Goal: Communication & Community: Answer question/provide support

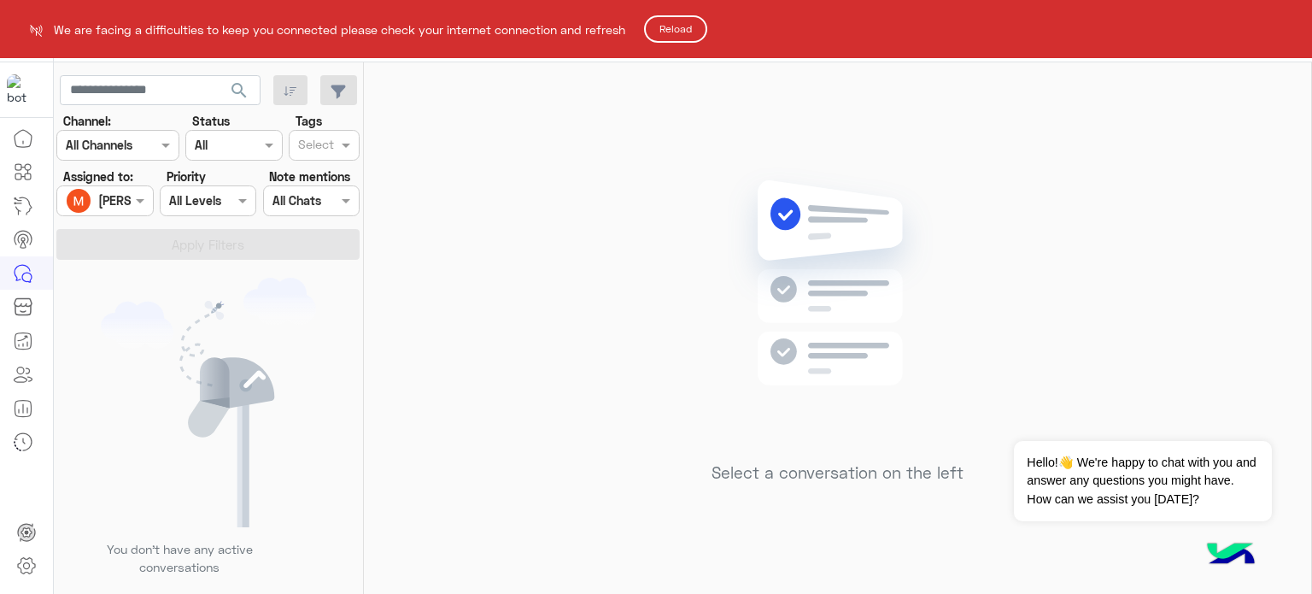
click at [690, 19] on button "Reload" at bounding box center [675, 28] width 63 height 27
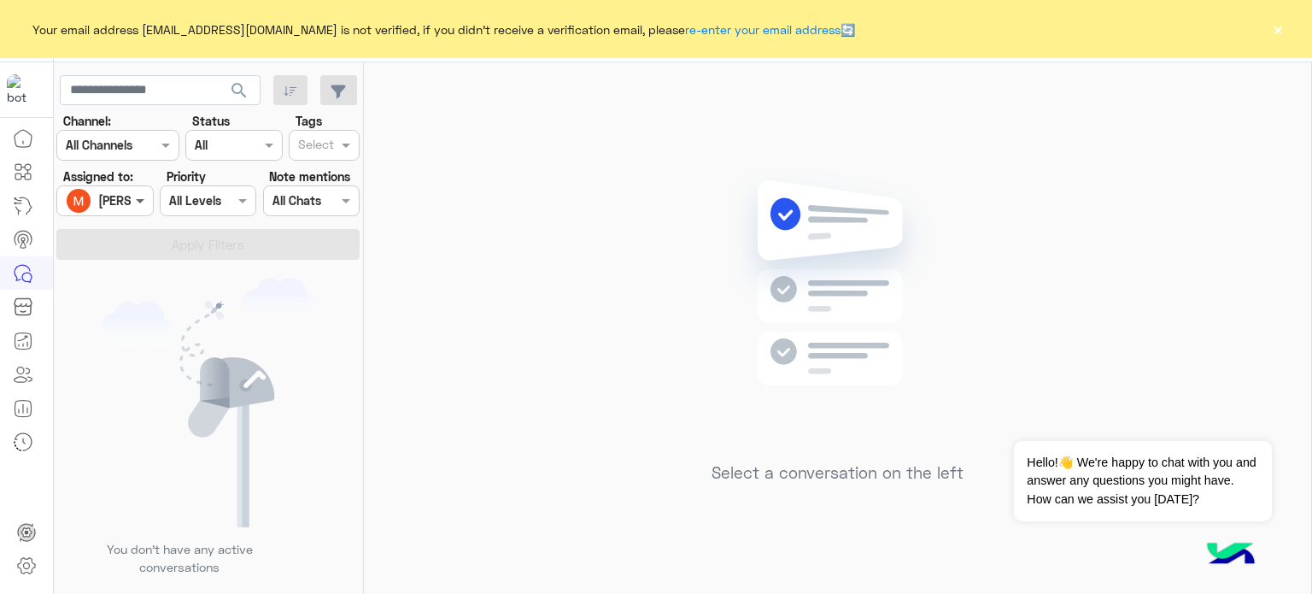
click at [138, 203] on span at bounding box center [142, 200] width 21 height 18
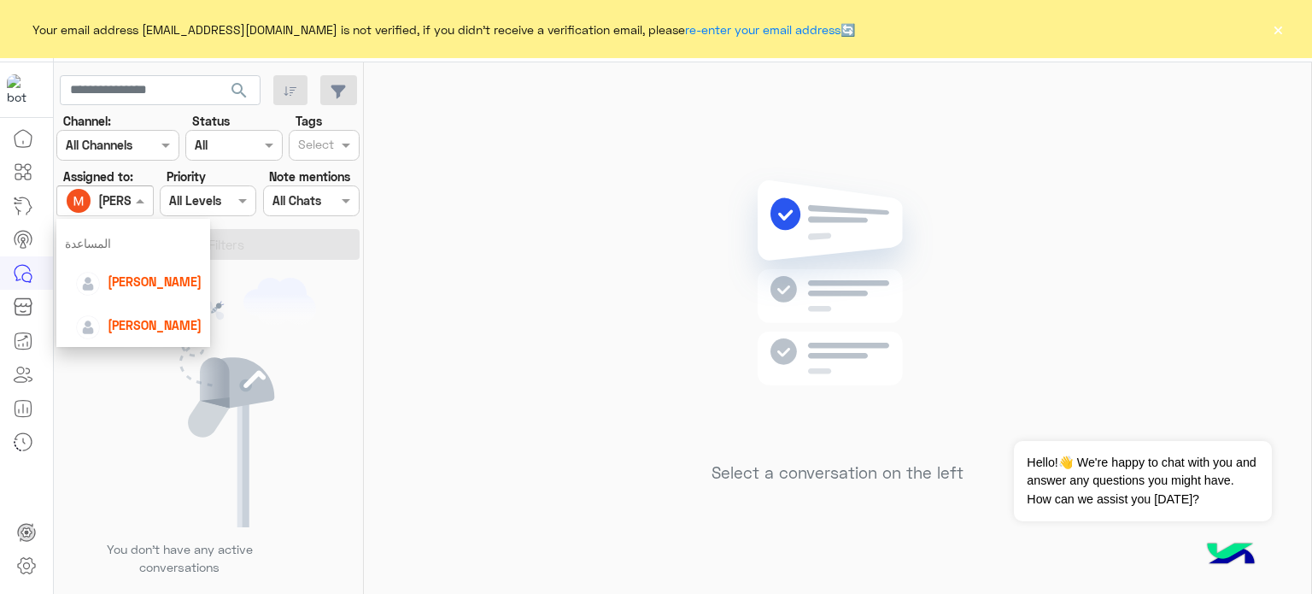
scroll to position [62, 0]
click at [150, 281] on span "[PERSON_NAME]" at bounding box center [155, 286] width 94 height 15
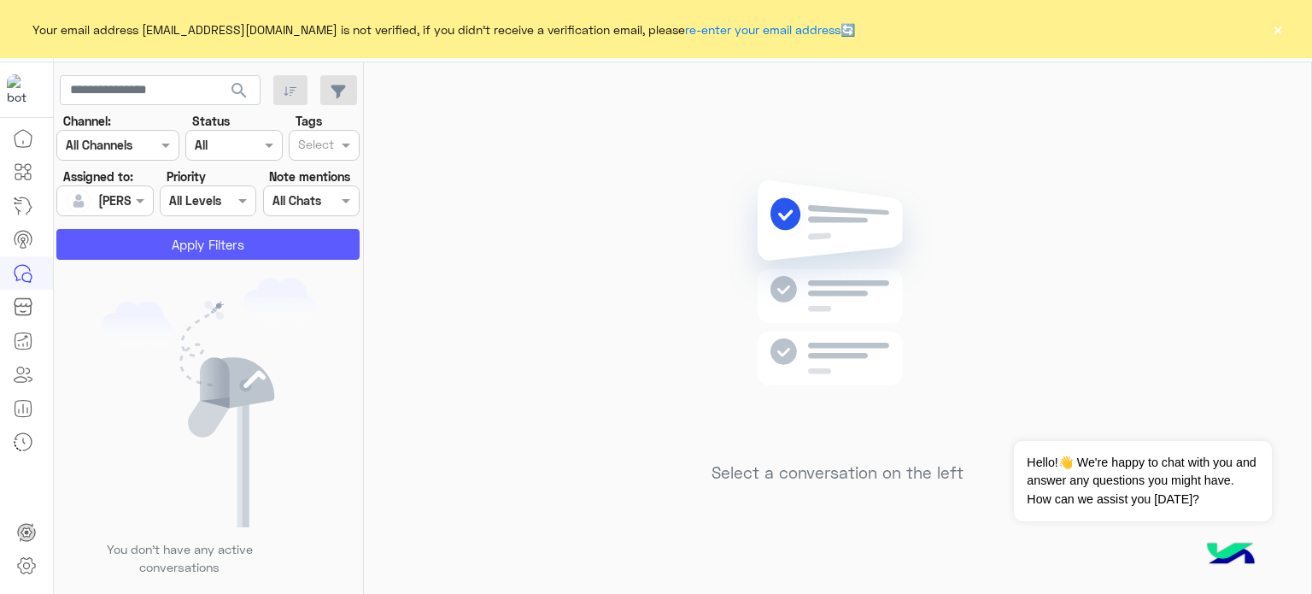
click at [198, 250] on button "Apply Filters" at bounding box center [207, 244] width 303 height 31
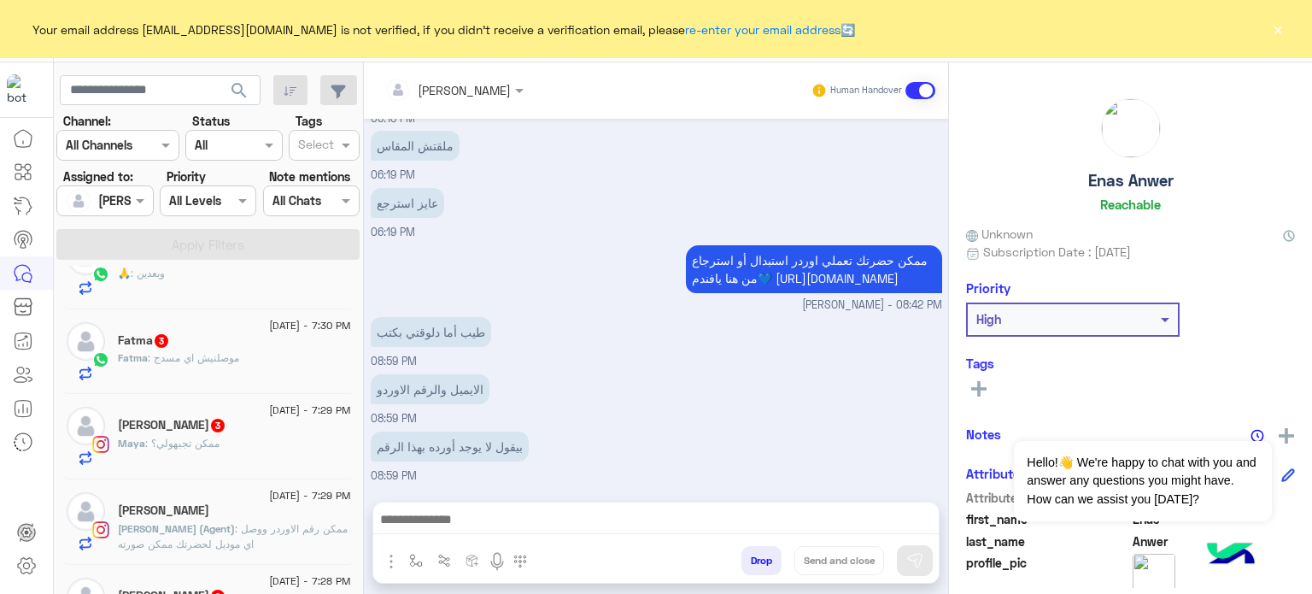
scroll to position [1384, 0]
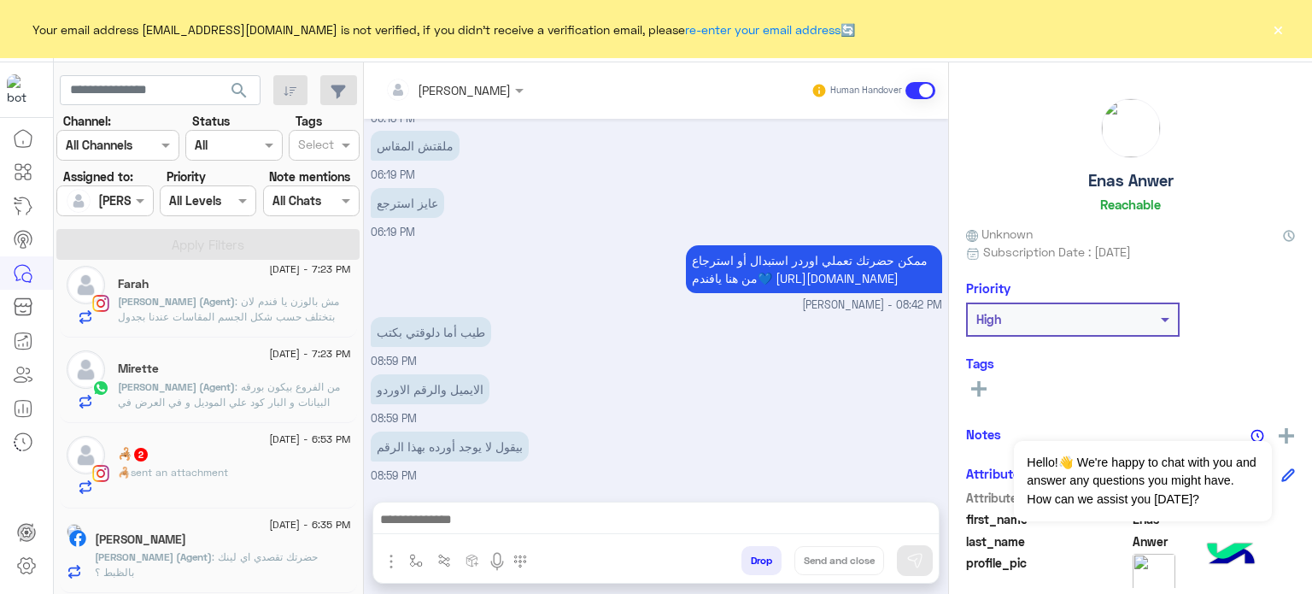
click at [259, 554] on span ": حضرتك تقصدي اي لينك بالظبط ؟" at bounding box center [206, 564] width 223 height 28
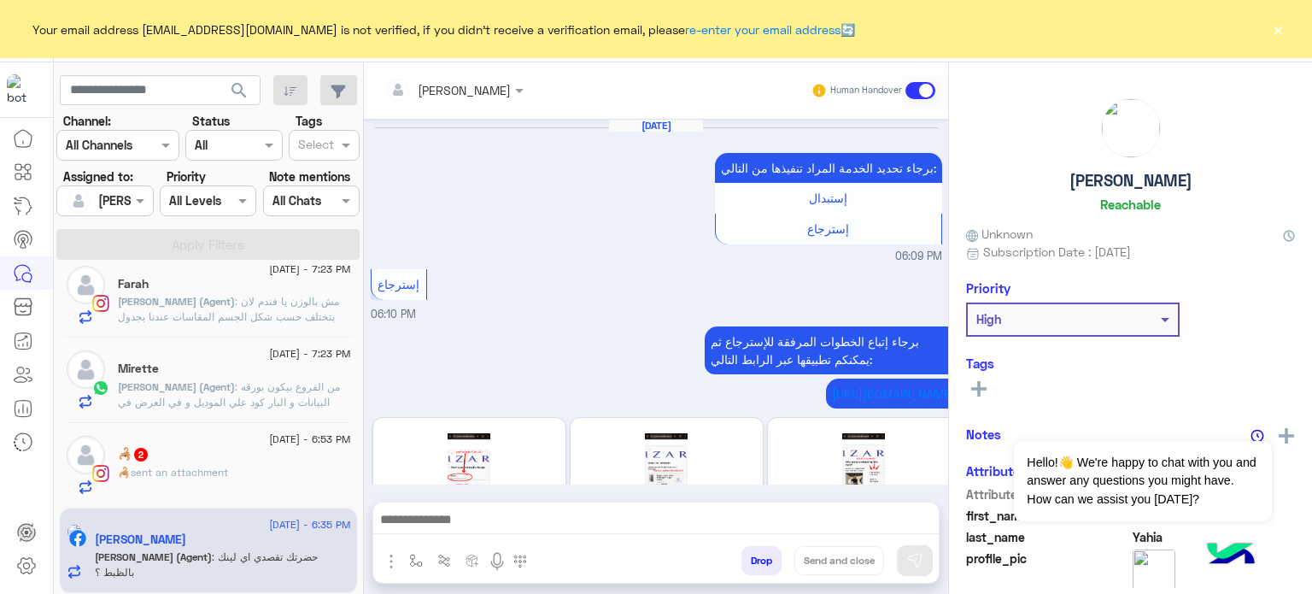
scroll to position [648, 0]
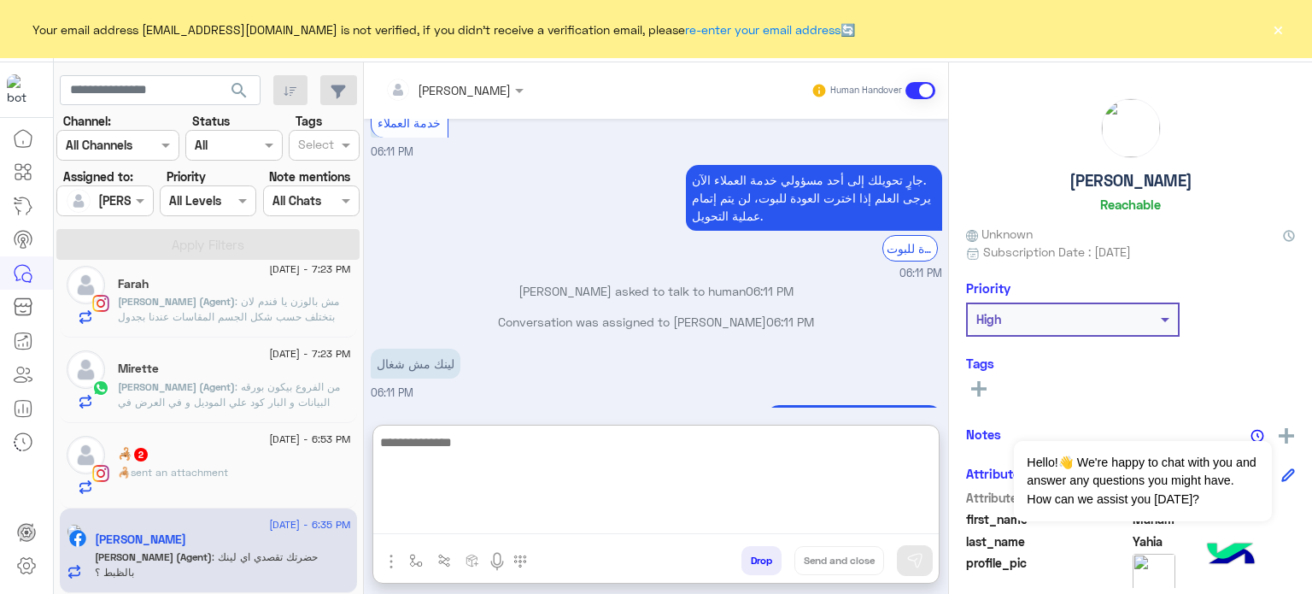
click at [560, 525] on textarea at bounding box center [656, 482] width 566 height 103
paste textarea "**********"
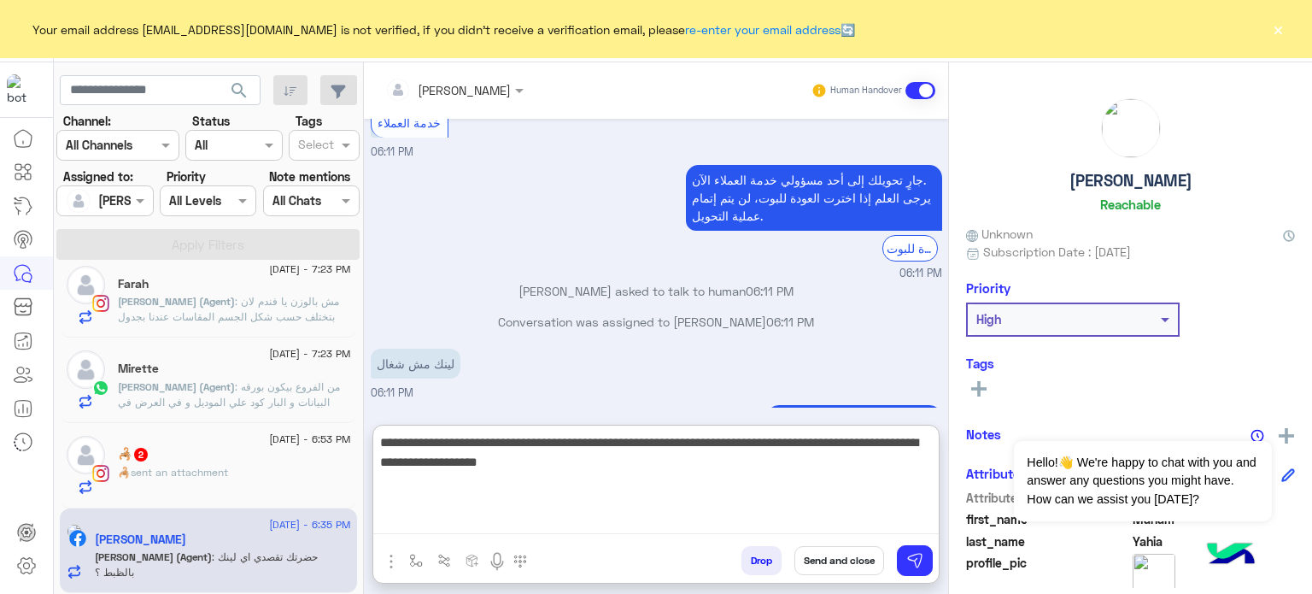
type textarea "**********"
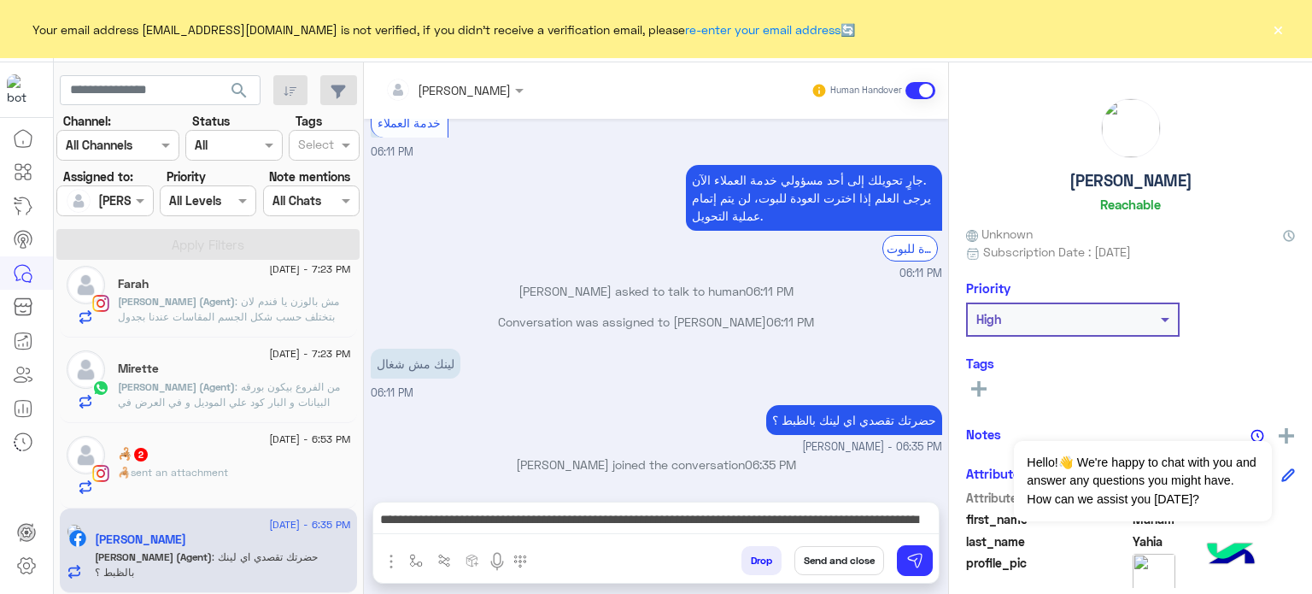
click at [849, 552] on button "Send and close" at bounding box center [840, 560] width 90 height 29
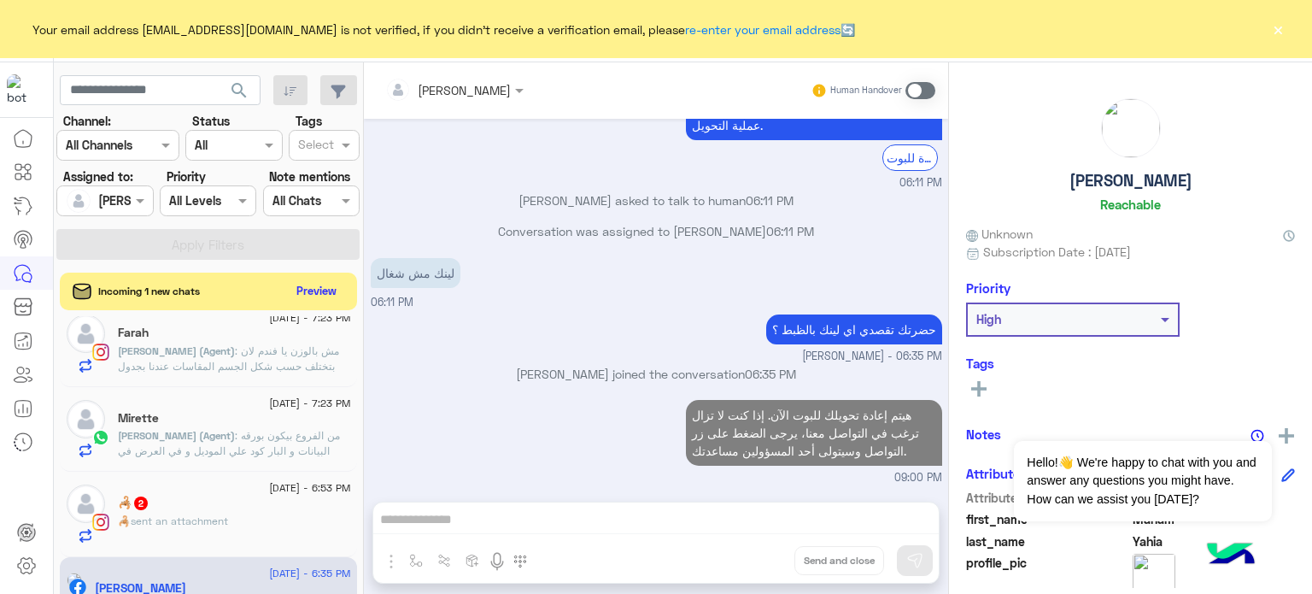
scroll to position [769, 0]
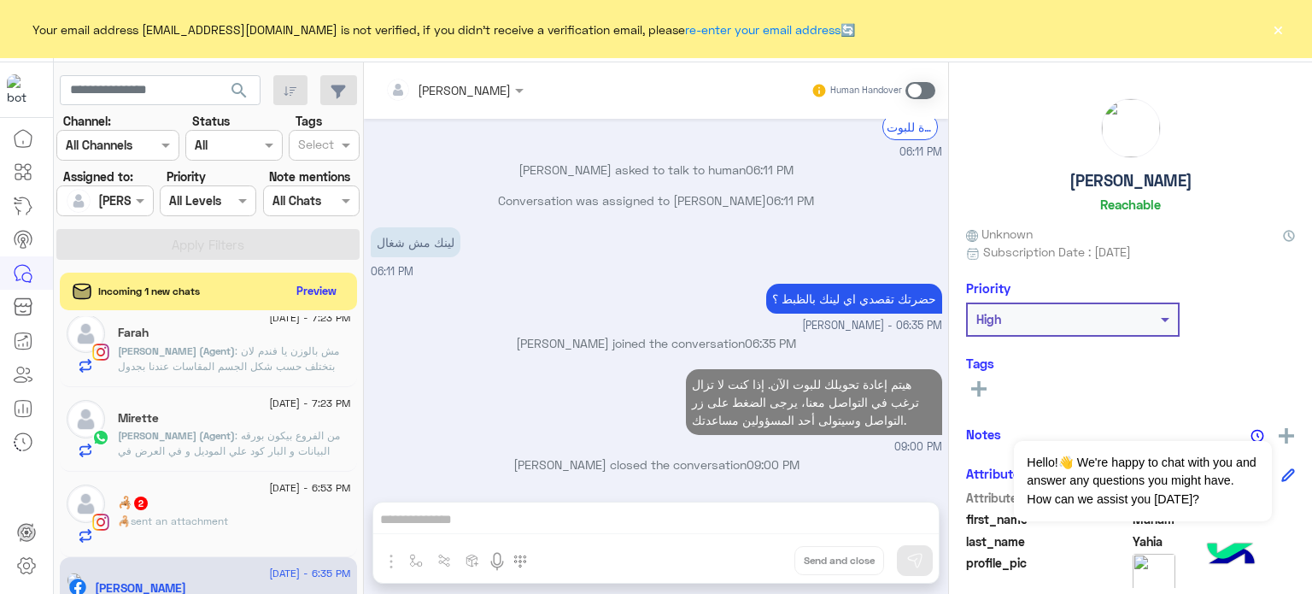
click at [264, 449] on span ": من الفروع بيكون بورقه البيانات و البار كود علي الموديل و في العرض في خلال 14 …" at bounding box center [229, 458] width 222 height 59
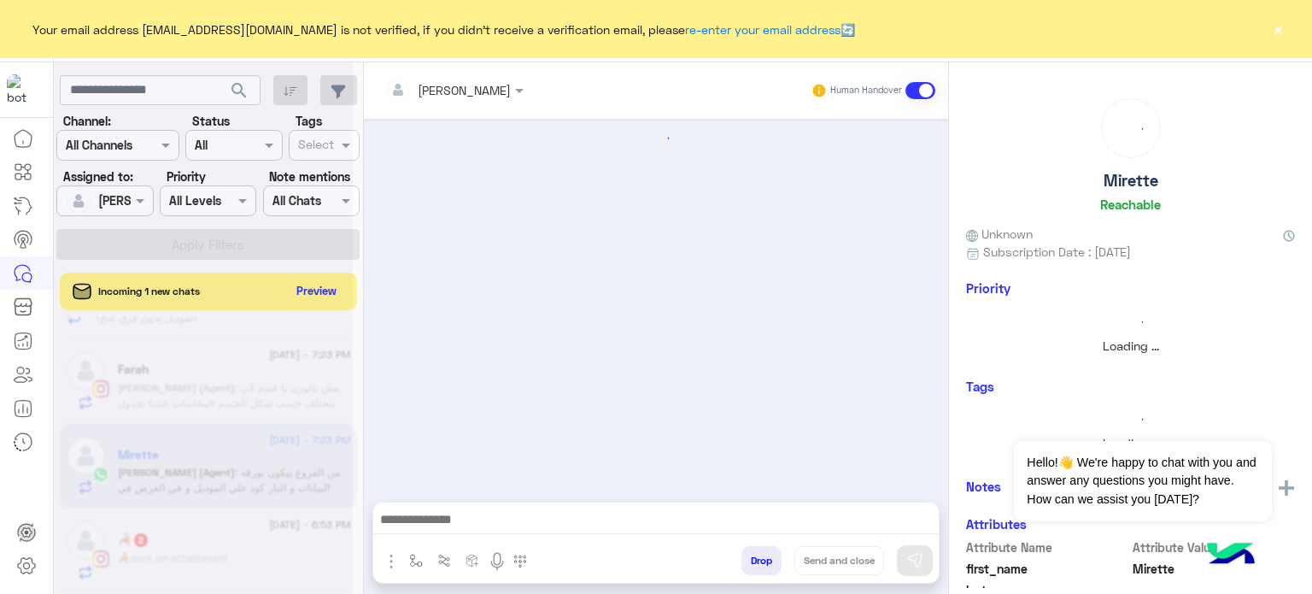
scroll to position [1350, 0]
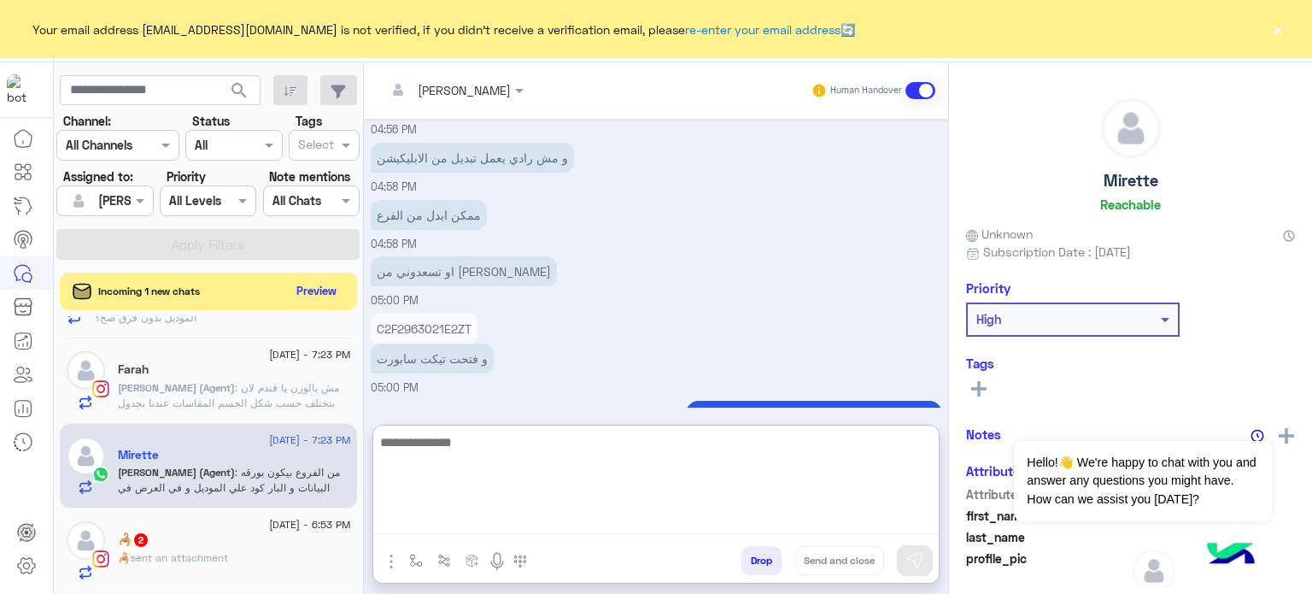
click at [556, 531] on textarea at bounding box center [656, 482] width 566 height 103
paste textarea "**********"
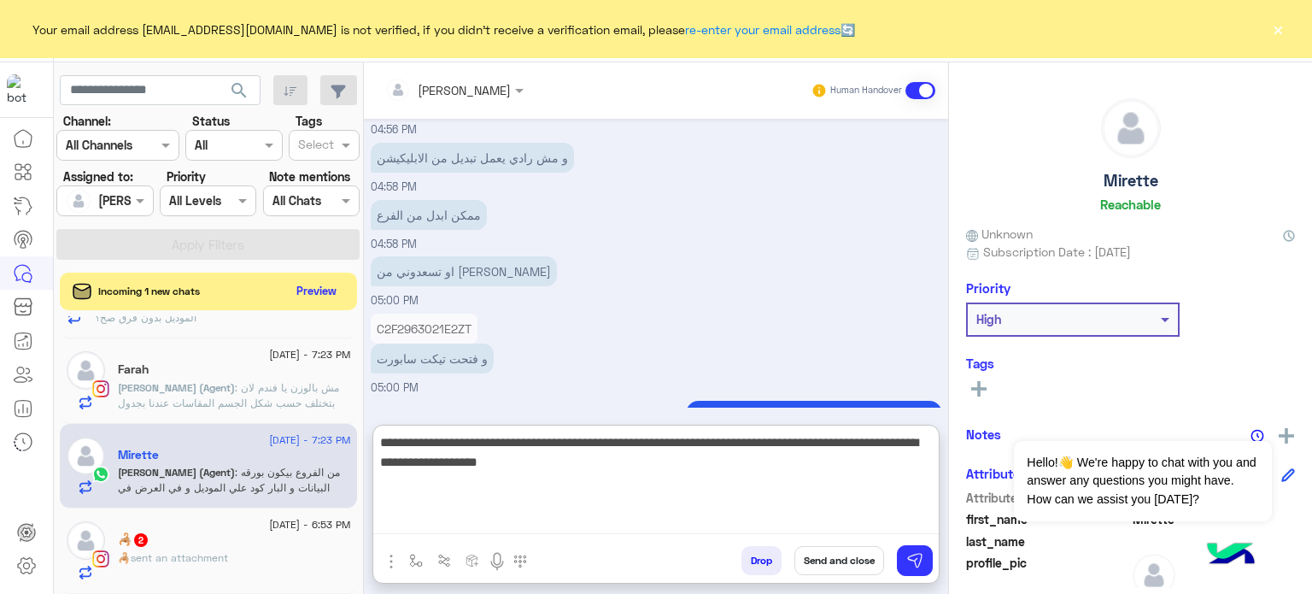
type textarea "**********"
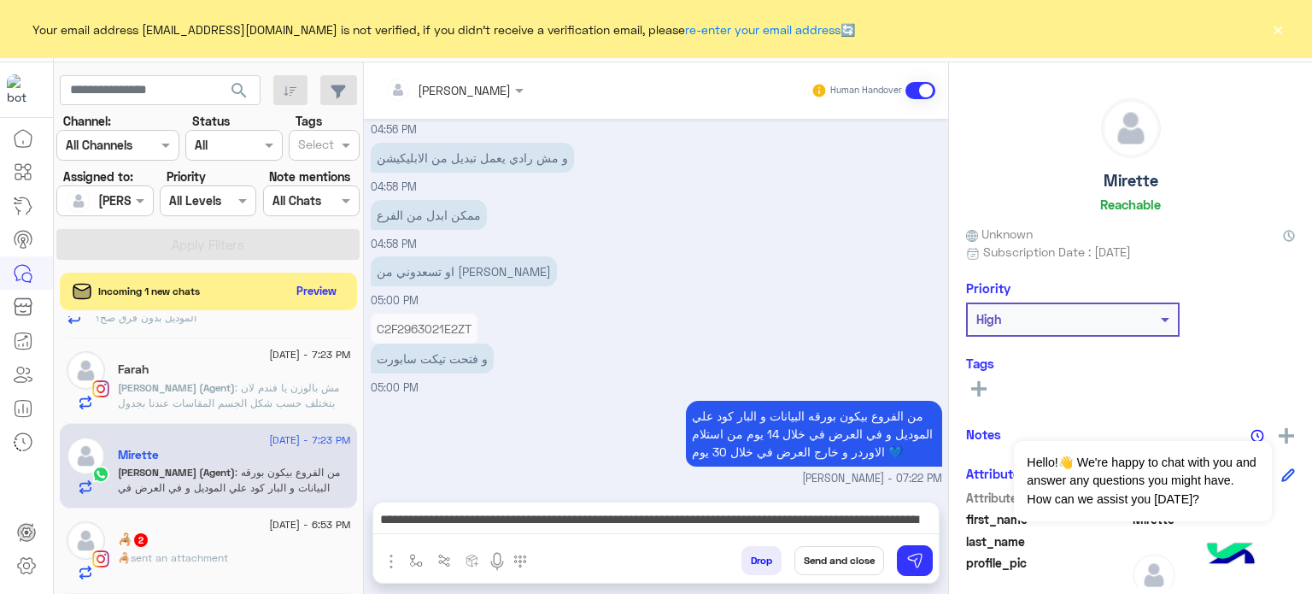
click at [837, 572] on button "Send and close" at bounding box center [840, 560] width 90 height 29
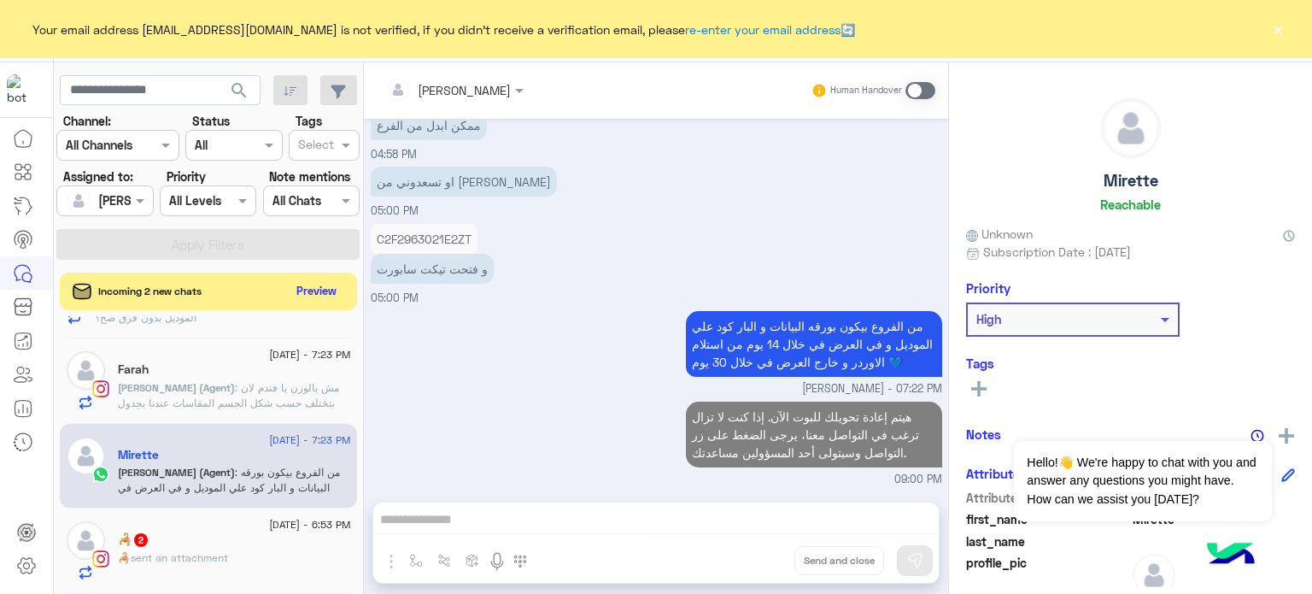
scroll to position [387, 0]
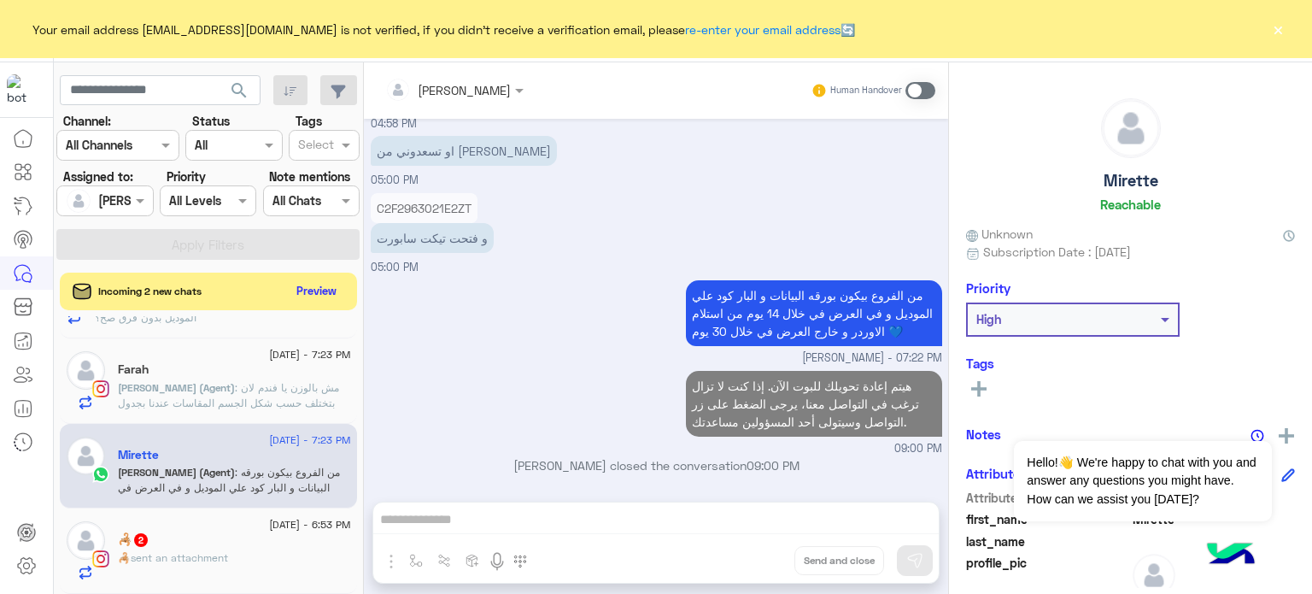
click at [249, 384] on span ": مش بالوزن يا فندم لان بتختلف حسب شكل الجسم المقاسات عندنا بجدول المقاسات المر…" at bounding box center [228, 403] width 221 height 44
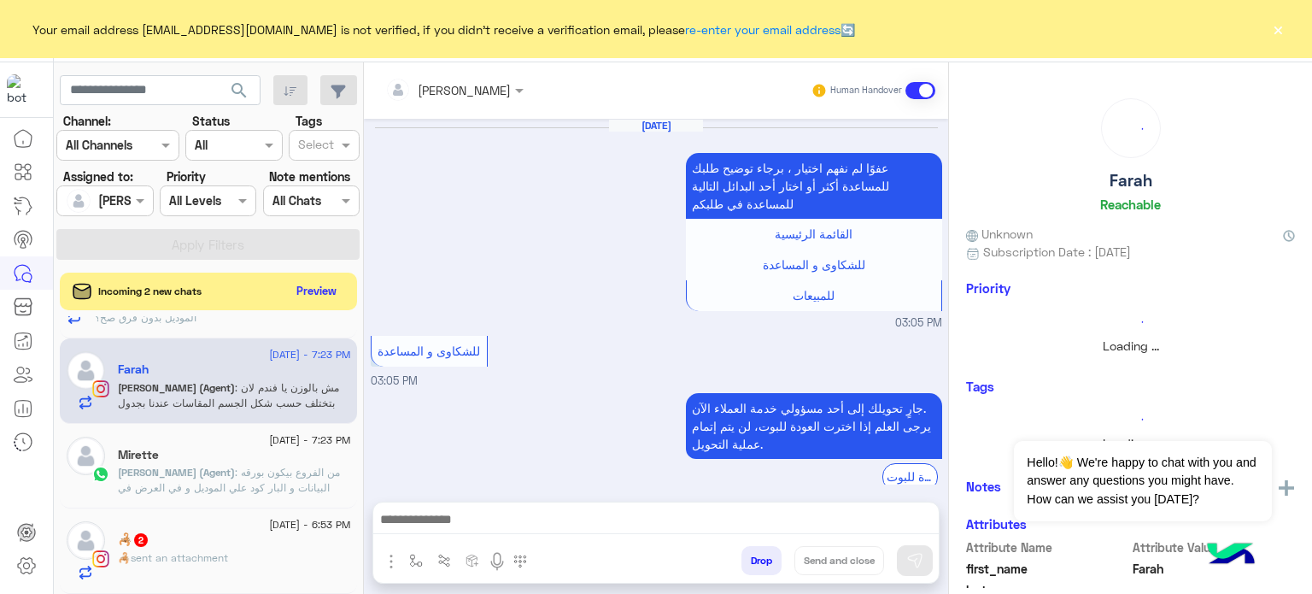
scroll to position [394, 0]
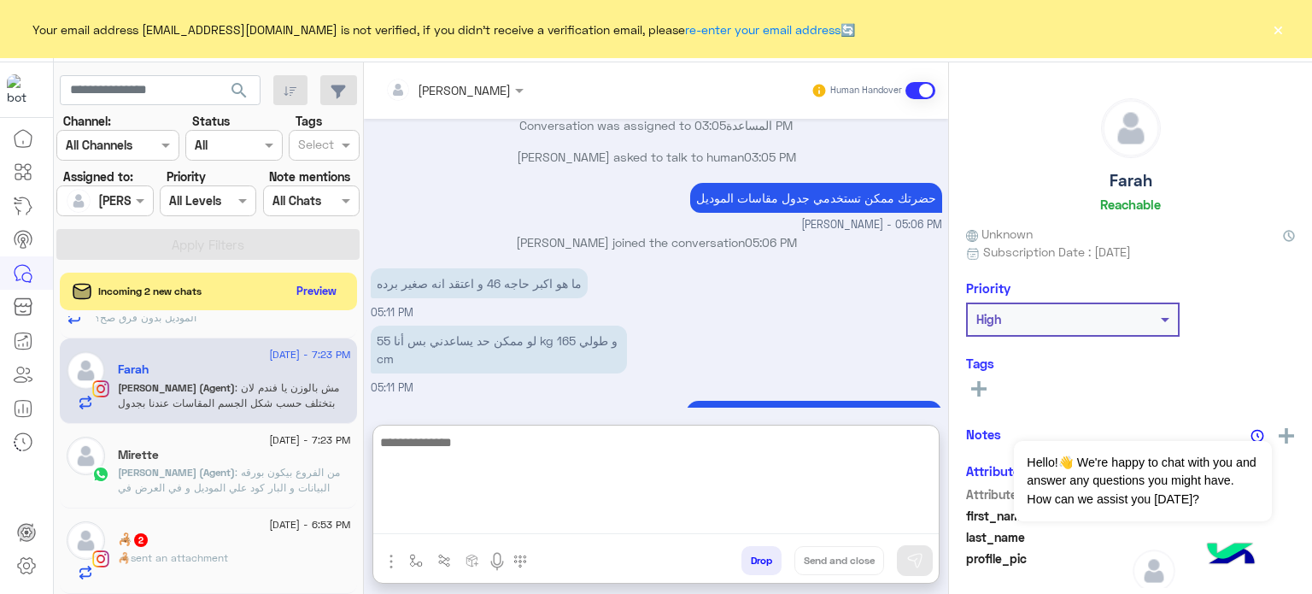
click at [523, 526] on textarea at bounding box center [656, 482] width 566 height 103
paste textarea "**********"
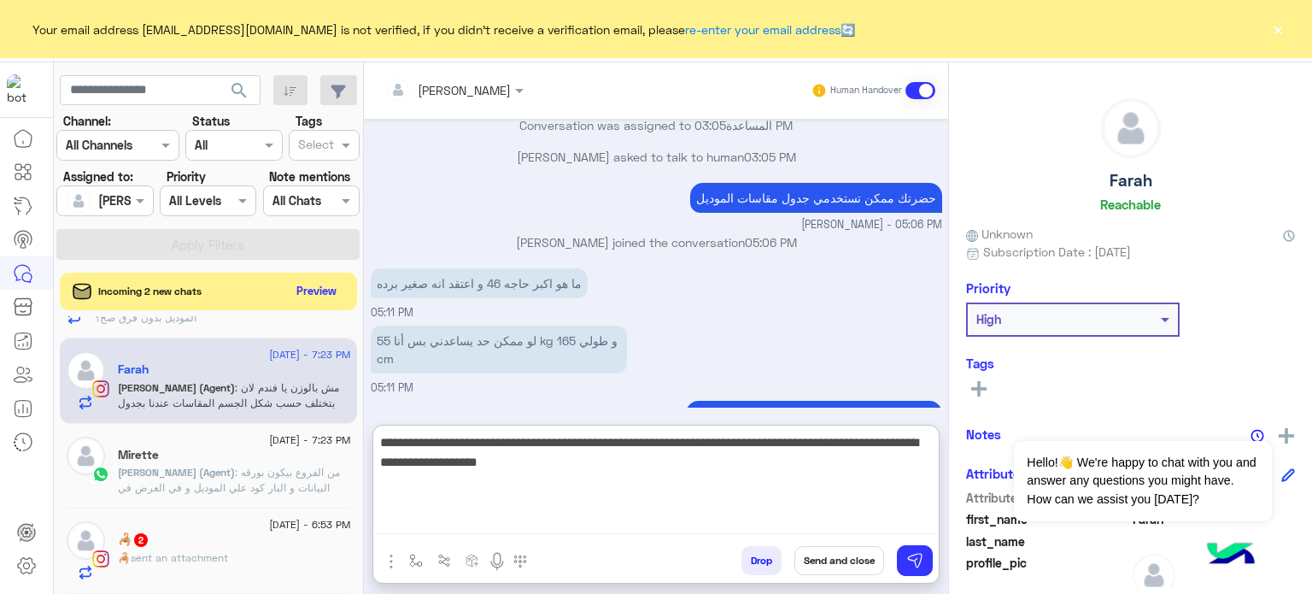
type textarea "**********"
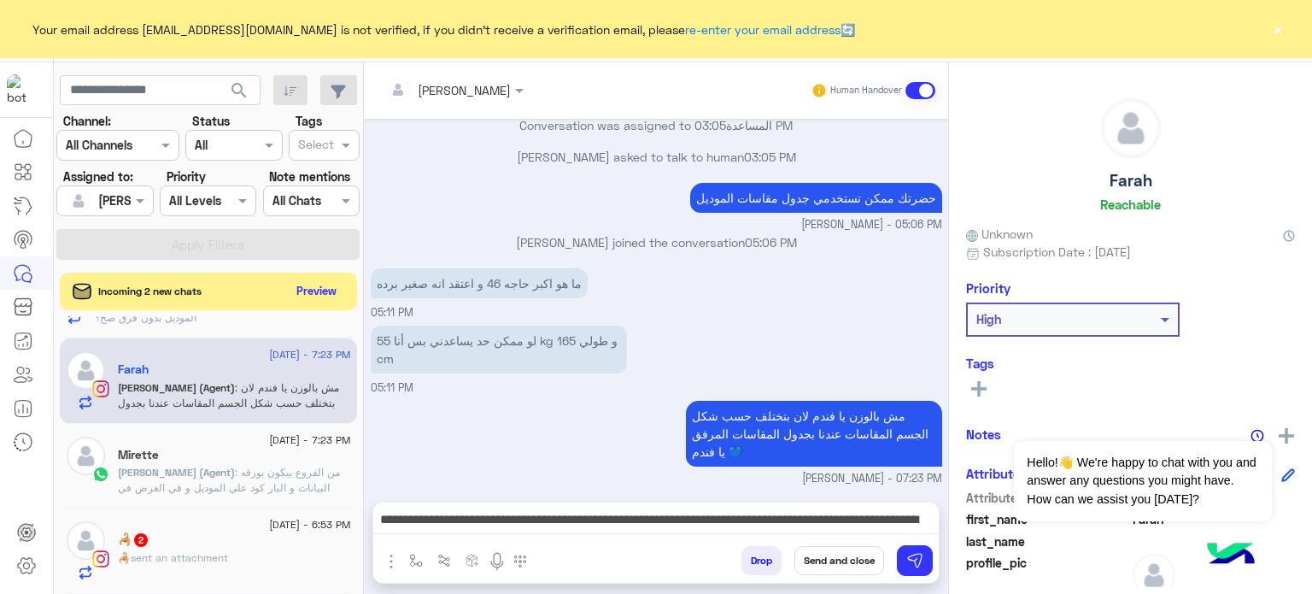
click at [845, 566] on button "Send and close" at bounding box center [840, 560] width 90 height 29
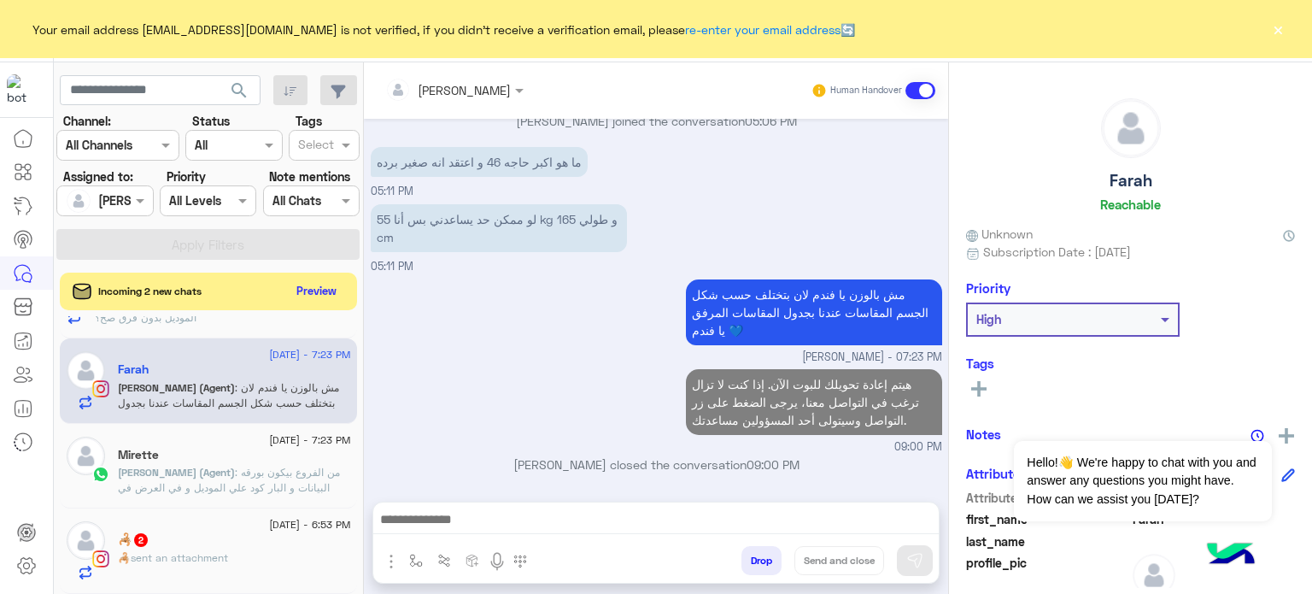
scroll to position [1265, 0]
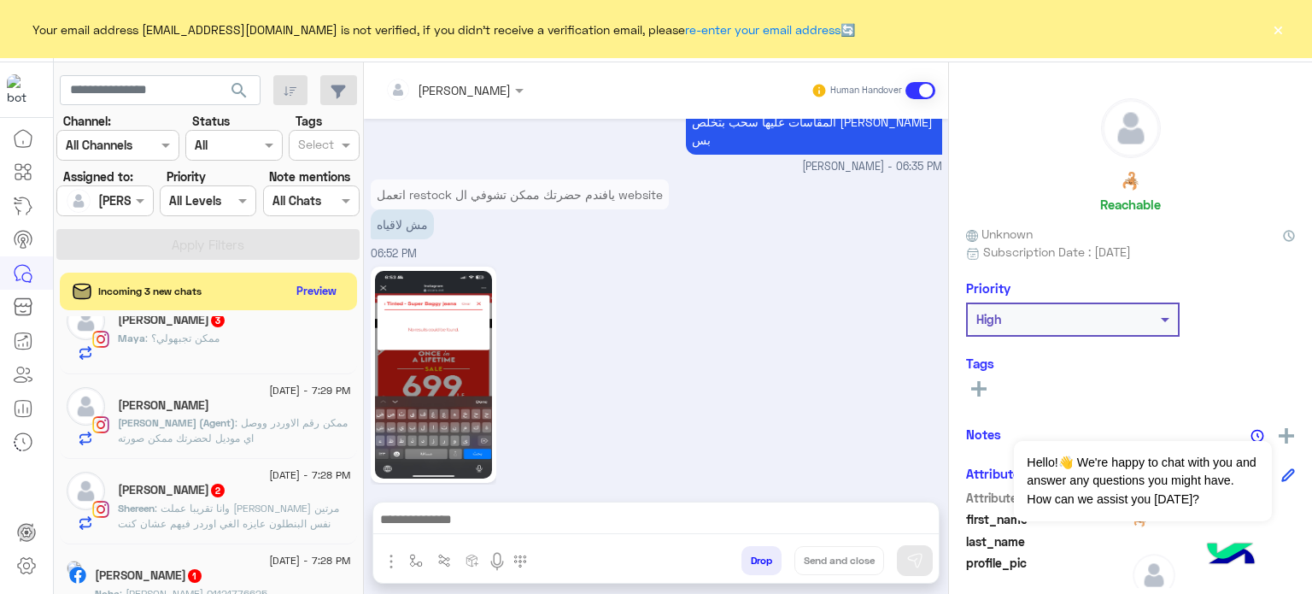
scroll to position [1046, 0]
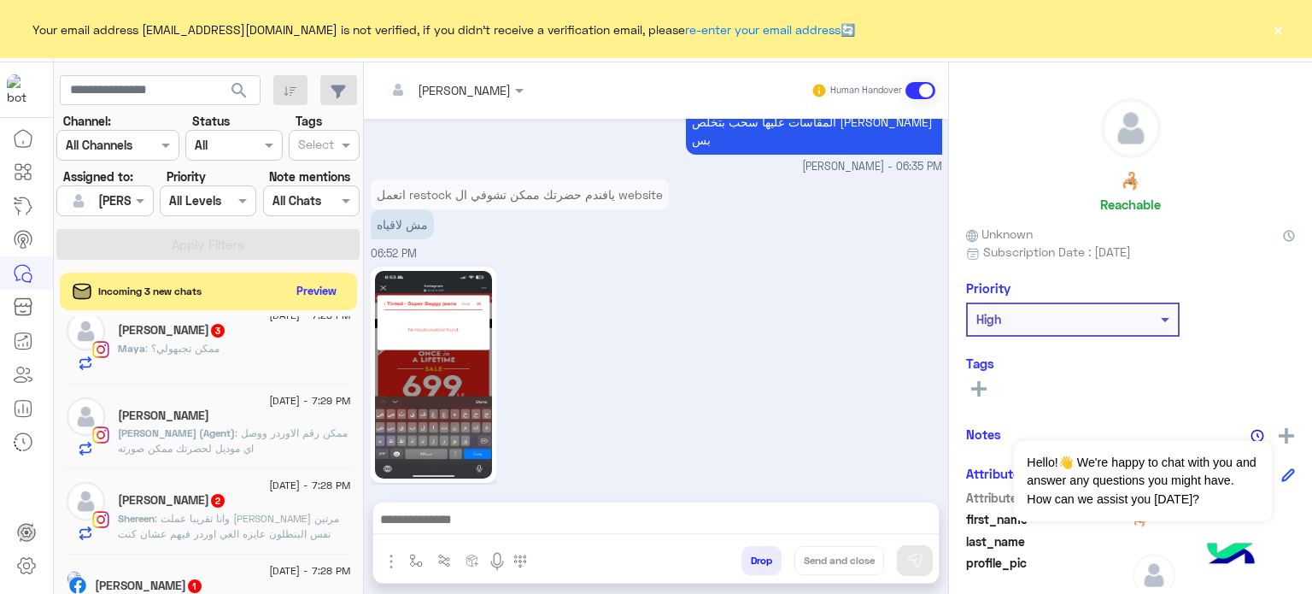
click at [292, 428] on span ": ممكن رقم الاوردر ووصل اي موديل لحضرتك ممكن صورته" at bounding box center [233, 440] width 230 height 28
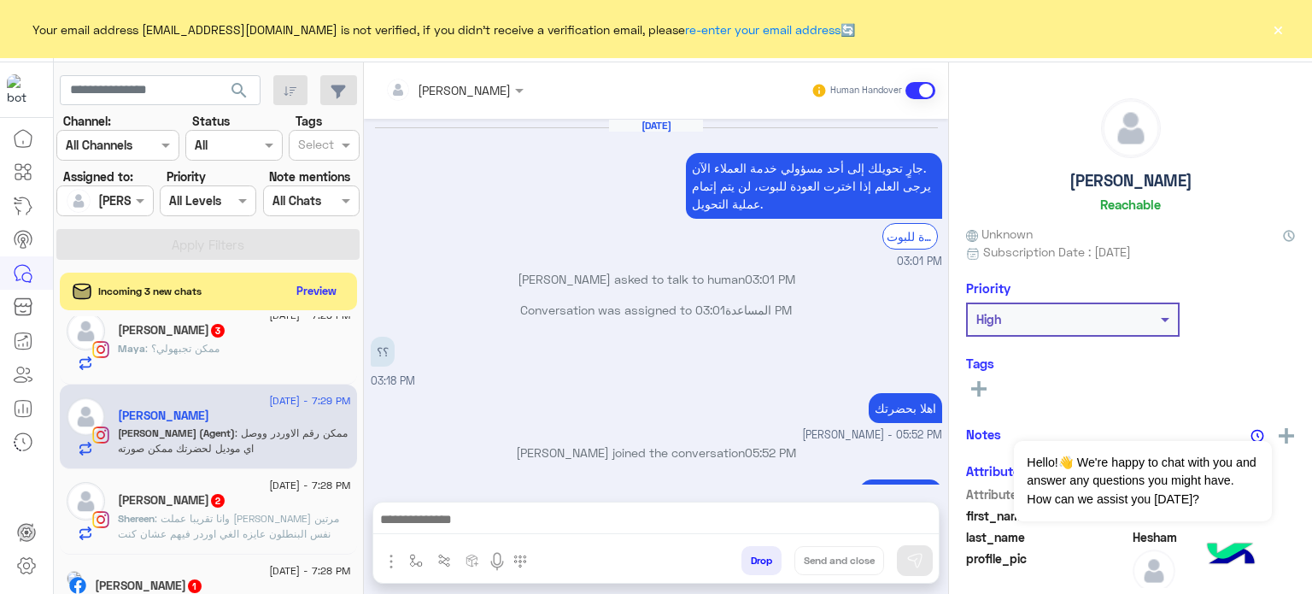
scroll to position [247, 0]
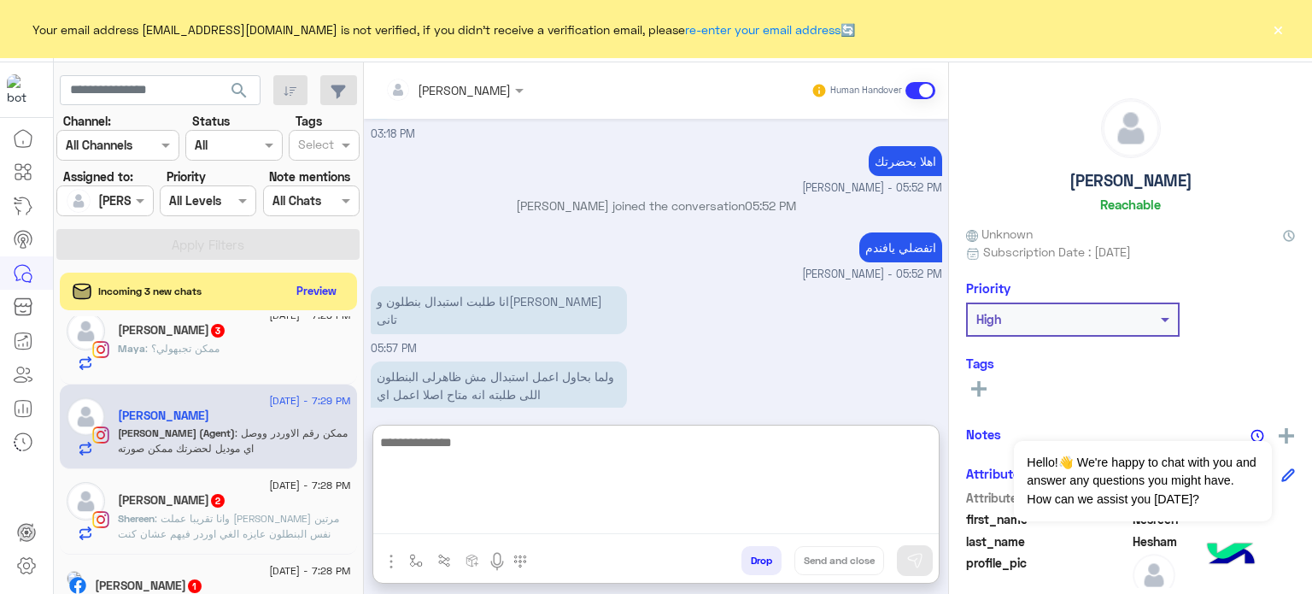
click at [516, 512] on textarea at bounding box center [656, 482] width 566 height 103
paste textarea "**********"
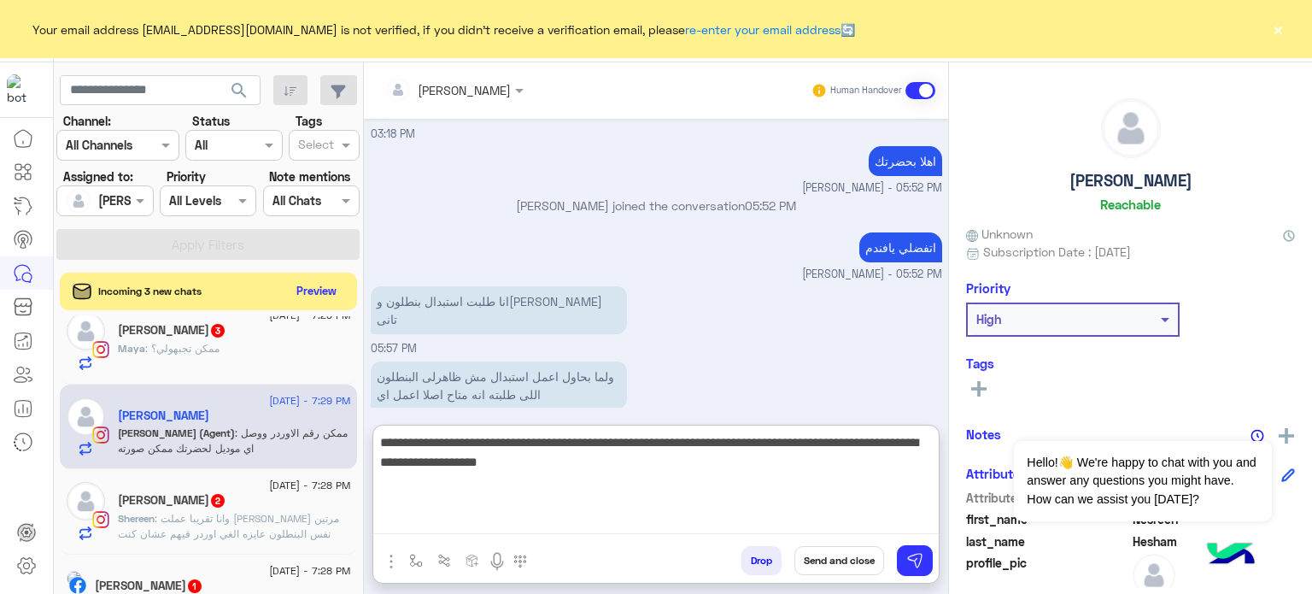
type textarea "**********"
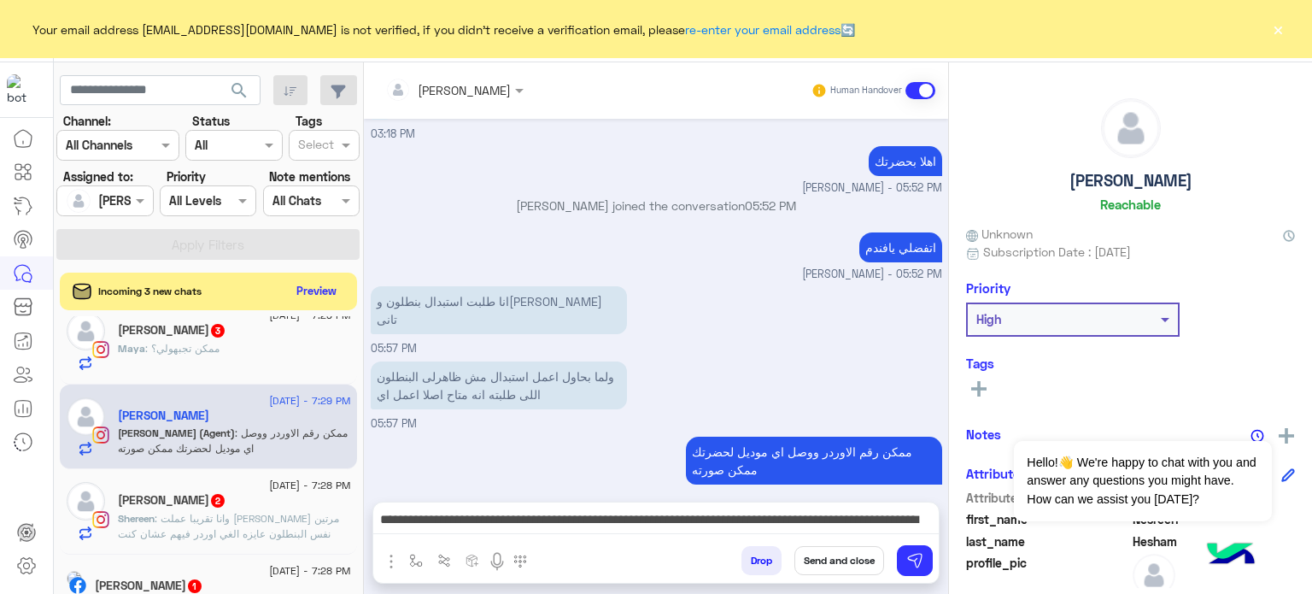
click at [821, 566] on button "Send and close" at bounding box center [840, 560] width 90 height 29
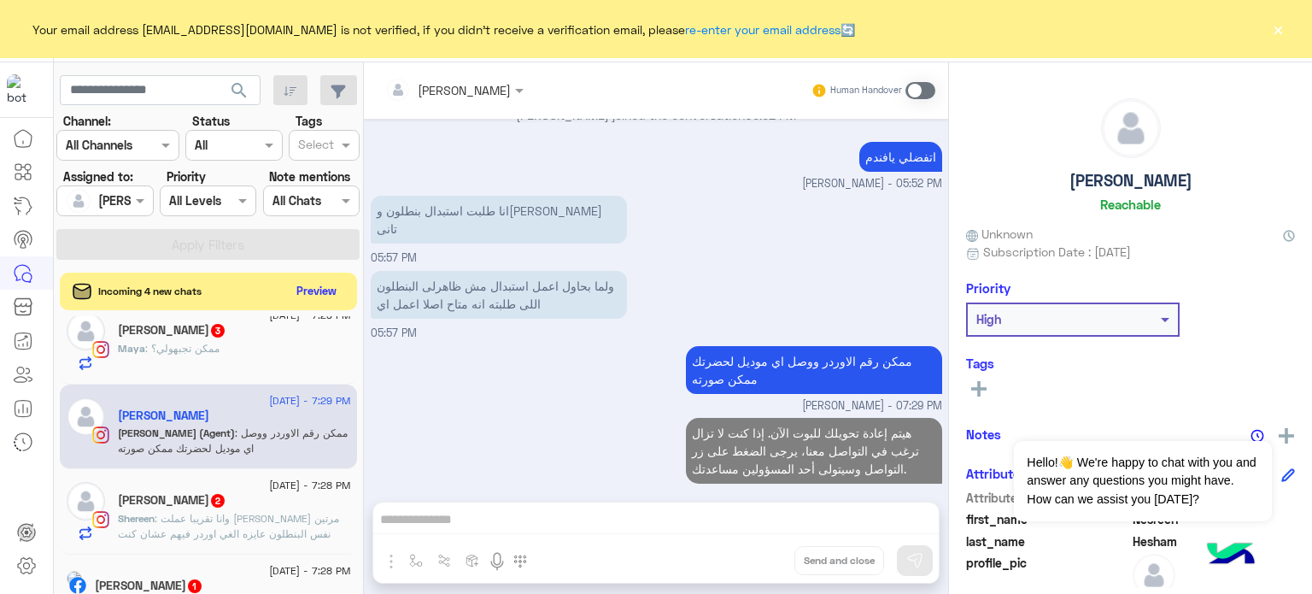
scroll to position [368, 0]
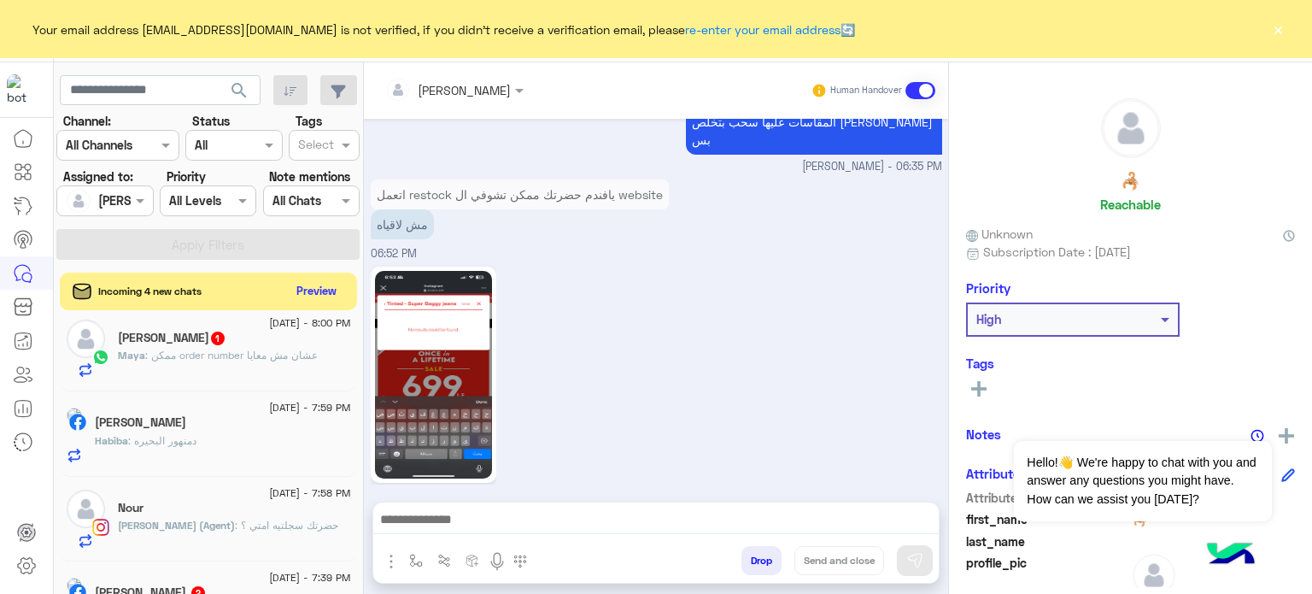
scroll to position [600, 0]
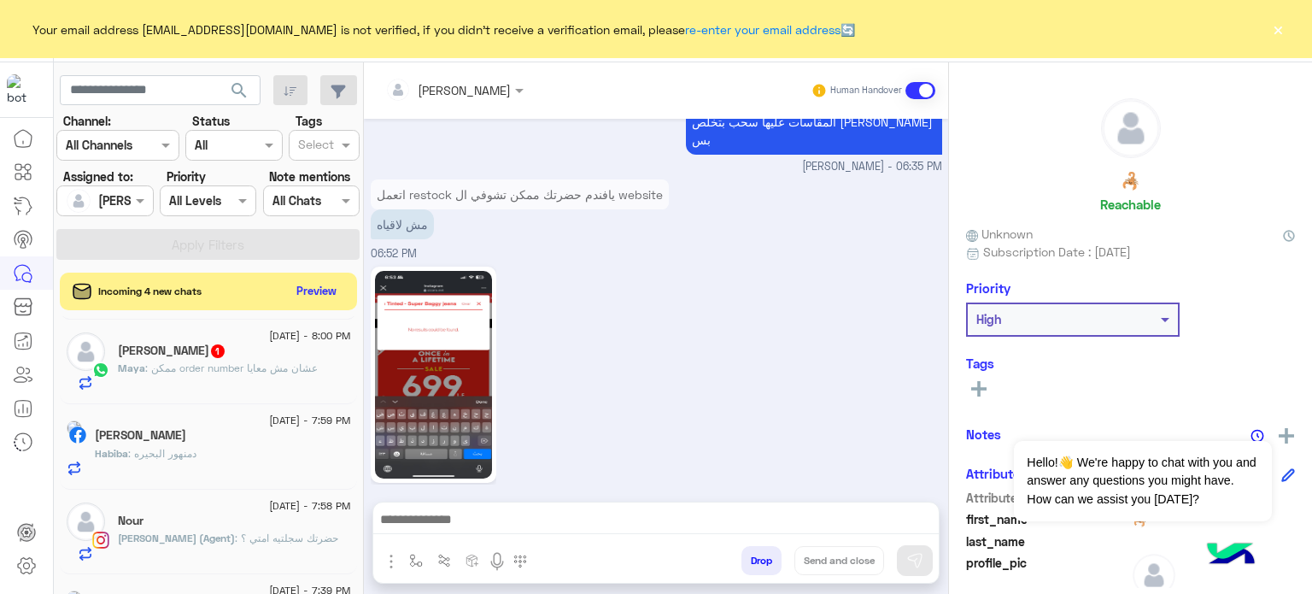
click at [311, 537] on span ": حضرتك سجلتيه امتي ؟" at bounding box center [286, 537] width 103 height 13
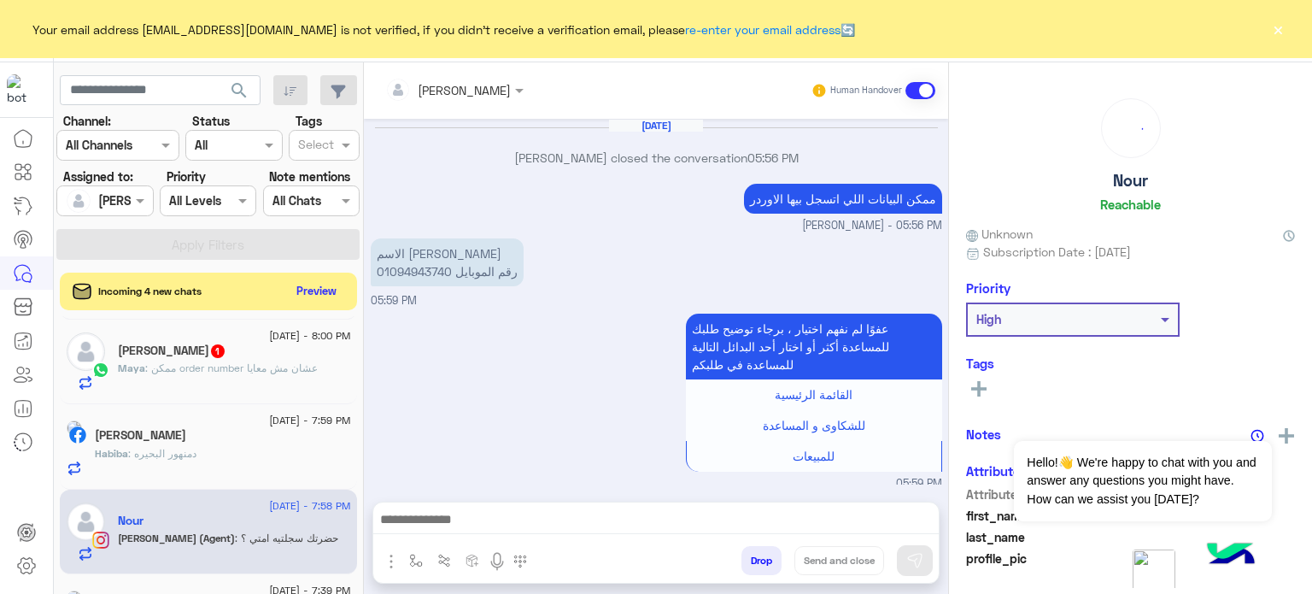
scroll to position [332, 0]
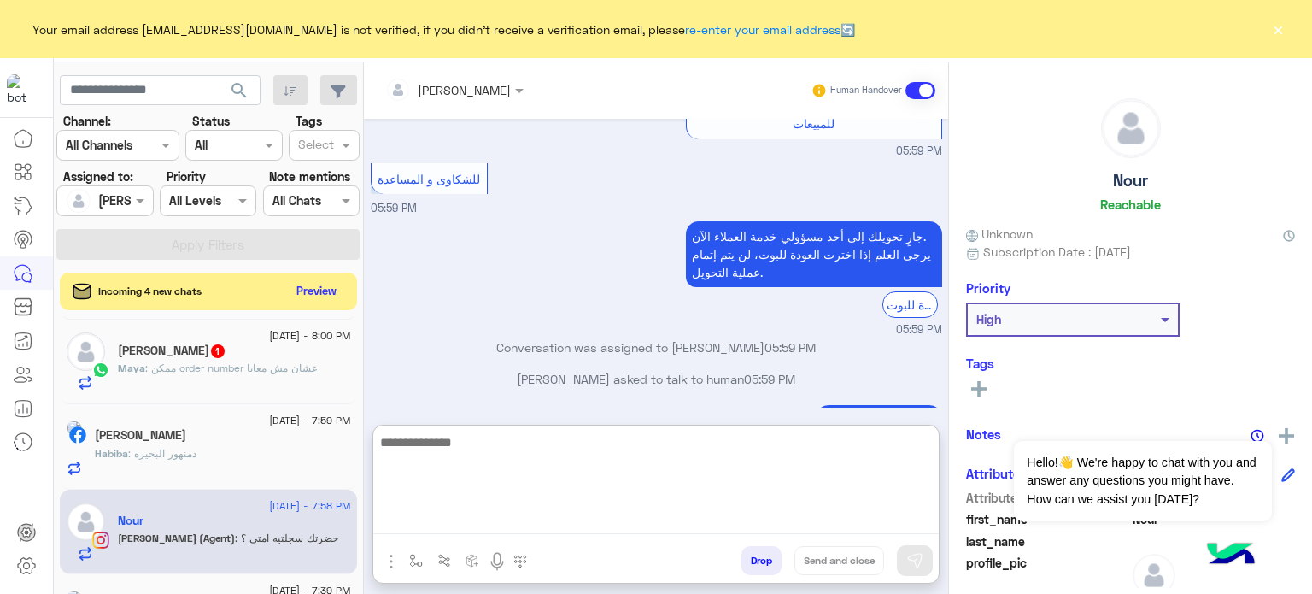
click at [467, 522] on textarea at bounding box center [656, 482] width 566 height 103
paste textarea "**********"
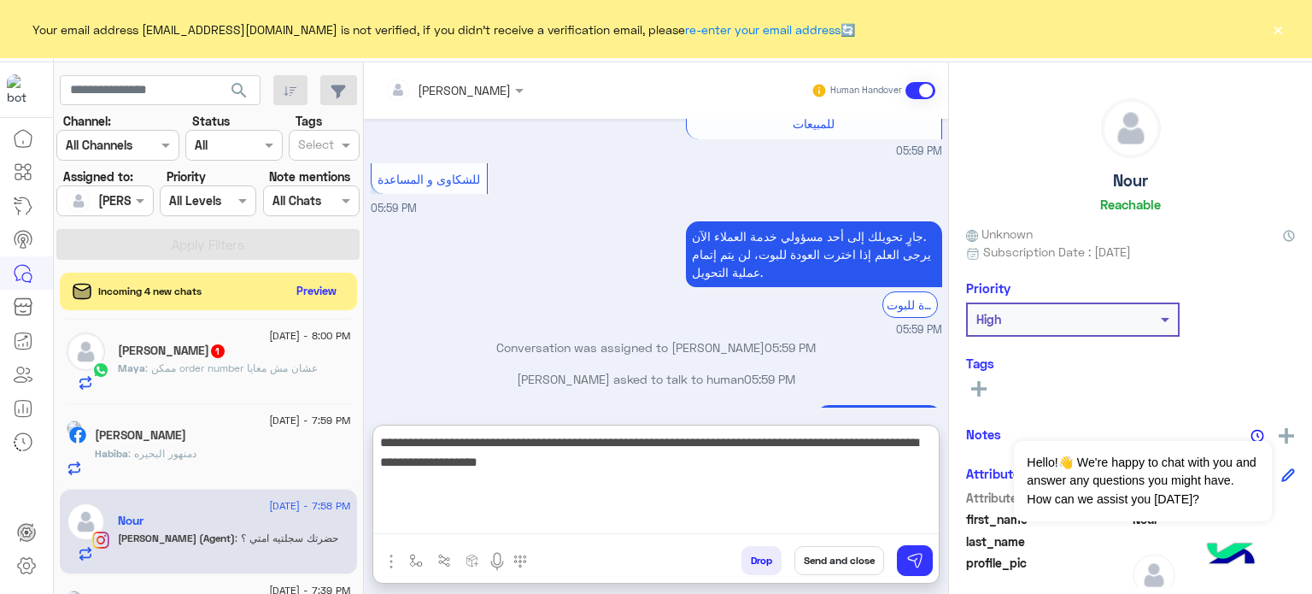
type textarea "**********"
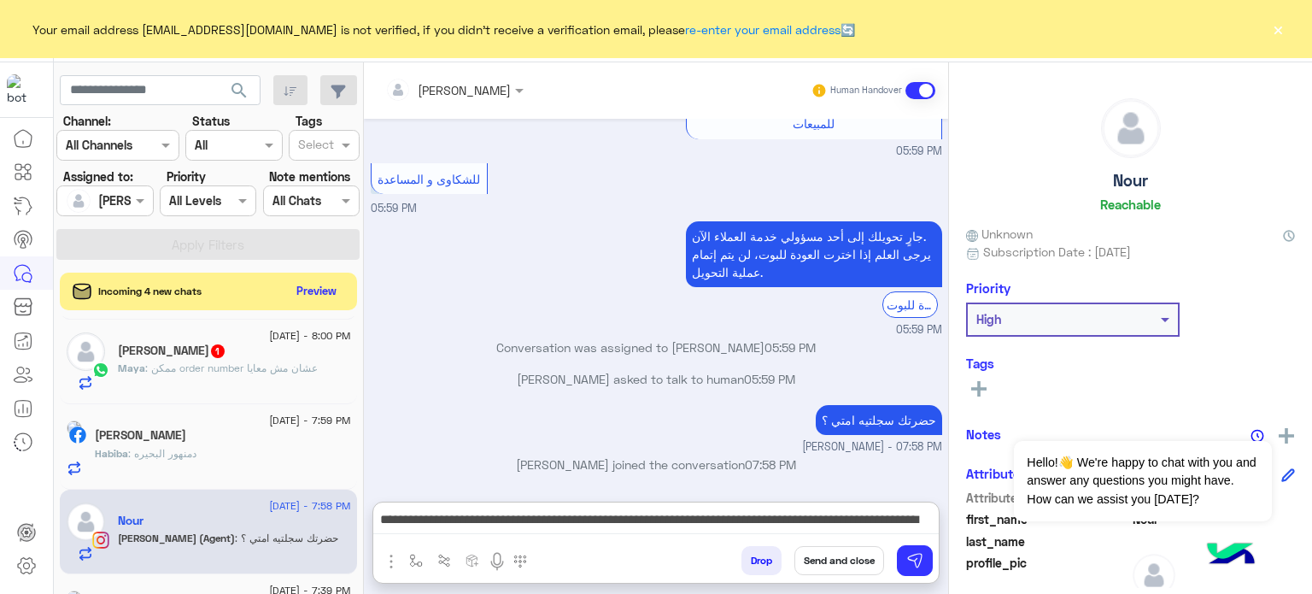
click at [848, 573] on button "Send and close" at bounding box center [840, 560] width 90 height 29
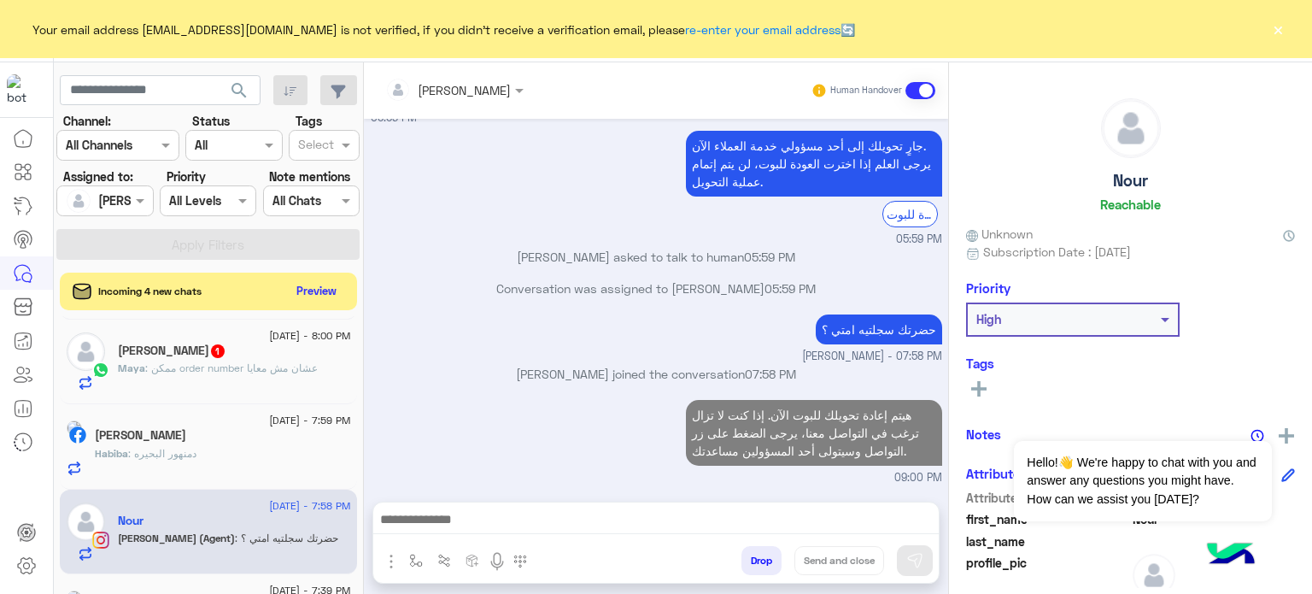
scroll to position [454, 0]
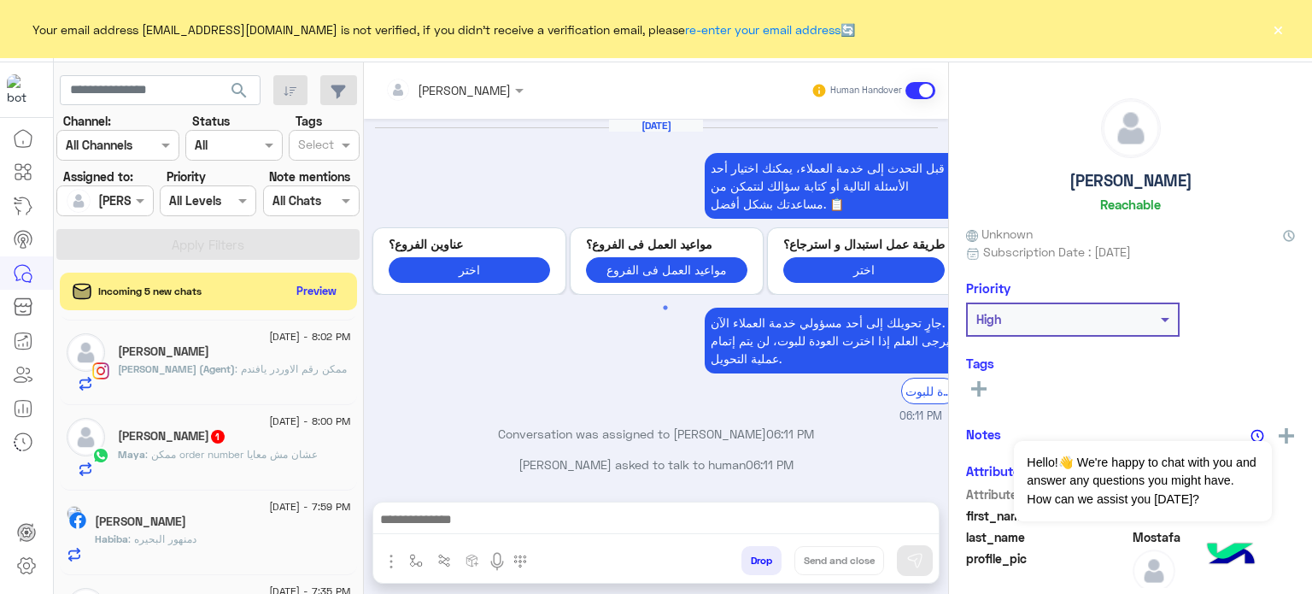
scroll to position [494, 0]
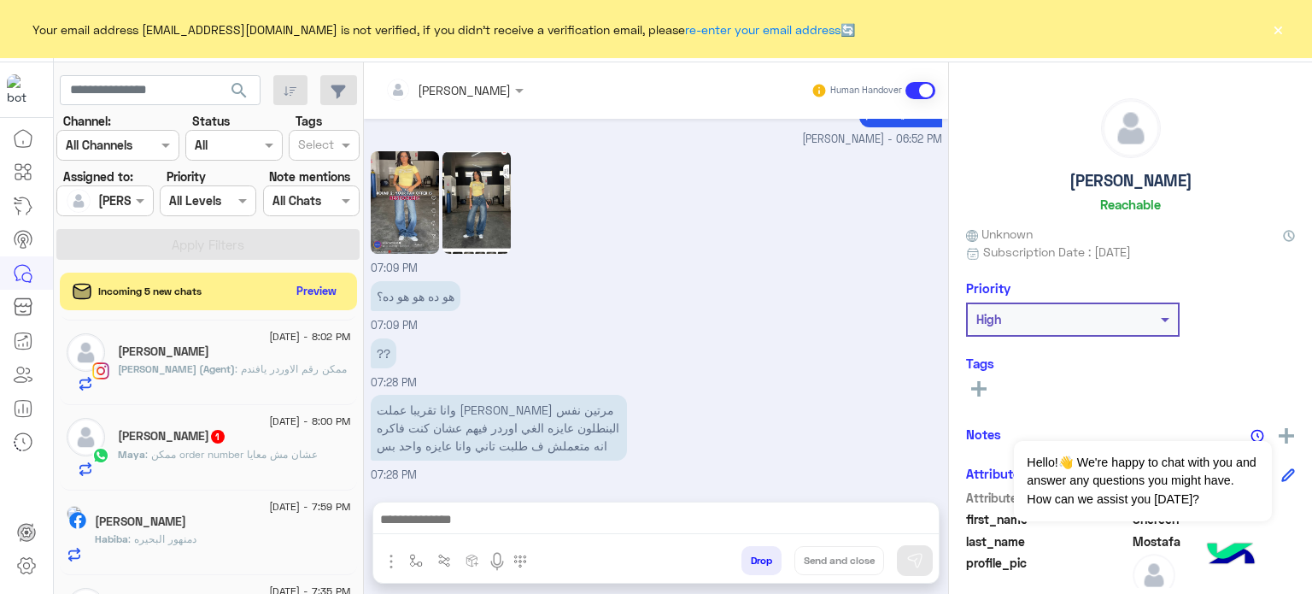
click at [319, 362] on span ": ممكن رقم الاوردر يافندم" at bounding box center [291, 368] width 112 height 13
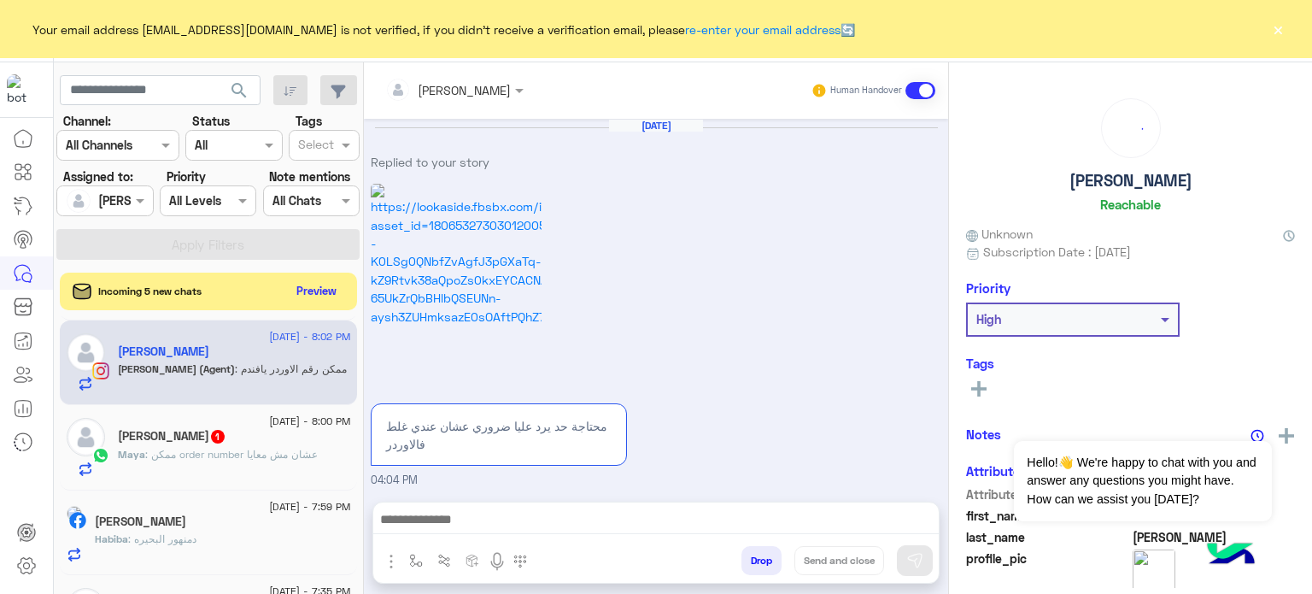
scroll to position [1115, 0]
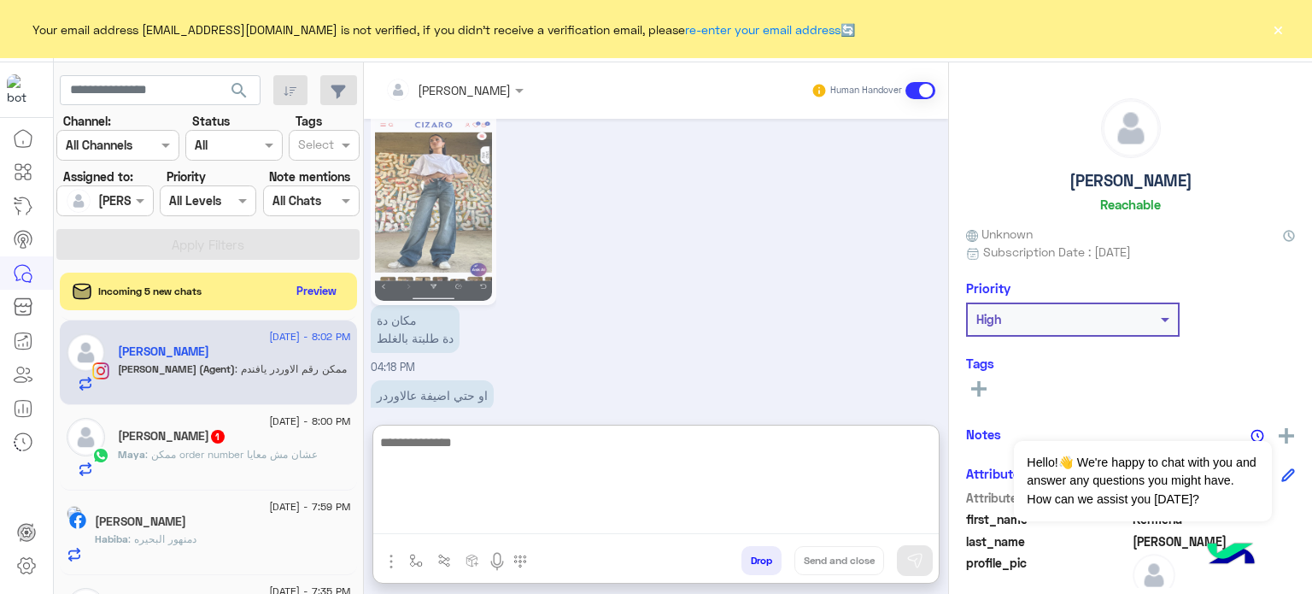
click at [516, 515] on textarea at bounding box center [656, 482] width 566 height 103
paste textarea "**********"
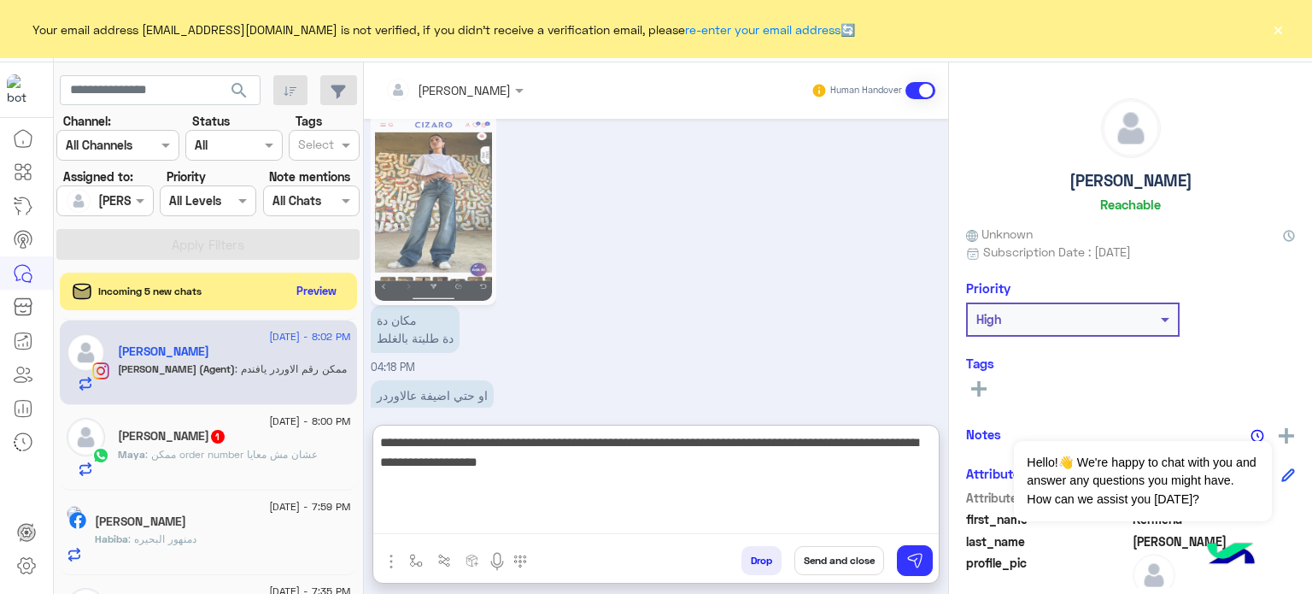
type textarea "**********"
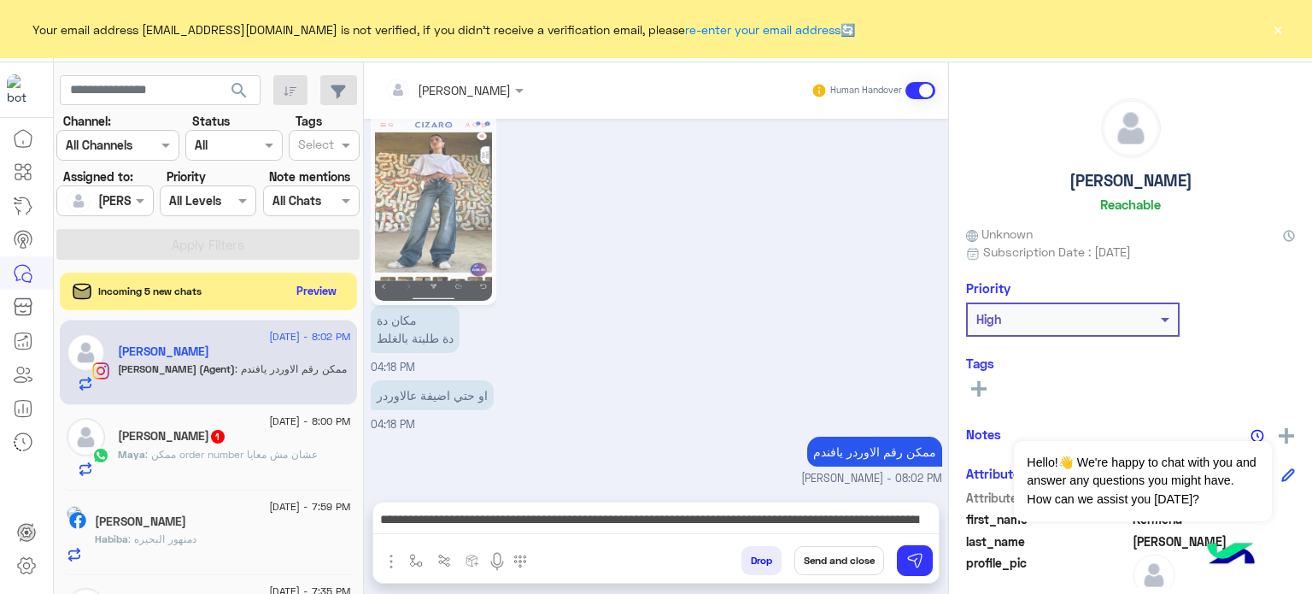
click at [823, 556] on button "Send and close" at bounding box center [840, 560] width 90 height 29
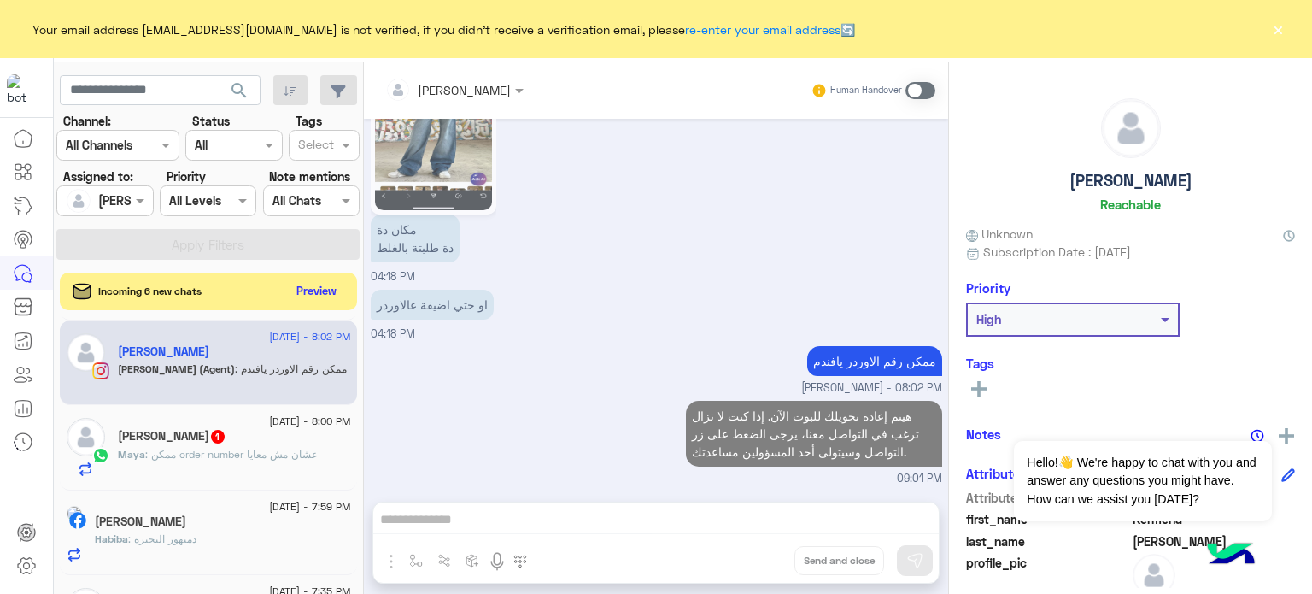
scroll to position [1236, 0]
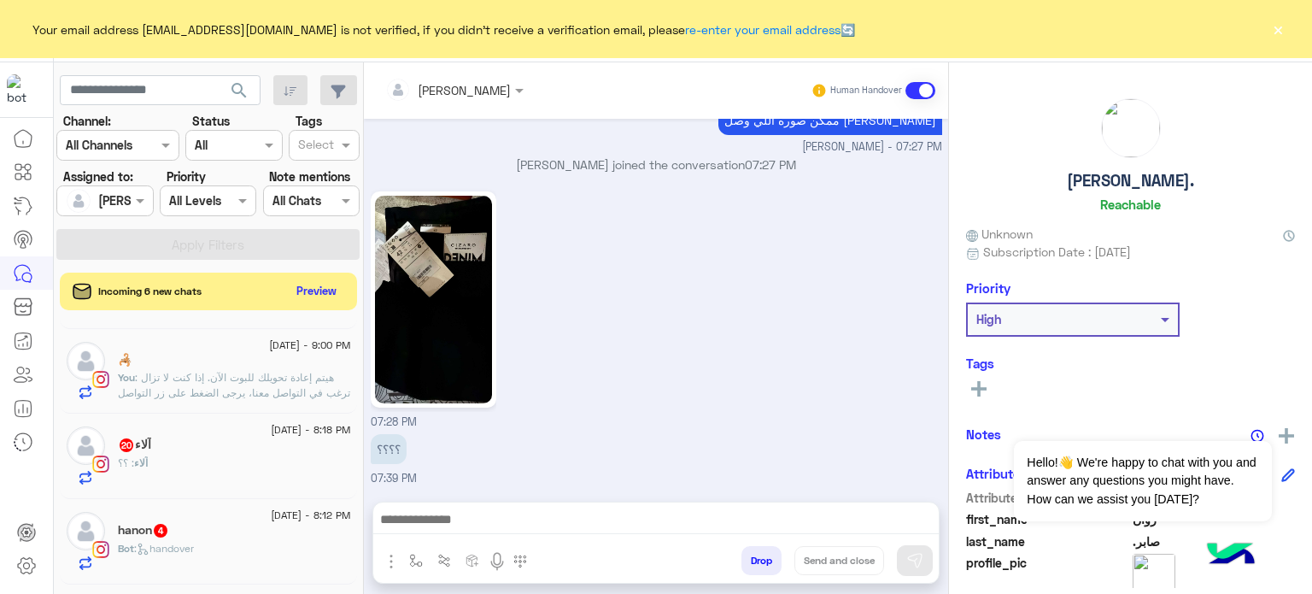
scroll to position [220, 0]
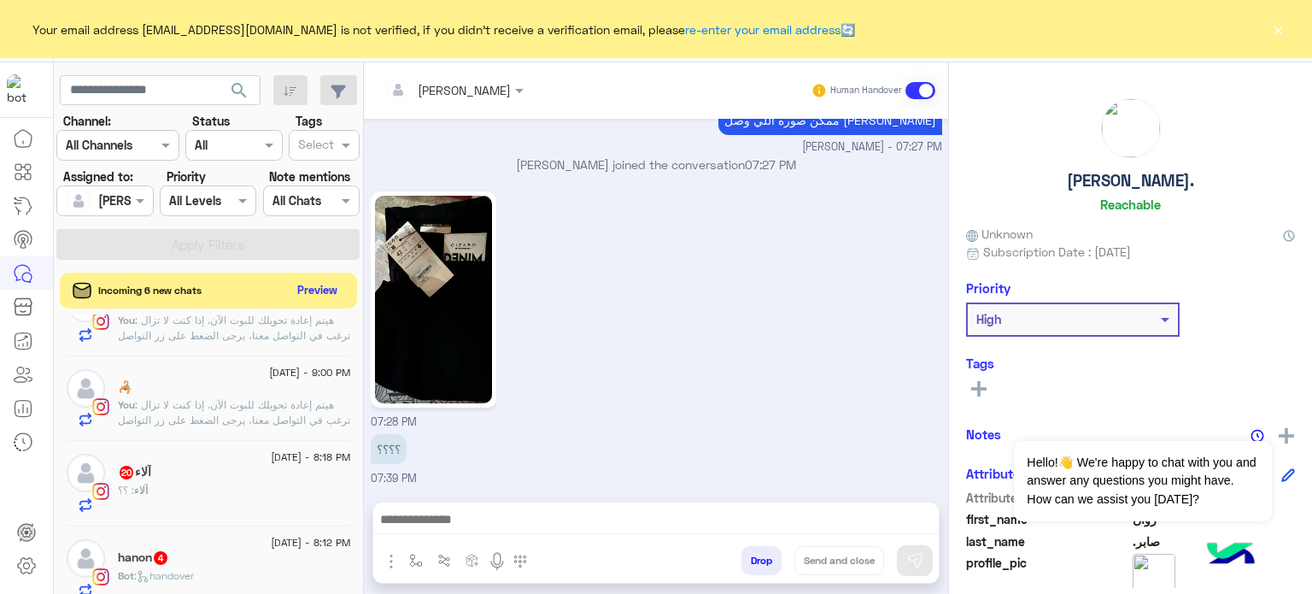
click at [315, 287] on button "Preview" at bounding box center [317, 290] width 53 height 23
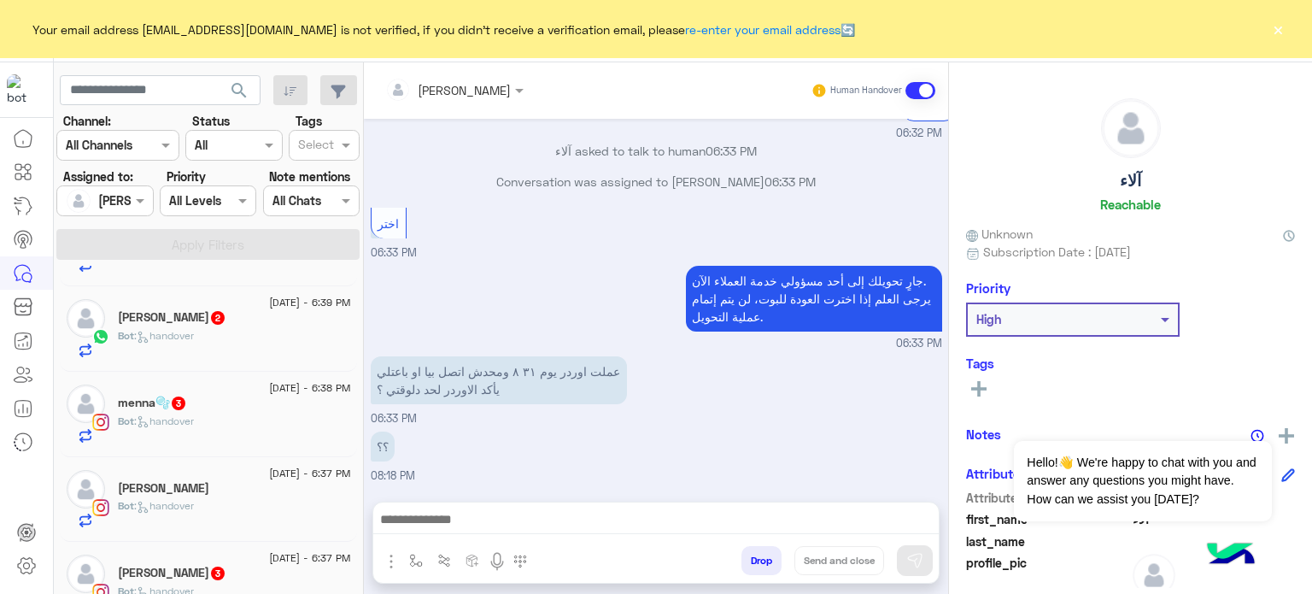
scroll to position [1385, 0]
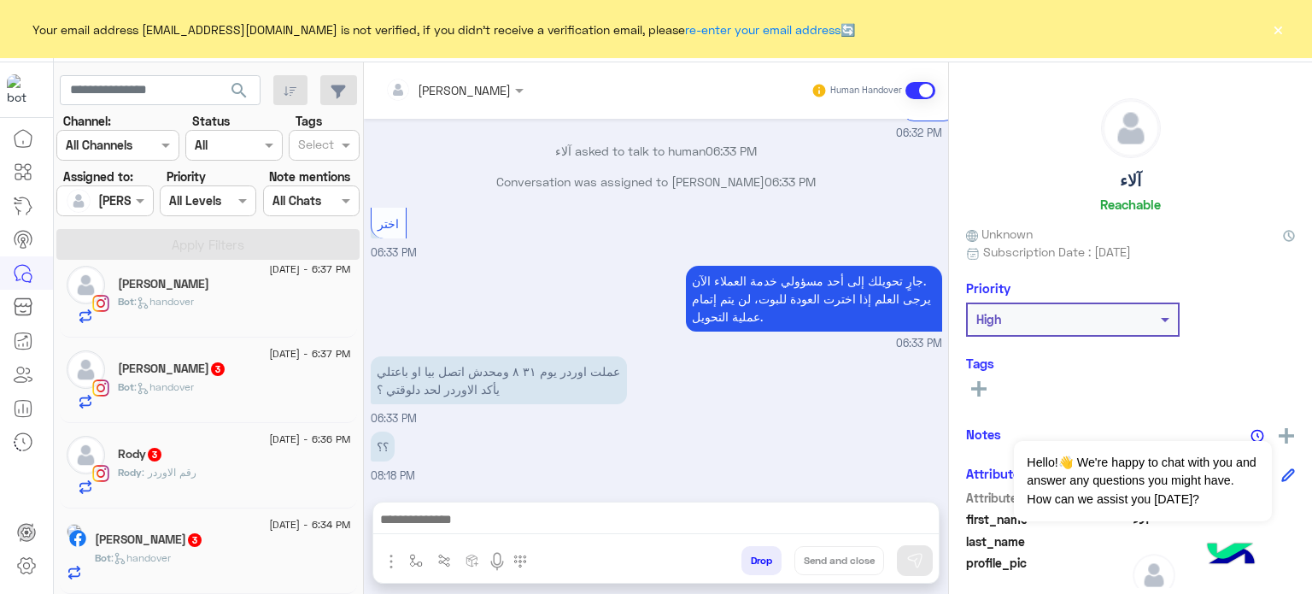
click at [275, 536] on div "[PERSON_NAME] 3" at bounding box center [223, 541] width 256 height 18
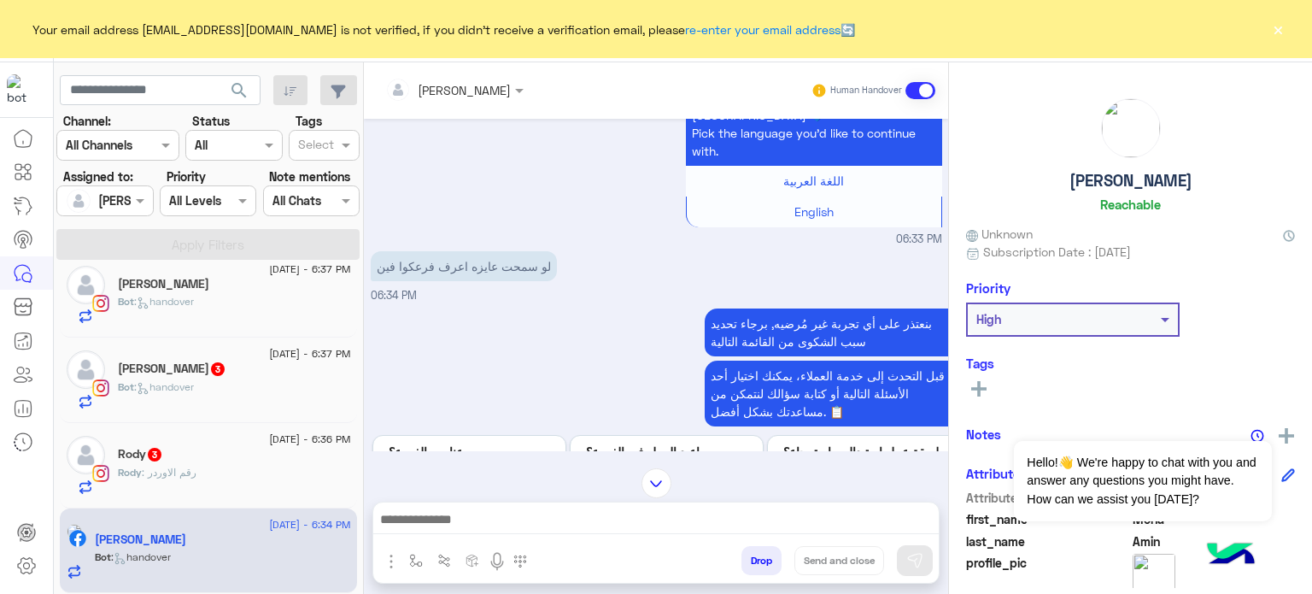
scroll to position [249, 0]
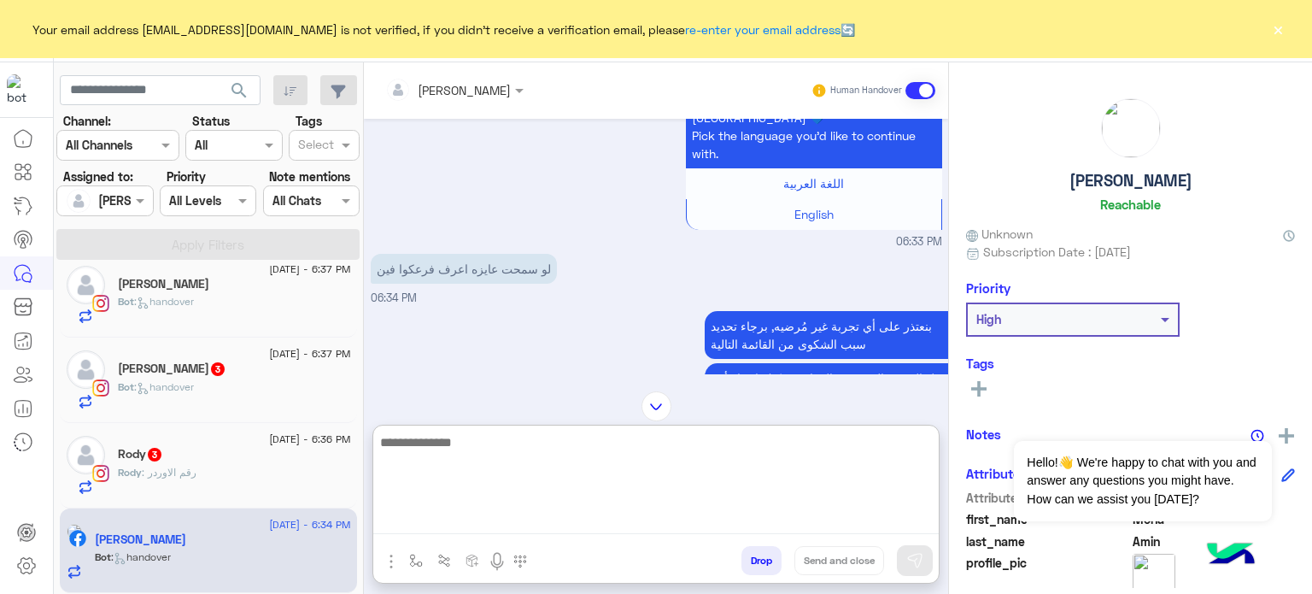
click at [503, 529] on textarea at bounding box center [656, 482] width 566 height 103
type textarea "*"
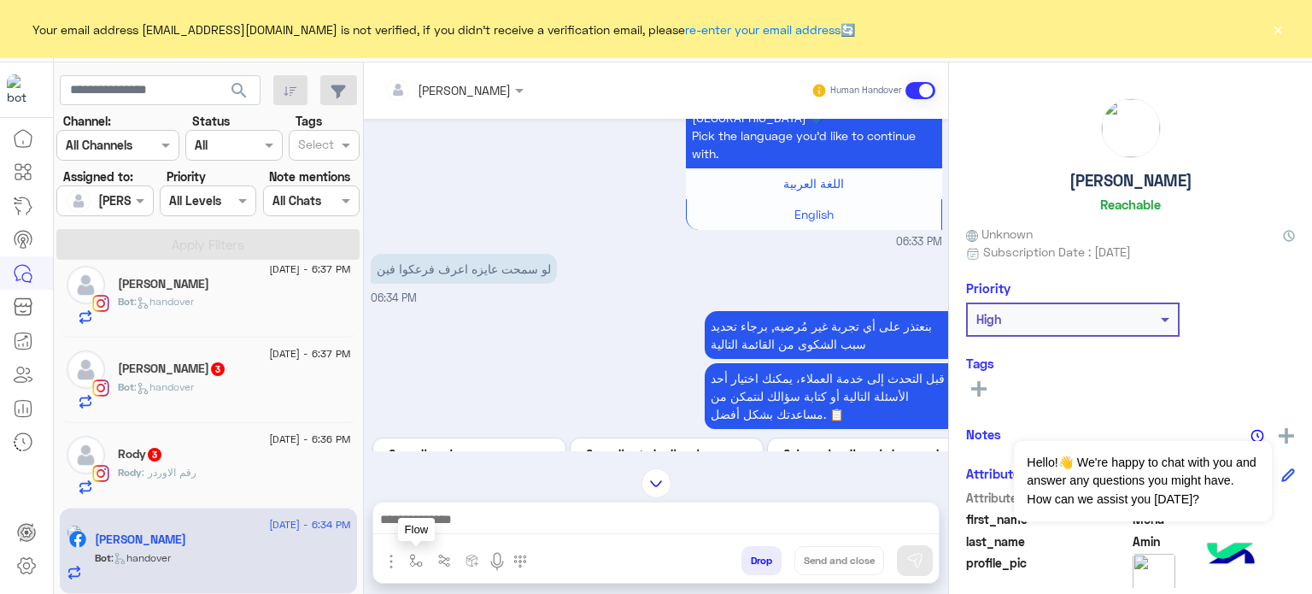
scroll to position [1385, 0]
click at [421, 554] on img "button" at bounding box center [416, 561] width 14 height 14
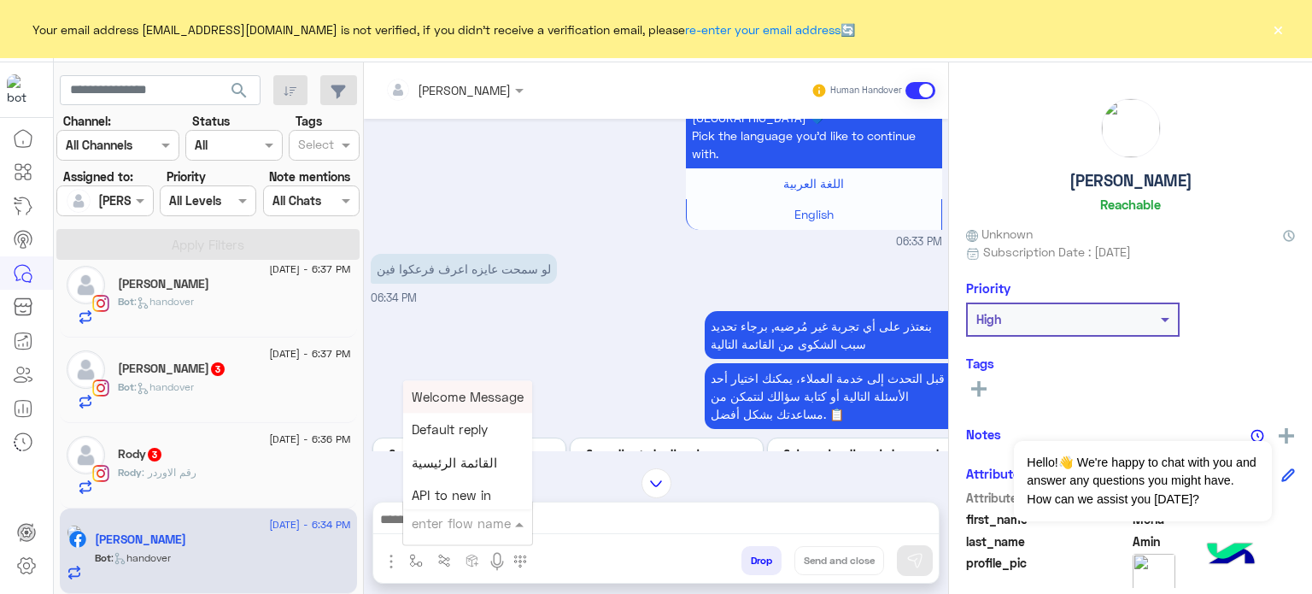
click at [449, 528] on input "text" at bounding box center [447, 524] width 70 height 20
type input "*"
type input "****"
click at [441, 427] on span "فروعنا" at bounding box center [429, 429] width 35 height 15
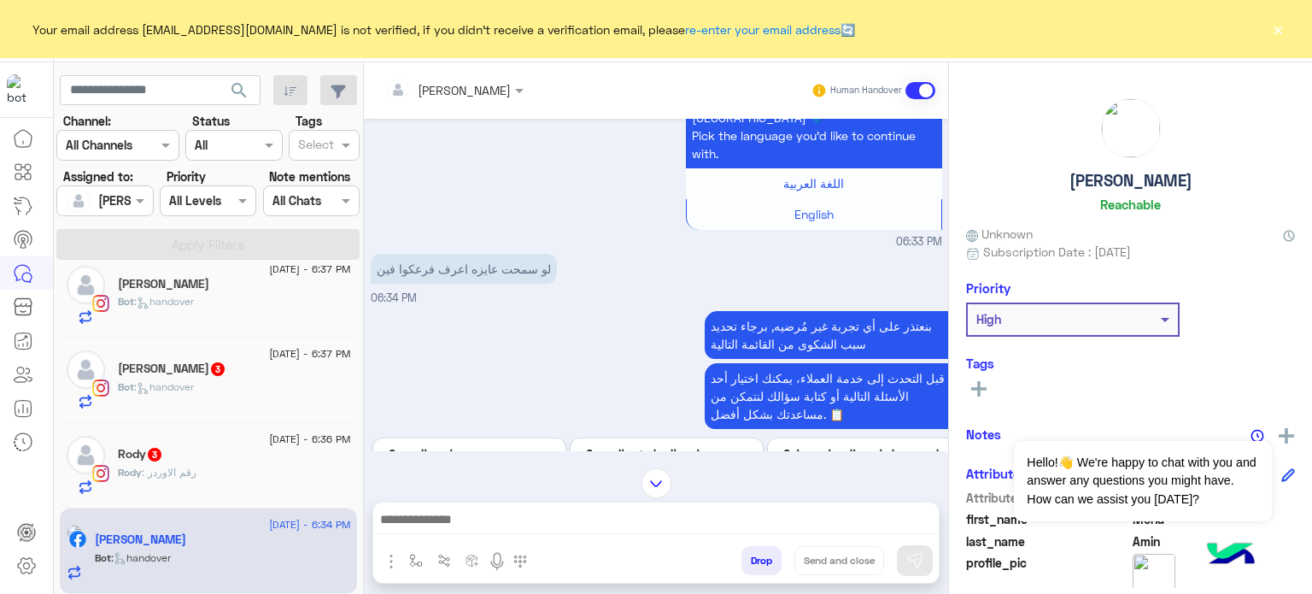
type textarea "******"
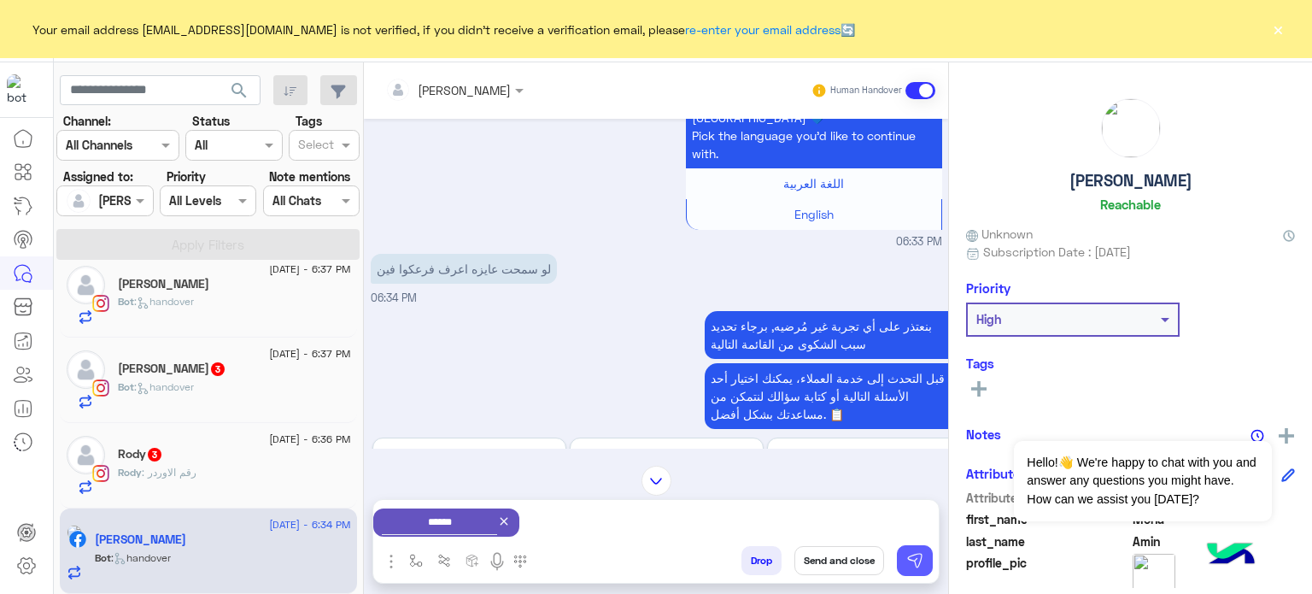
click at [912, 555] on img at bounding box center [915, 560] width 17 height 17
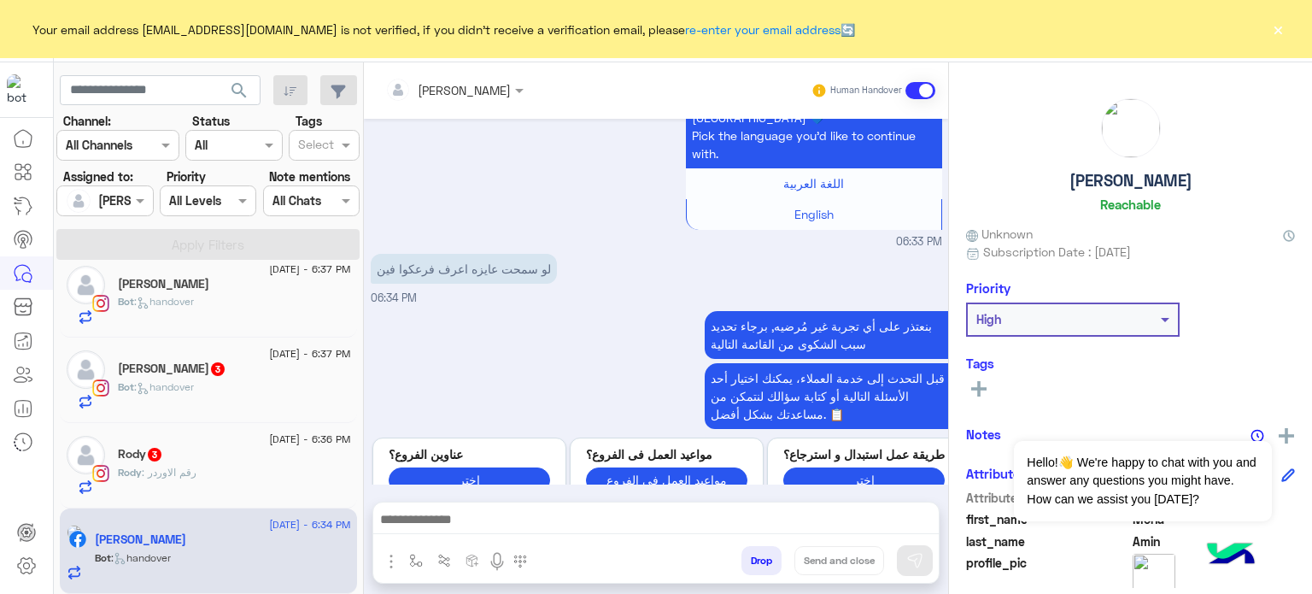
scroll to position [603, 0]
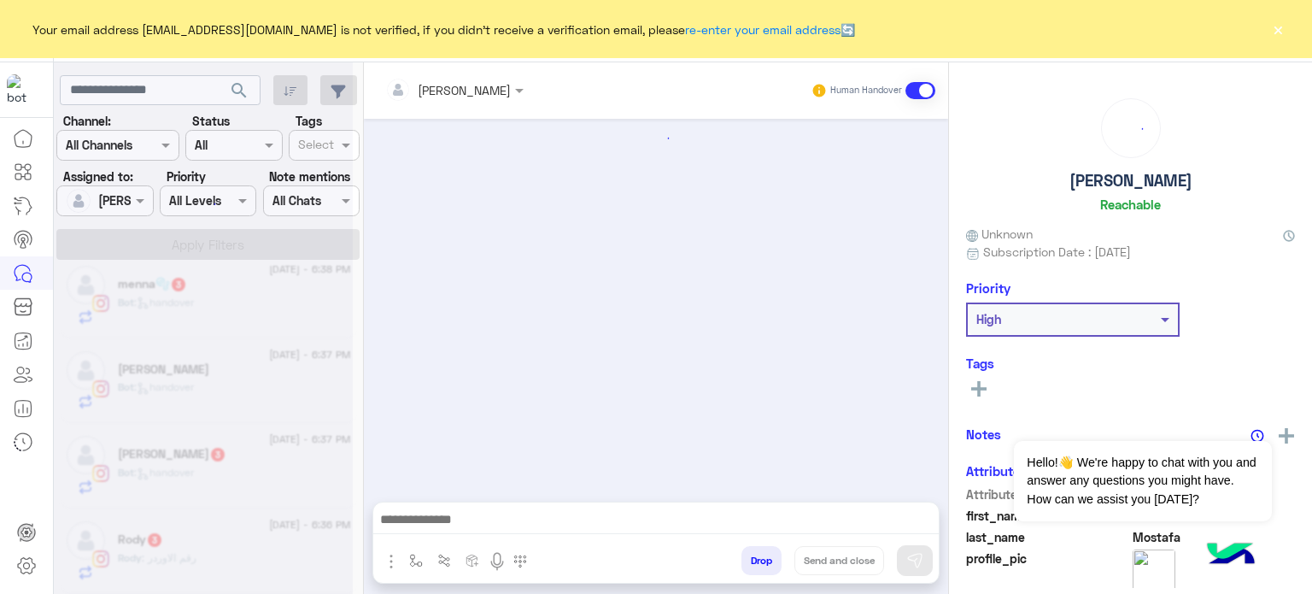
scroll to position [257, 0]
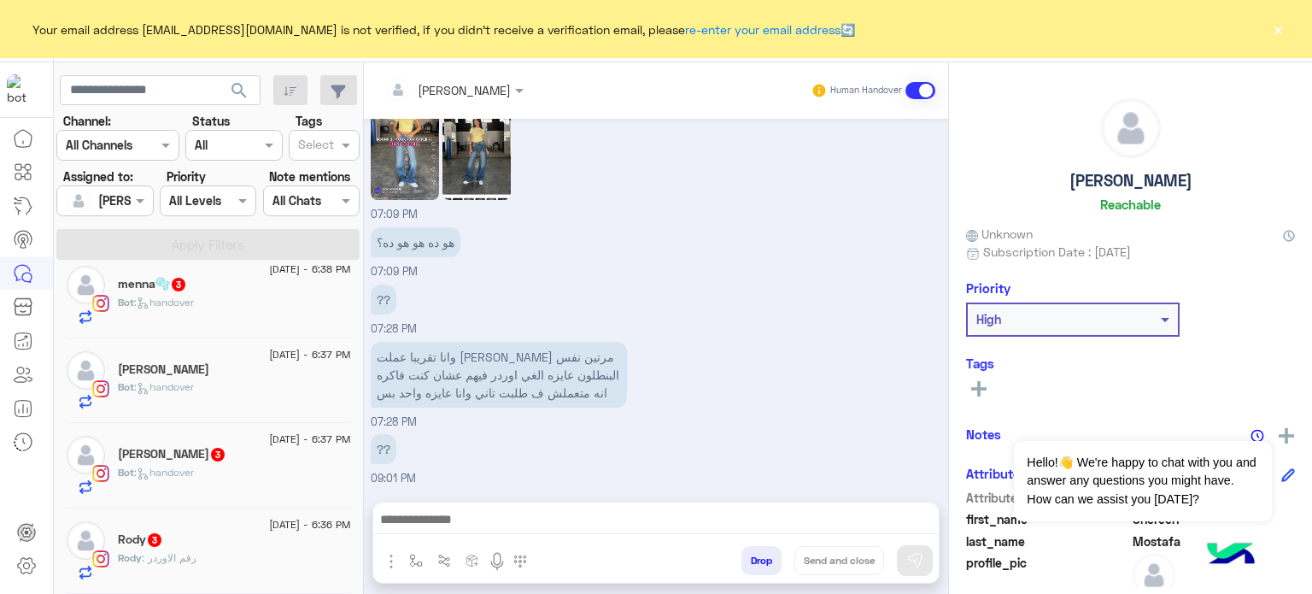
click at [236, 546] on div "Rody 3" at bounding box center [234, 541] width 233 height 18
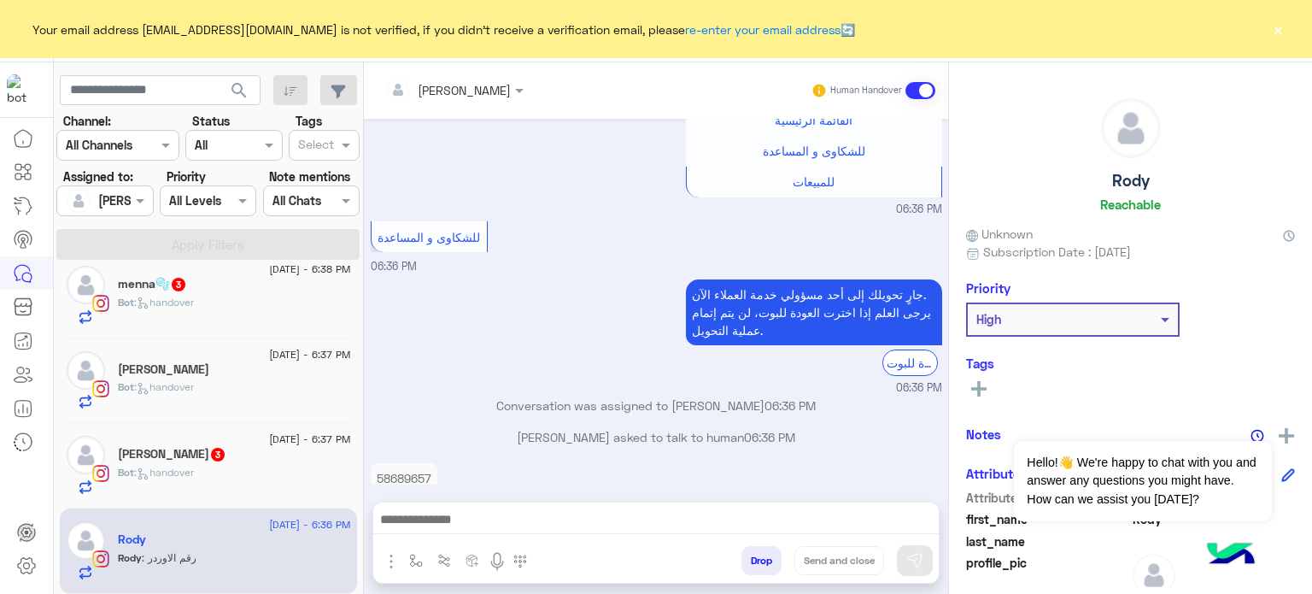
scroll to position [1832, 0]
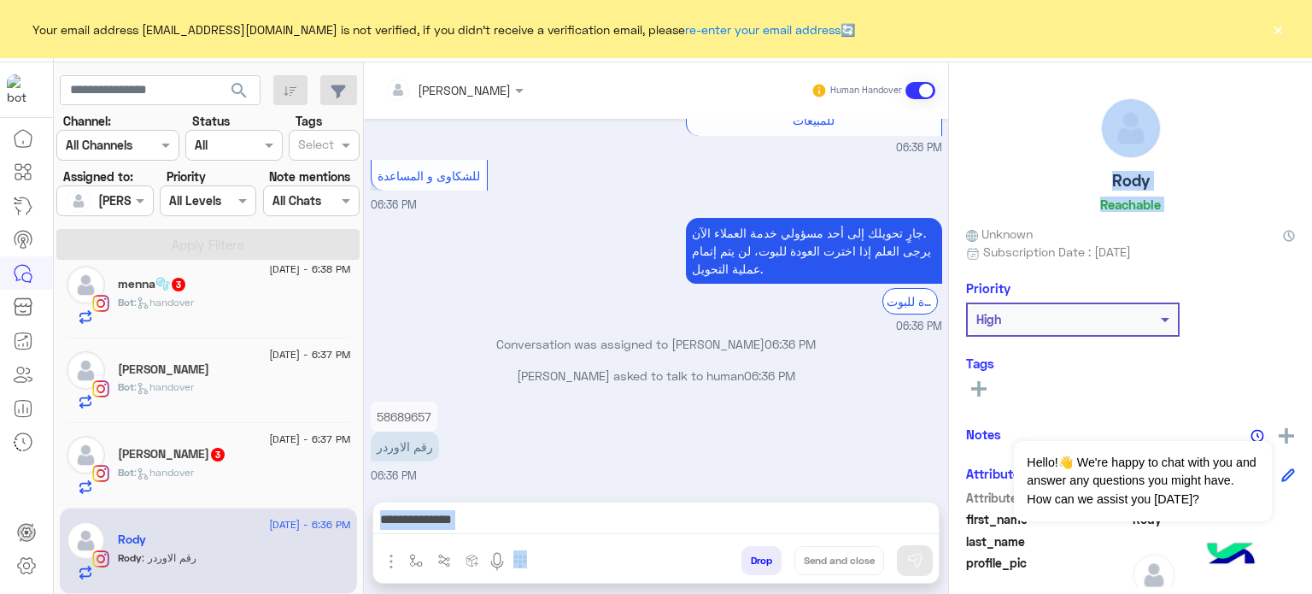
drag, startPoint x: 948, startPoint y: 241, endPoint x: 904, endPoint y: 496, distance: 259.2
click at [904, 496] on mat-drawer-container "[PERSON_NAME] Human Handover [DATE] [PERSON_NAME] left the conversation 02:35 P…" at bounding box center [838, 331] width 948 height 538
click at [485, 344] on p "Conversation was assigned to [PERSON_NAME] 06:36 PM" at bounding box center [657, 344] width 572 height 18
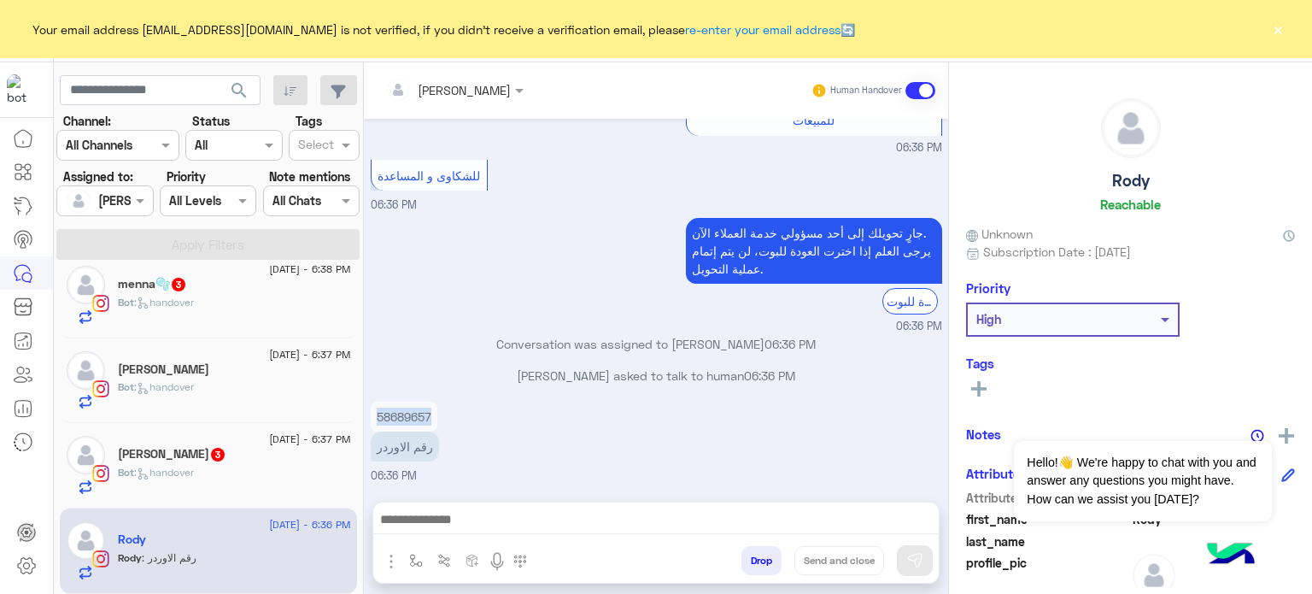
drag, startPoint x: 431, startPoint y: 413, endPoint x: 369, endPoint y: 409, distance: 62.5
click at [371, 409] on div "58689657" at bounding box center [404, 417] width 67 height 30
copy p "58689657"
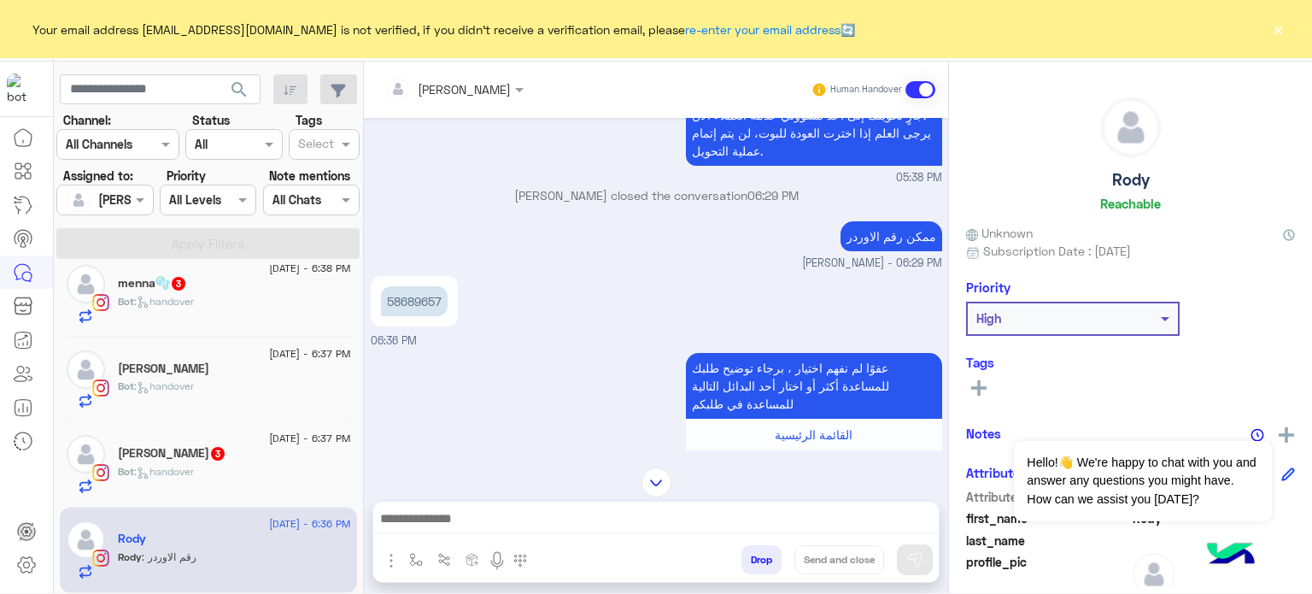
scroll to position [42, 0]
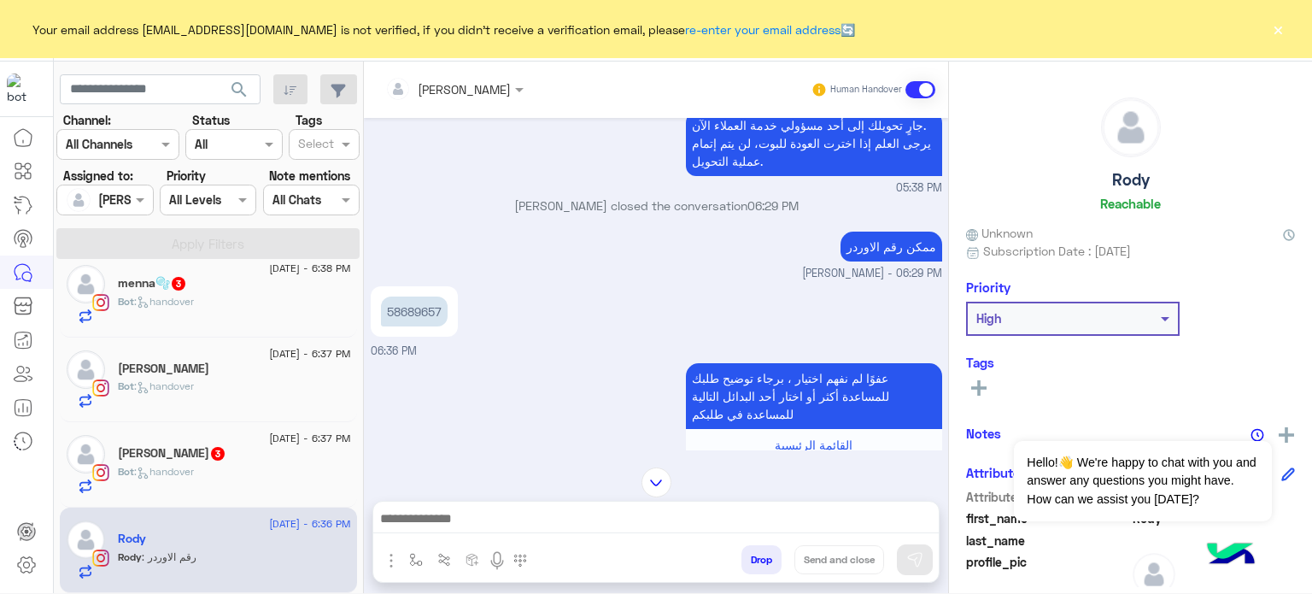
copy p "58689657"
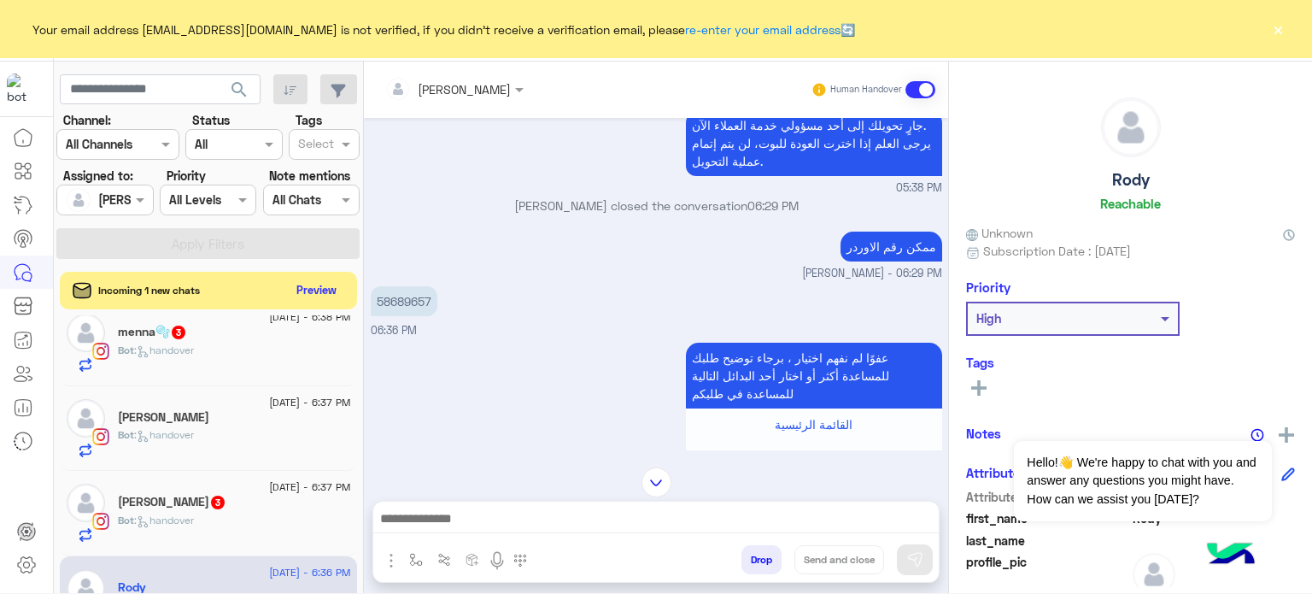
scroll to position [1349, 0]
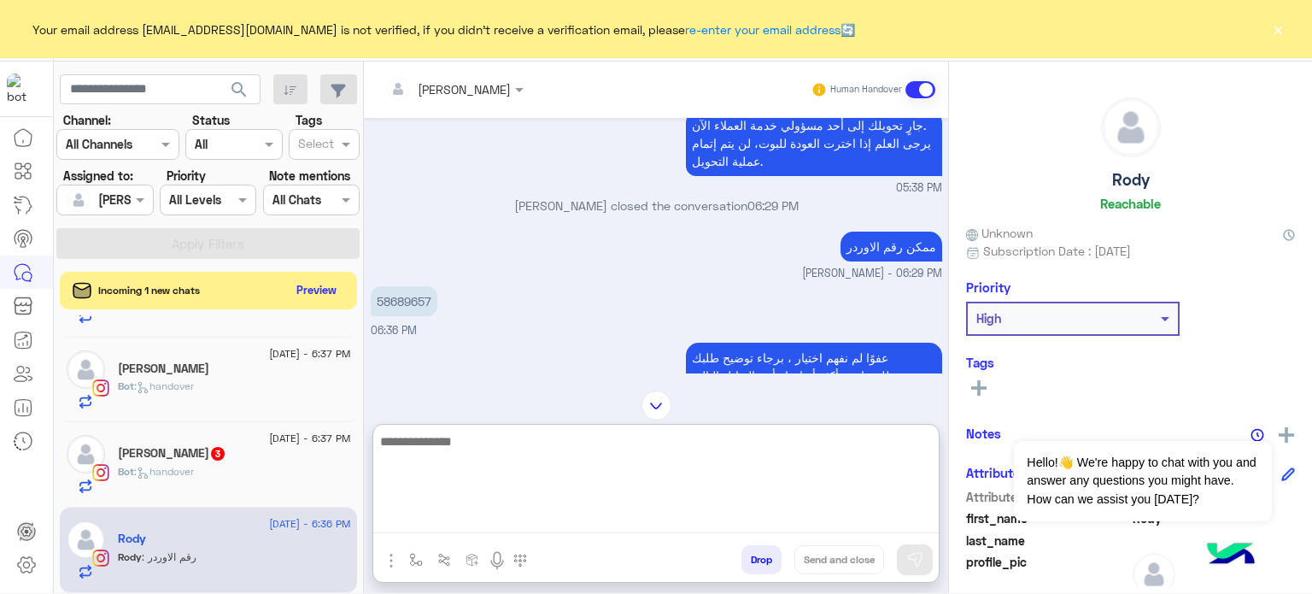
click at [543, 522] on textarea at bounding box center [656, 482] width 566 height 103
paste textarea "******* ********"
paste textarea "**********"
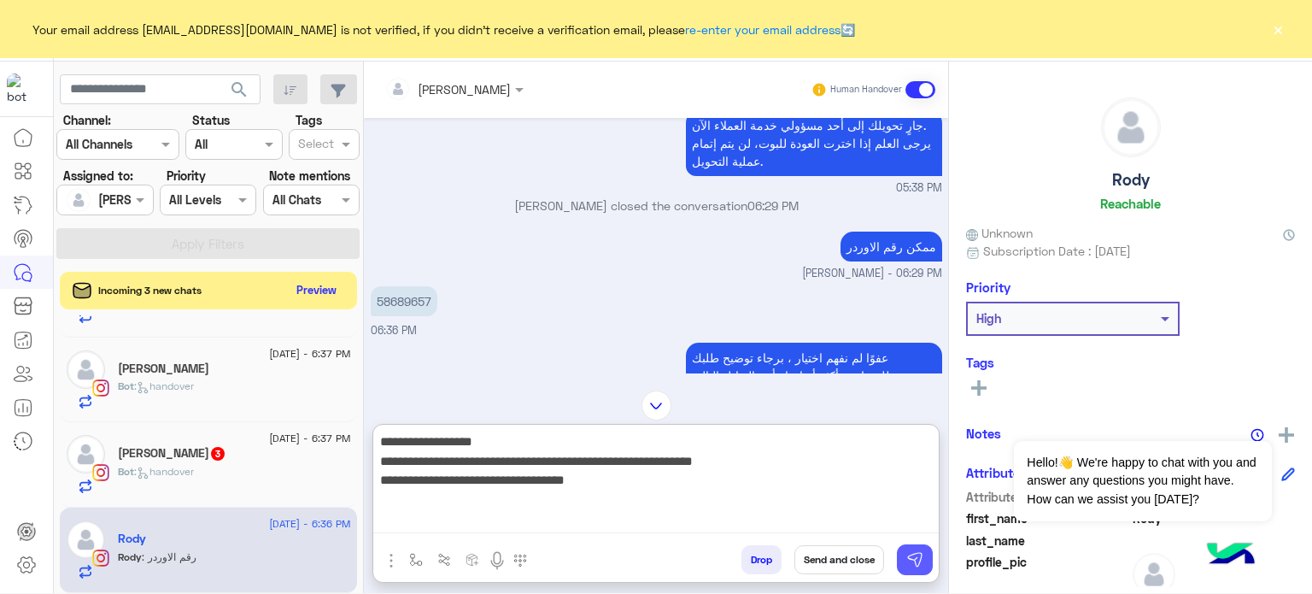
type textarea "**********"
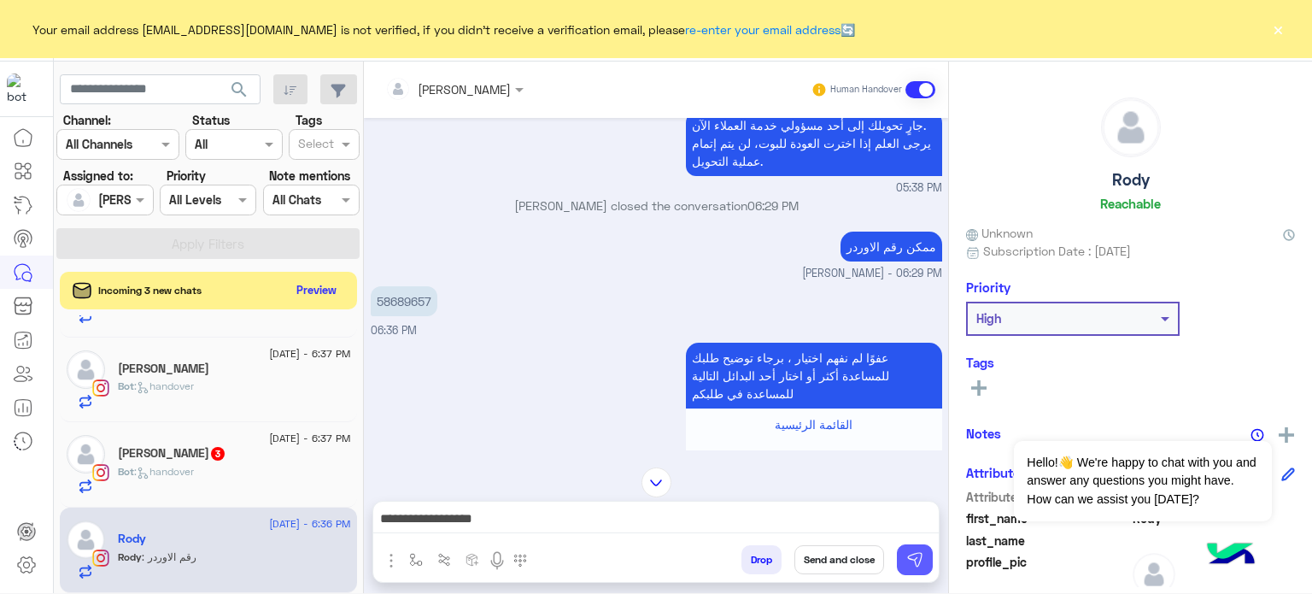
click at [919, 557] on img at bounding box center [915, 559] width 17 height 17
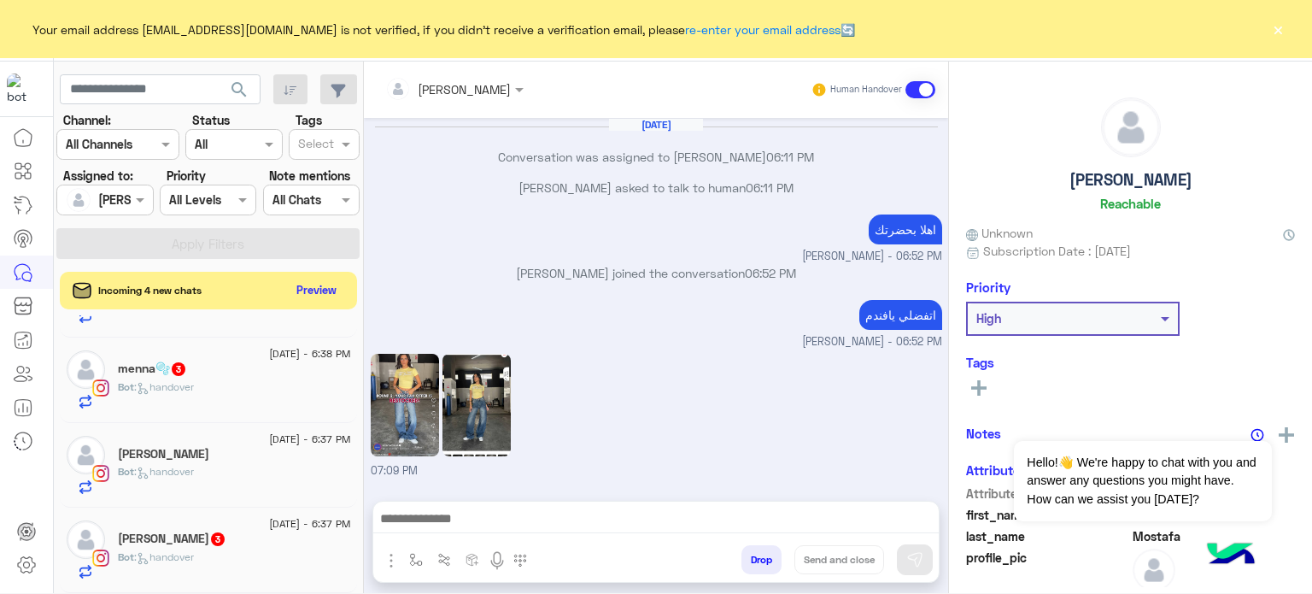
scroll to position [257, 0]
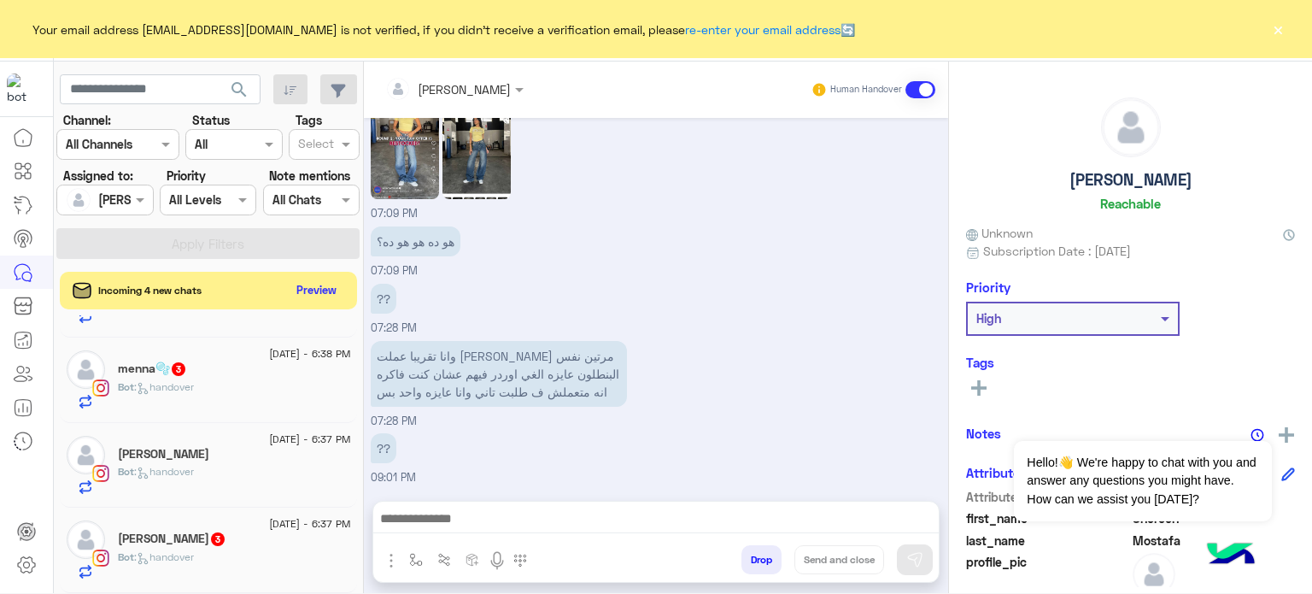
click at [239, 538] on div "[PERSON_NAME] 3" at bounding box center [234, 540] width 233 height 18
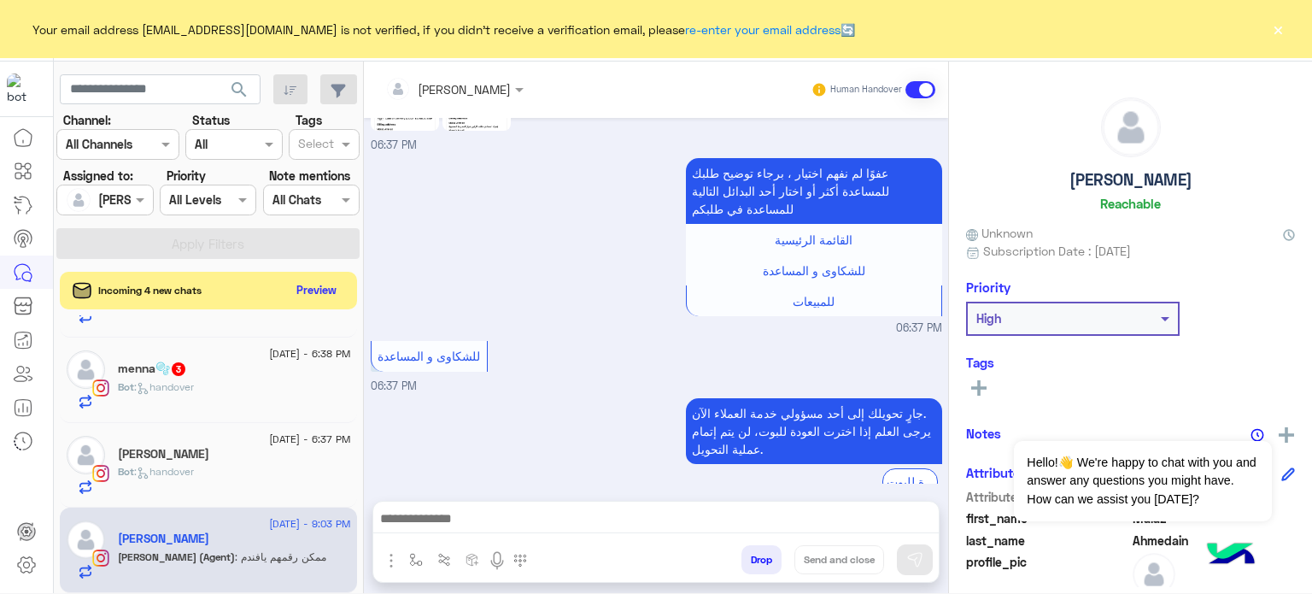
scroll to position [613, 0]
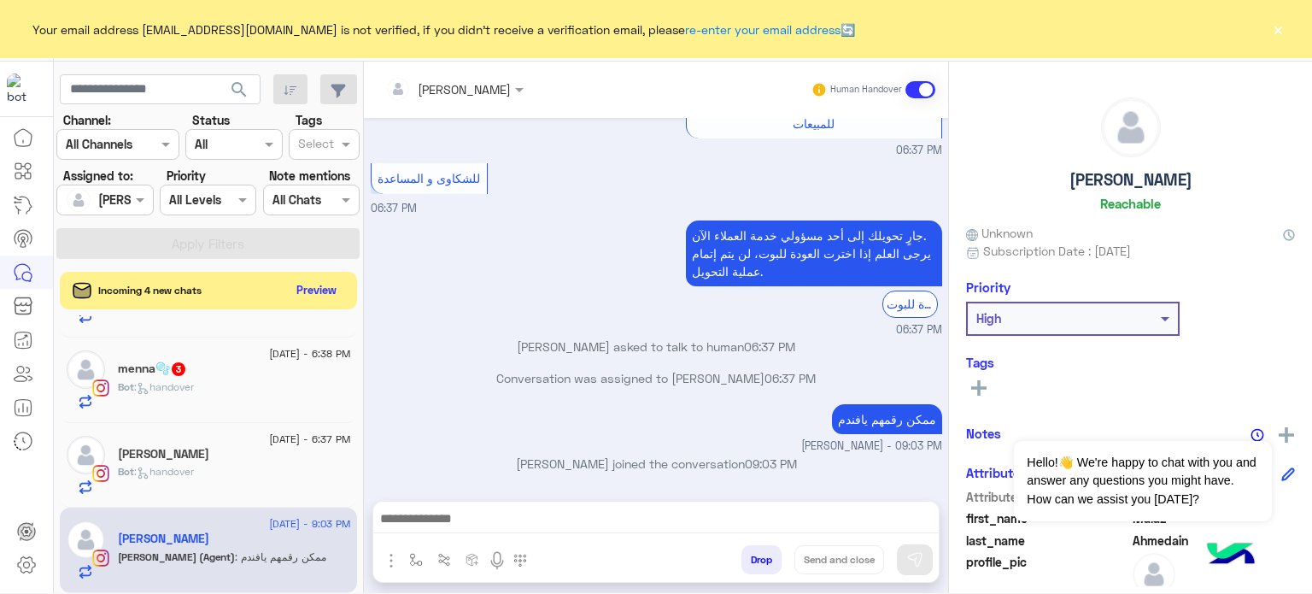
click at [212, 447] on div "[PERSON_NAME]" at bounding box center [234, 456] width 233 height 18
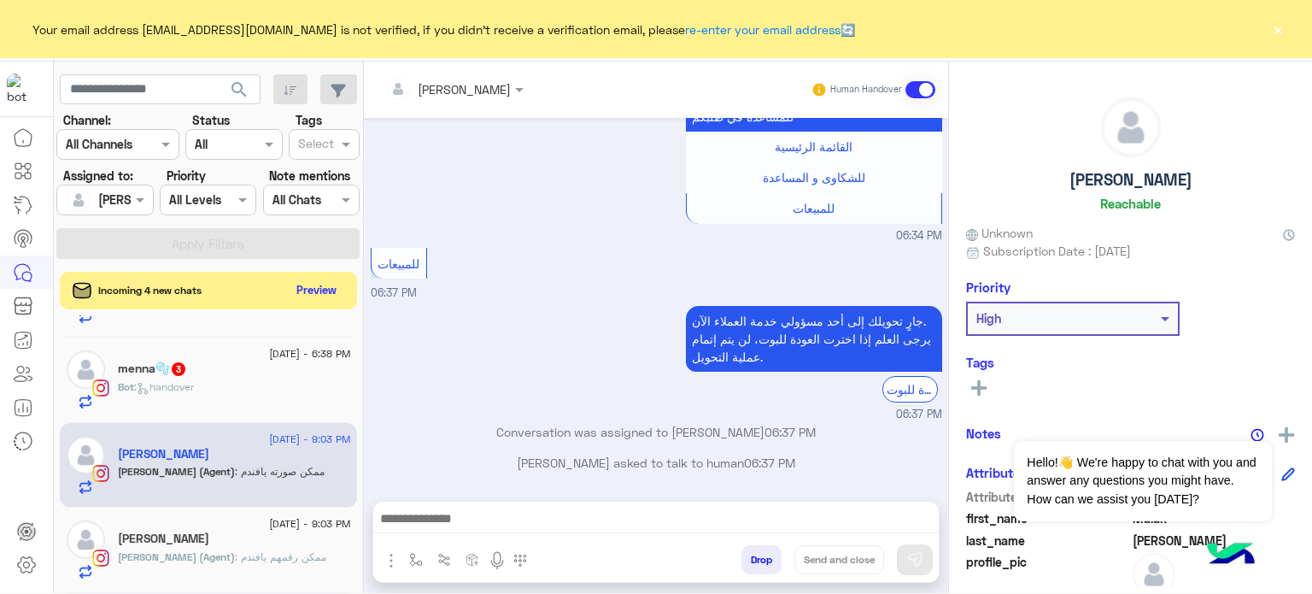
scroll to position [229, 0]
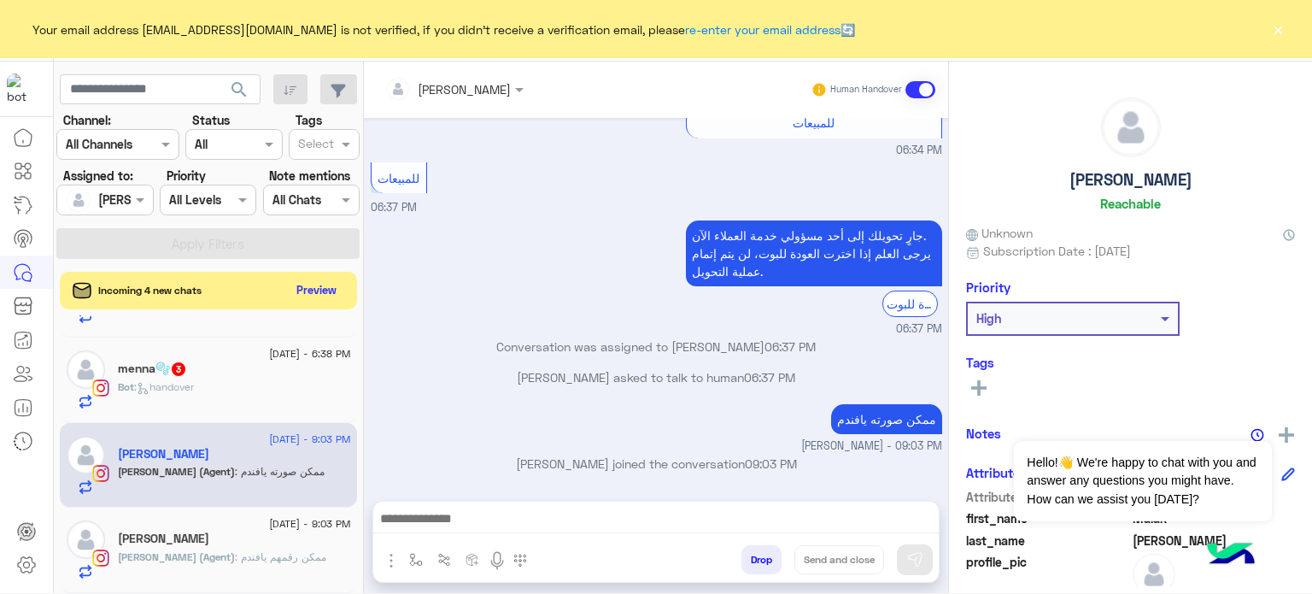
click at [177, 354] on div "[DATE] - 6:38 PM" at bounding box center [234, 355] width 233 height 11
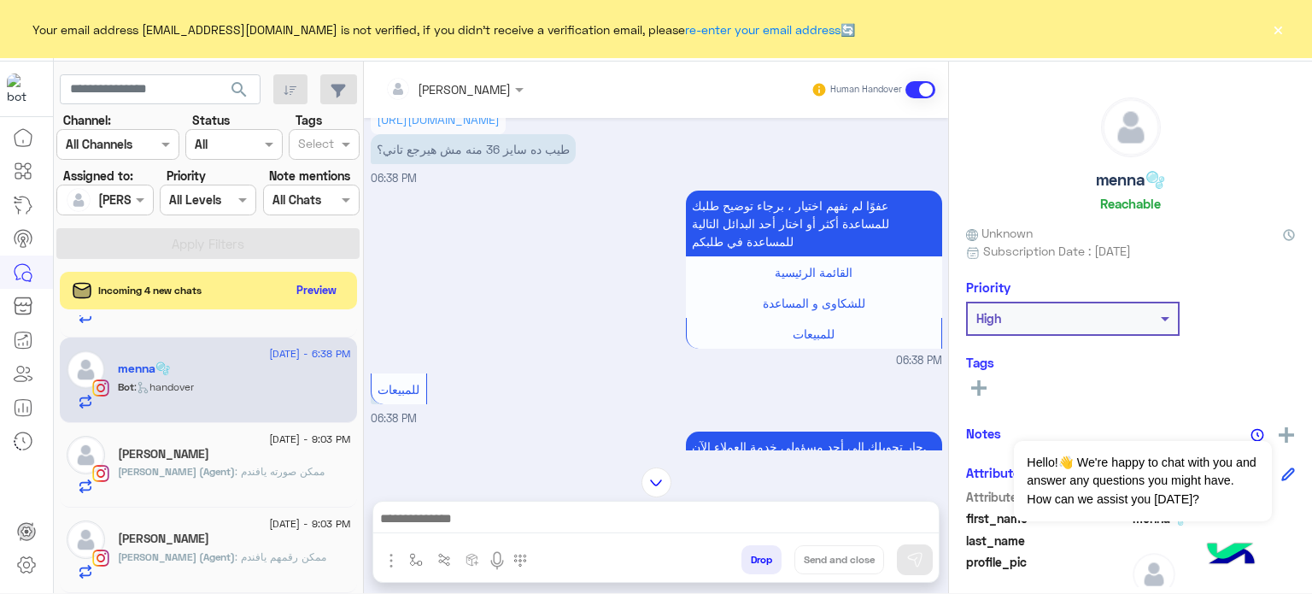
scroll to position [407, 0]
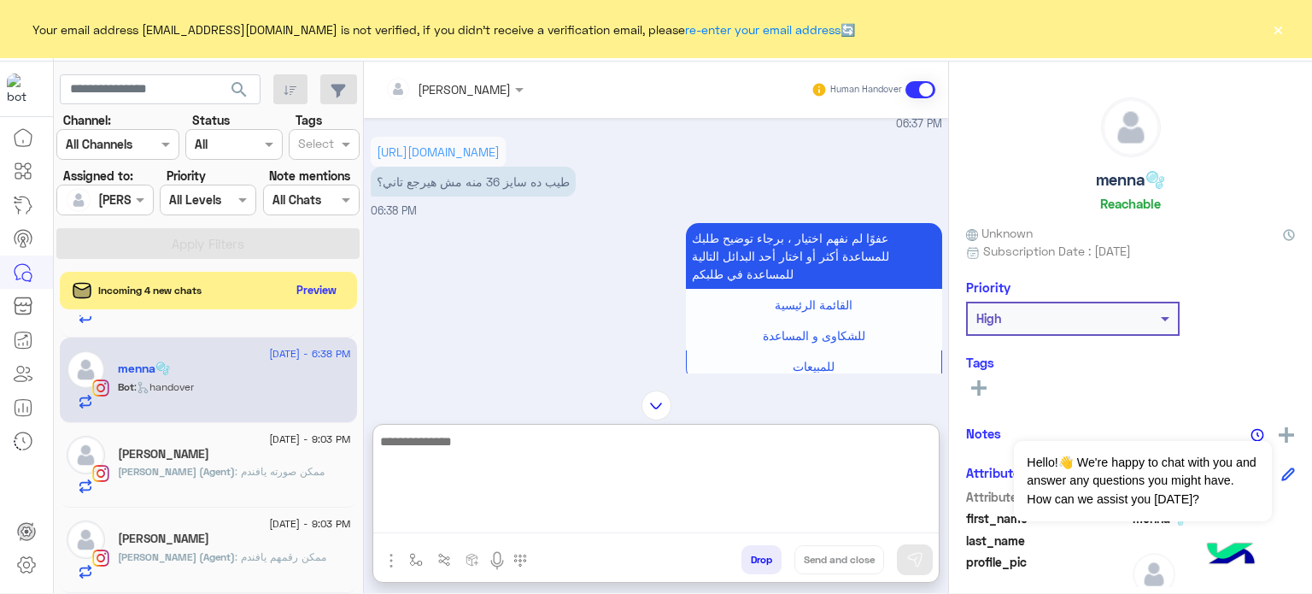
click at [519, 519] on textarea at bounding box center [656, 482] width 566 height 103
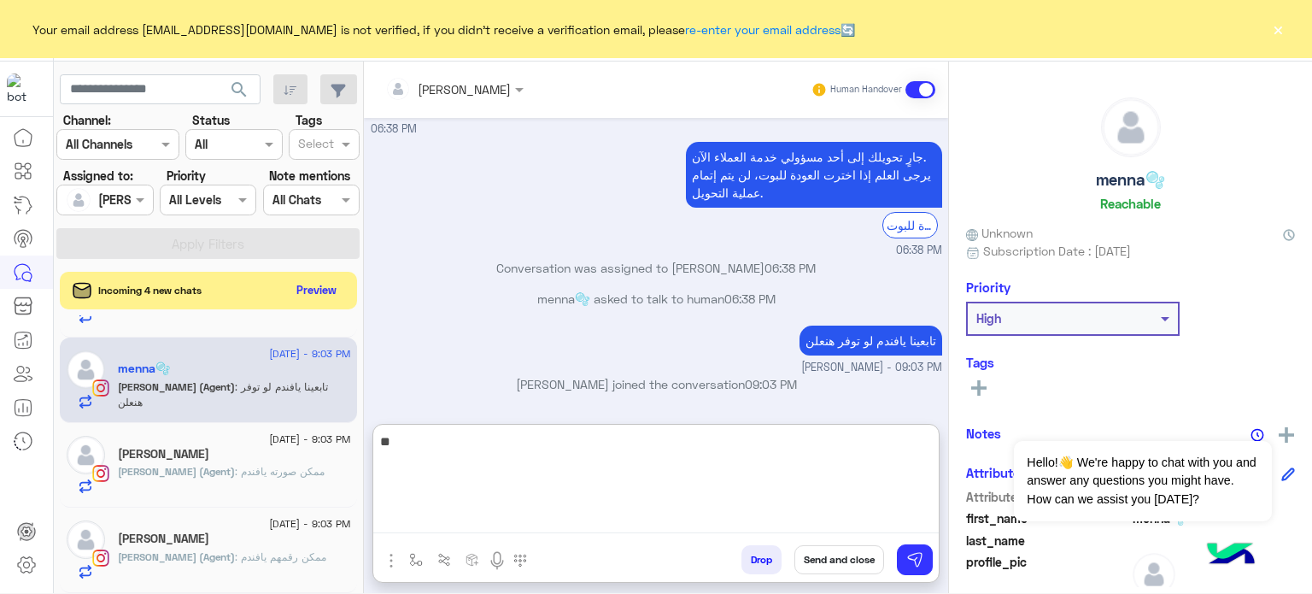
type textarea "*"
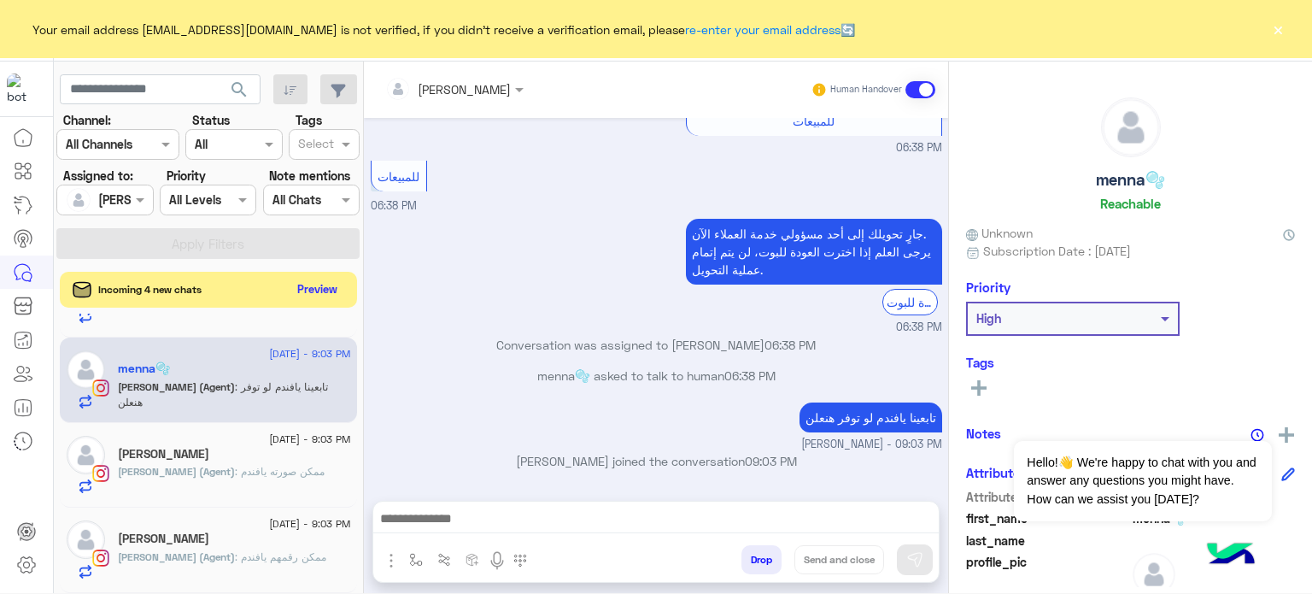
scroll to position [1261, 0]
click at [314, 279] on button "Preview" at bounding box center [317, 289] width 53 height 23
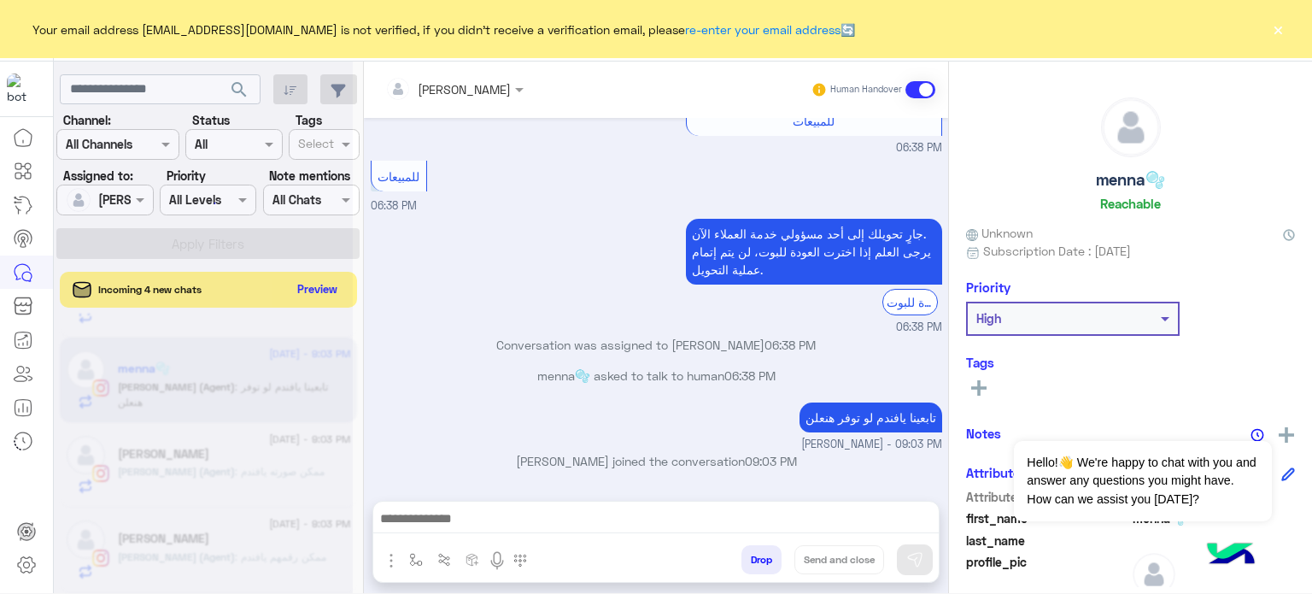
scroll to position [704, 0]
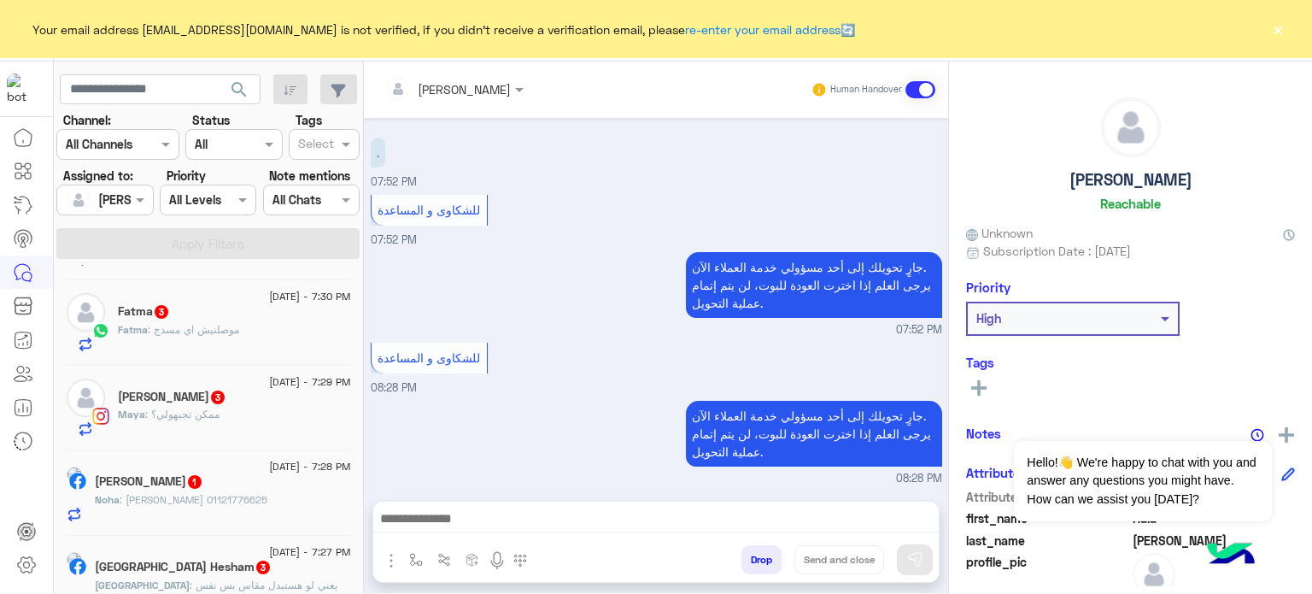
scroll to position [1383, 0]
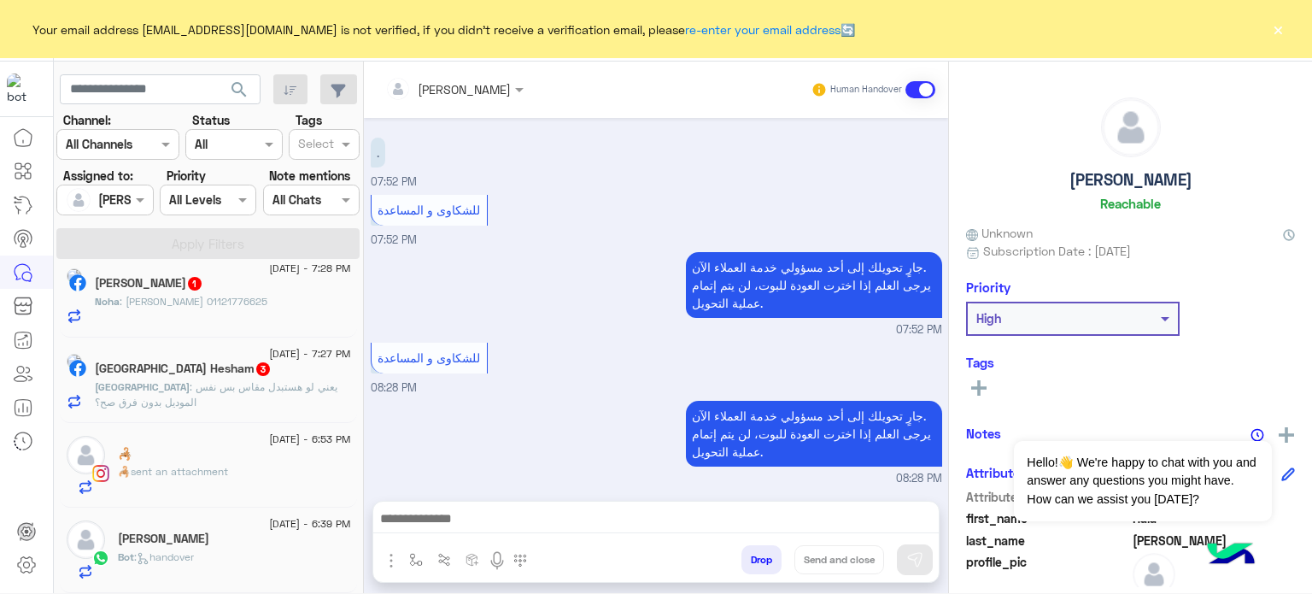
click at [181, 558] on span ": handover" at bounding box center [164, 556] width 60 height 13
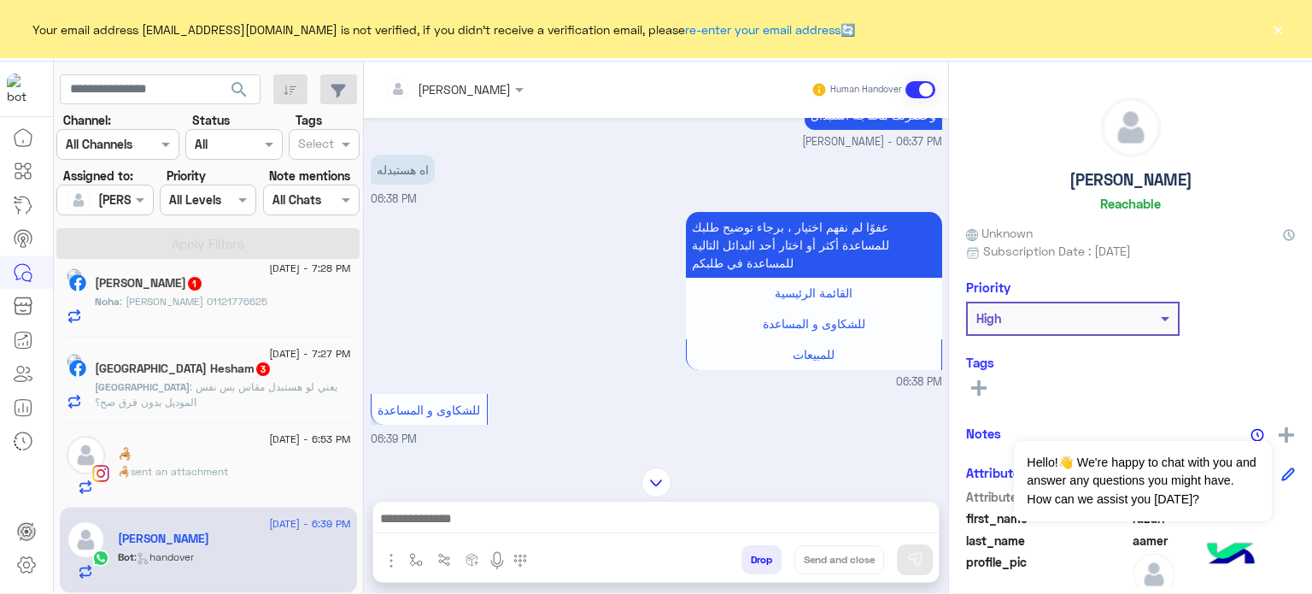
scroll to position [1849, 0]
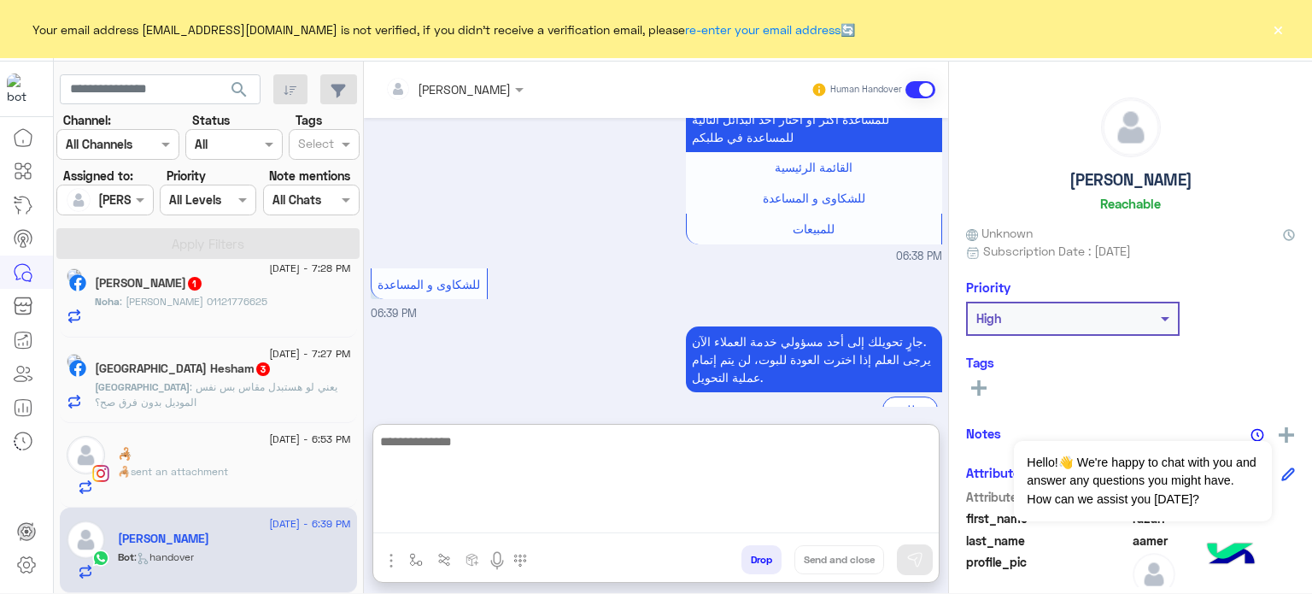
click at [461, 513] on textarea at bounding box center [656, 482] width 566 height 103
paste textarea "**********"
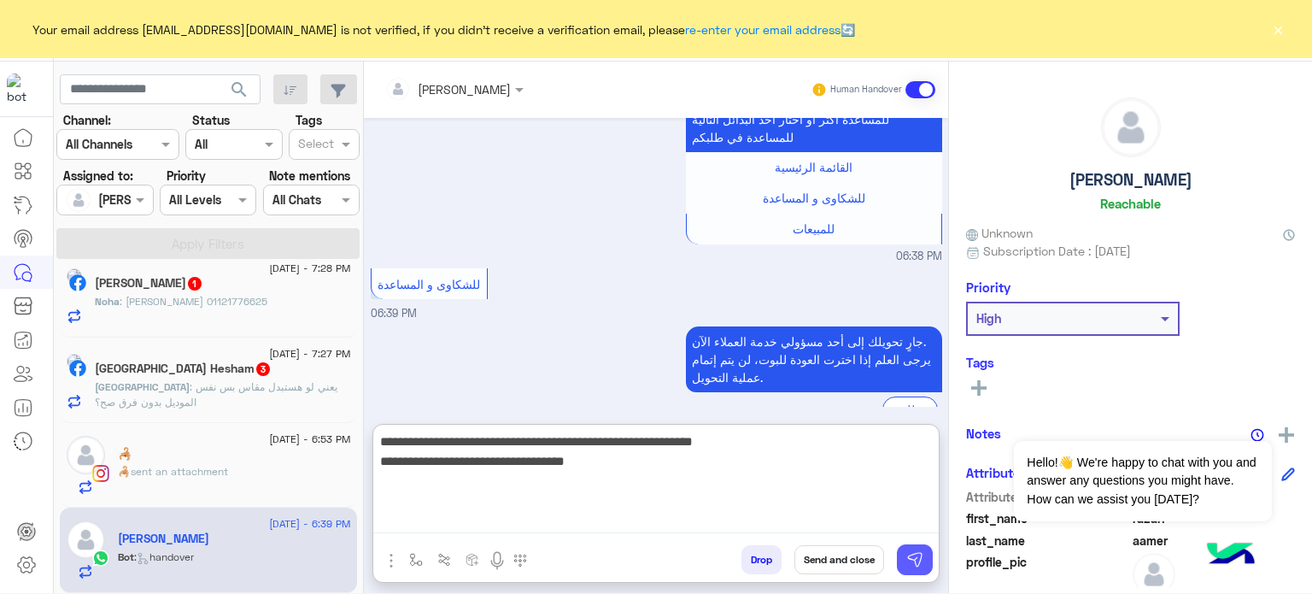
type textarea "**********"
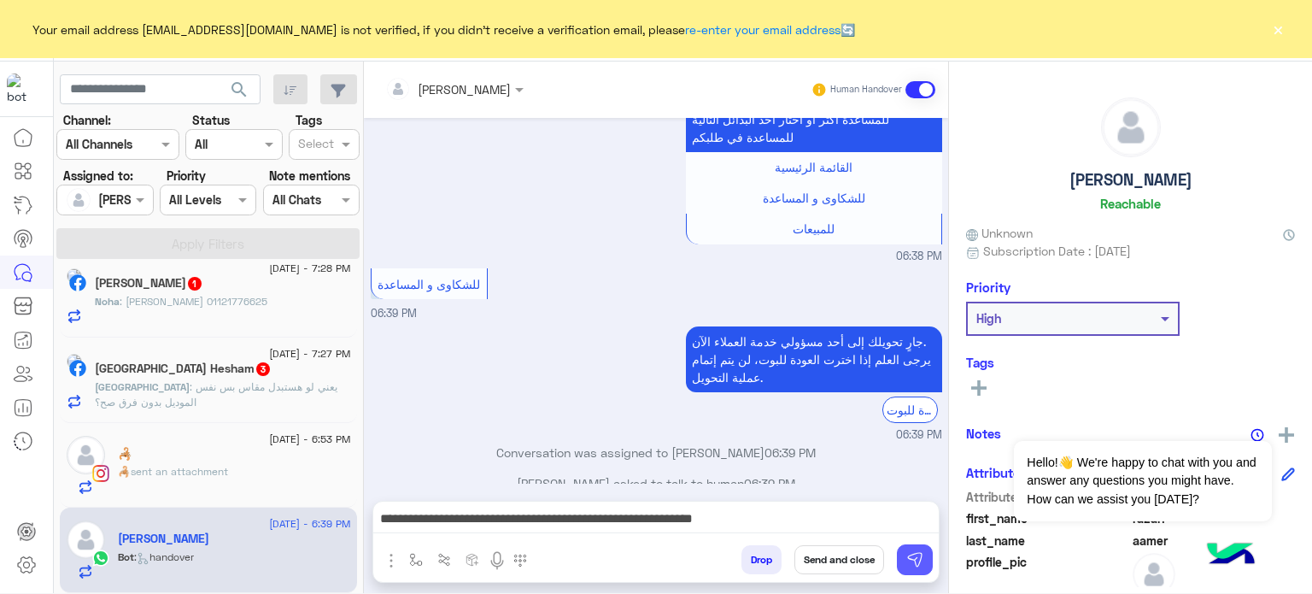
click at [912, 561] on img at bounding box center [915, 559] width 17 height 17
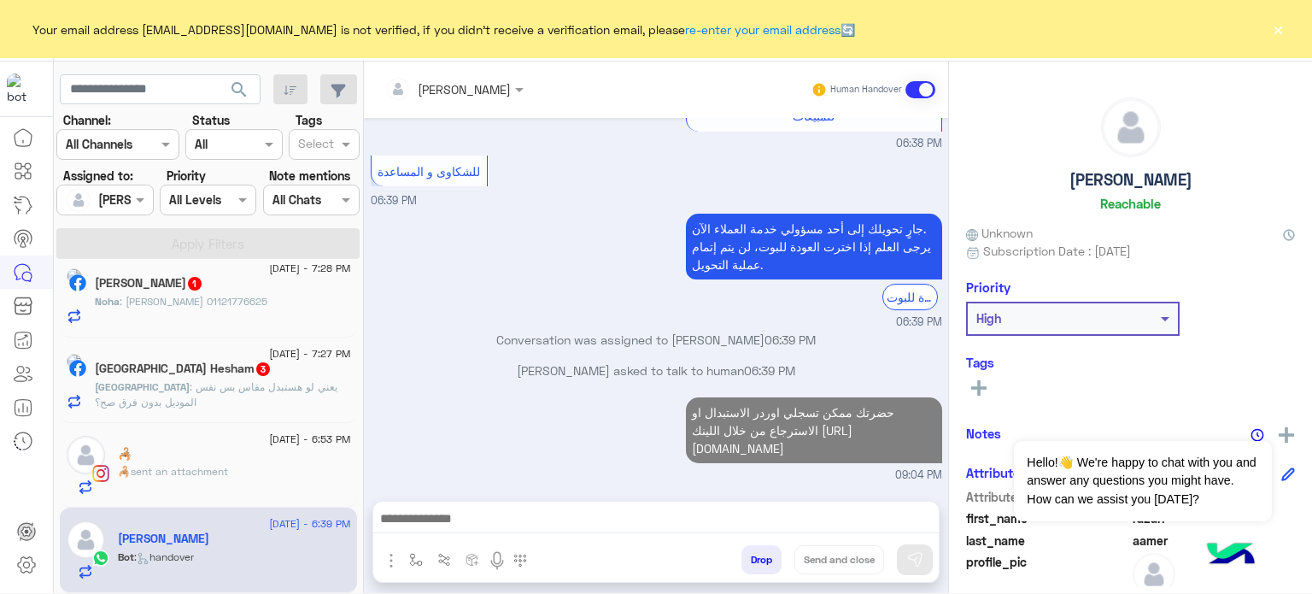
scroll to position [1940, 0]
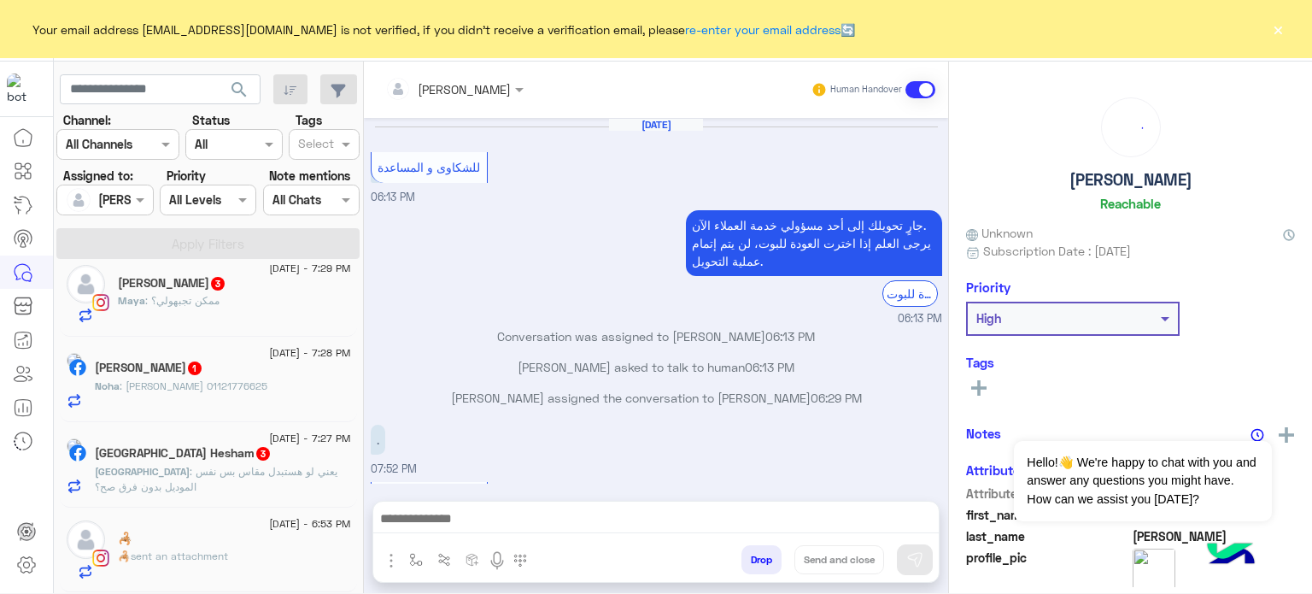
scroll to position [287, 0]
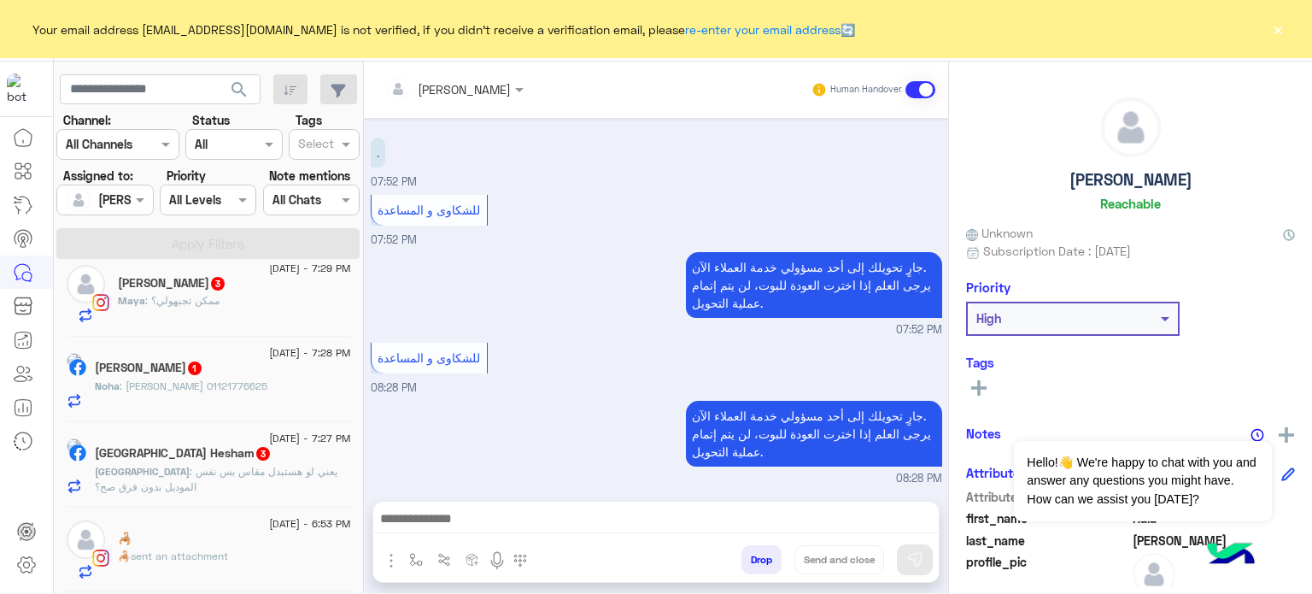
click at [239, 478] on span ": يعني لو هستبدل مقاس بس نفس الموديل بدون فرق صح؟" at bounding box center [216, 479] width 243 height 28
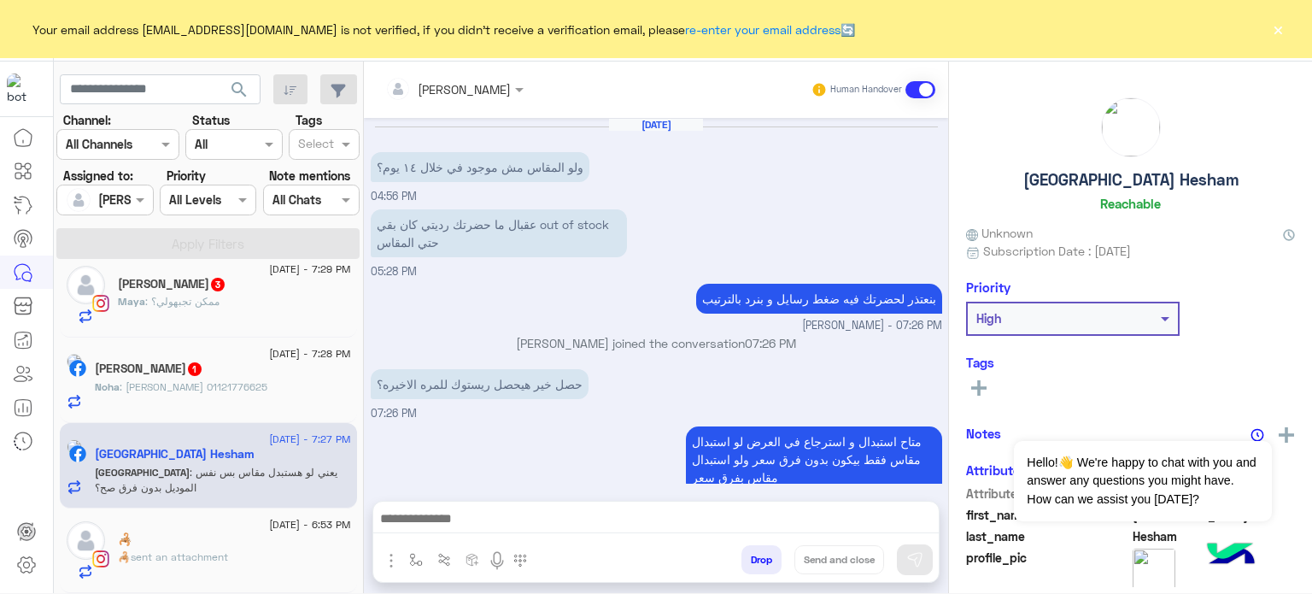
scroll to position [335, 0]
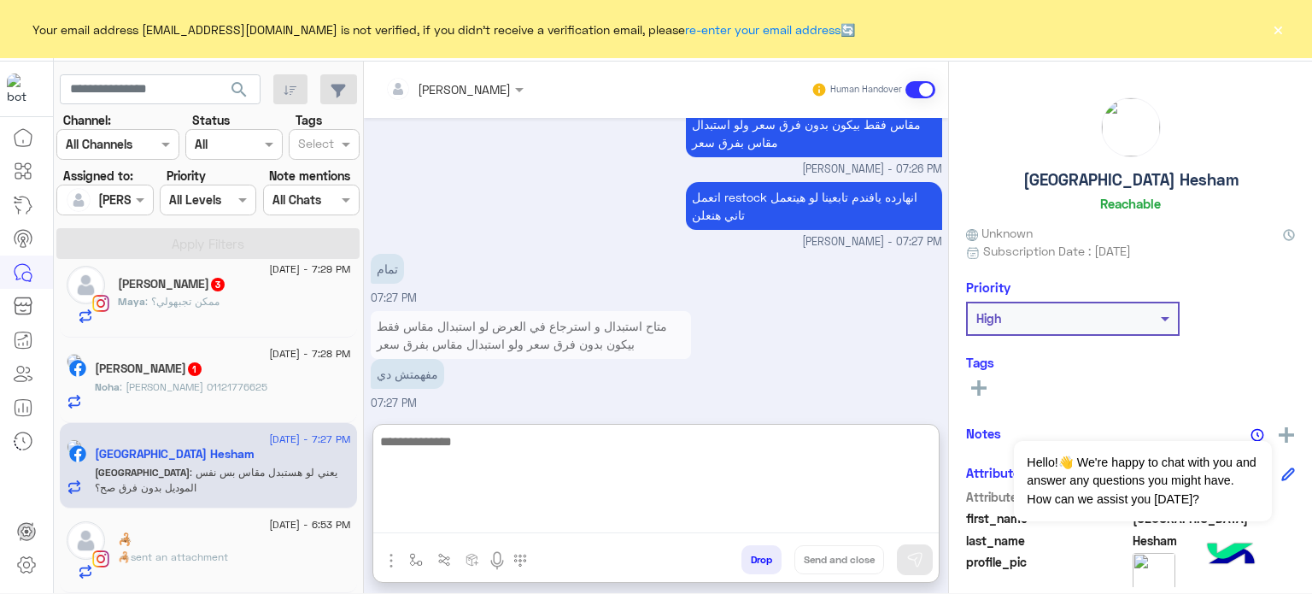
click at [613, 527] on textarea at bounding box center [656, 482] width 566 height 103
type textarea "**********"
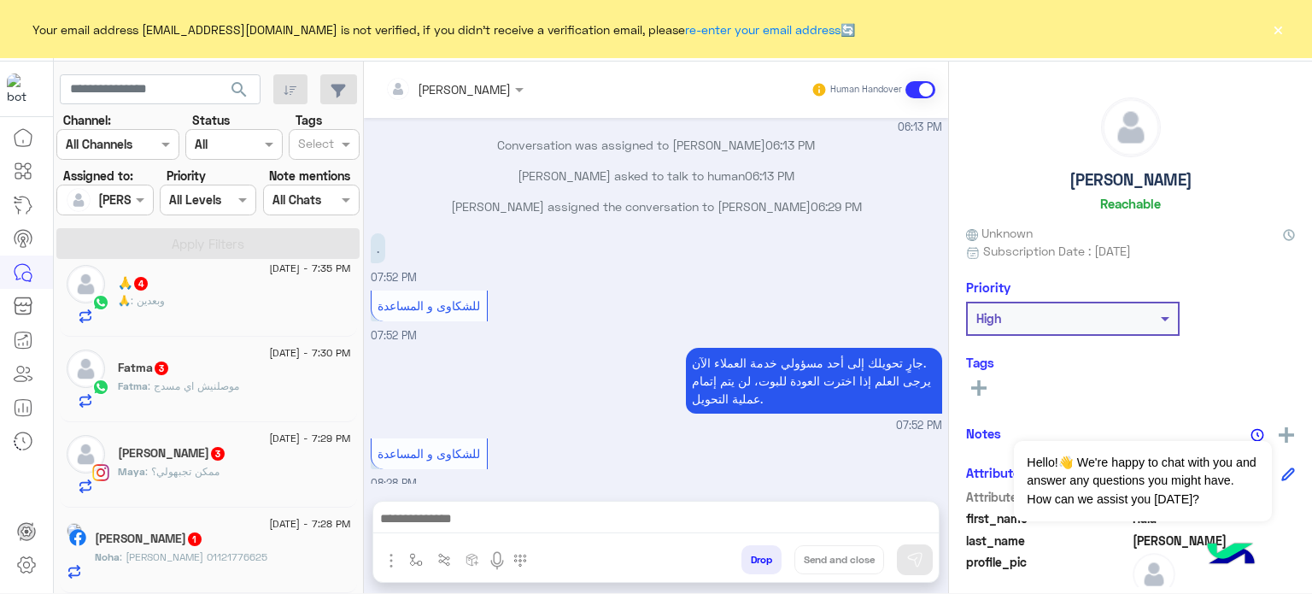
click at [269, 544] on div "[PERSON_NAME] 1" at bounding box center [223, 540] width 256 height 18
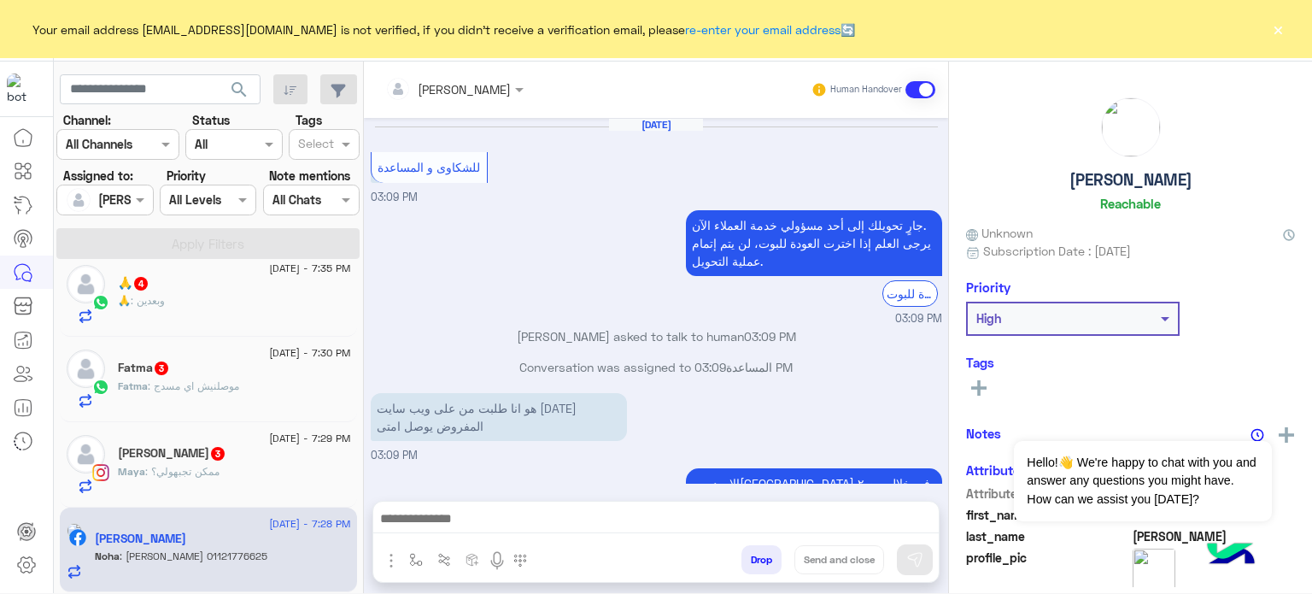
scroll to position [268, 0]
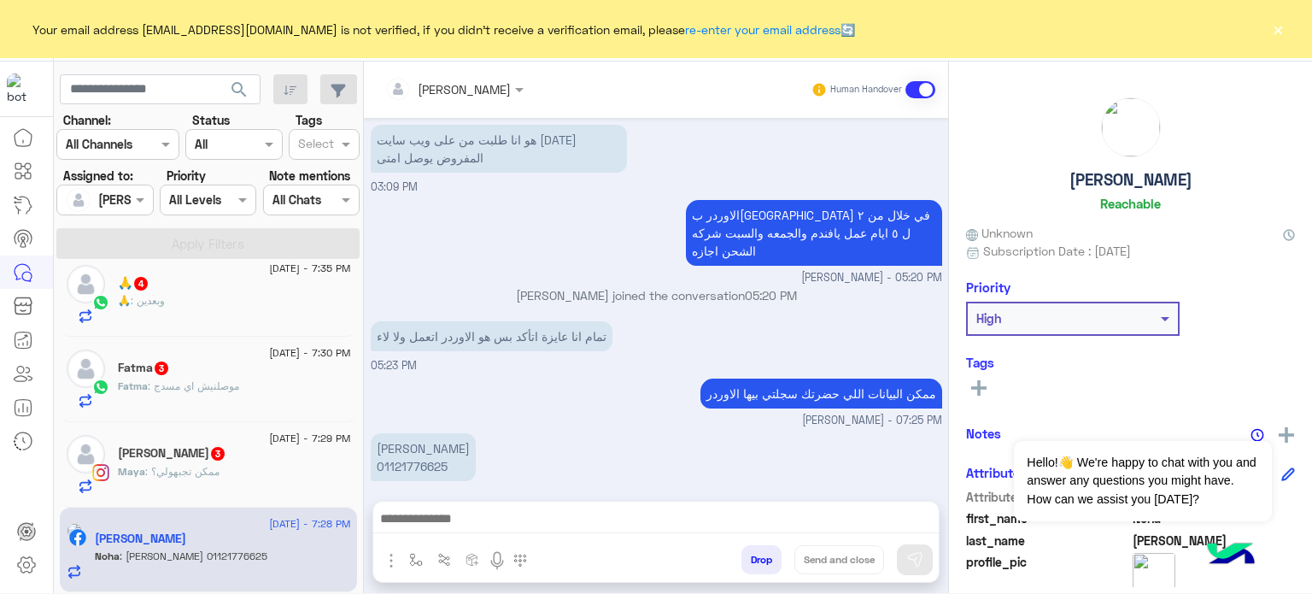
drag, startPoint x: 449, startPoint y: 447, endPoint x: 376, endPoint y: 442, distance: 72.8
click at [376, 442] on p "[PERSON_NAME] 01121776625" at bounding box center [423, 457] width 105 height 48
copy p "01121776625"
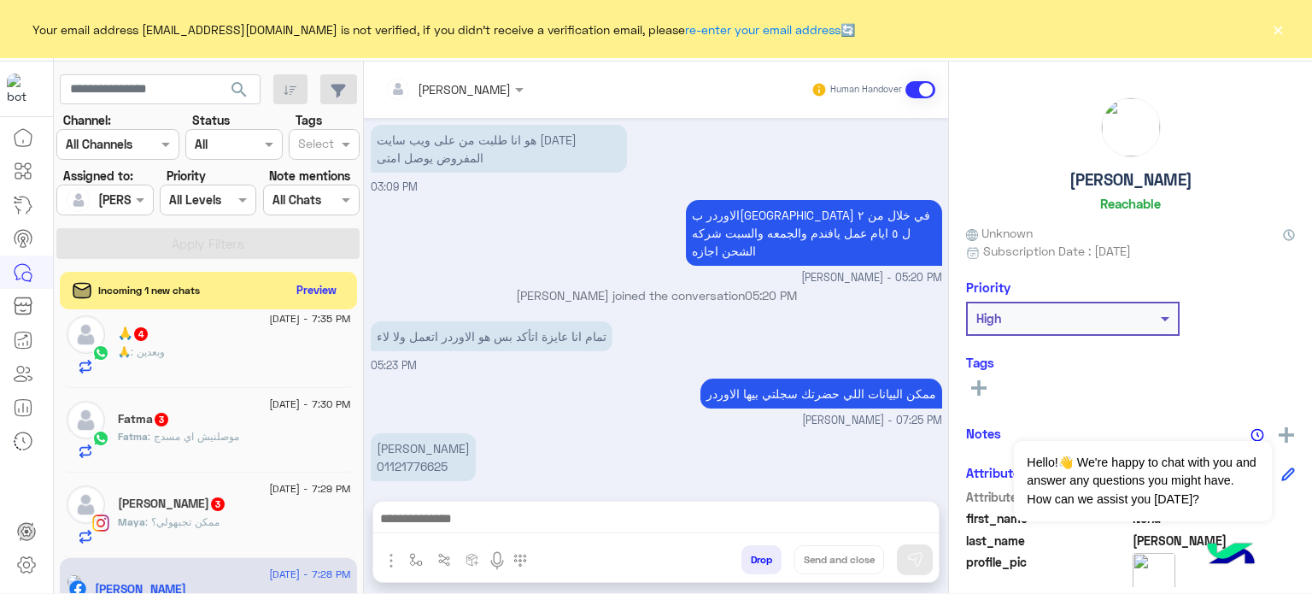
scroll to position [1262, 0]
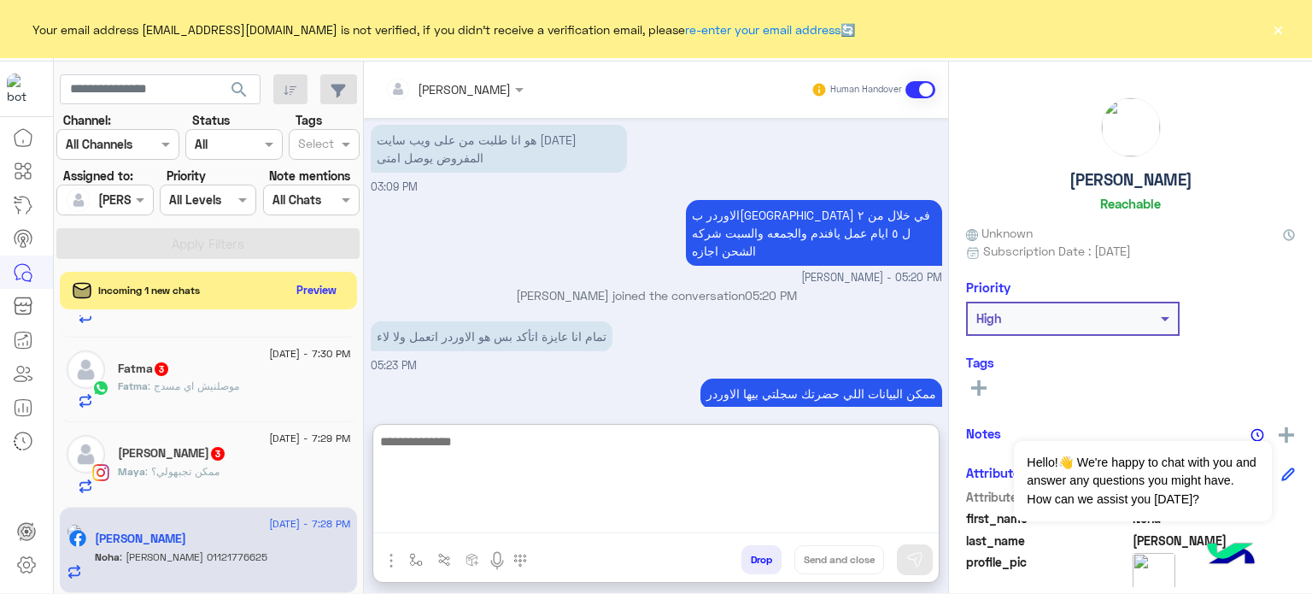
click at [467, 522] on textarea at bounding box center [656, 482] width 566 height 103
paste textarea "**********"
type textarea "**********"
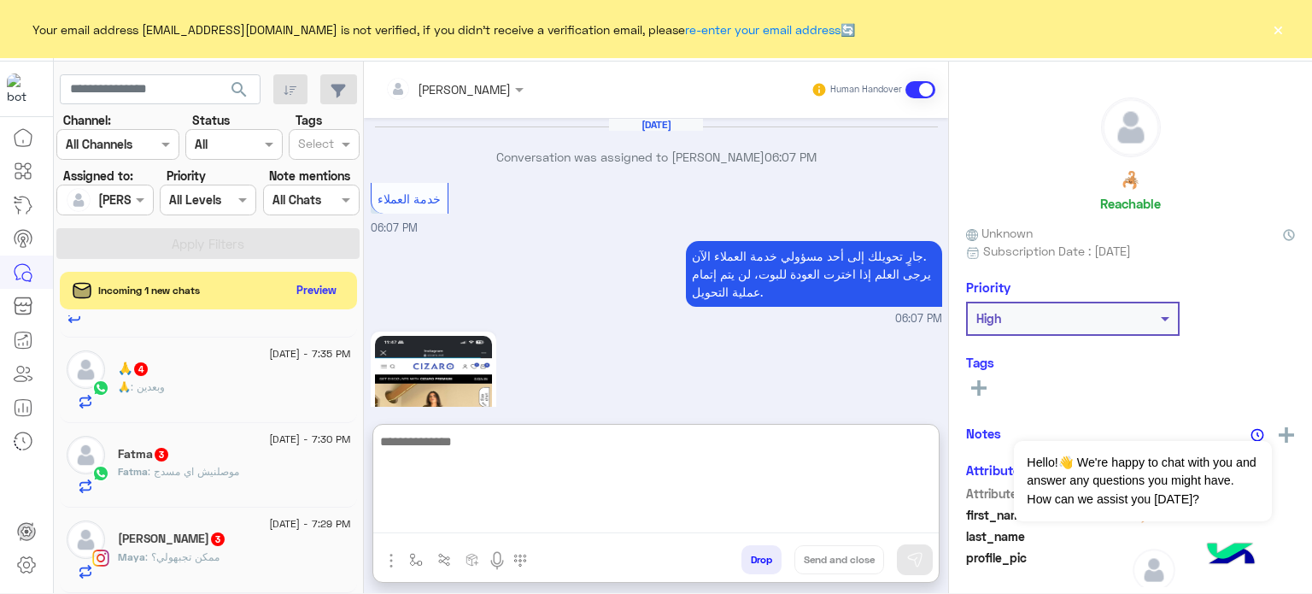
scroll to position [707, 0]
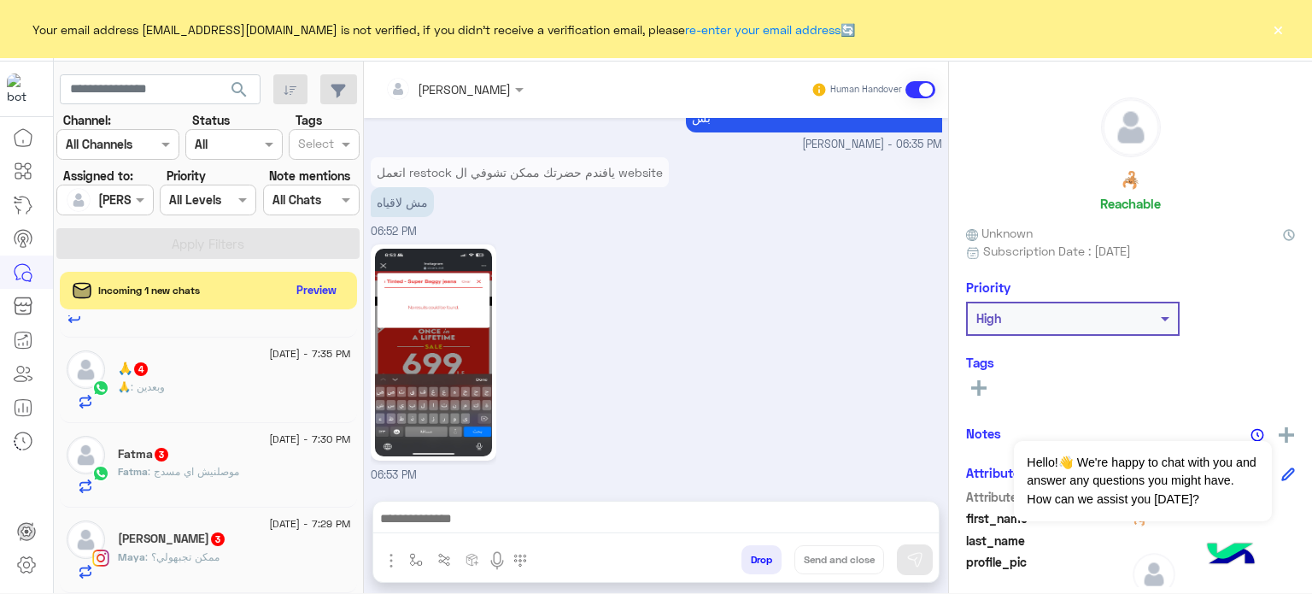
click at [268, 536] on div "[PERSON_NAME] 3" at bounding box center [234, 540] width 233 height 18
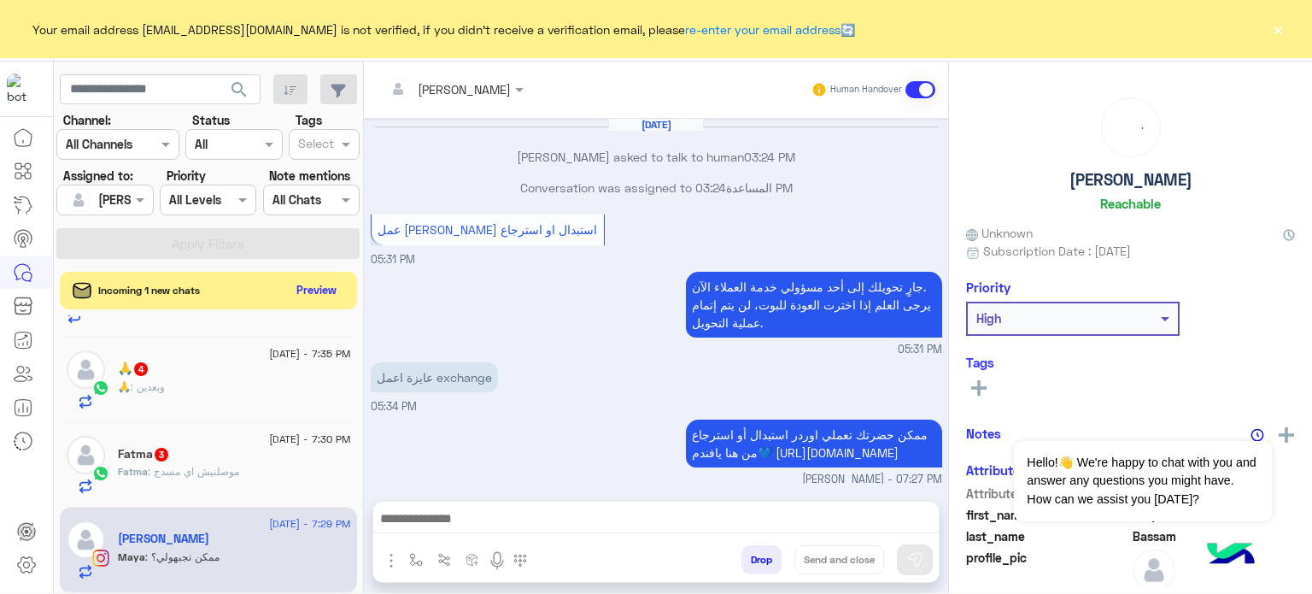
scroll to position [294, 0]
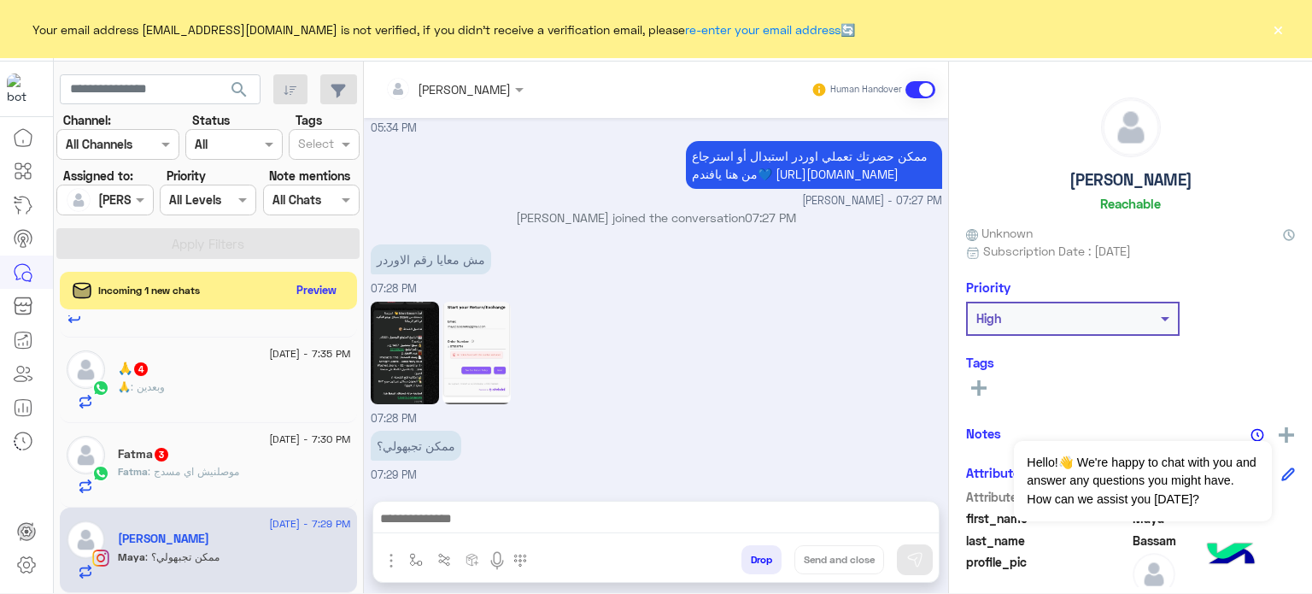
click at [469, 349] on img at bounding box center [477, 353] width 68 height 103
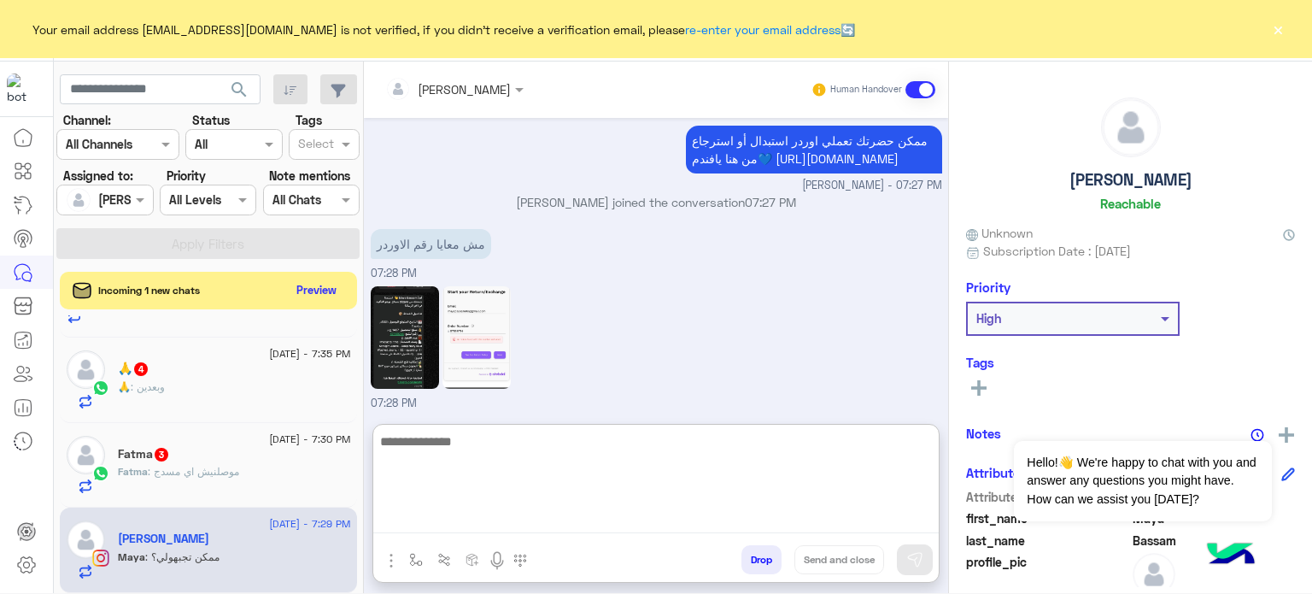
click at [458, 513] on textarea at bounding box center [656, 482] width 566 height 103
paste textarea "*******"
type textarea "**********"
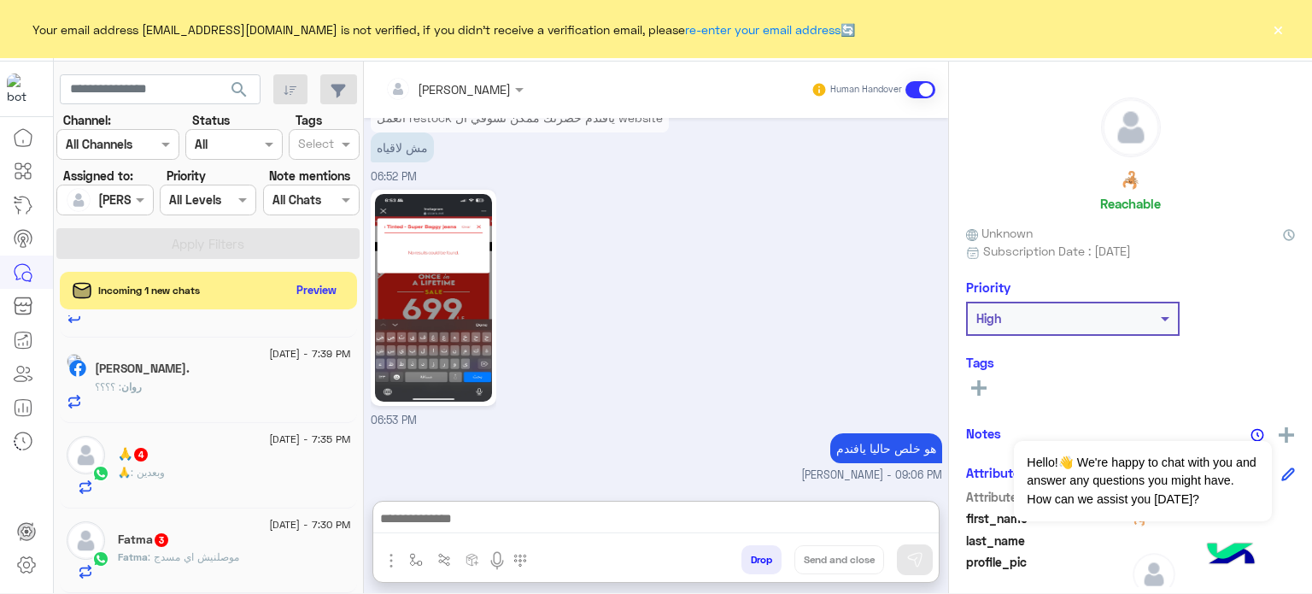
scroll to position [691, 0]
click at [215, 566] on div "Fatma : موصلنيش اي مسدج" at bounding box center [234, 564] width 233 height 30
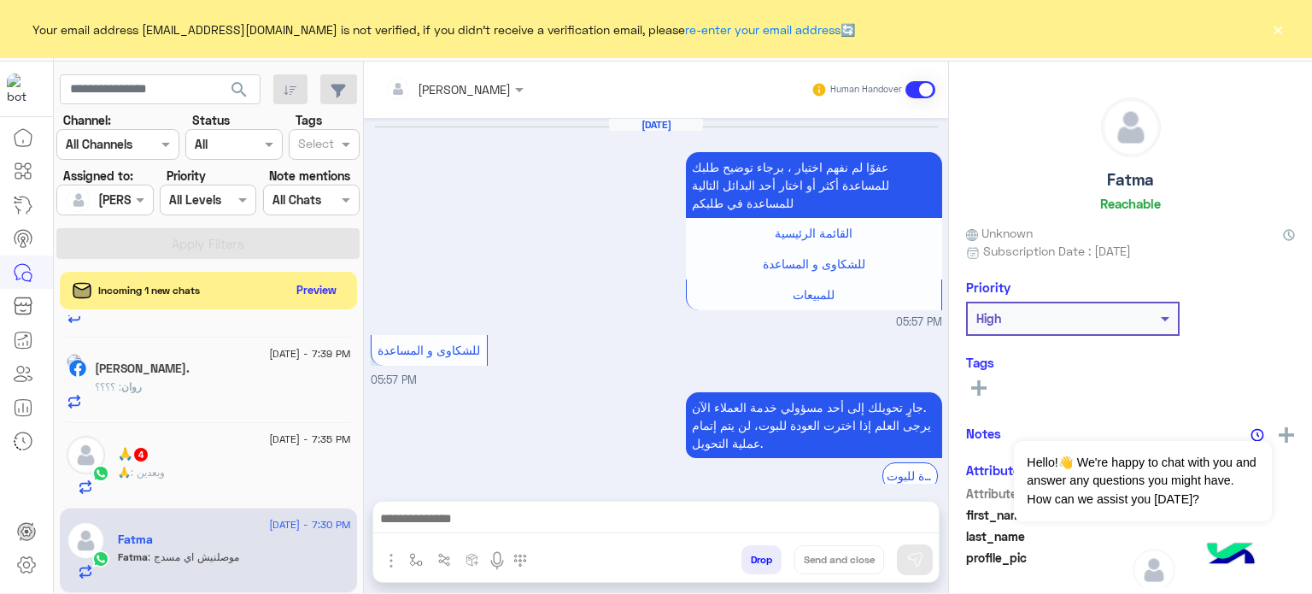
scroll to position [547, 0]
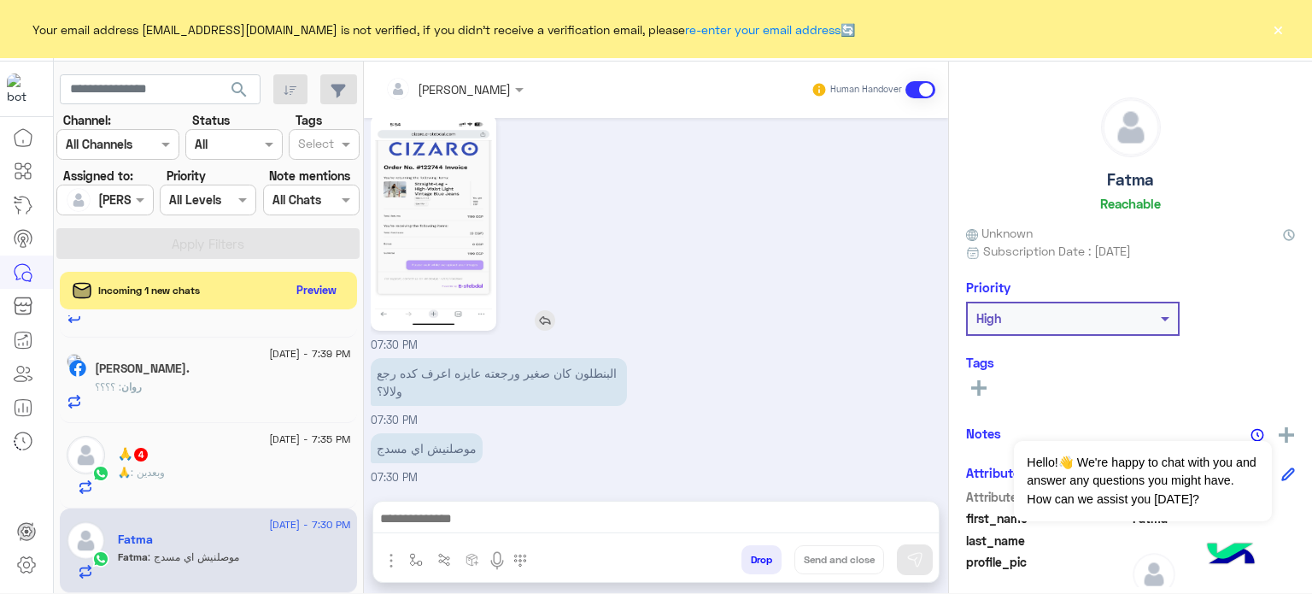
click at [433, 160] on img at bounding box center [433, 223] width 117 height 208
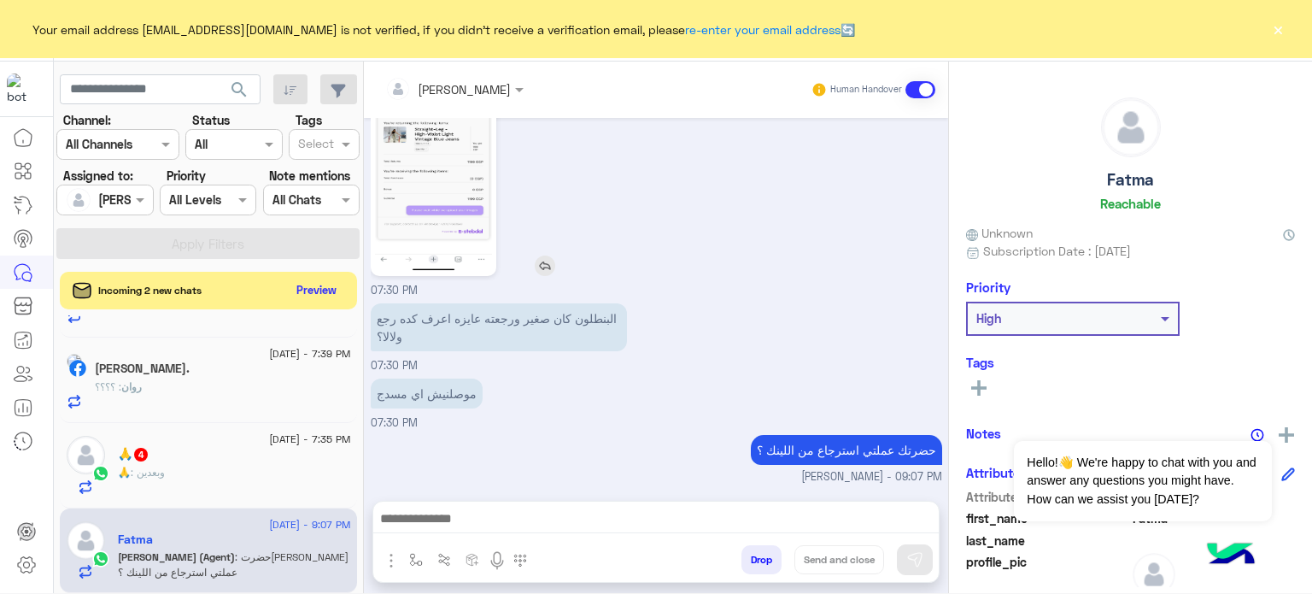
click at [475, 219] on img at bounding box center [433, 168] width 117 height 208
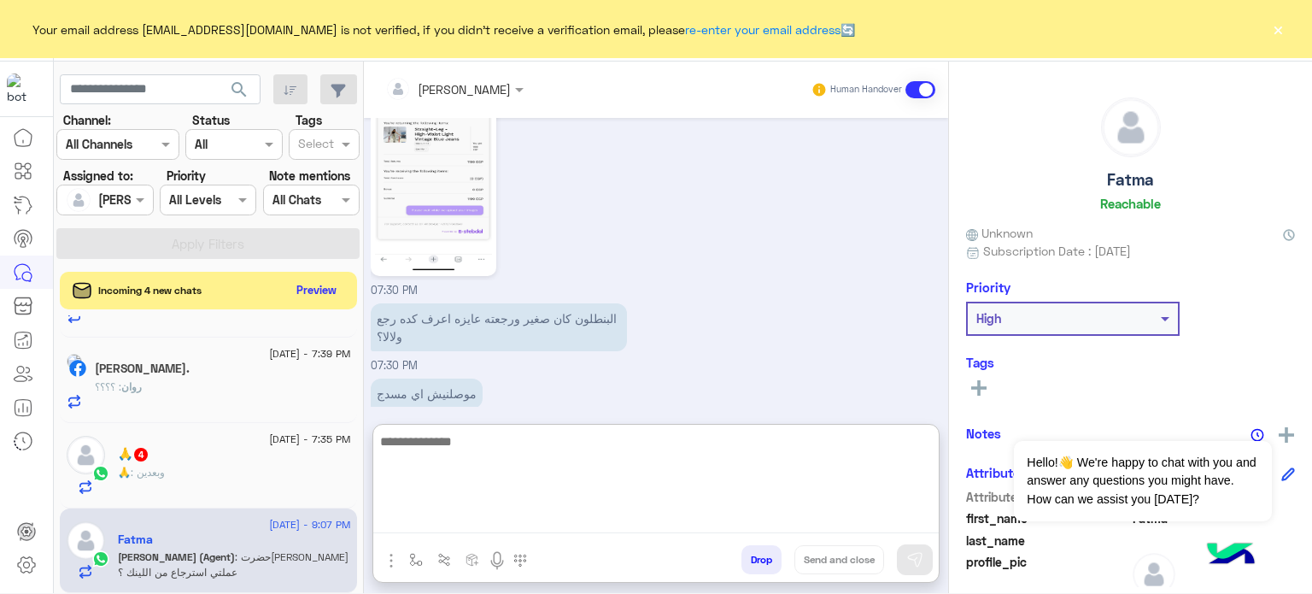
click at [529, 513] on textarea at bounding box center [656, 482] width 566 height 103
type textarea "**********"
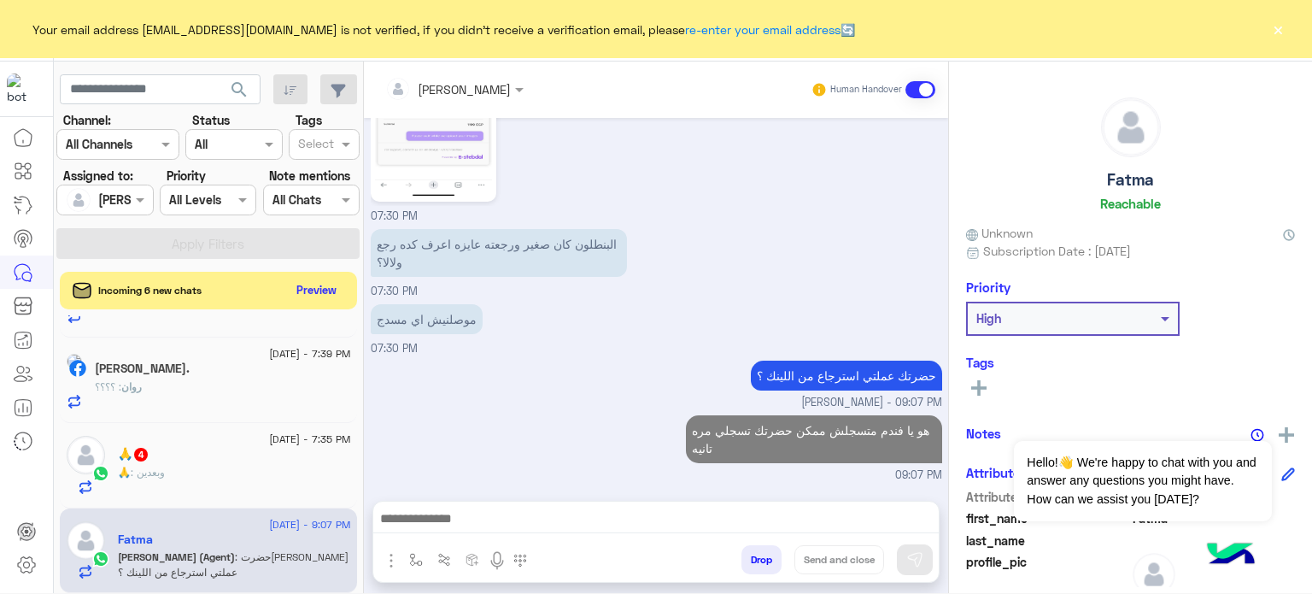
scroll to position [703, 0]
click at [267, 382] on div "روان : ؟؟؟؟" at bounding box center [223, 394] width 256 height 30
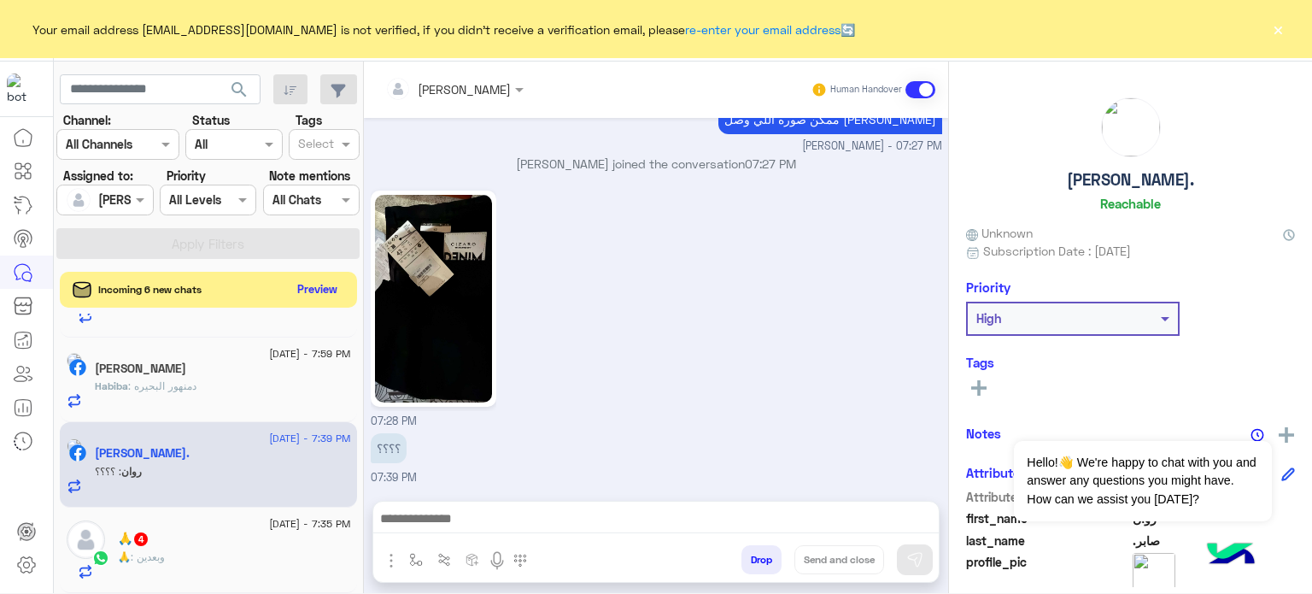
scroll to position [1005, 0]
click at [308, 289] on button "Preview" at bounding box center [317, 289] width 53 height 23
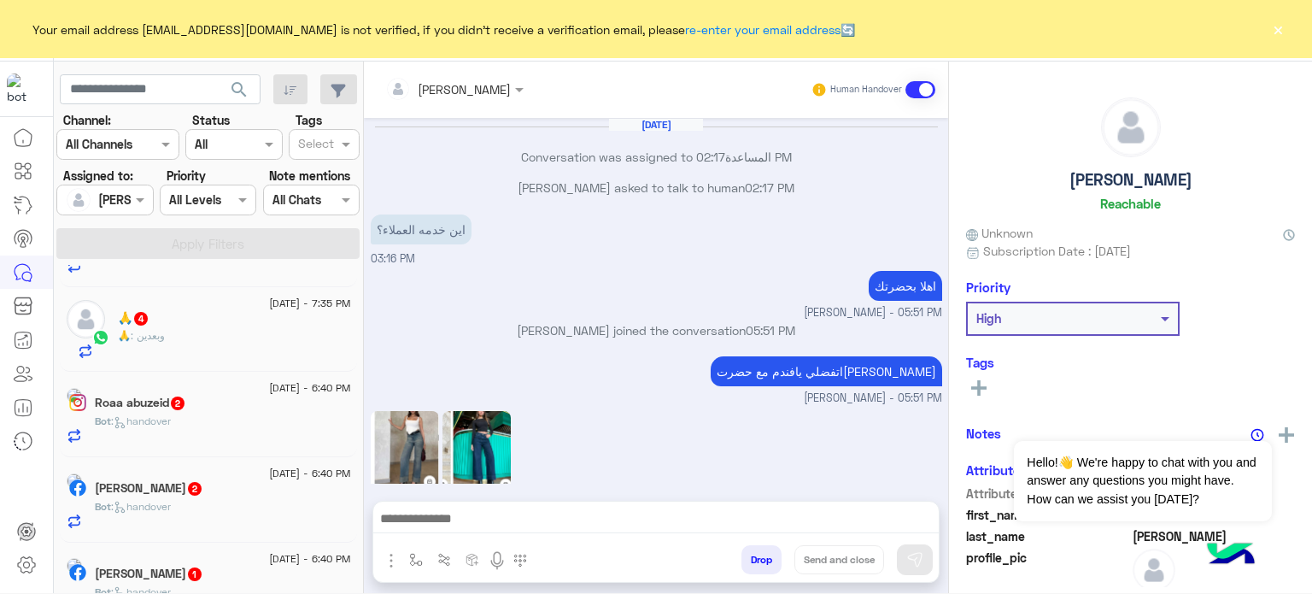
scroll to position [219, 0]
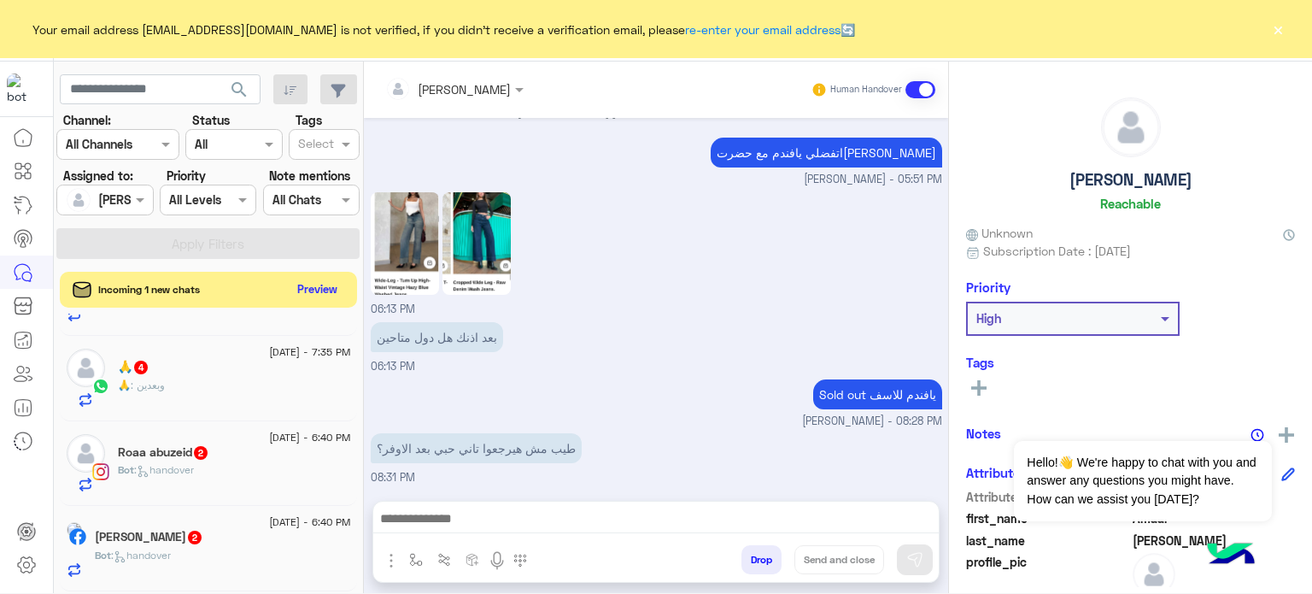
click at [320, 295] on button "Preview" at bounding box center [317, 289] width 53 height 23
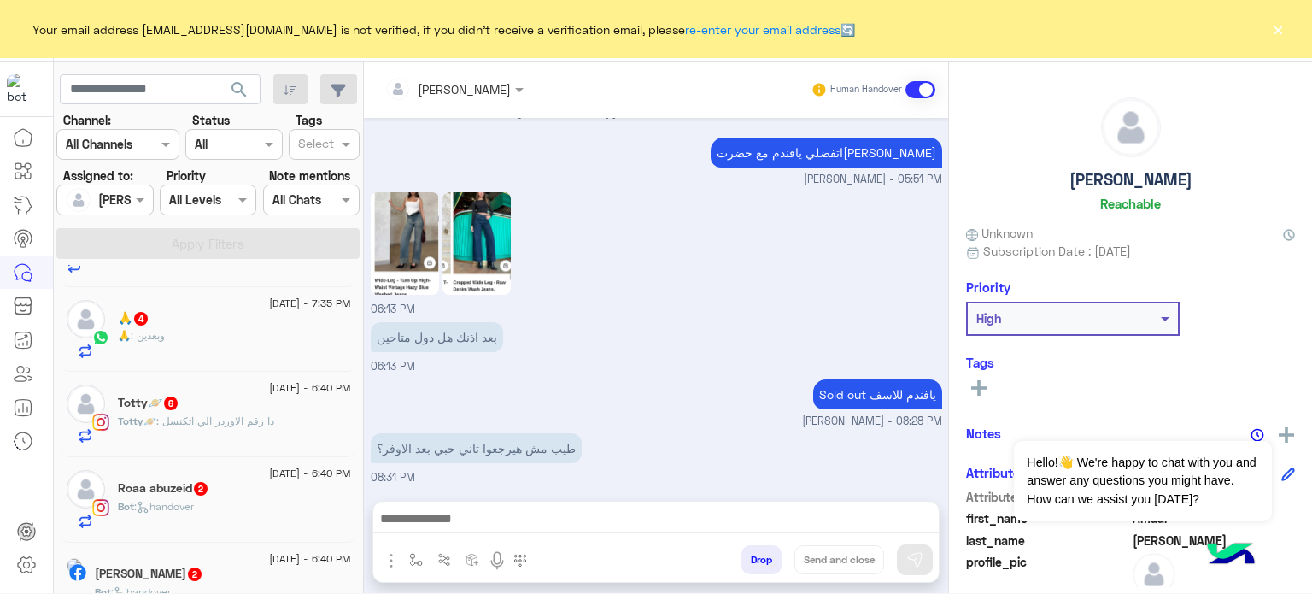
scroll to position [1384, 0]
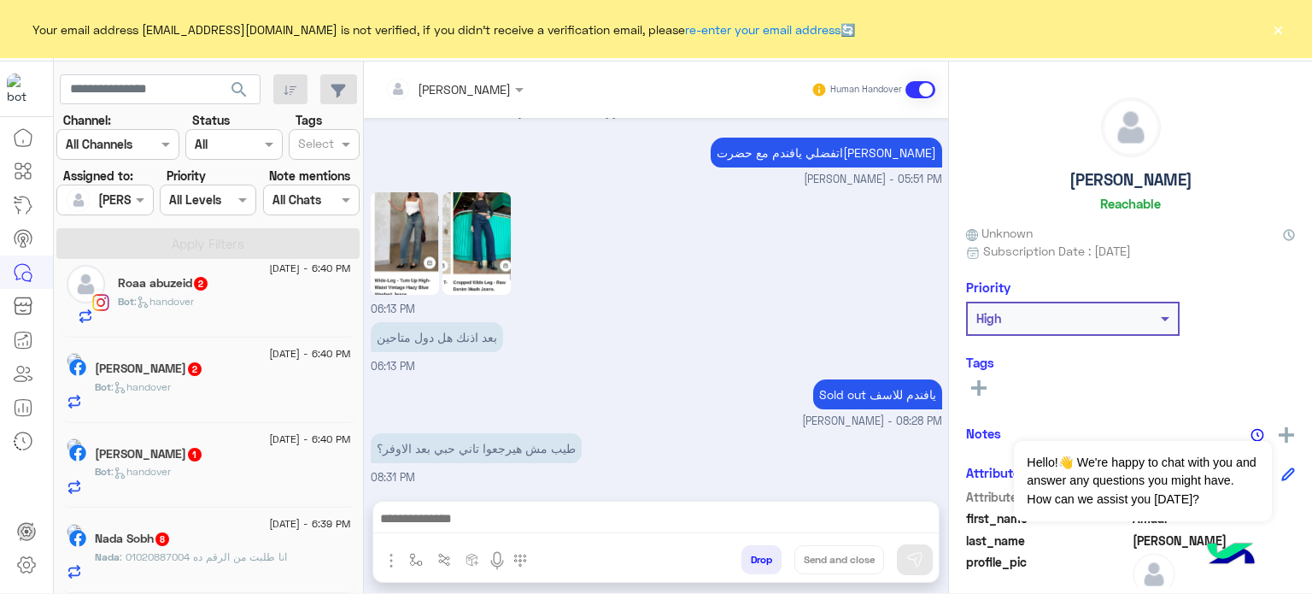
click at [269, 527] on span "[DATE] - 6:39 PM" at bounding box center [309, 523] width 81 height 15
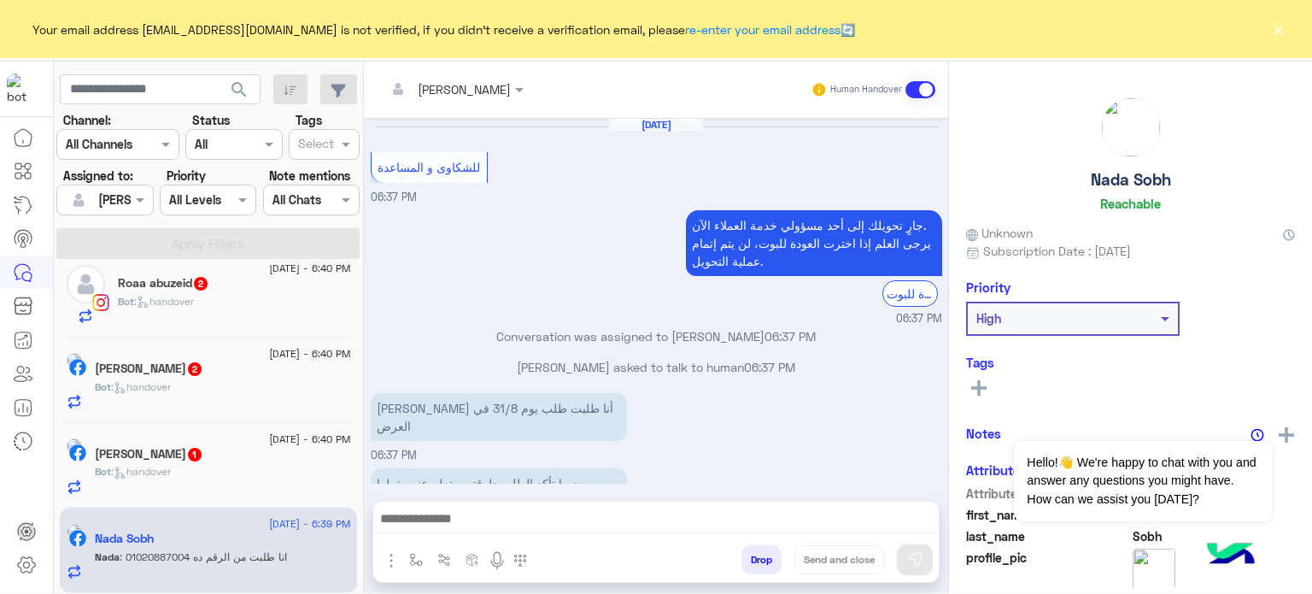
scroll to position [484, 0]
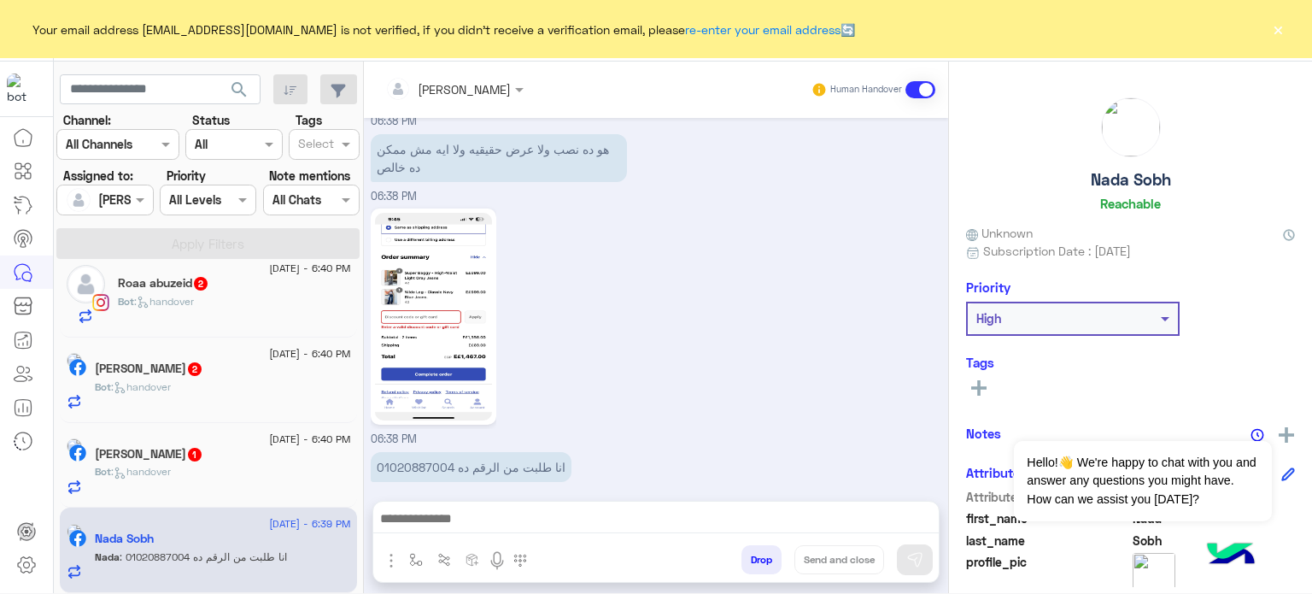
click at [673, 327] on div "06:38 PM" at bounding box center [657, 326] width 572 height 244
drag, startPoint x: 377, startPoint y: 444, endPoint x: 450, endPoint y: 443, distance: 73.5
click at [450, 452] on p "انا طلبت من الرقم ده 01020887004" at bounding box center [471, 467] width 201 height 30
copy p "01020887004"
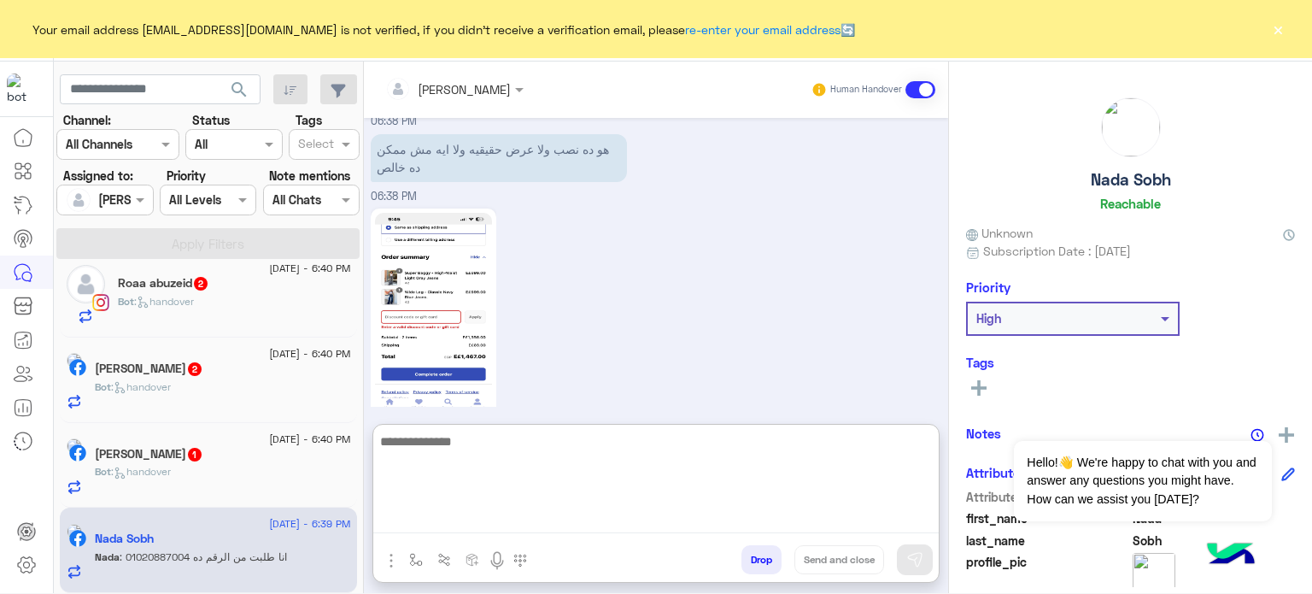
click at [472, 514] on textarea at bounding box center [656, 482] width 566 height 103
type textarea "**********"
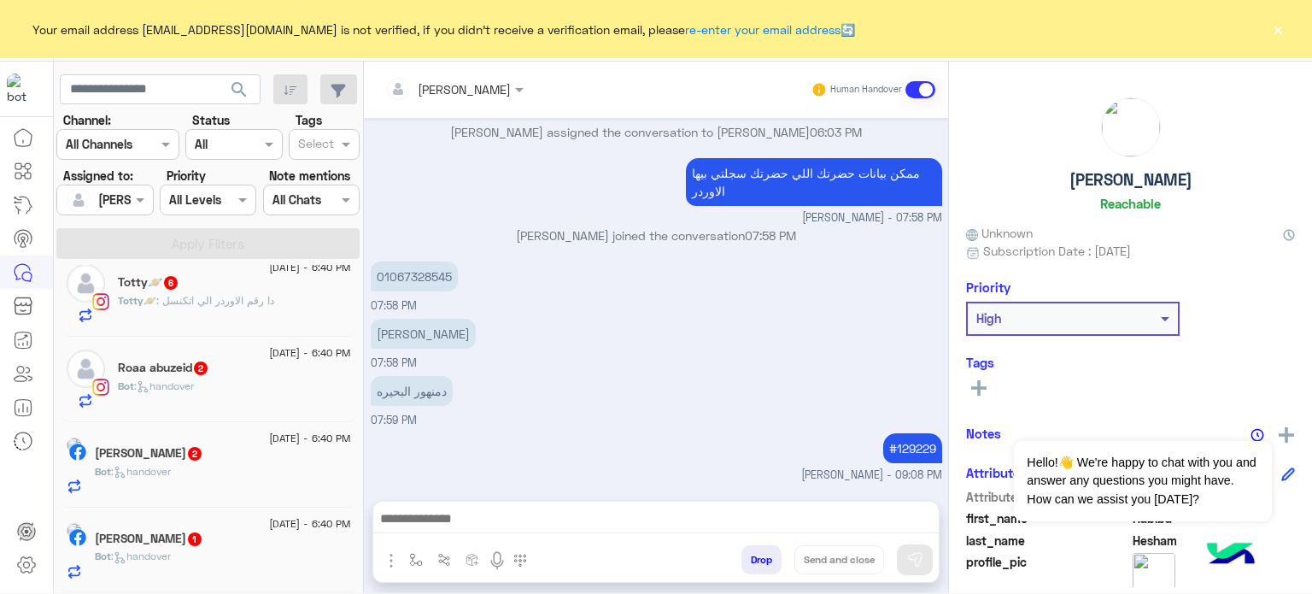
scroll to position [213, 0]
click at [255, 539] on div "[PERSON_NAME] 1" at bounding box center [223, 540] width 256 height 18
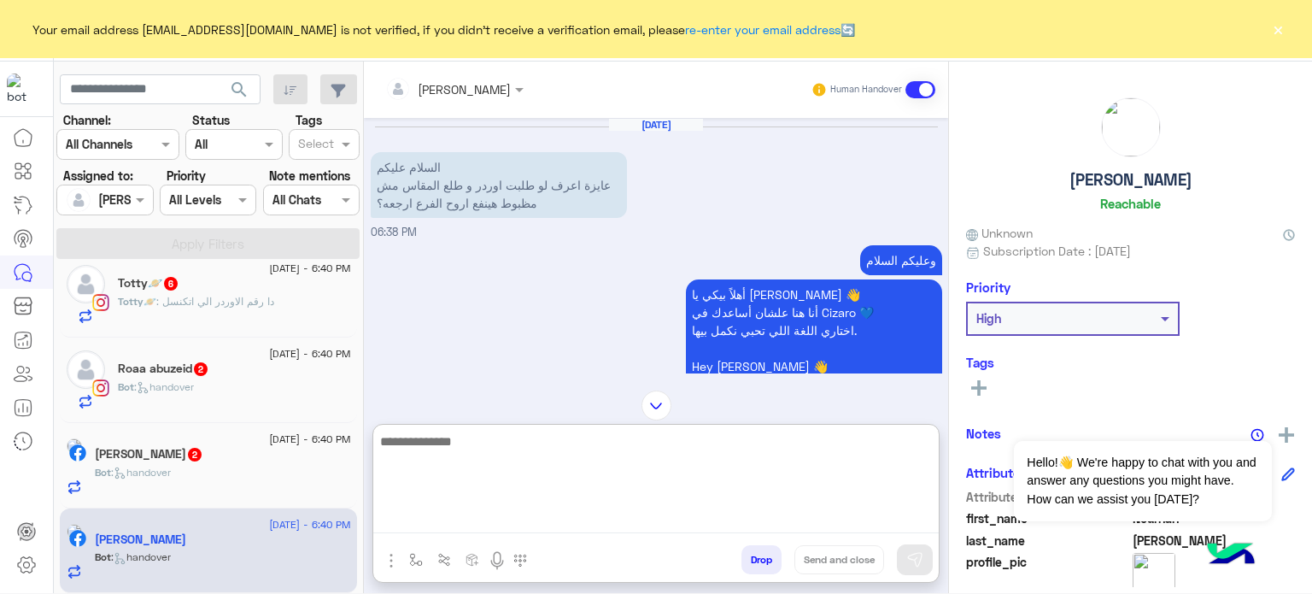
click at [443, 524] on textarea at bounding box center [656, 482] width 566 height 103
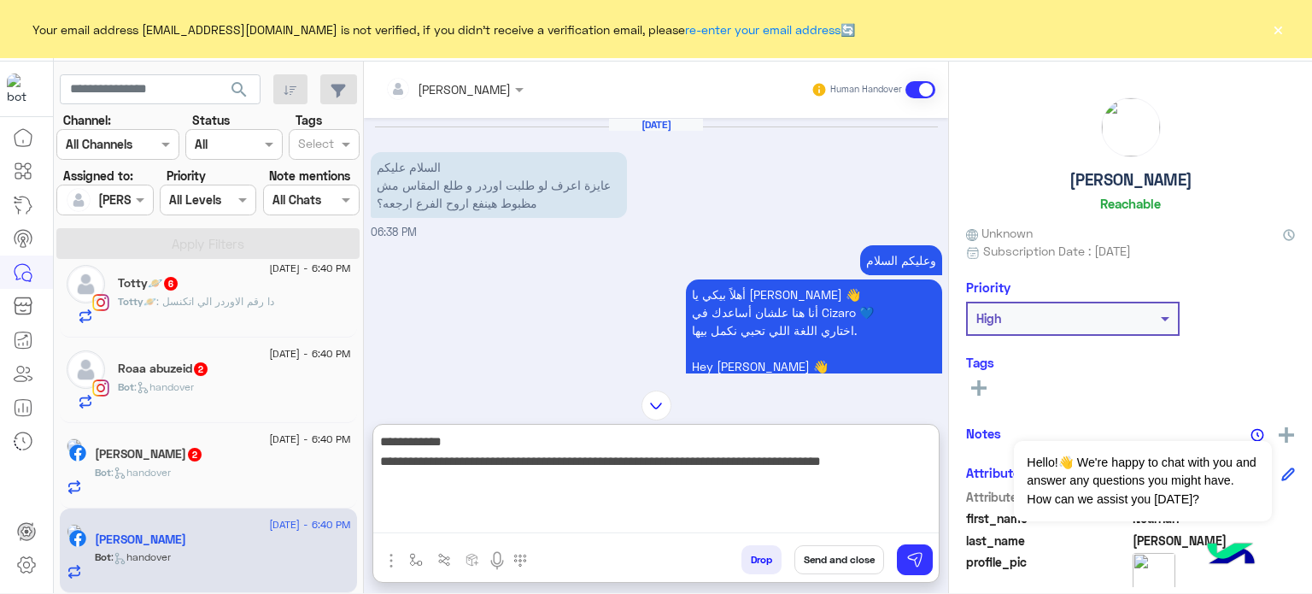
drag, startPoint x: 692, startPoint y: 458, endPoint x: 670, endPoint y: 458, distance: 22.2
click at [670, 458] on textarea "**********" at bounding box center [656, 482] width 566 height 103
type textarea "**********"
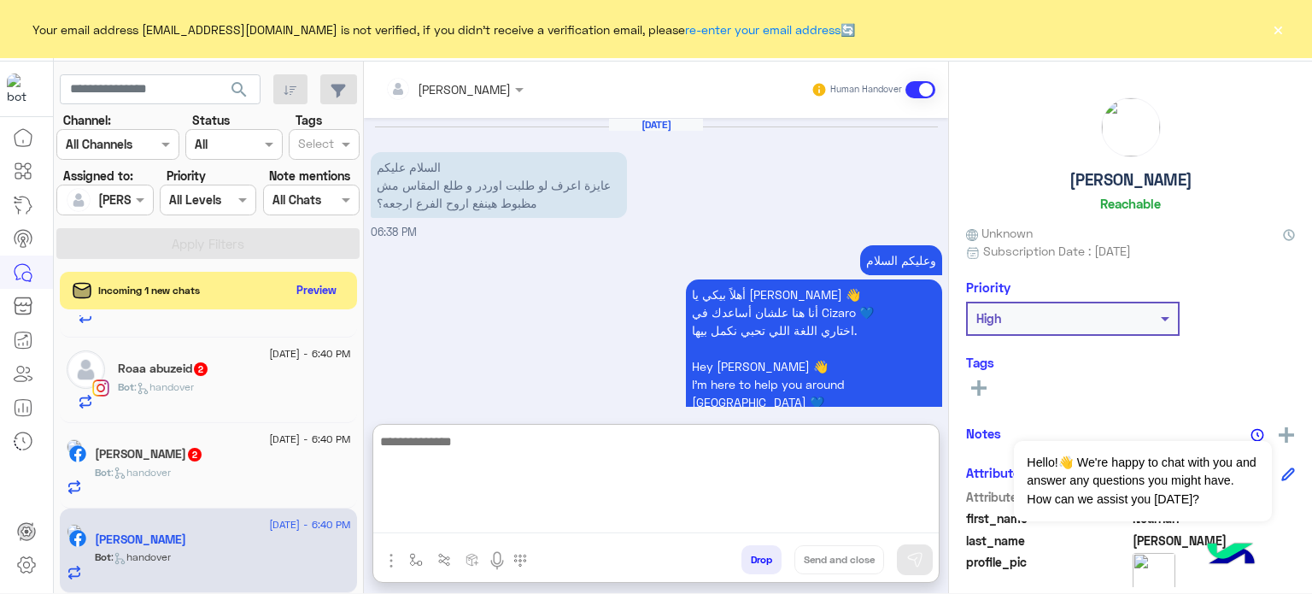
scroll to position [830, 0]
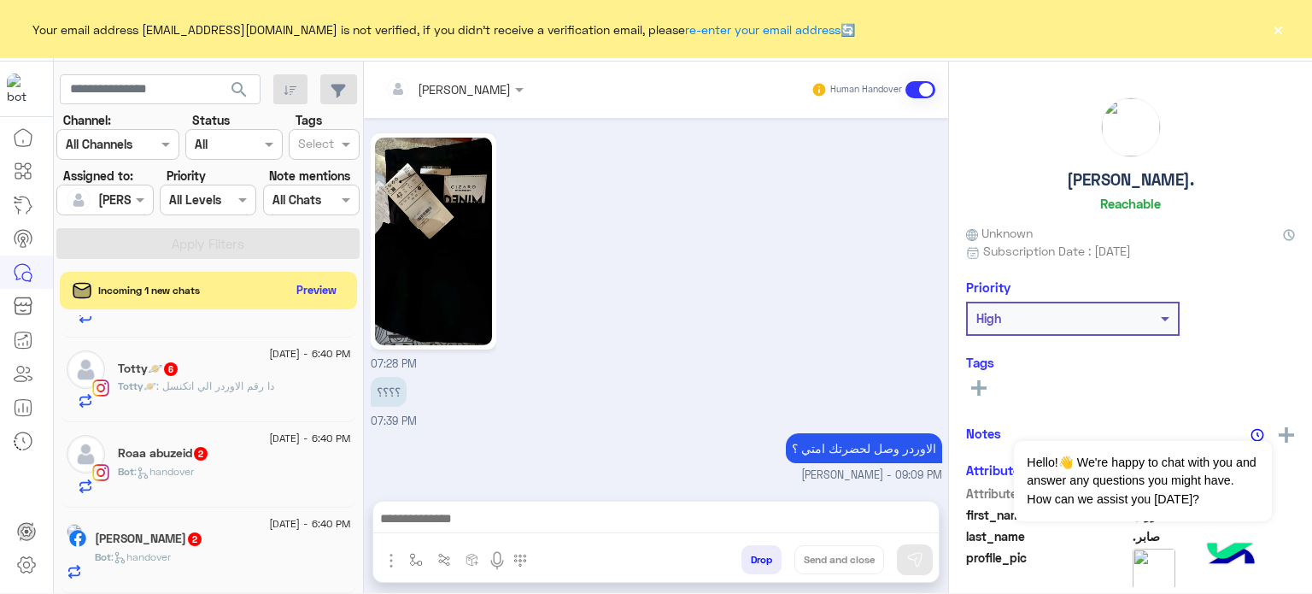
scroll to position [576, 0]
click at [244, 546] on div "[PERSON_NAME] 2" at bounding box center [223, 540] width 256 height 18
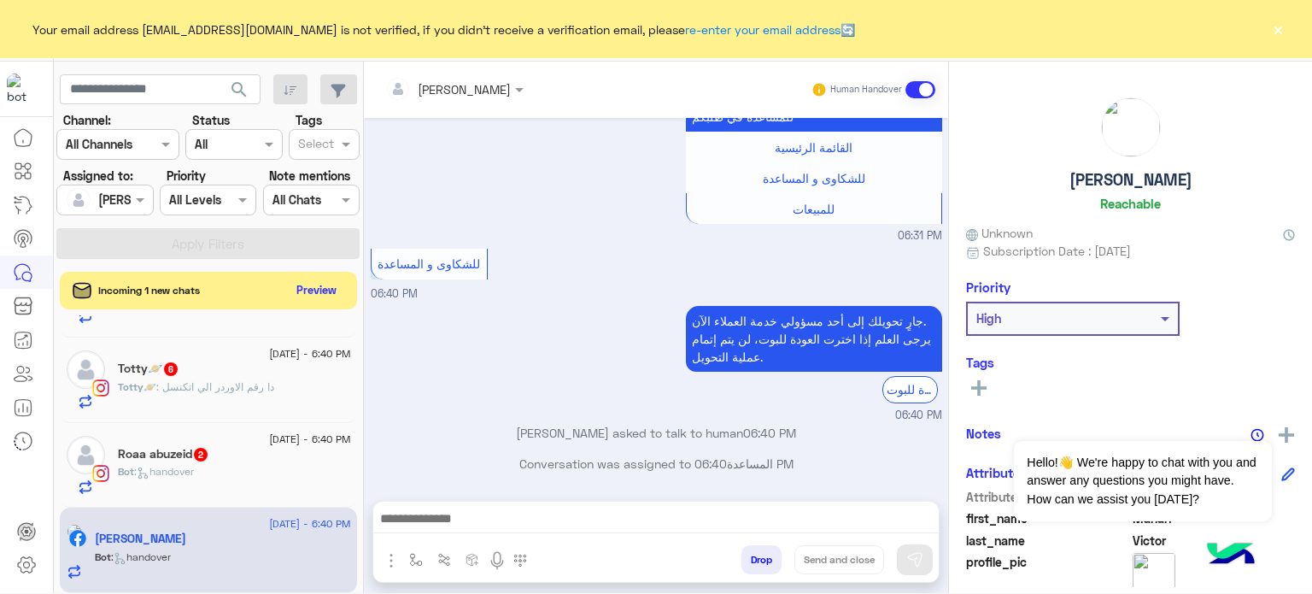
scroll to position [1264, 0]
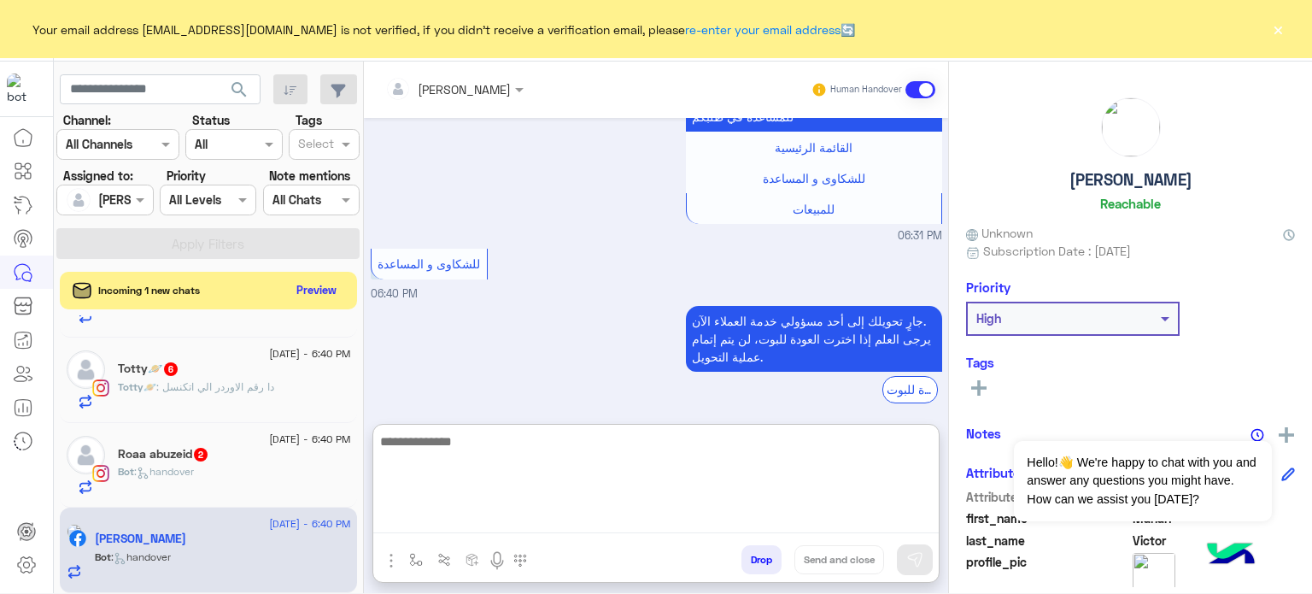
click at [567, 515] on textarea at bounding box center [656, 482] width 566 height 103
type textarea "**********"
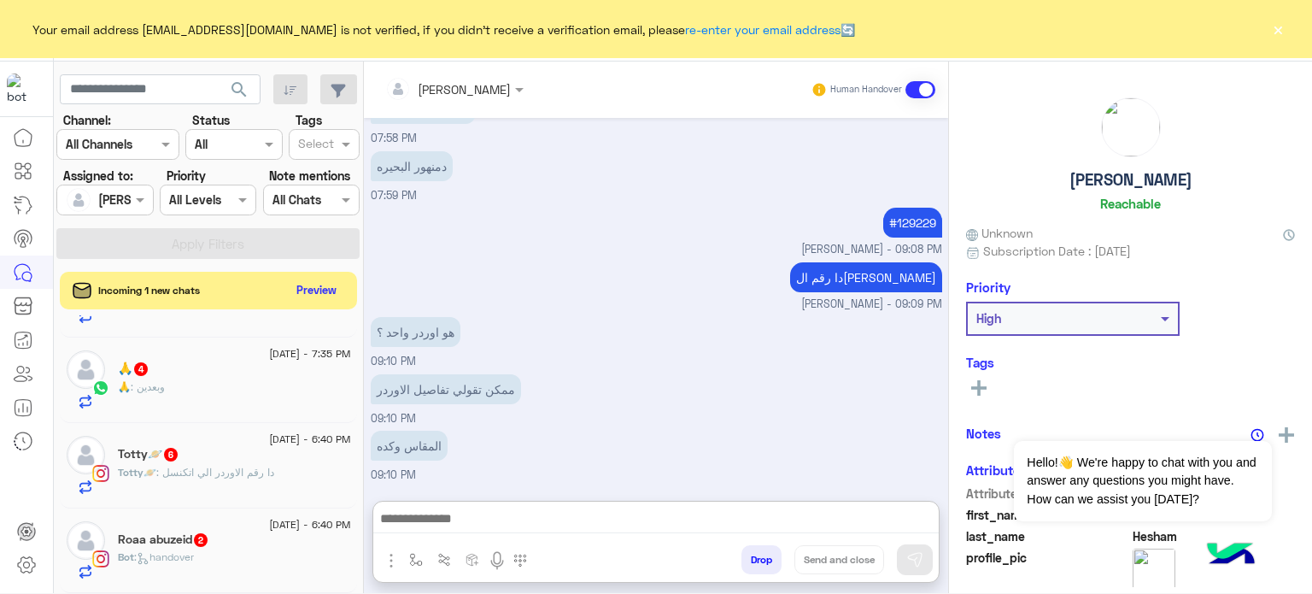
scroll to position [285, 0]
click at [261, 547] on div "Roaa abuzeid 2" at bounding box center [234, 541] width 233 height 18
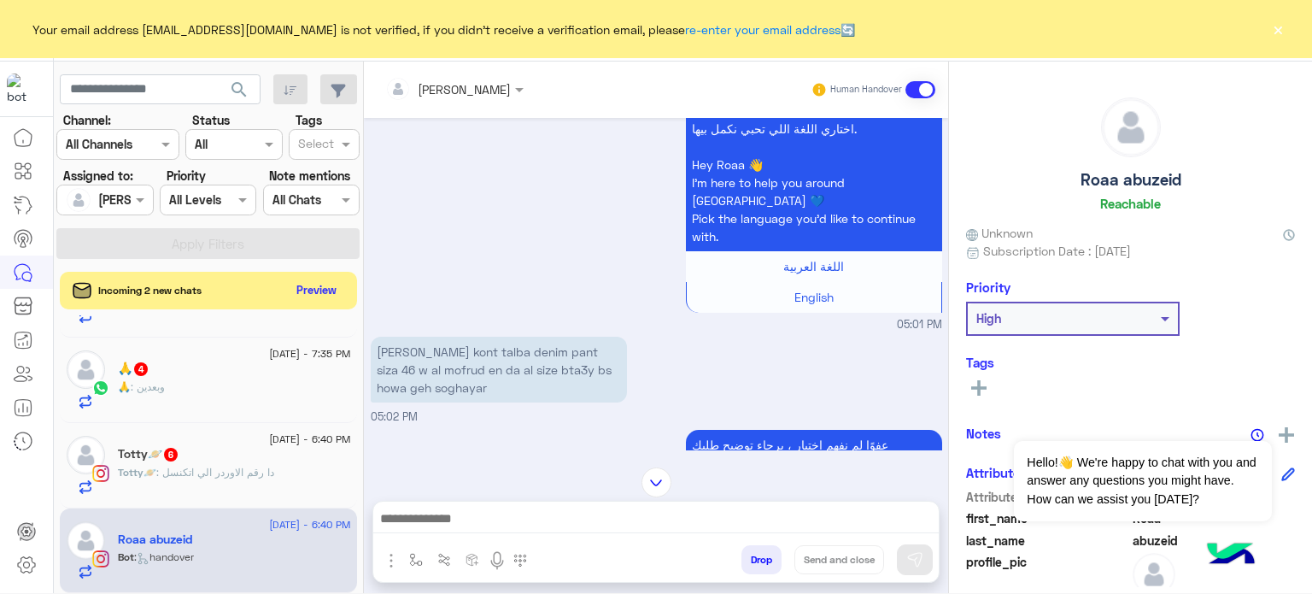
scroll to position [75, 0]
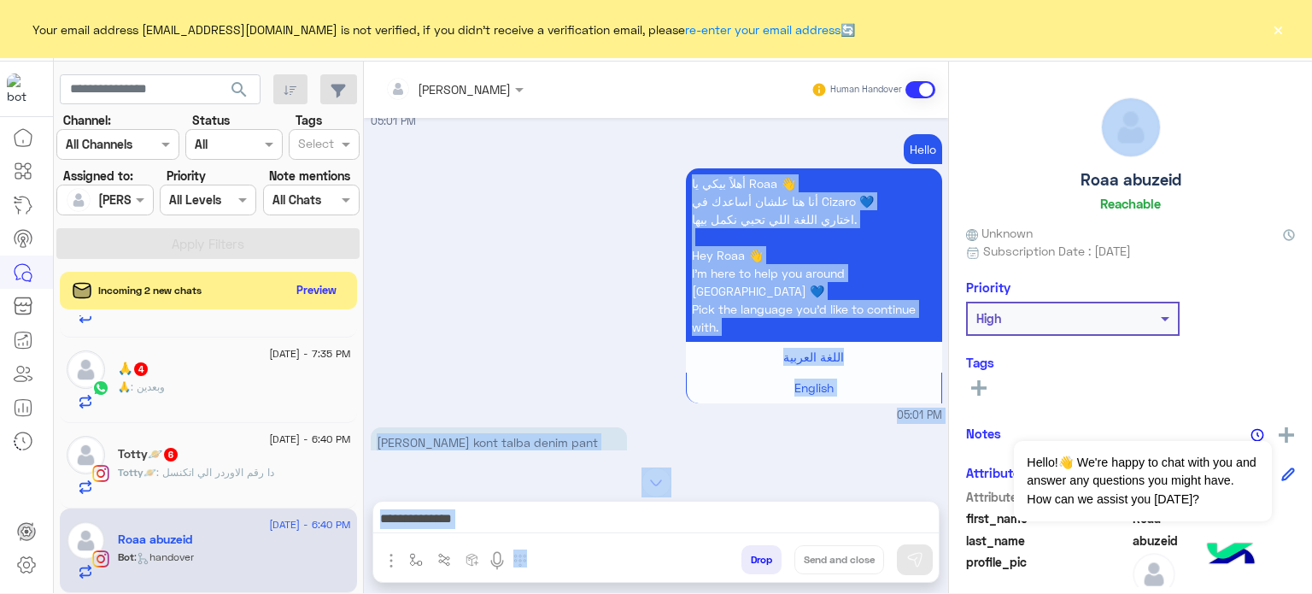
drag, startPoint x: 942, startPoint y: 179, endPoint x: 951, endPoint y: 191, distance: 14.0
click at [951, 191] on mat-drawer-container "[PERSON_NAME] Human Handover [DATE] Hello 05:01 PM Hello أهلاً بيكي يا Roaa 👋 أ…" at bounding box center [838, 331] width 948 height 538
click at [951, 191] on div "Roaa abuzeid Reachable Unknown Subscription Date : [DATE] Priority High Tags Se…" at bounding box center [1130, 324] width 363 height 525
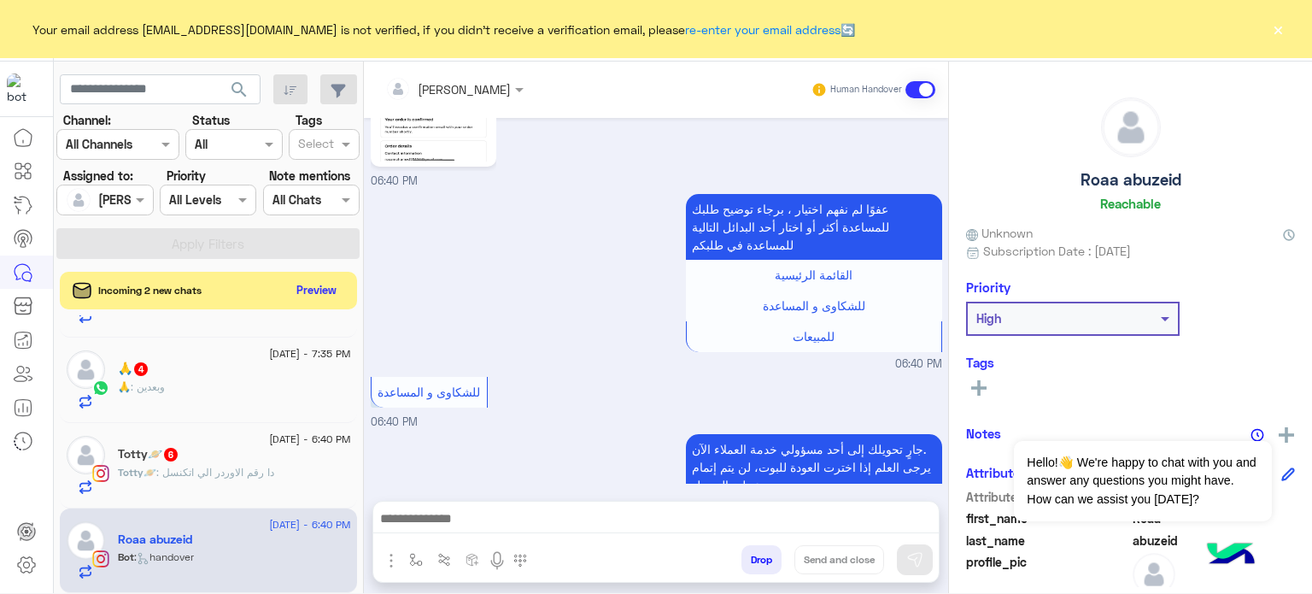
scroll to position [1472, 0]
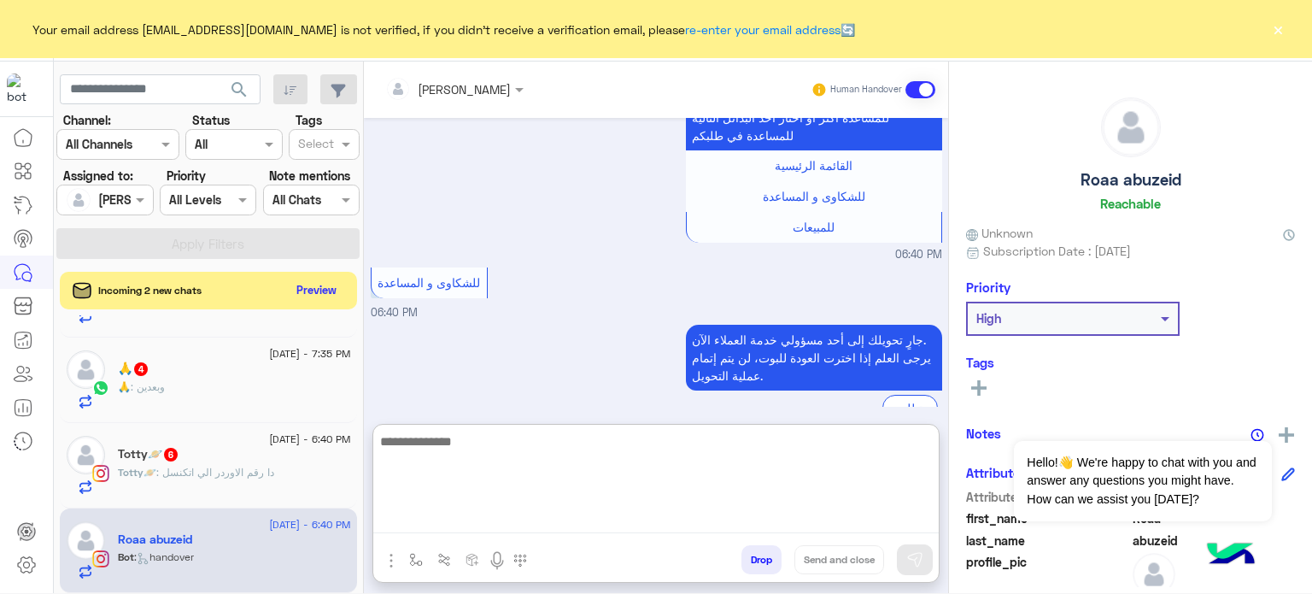
click at [550, 518] on textarea at bounding box center [656, 482] width 566 height 103
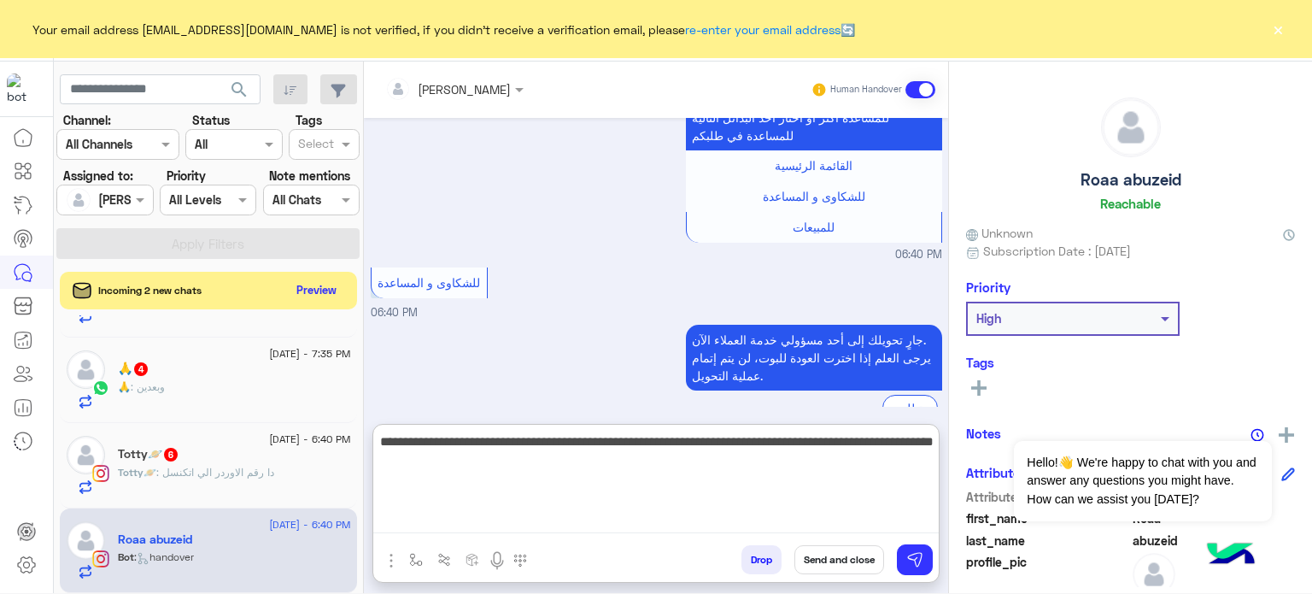
paste textarea "**********"
click at [813, 463] on textarea "**********" at bounding box center [656, 482] width 566 height 103
paste textarea "**********"
type textarea "**********"
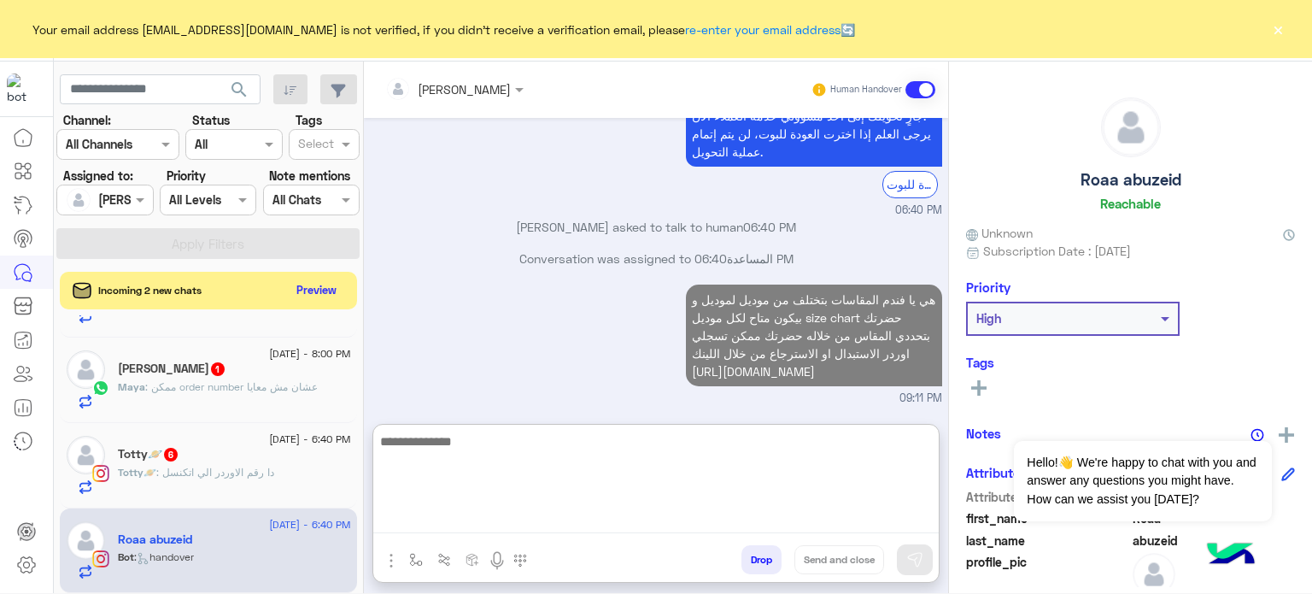
scroll to position [1675, 0]
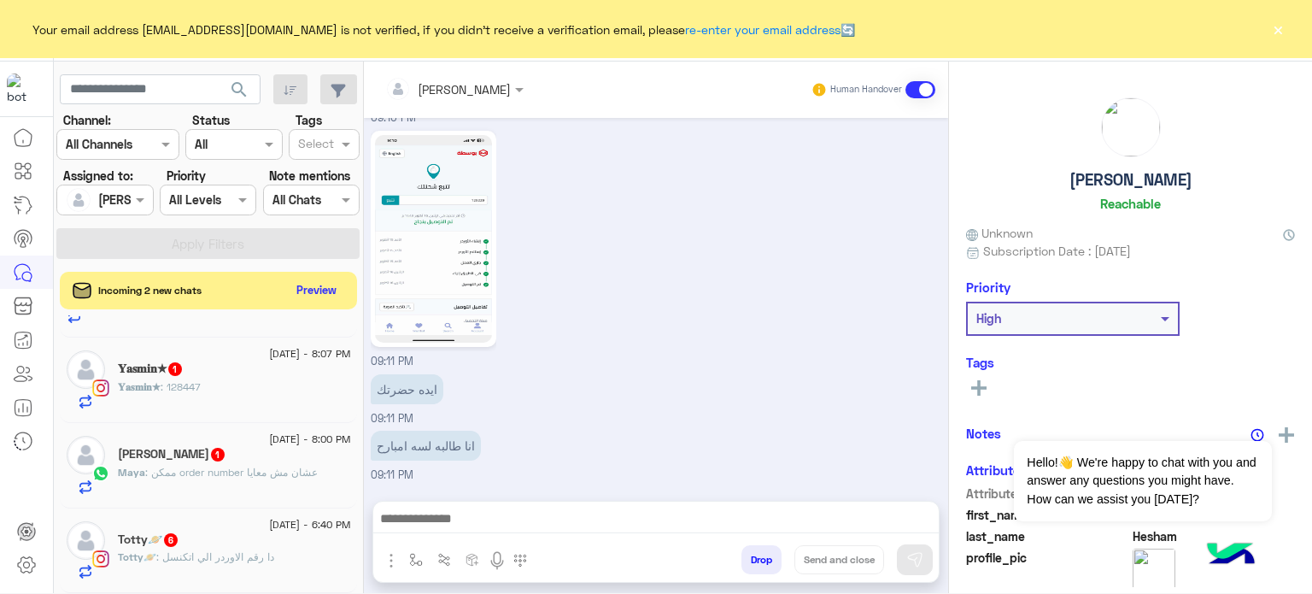
scroll to position [442, 0]
click at [208, 552] on span ": دا رقم الاوردر الي اتكنسل" at bounding box center [215, 556] width 118 height 13
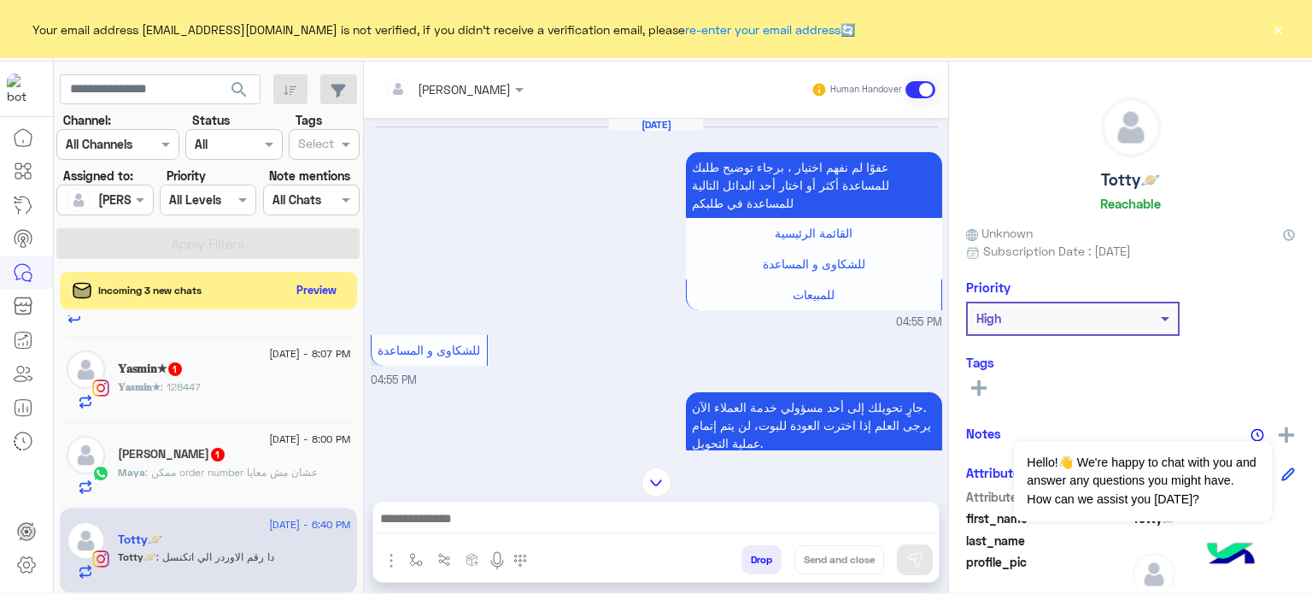
scroll to position [612, 0]
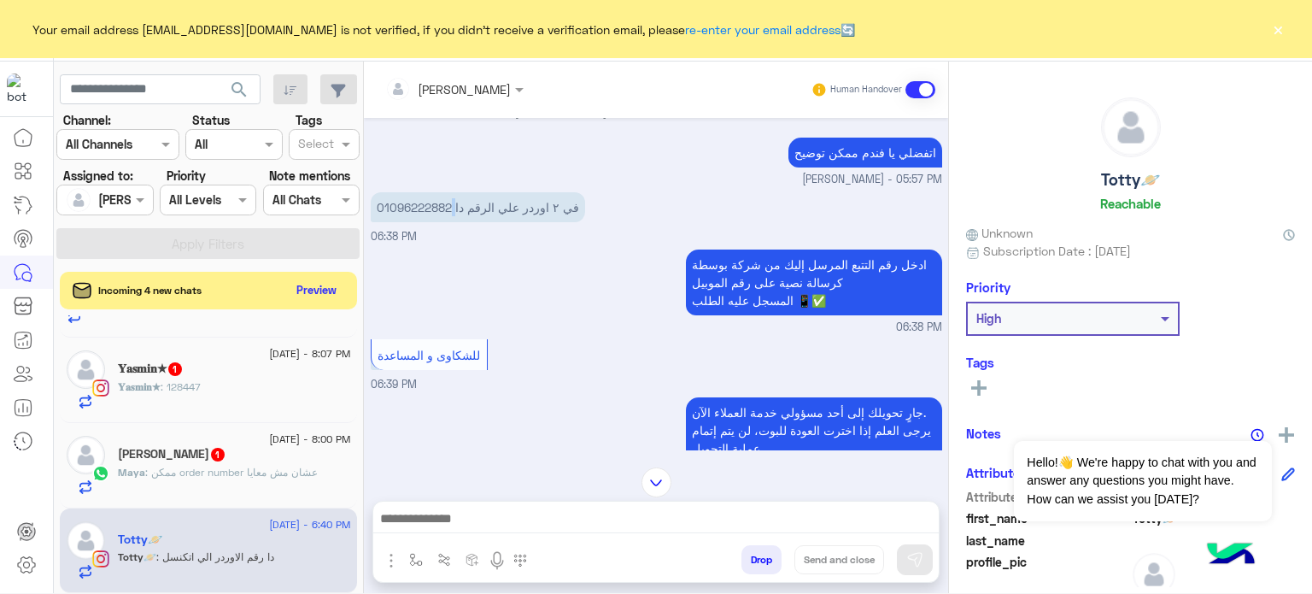
drag, startPoint x: 455, startPoint y: 205, endPoint x: 372, endPoint y: 206, distance: 82.9
click at [372, 206] on p "في ٢ اوردر علي الرقم دا 01096222882" at bounding box center [478, 207] width 214 height 30
drag, startPoint x: 375, startPoint y: 201, endPoint x: 450, endPoint y: 197, distance: 75.3
click at [450, 197] on p "في ٢ اوردر علي الرقم دا 01096222882" at bounding box center [478, 207] width 214 height 30
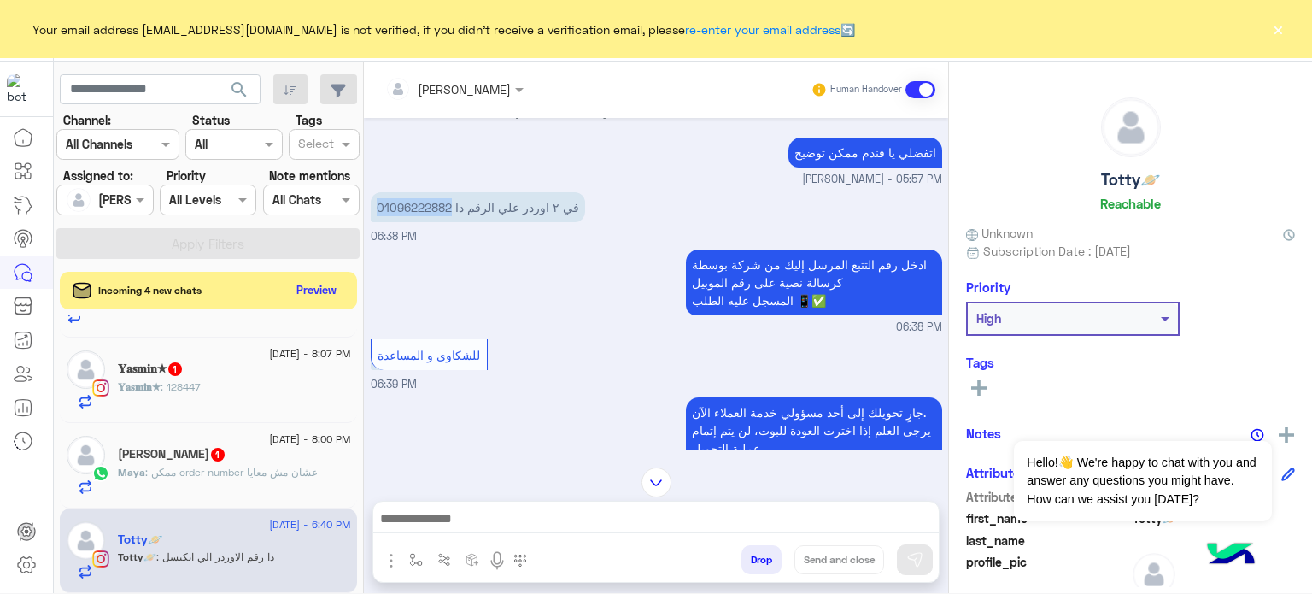
copy p "01096222882"
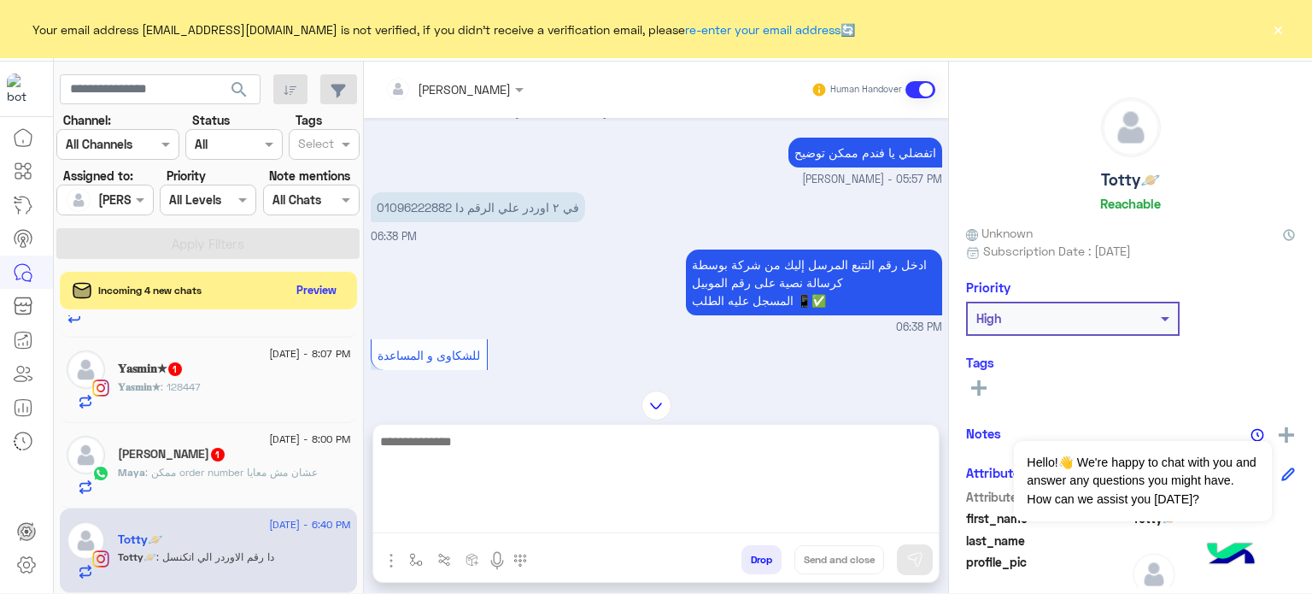
click at [511, 514] on textarea at bounding box center [656, 482] width 566 height 103
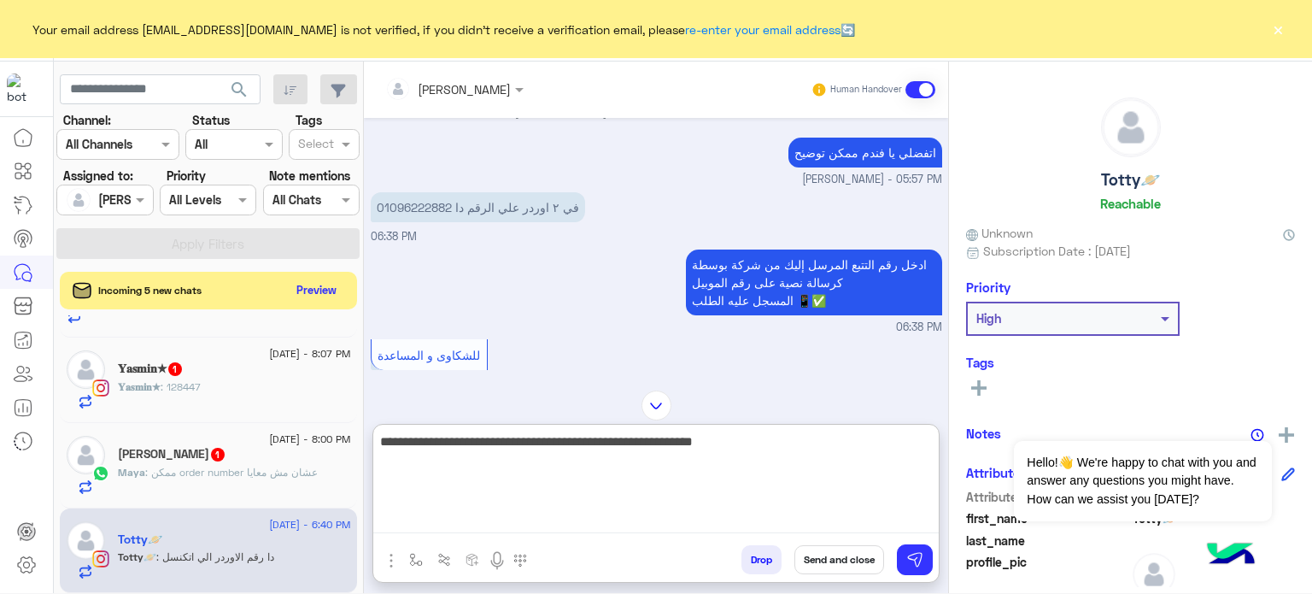
type textarea "**********"
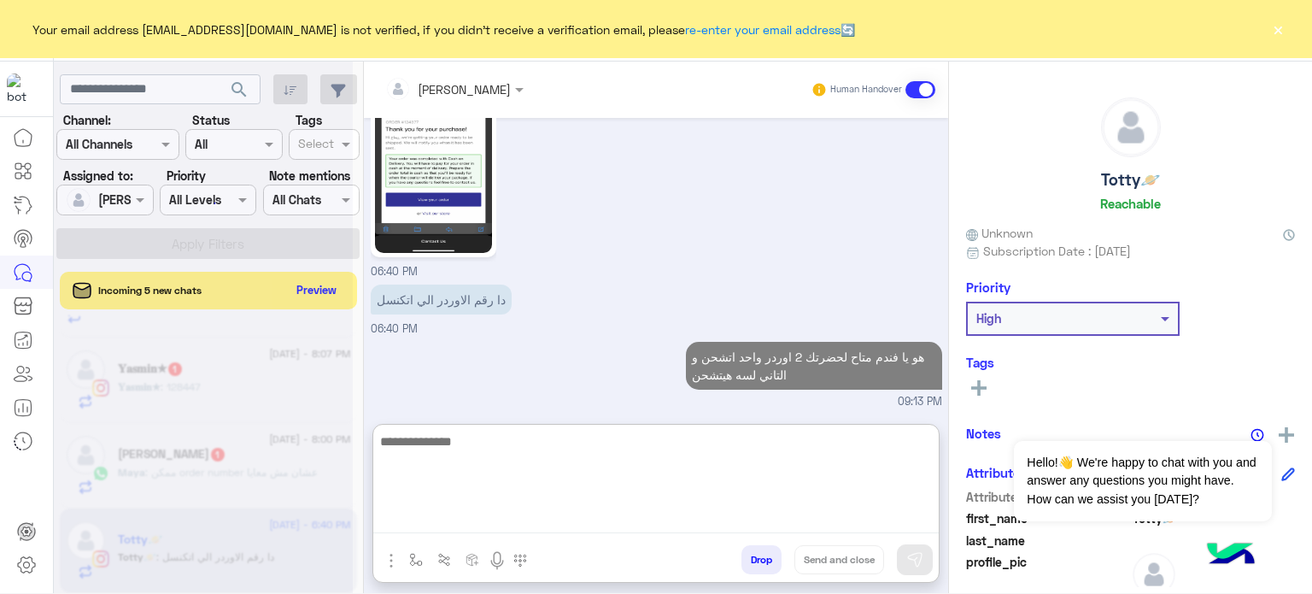
scroll to position [1330, 0]
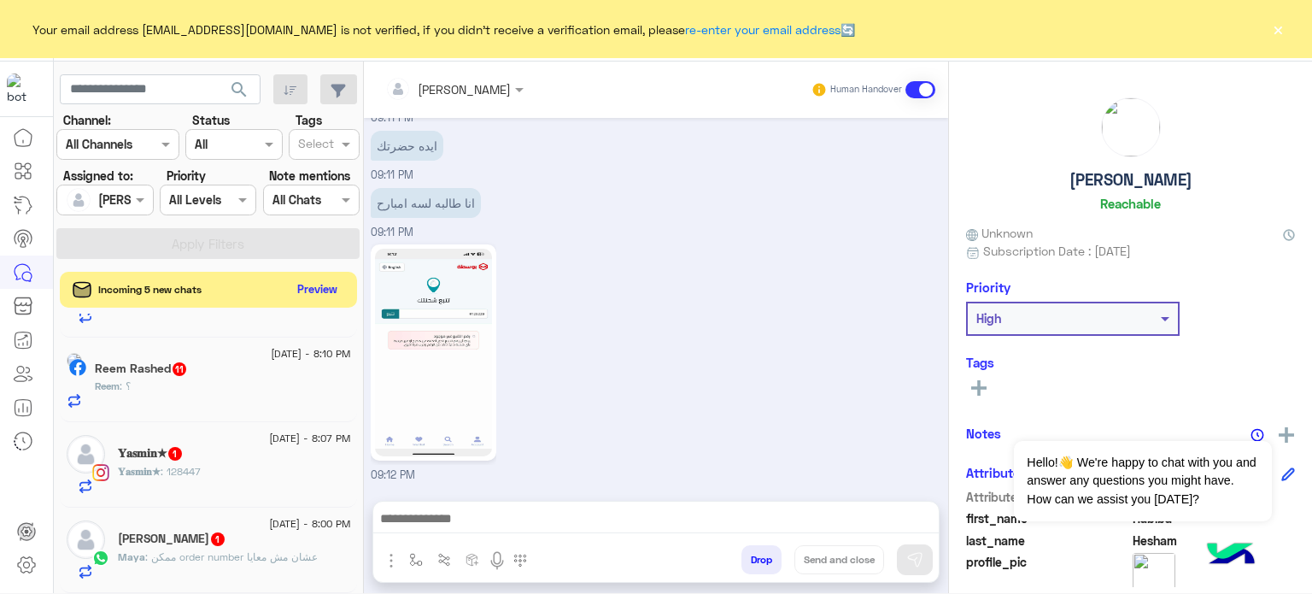
scroll to position [1006, 0]
click at [316, 283] on button "Preview" at bounding box center [317, 289] width 53 height 23
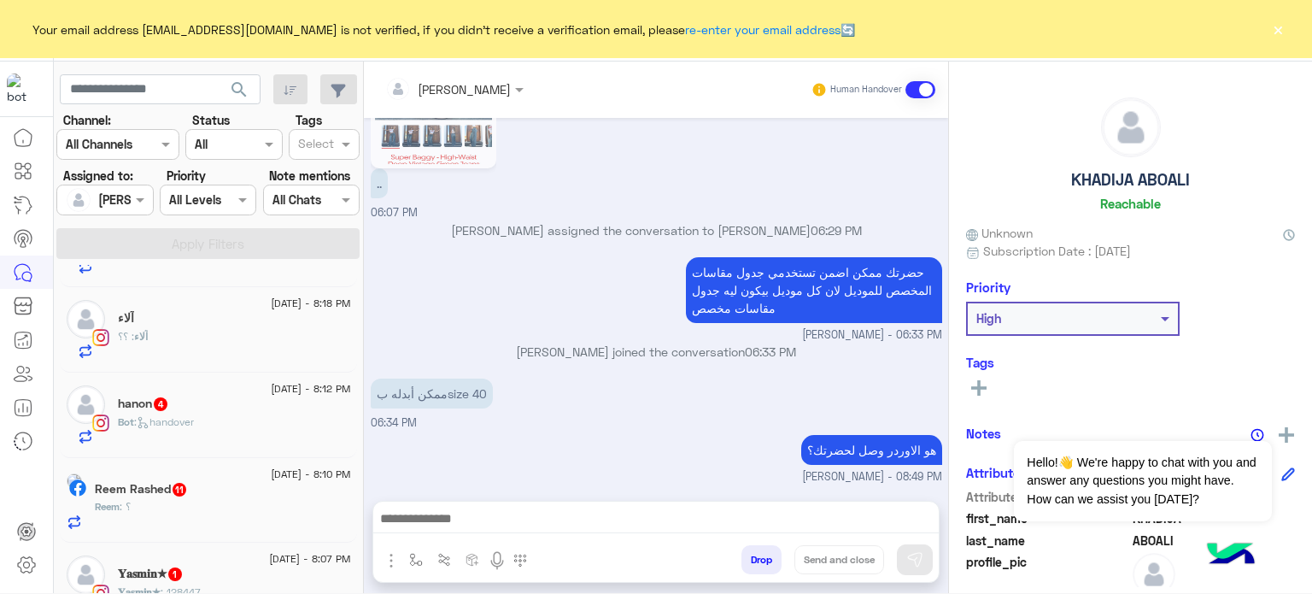
scroll to position [1296, 0]
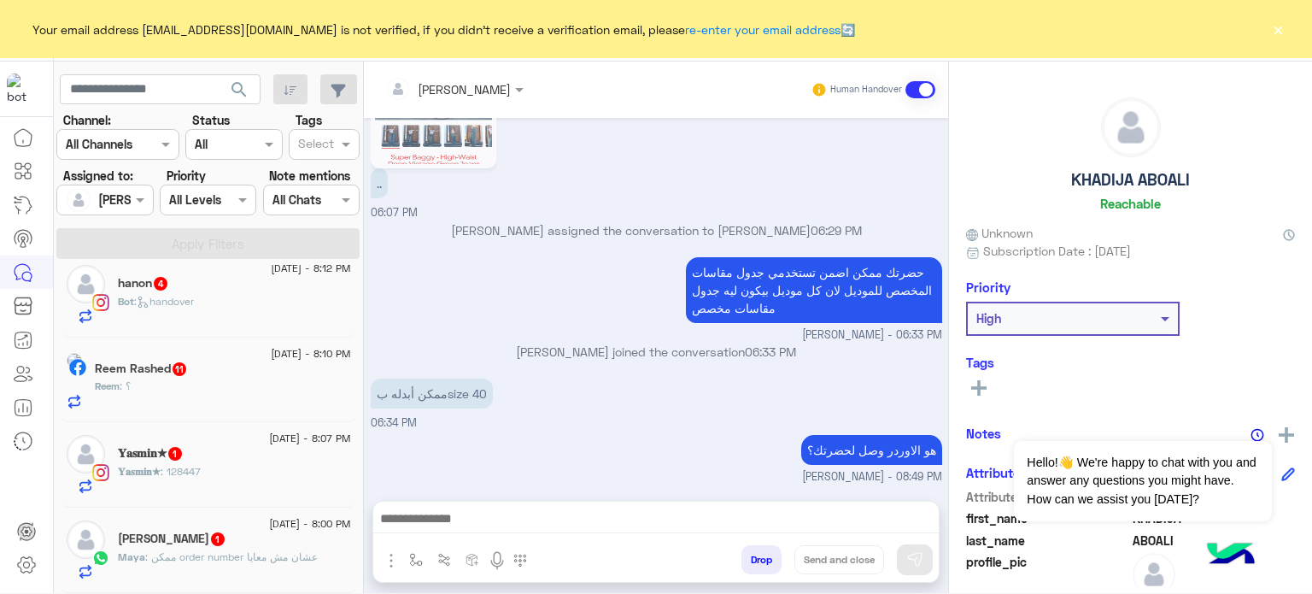
click at [203, 283] on div "hanon 4" at bounding box center [234, 285] width 233 height 18
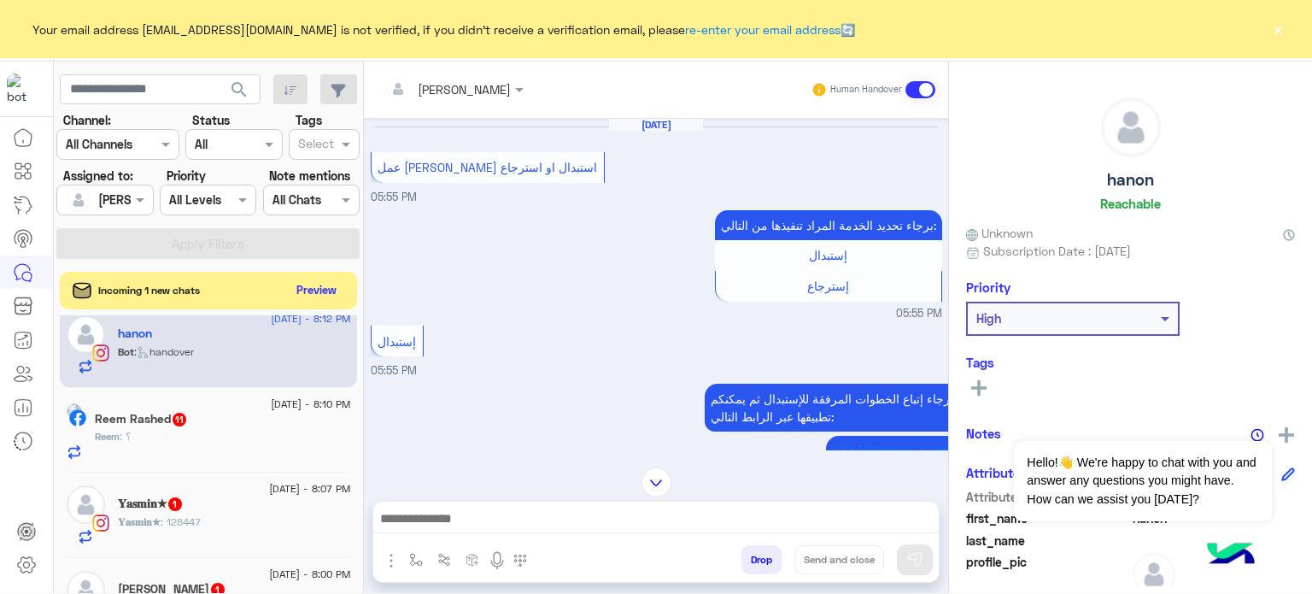
scroll to position [946, 0]
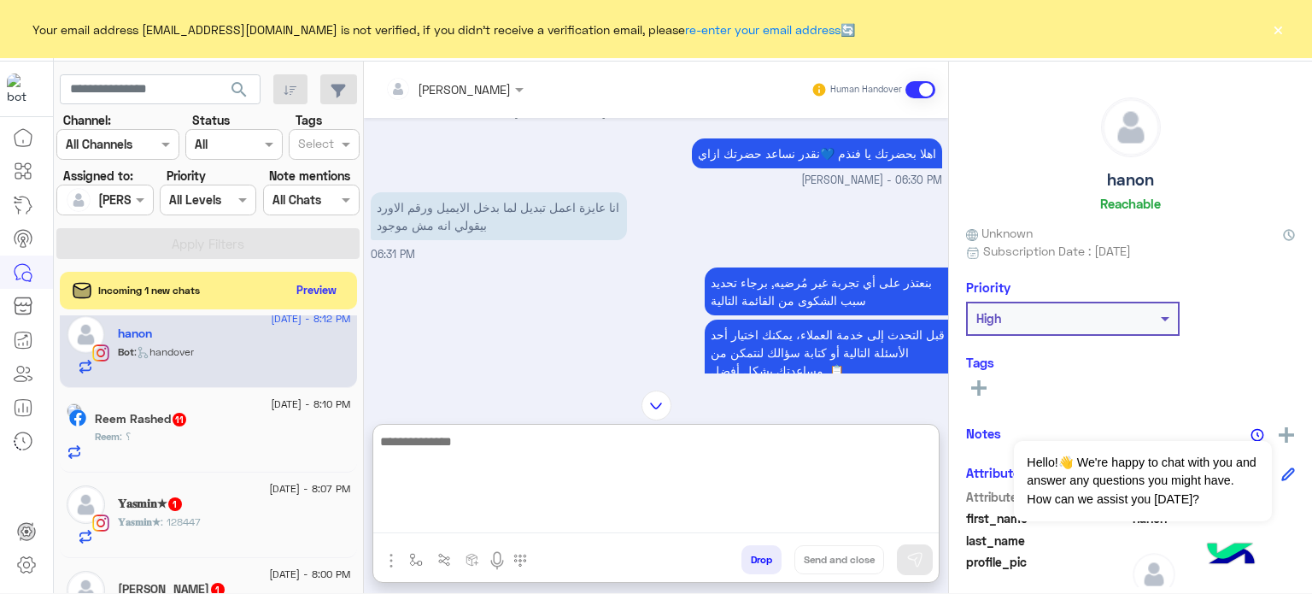
click at [502, 517] on textarea at bounding box center [656, 482] width 566 height 103
type textarea "**********"
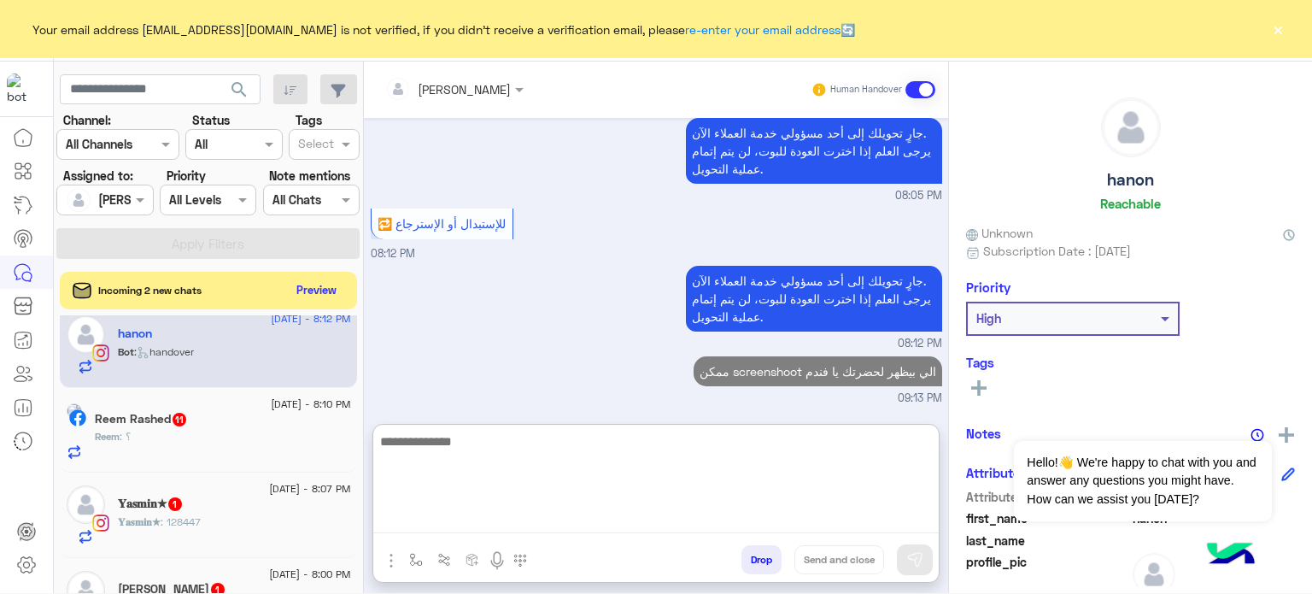
scroll to position [1705, 0]
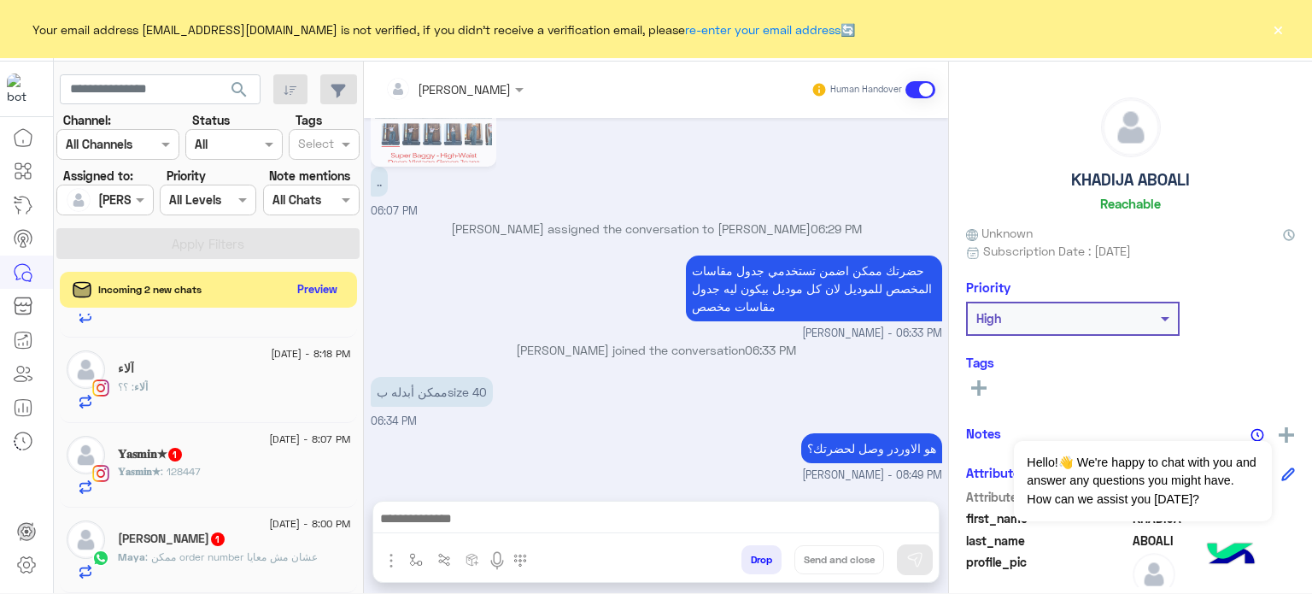
scroll to position [764, 0]
click at [303, 286] on button "Preview" at bounding box center [317, 289] width 53 height 23
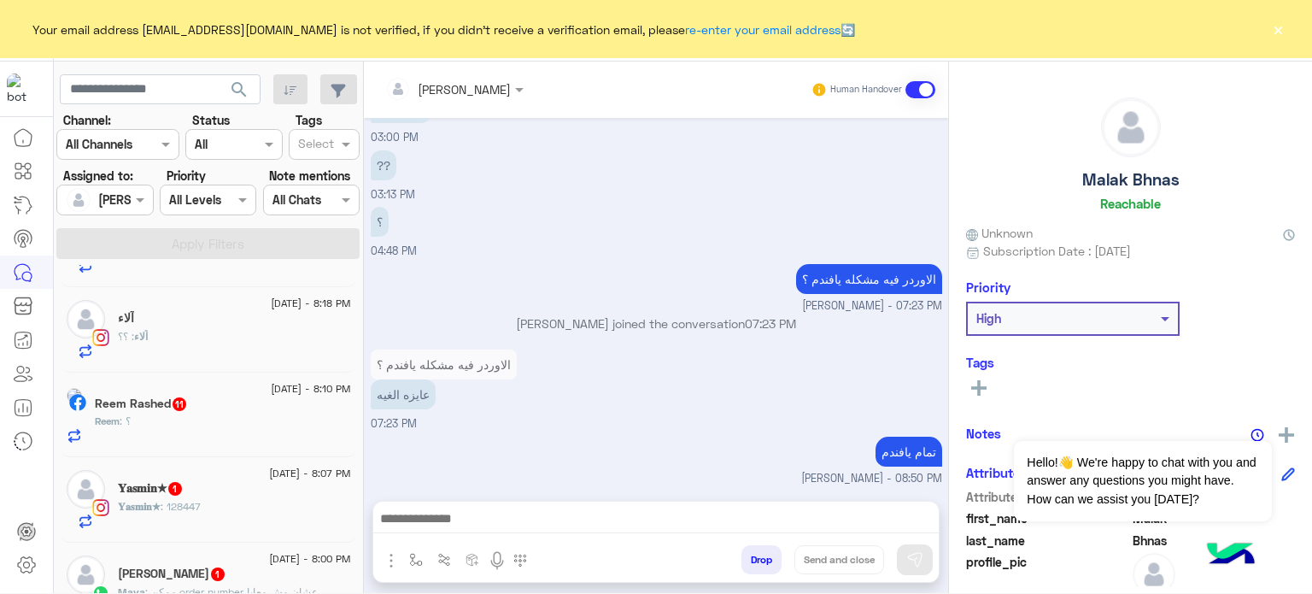
scroll to position [1295, 0]
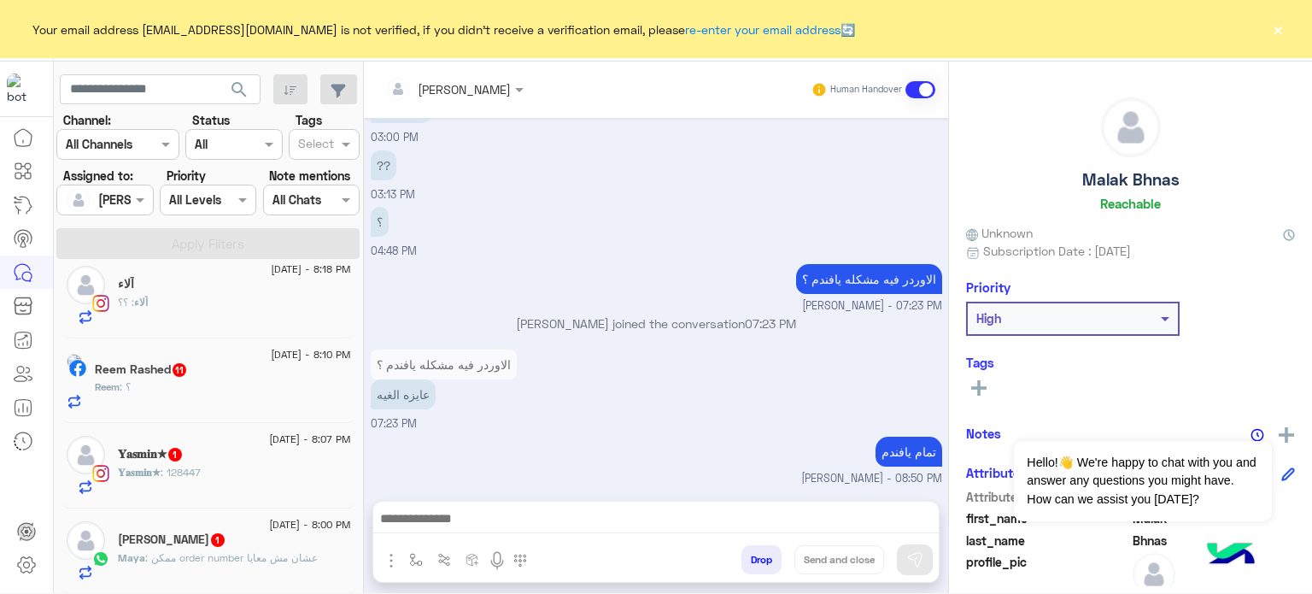
click at [258, 539] on div "[PERSON_NAME] 1" at bounding box center [234, 541] width 233 height 18
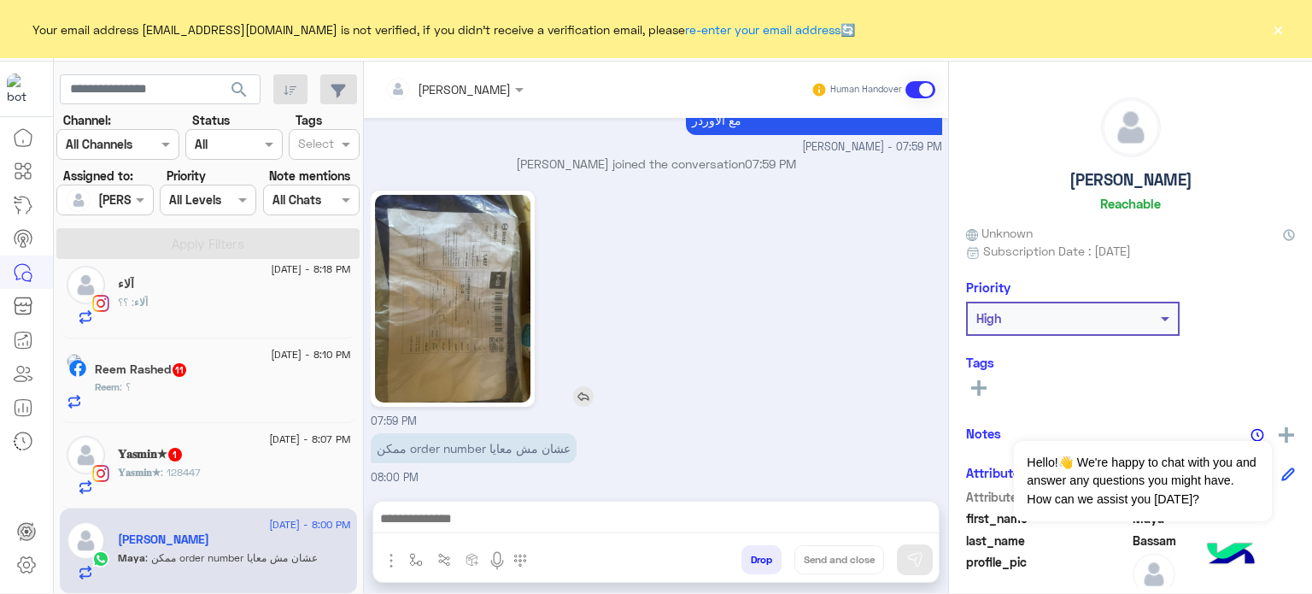
click at [500, 273] on img at bounding box center [453, 299] width 156 height 208
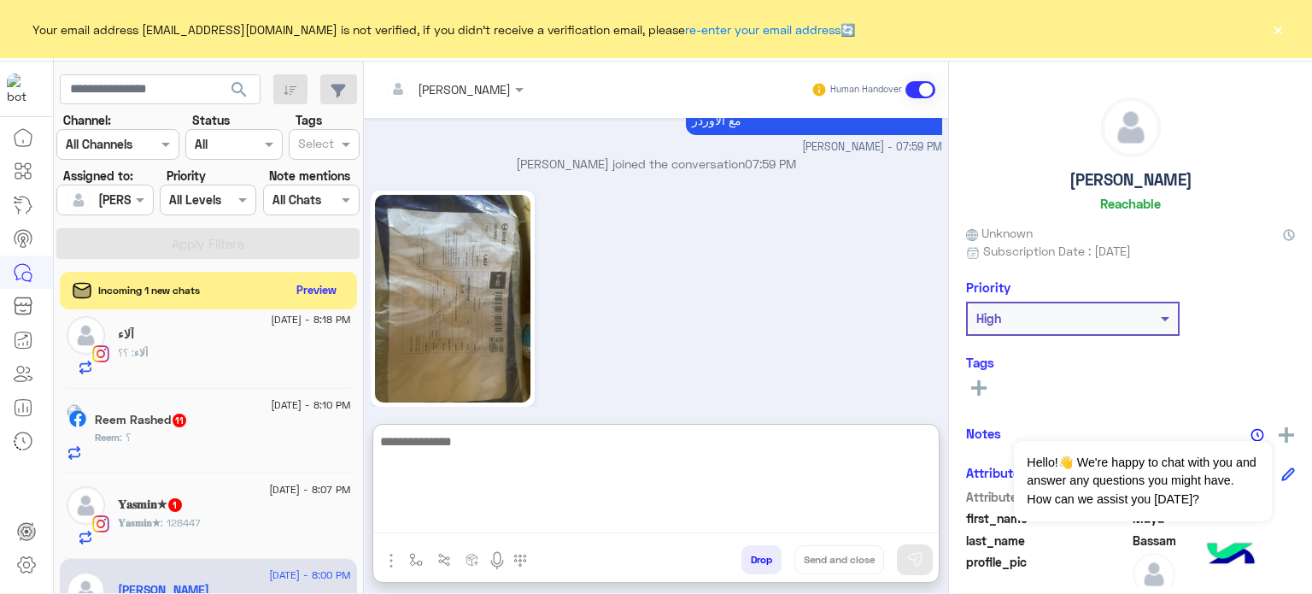
click at [437, 522] on textarea at bounding box center [656, 482] width 566 height 103
type textarea "**********"
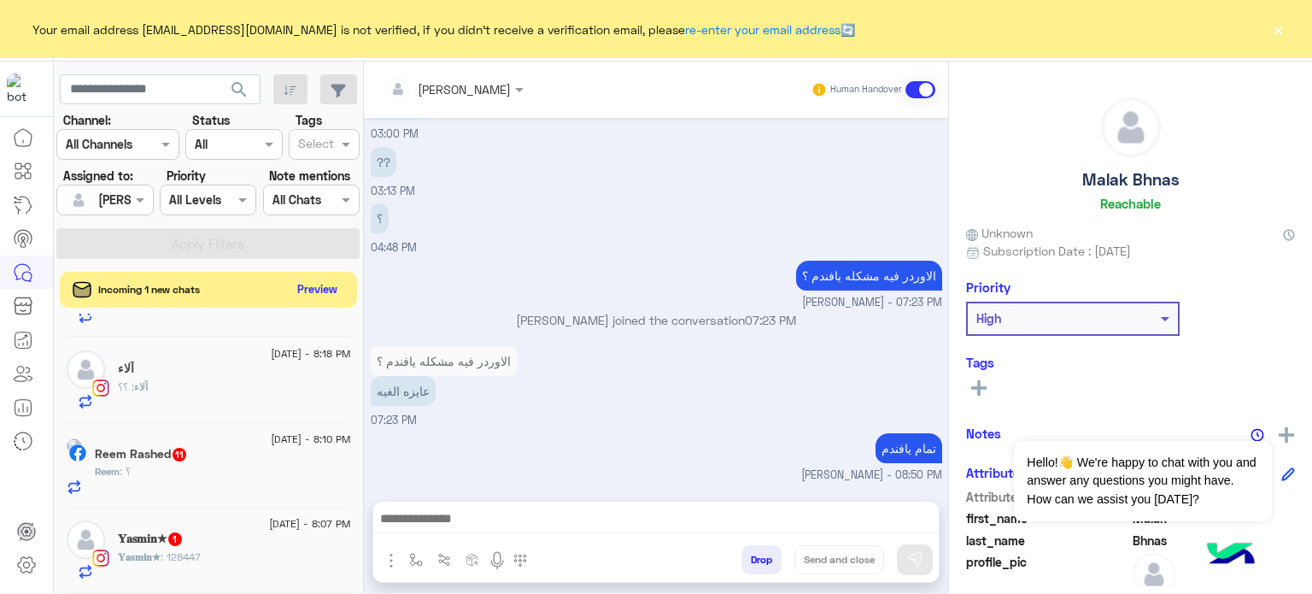
scroll to position [230, 0]
click at [320, 285] on button "Preview" at bounding box center [317, 289] width 53 height 23
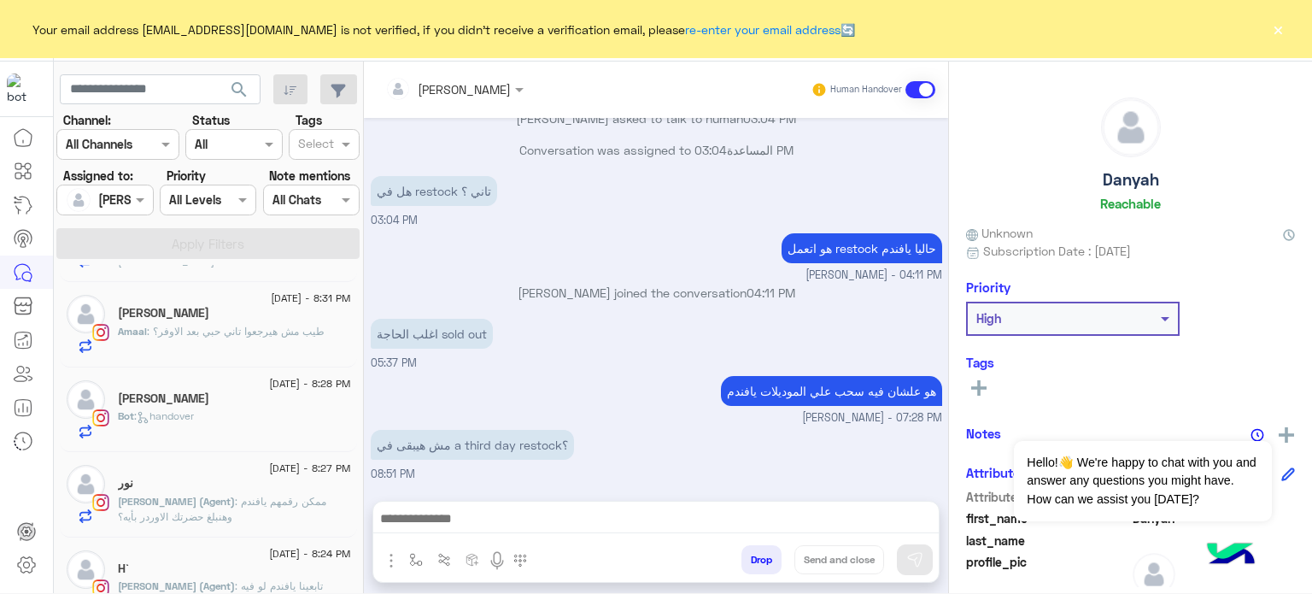
scroll to position [772, 0]
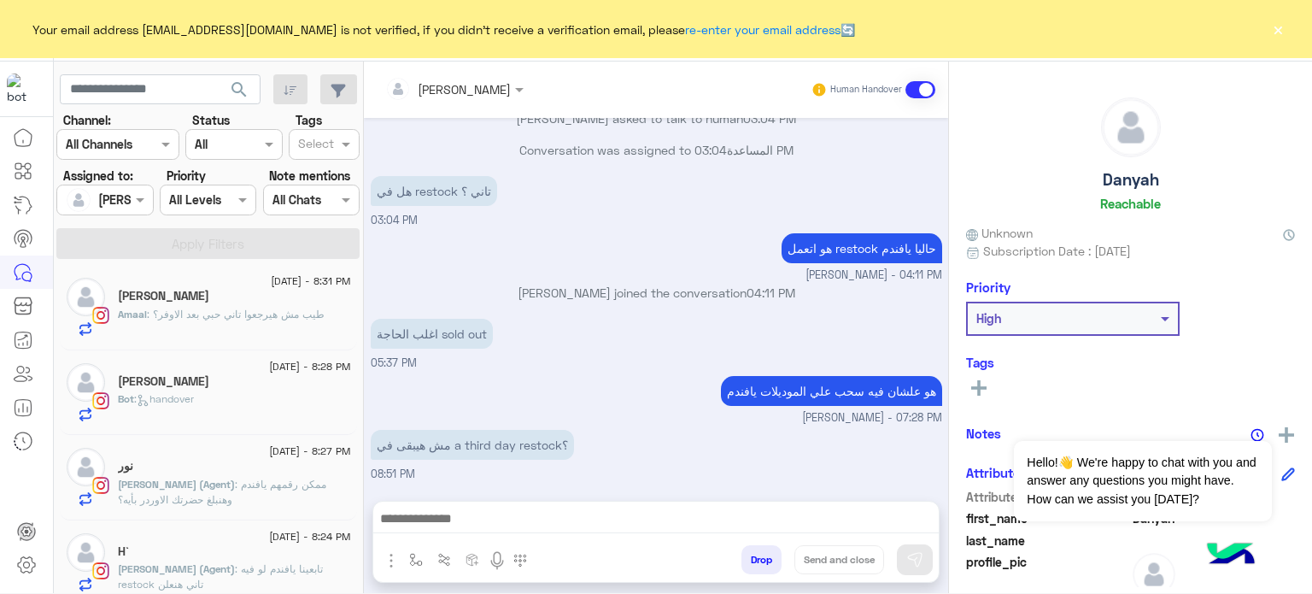
click at [251, 384] on div "[PERSON_NAME]" at bounding box center [234, 383] width 233 height 18
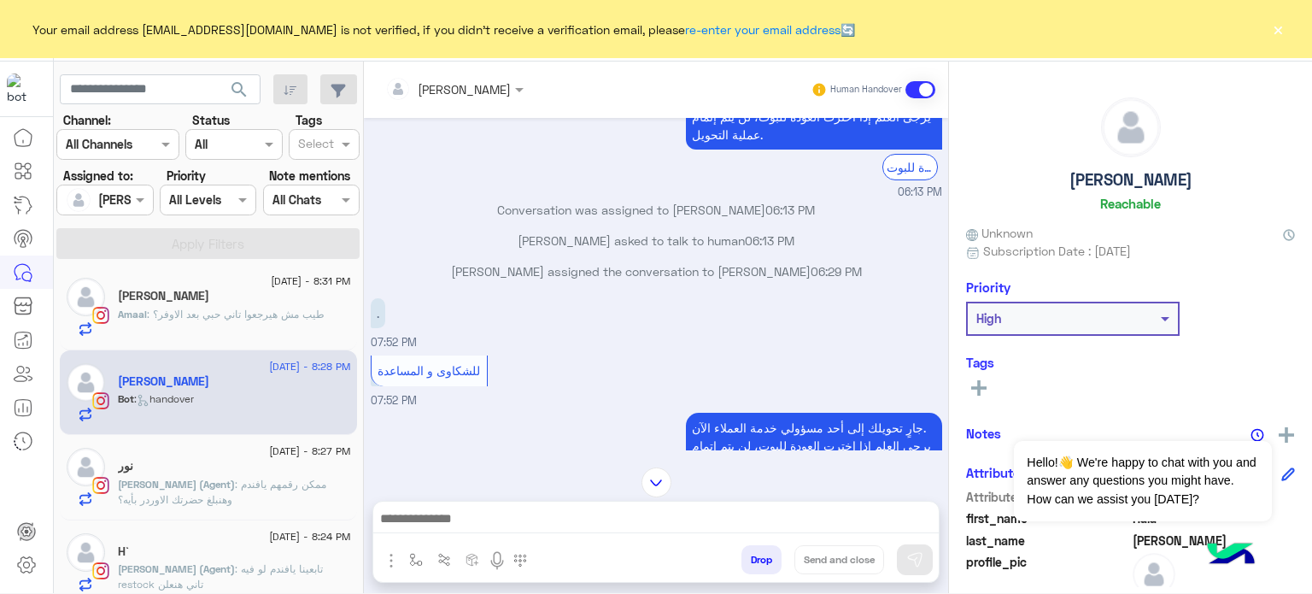
scroll to position [55, 0]
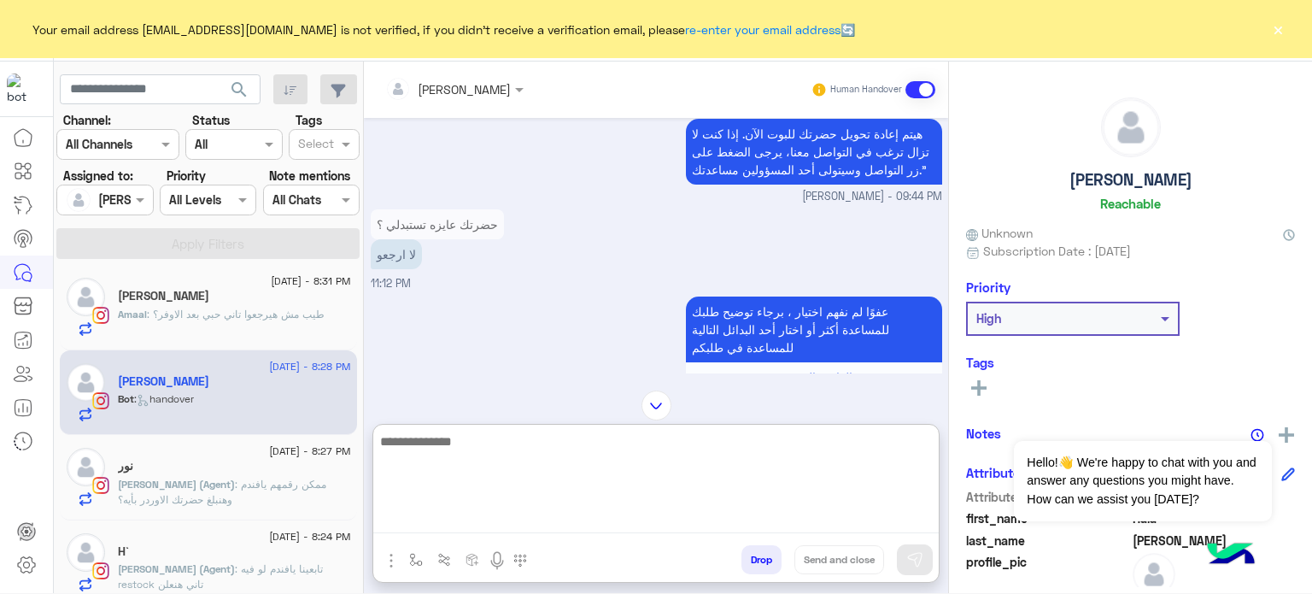
click at [437, 526] on textarea at bounding box center [656, 482] width 566 height 103
paste textarea "**********"
type textarea "**********"
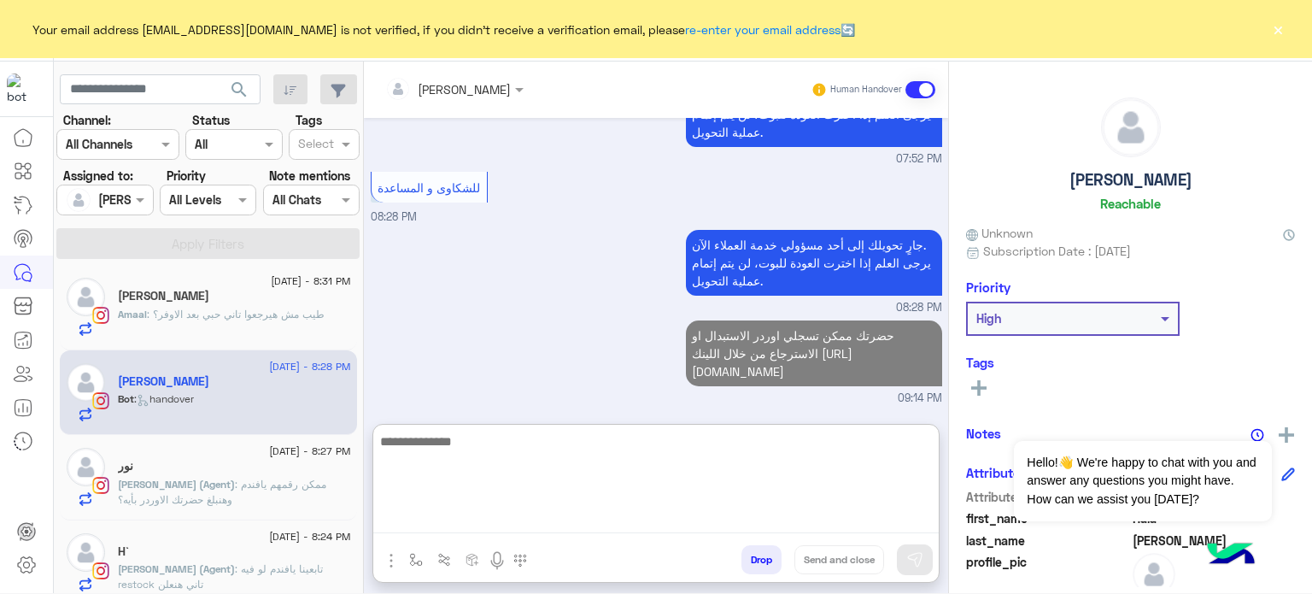
scroll to position [1914, 0]
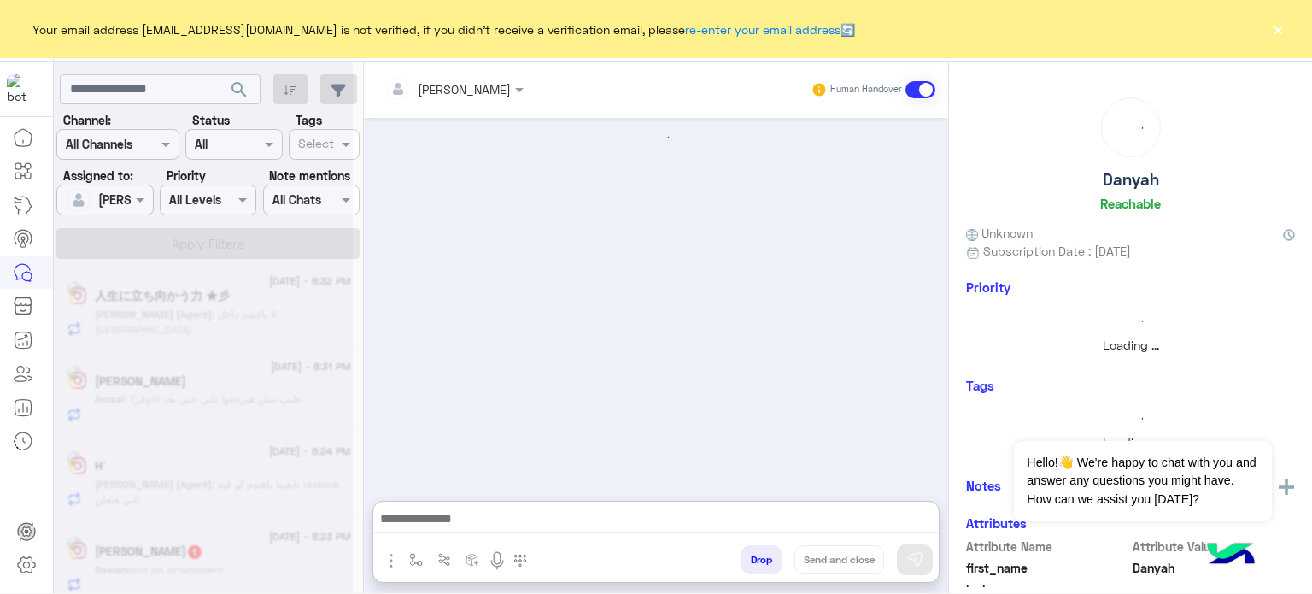
scroll to position [772, 0]
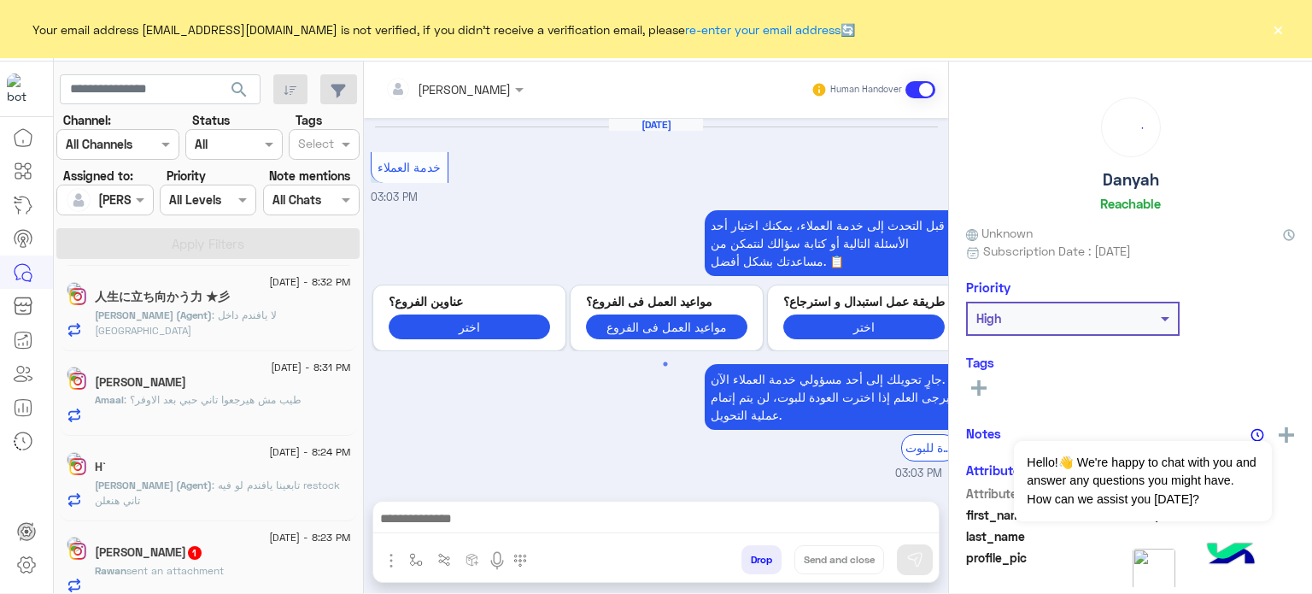
drag, startPoint x: 358, startPoint y: 450, endPoint x: 359, endPoint y: 437, distance: 13.7
click at [359, 437] on div "search Channel: Channel All Channels Status Channel All Tags Select Assigned to…" at bounding box center [209, 331] width 310 height 538
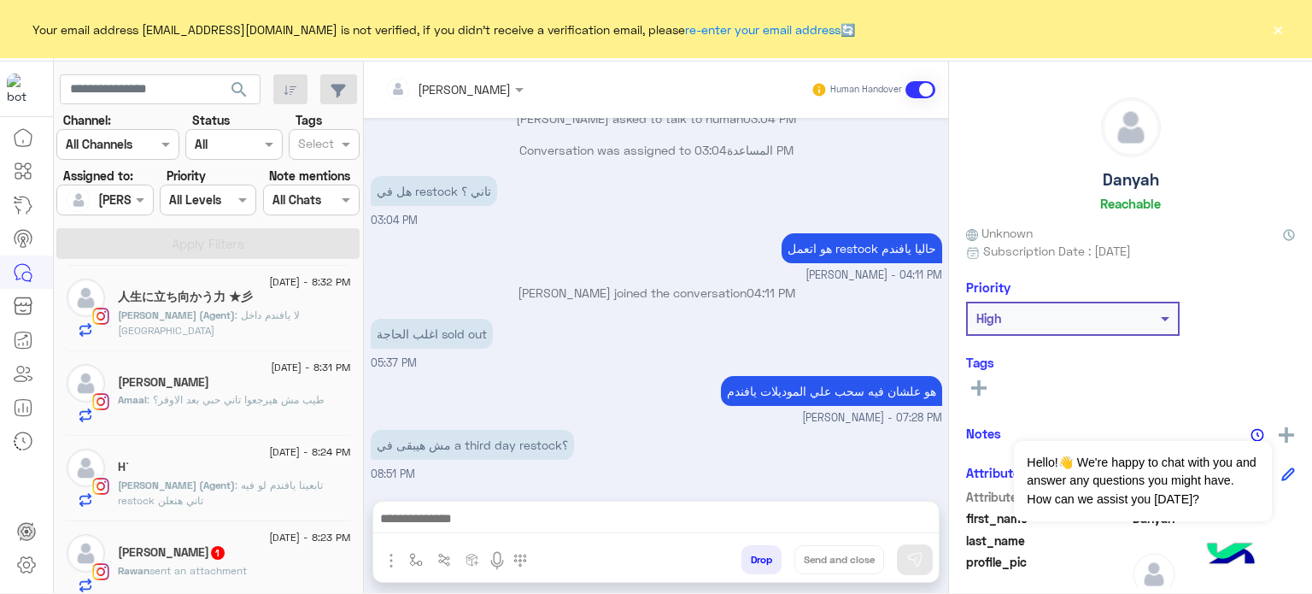
click at [206, 490] on span "[PERSON_NAME] (Agent)" at bounding box center [176, 484] width 117 height 13
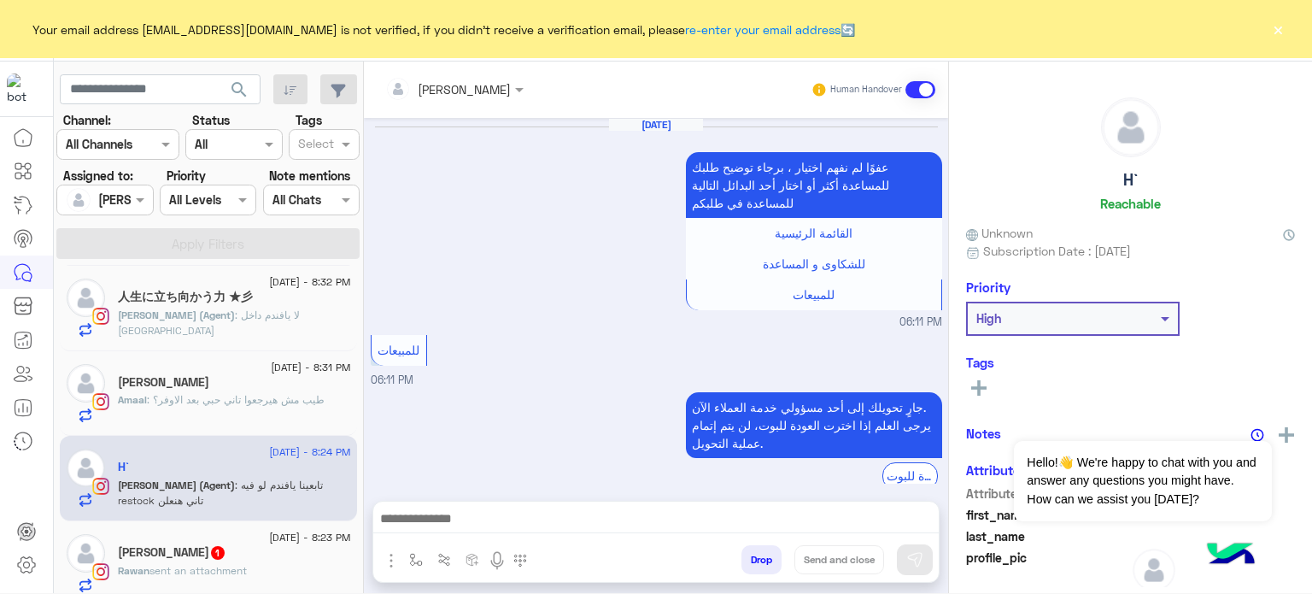
scroll to position [377, 0]
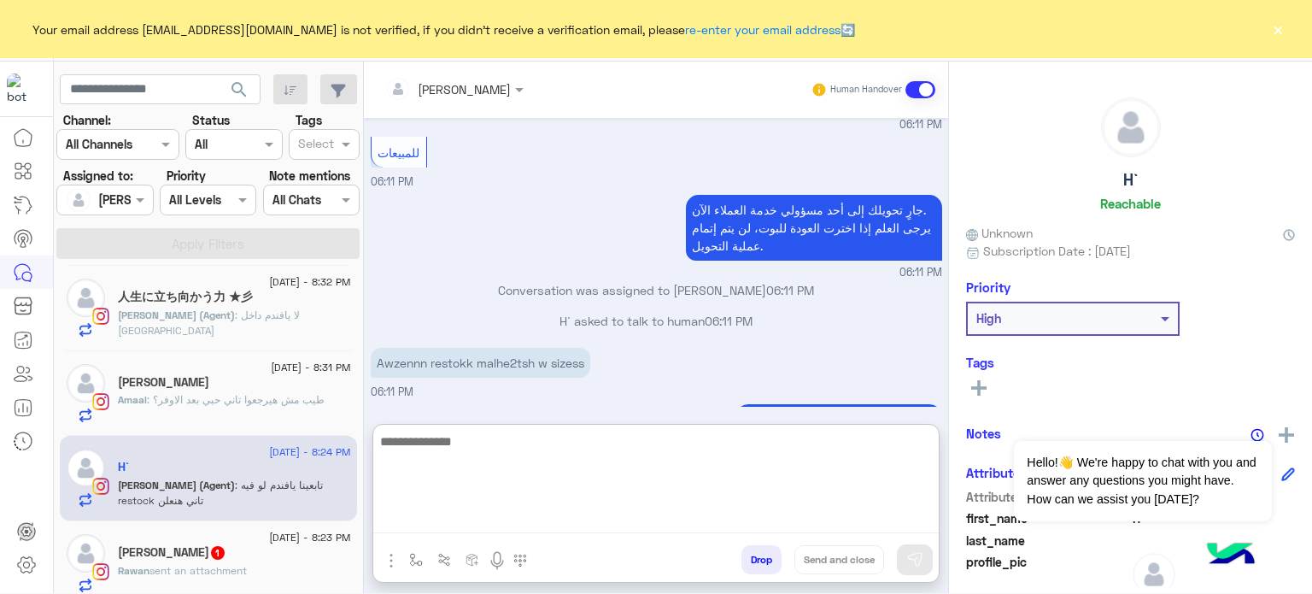
click at [529, 522] on textarea at bounding box center [656, 482] width 566 height 103
paste textarea "**********"
type textarea "**********"
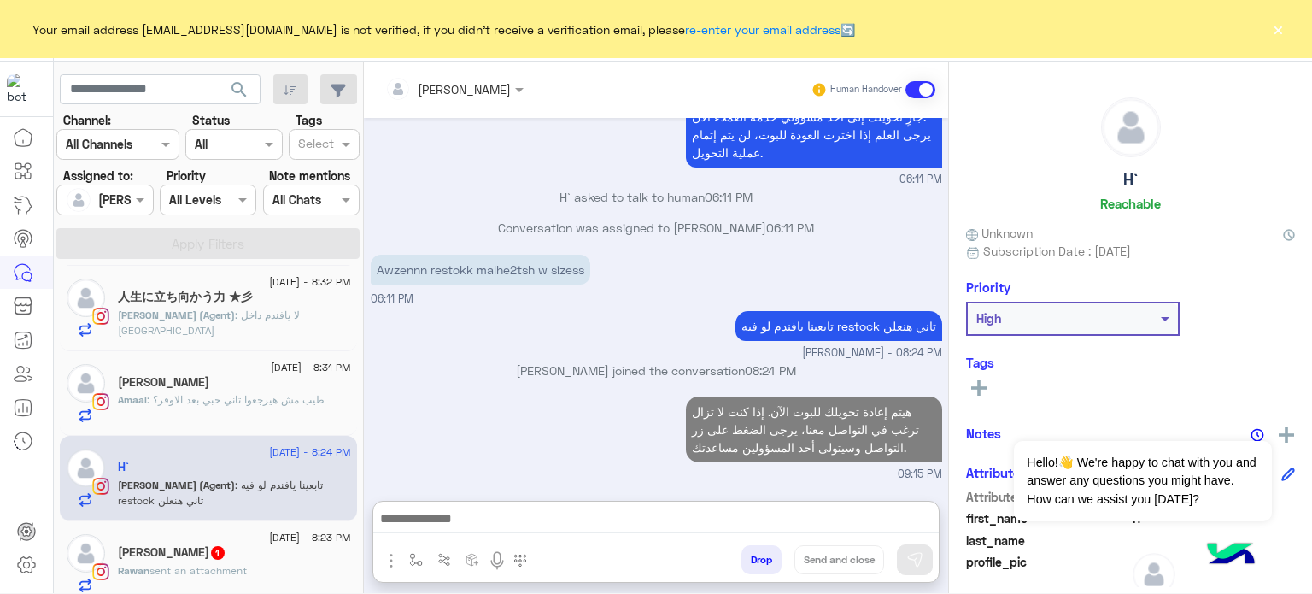
scroll to position [496, 0]
click at [243, 387] on div "[PERSON_NAME]" at bounding box center [234, 384] width 233 height 18
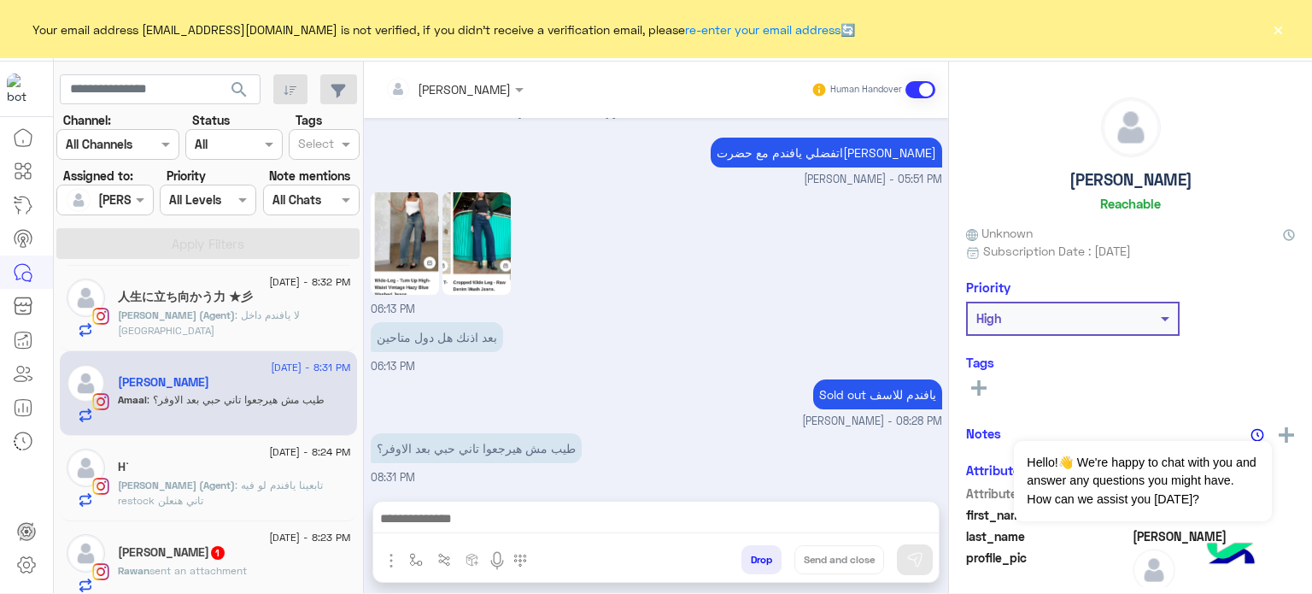
scroll to position [771, 0]
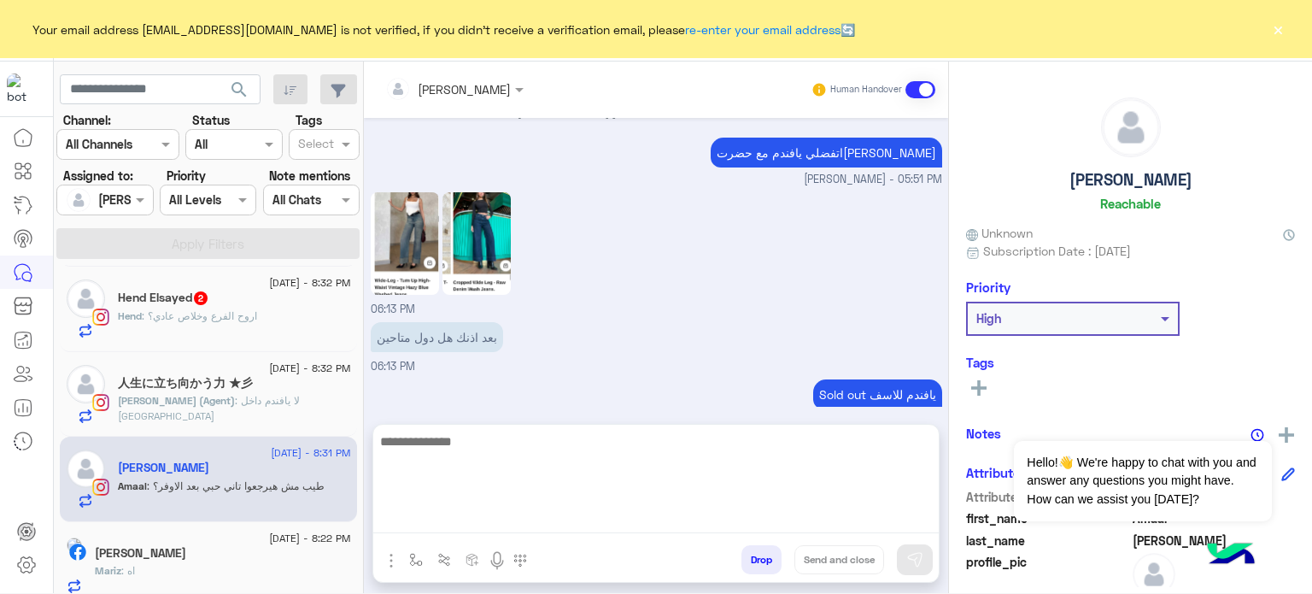
click at [503, 524] on textarea at bounding box center [656, 482] width 566 height 103
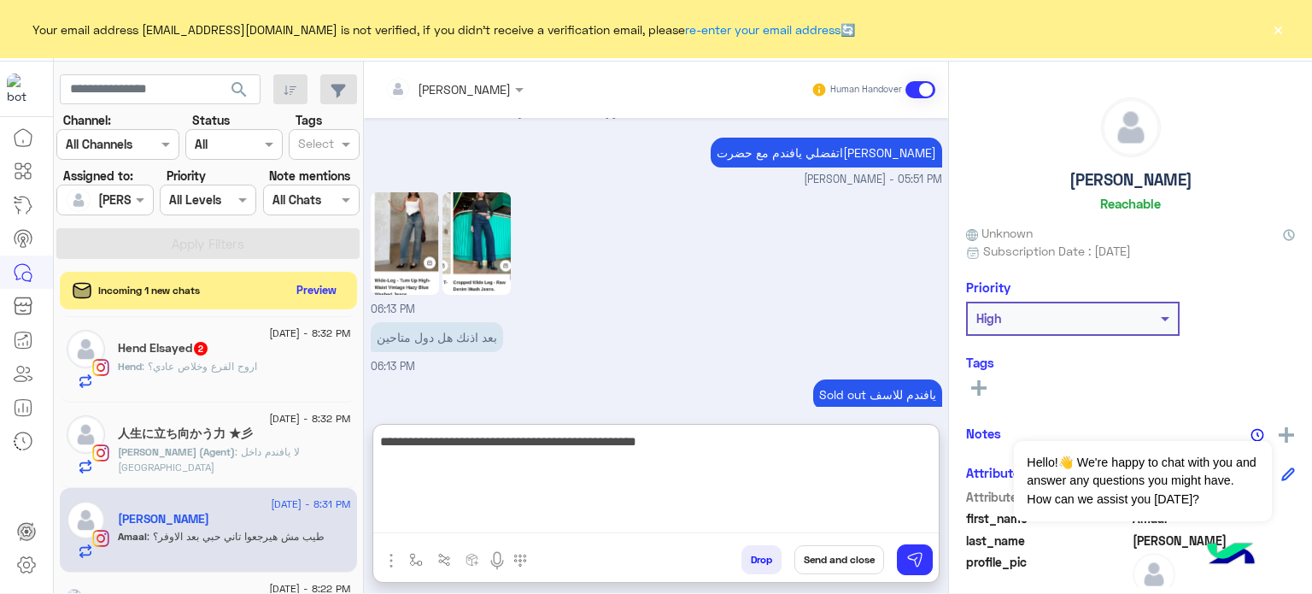
type textarea "**********"
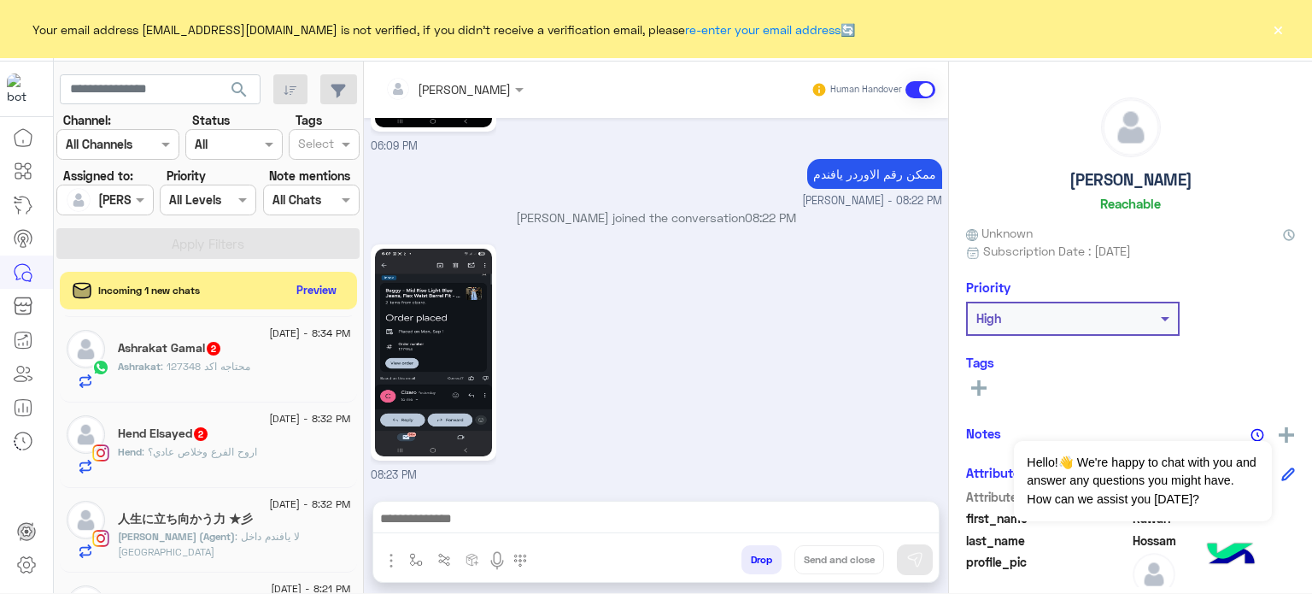
scroll to position [707, 0]
click at [247, 524] on div "人生に立ち向かう力 ★彡" at bounding box center [234, 521] width 233 height 18
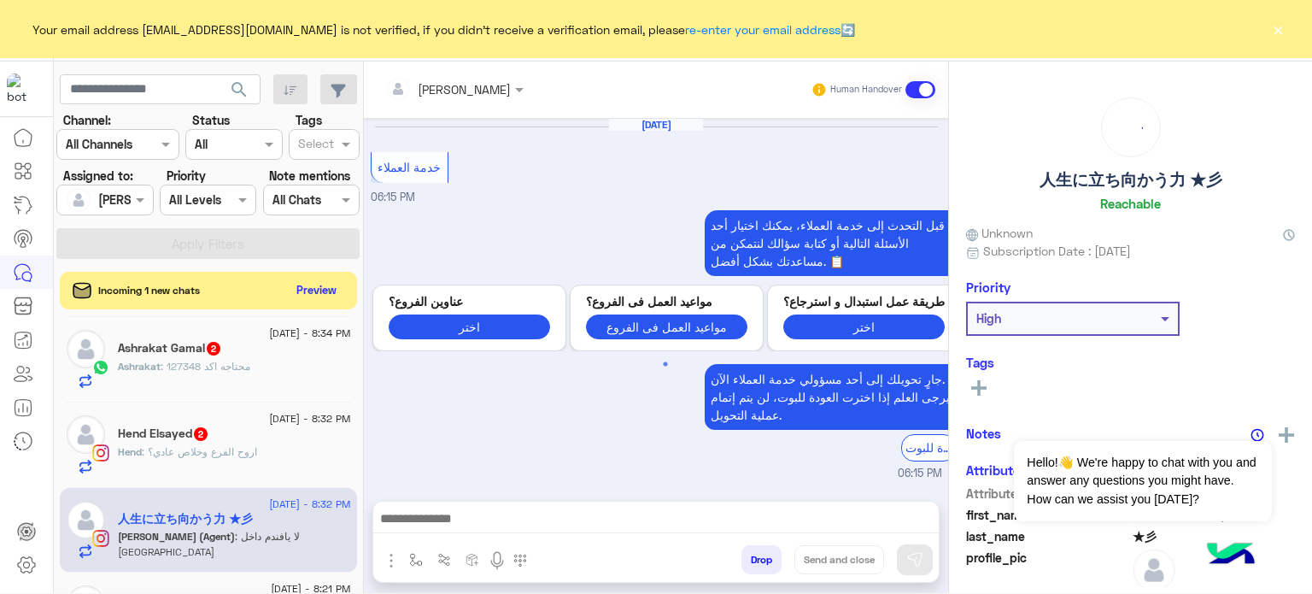
scroll to position [438, 0]
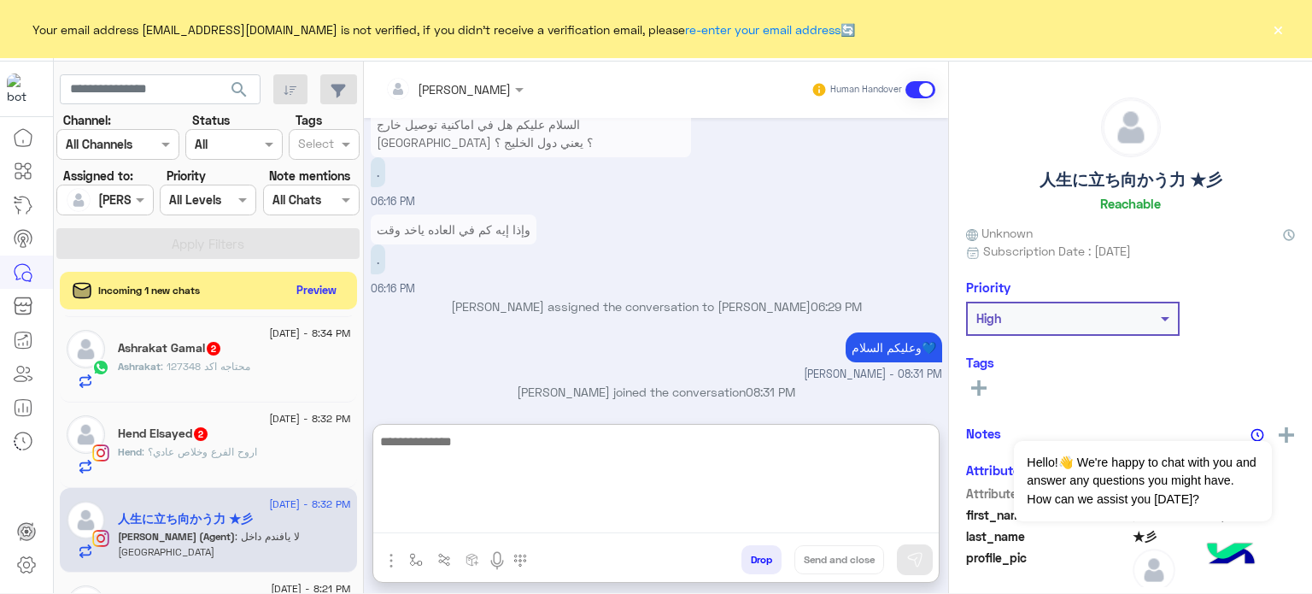
click at [572, 524] on textarea at bounding box center [656, 482] width 566 height 103
paste textarea "**********"
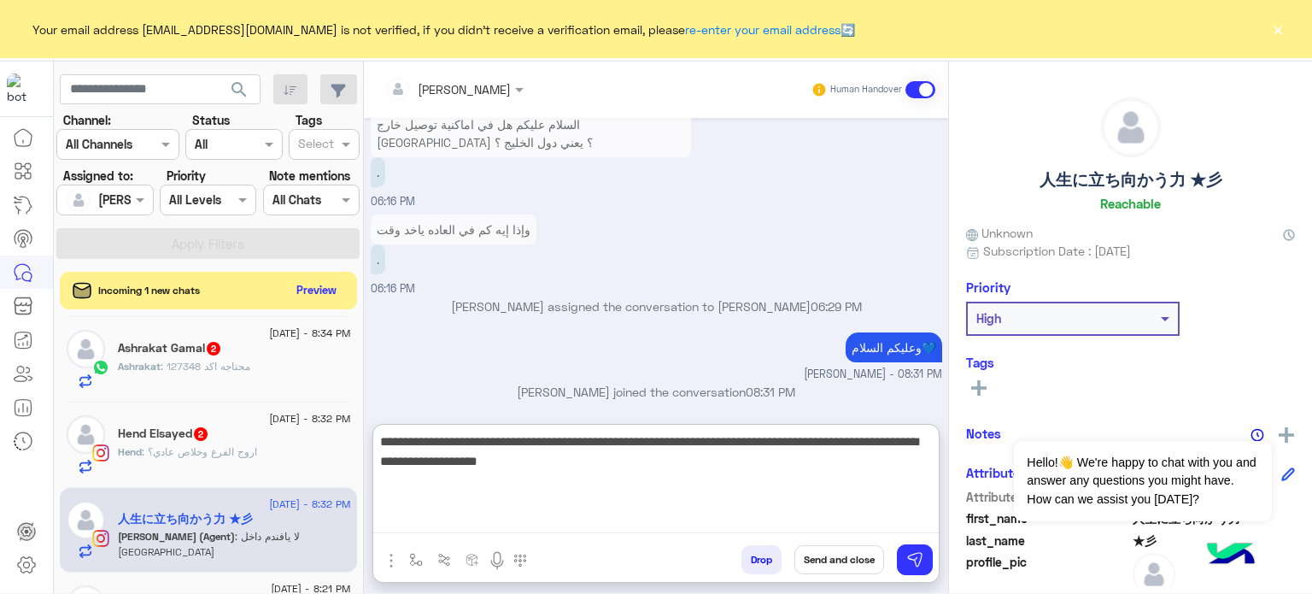
type textarea "**********"
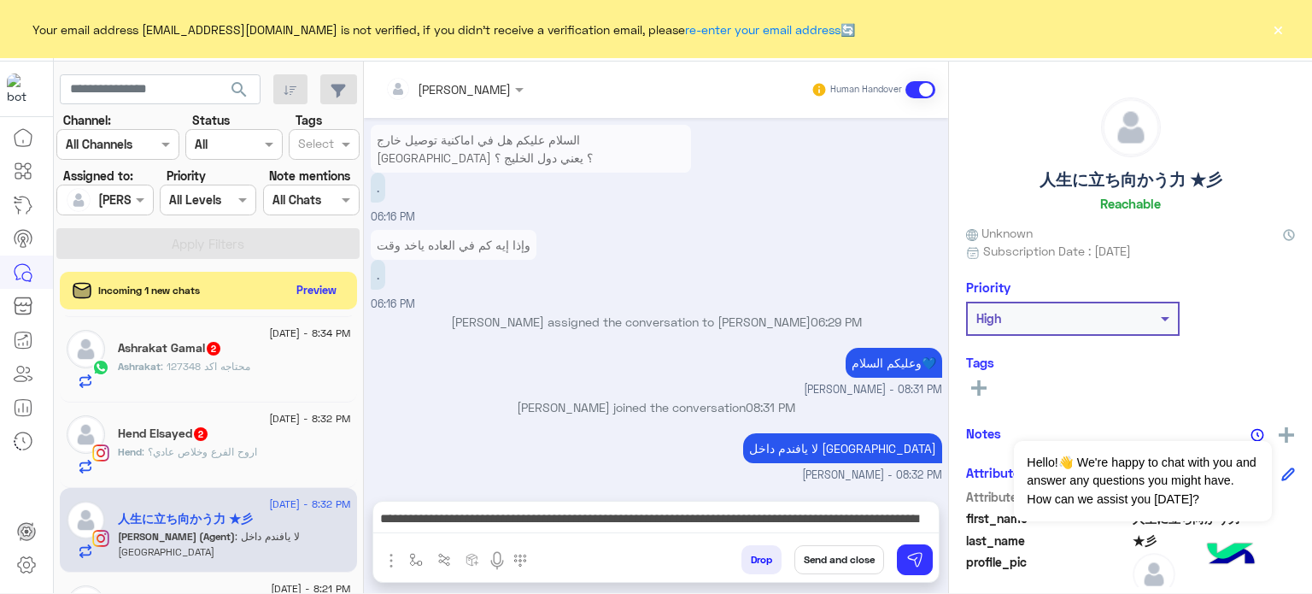
click at [844, 545] on button "Send and close" at bounding box center [840, 559] width 90 height 29
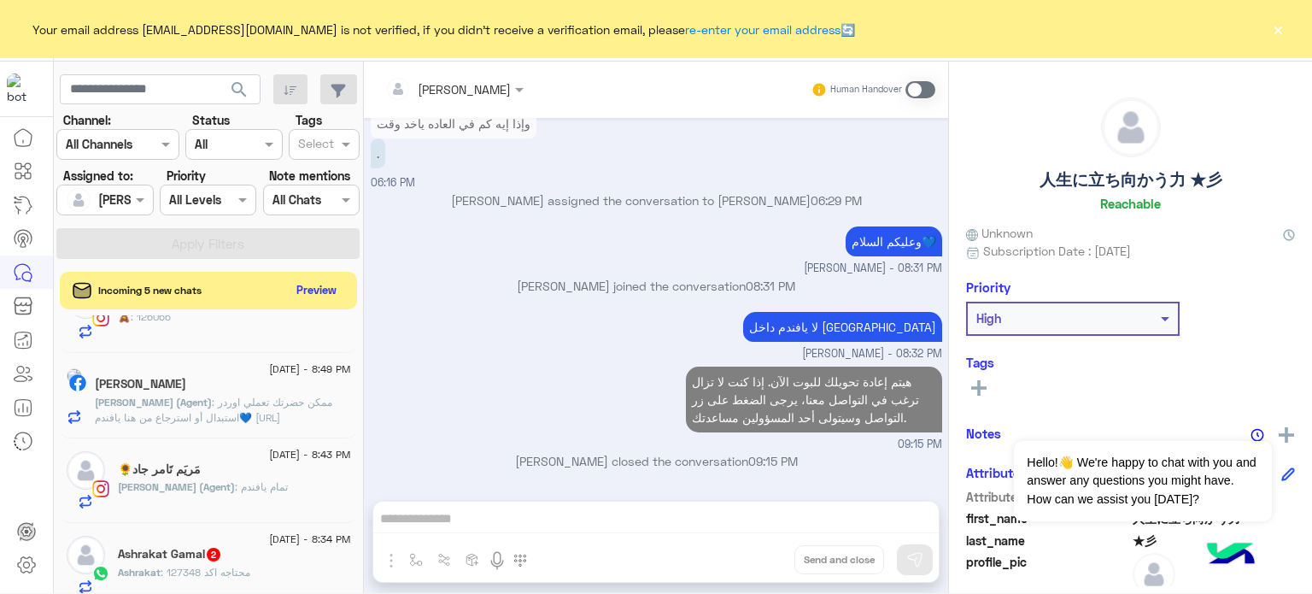
scroll to position [542, 0]
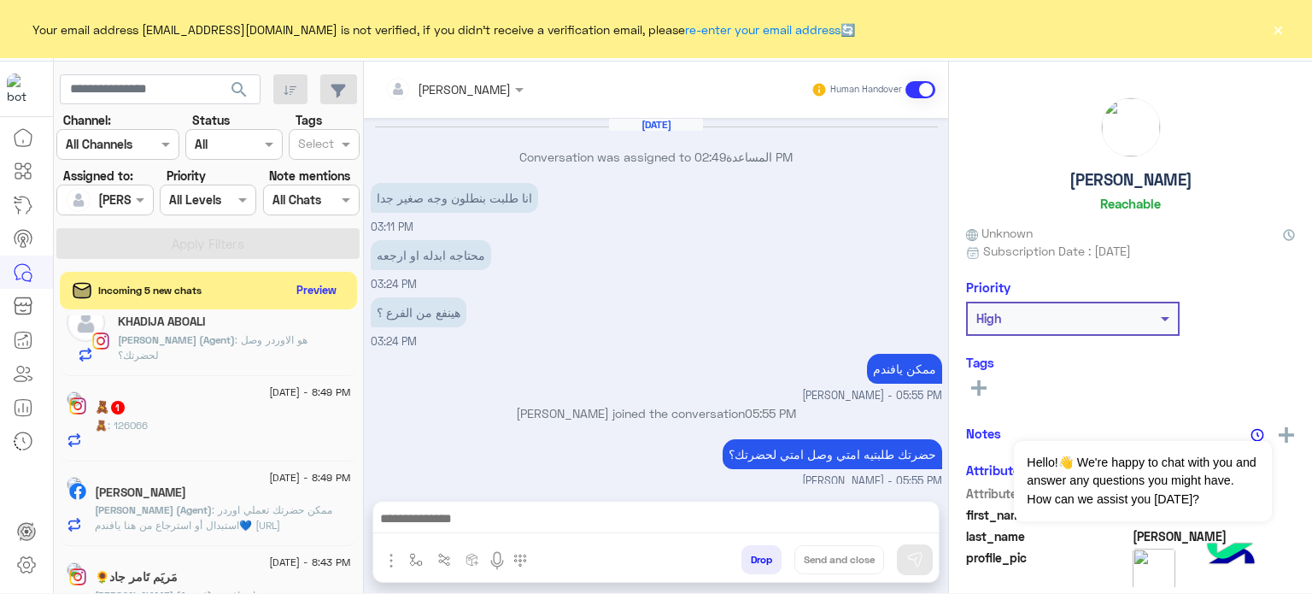
scroll to position [542, 0]
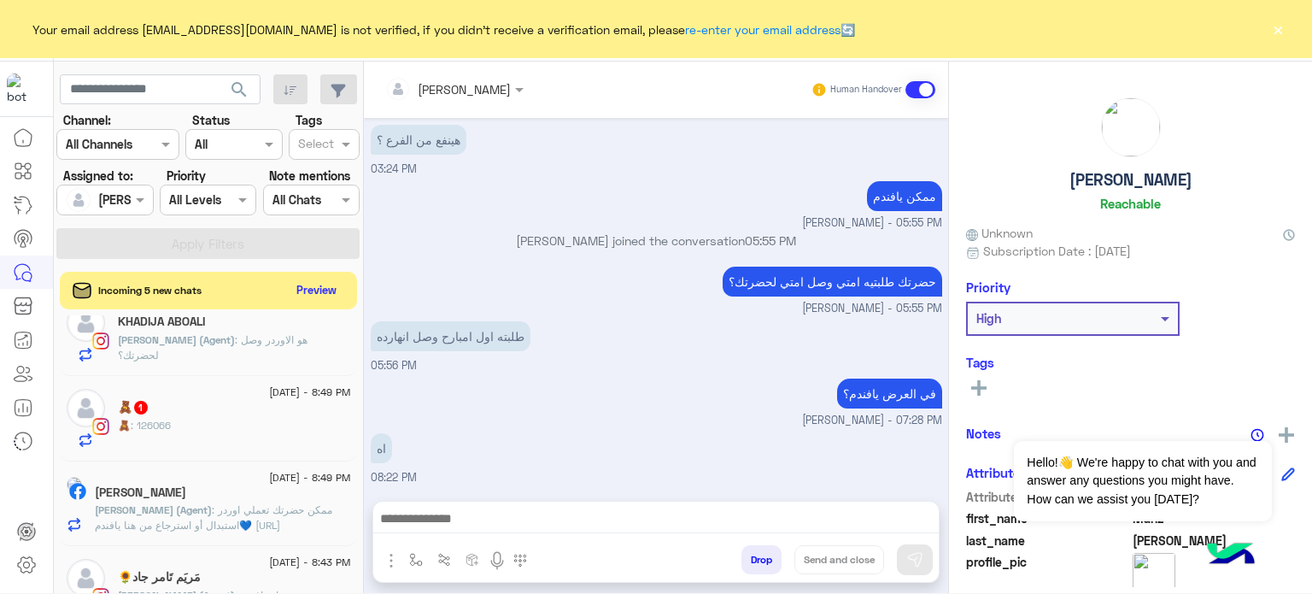
click at [260, 519] on span ": ممكن حضرتك تعملي اوردر استبدال أو استرجاع من هنا يافندم💙 [URL][DOMAIN_NAME]" at bounding box center [214, 525] width 238 height 44
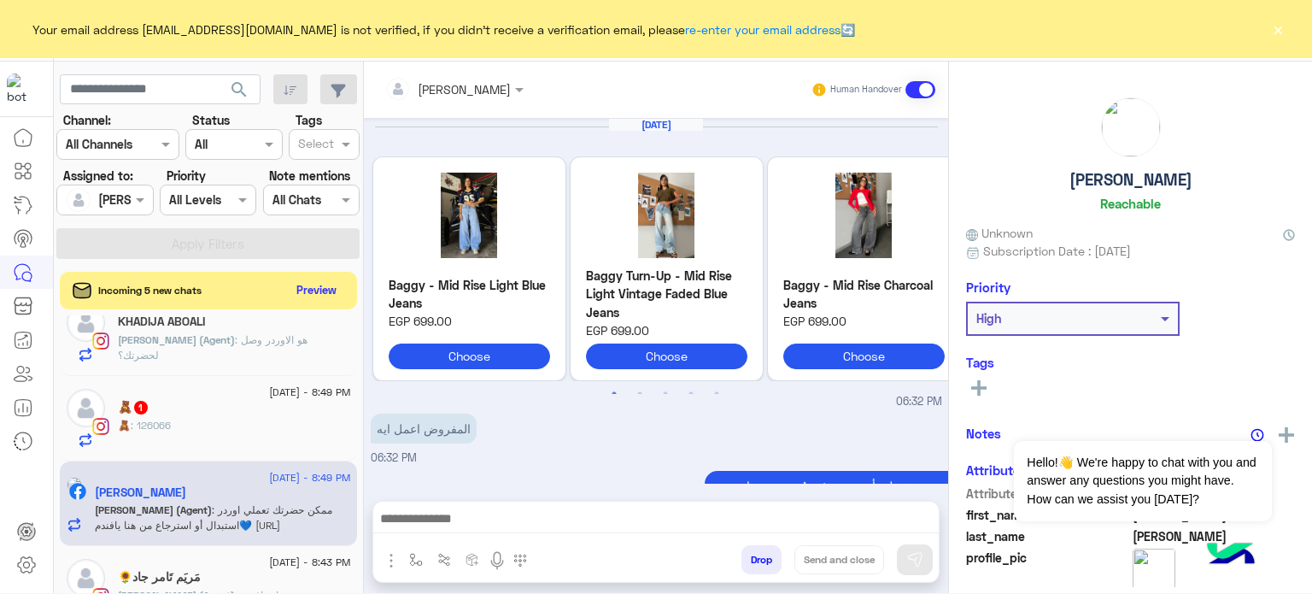
scroll to position [713, 0]
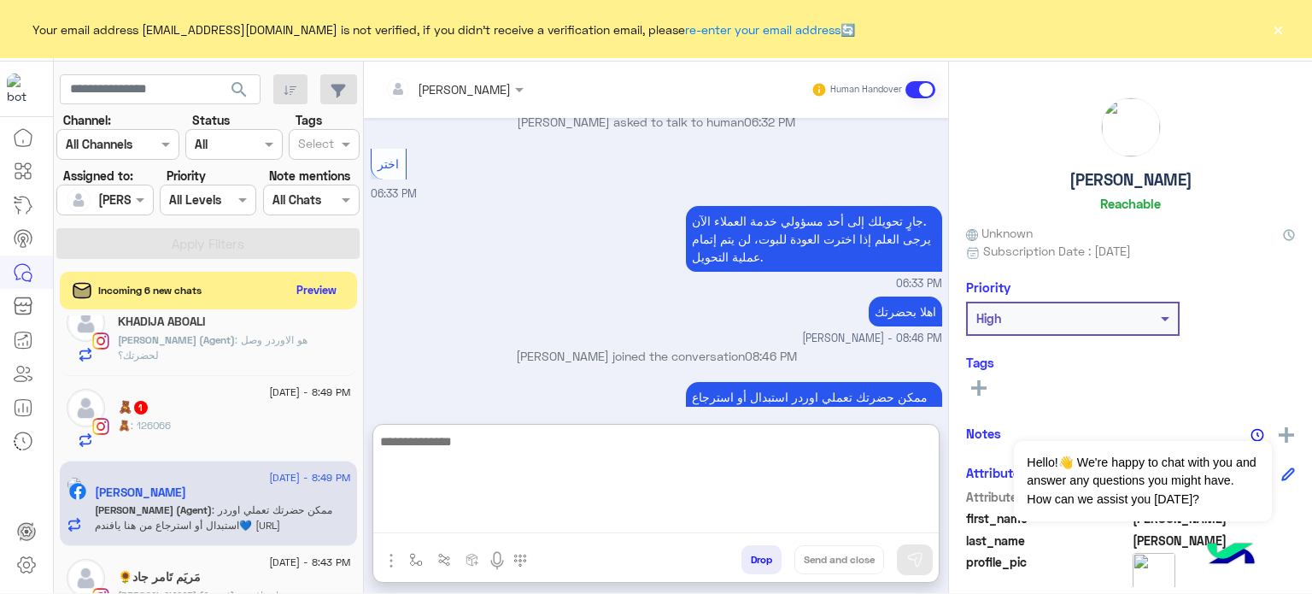
click at [464, 519] on textarea at bounding box center [656, 482] width 566 height 103
paste textarea "**********"
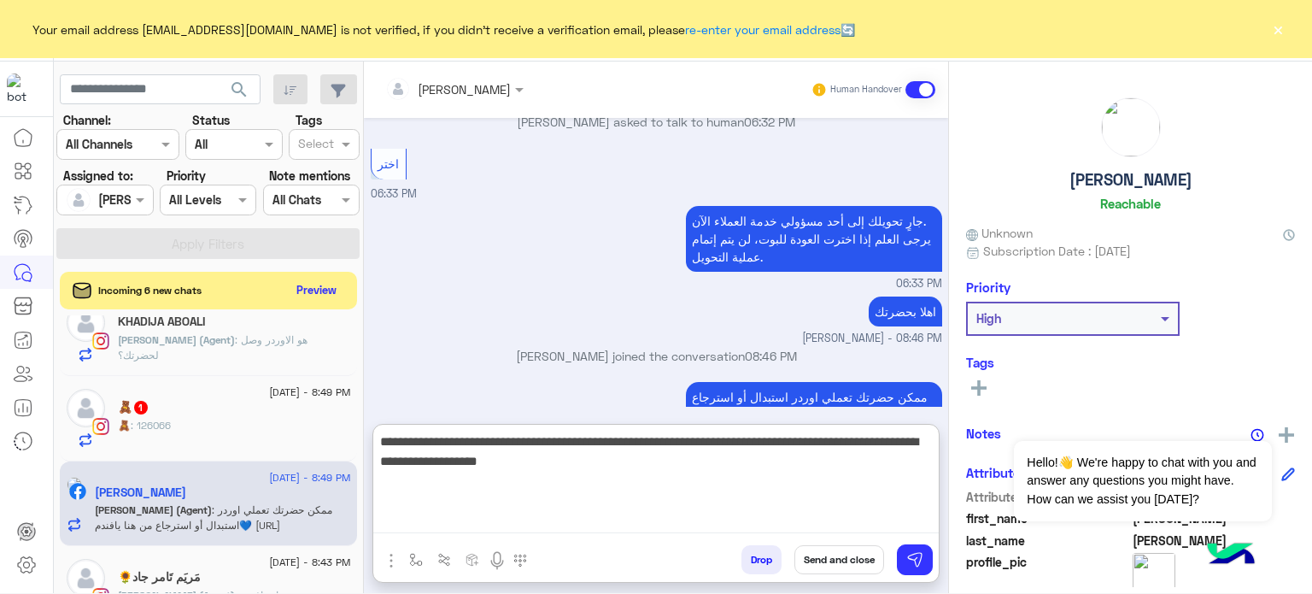
type textarea "**********"
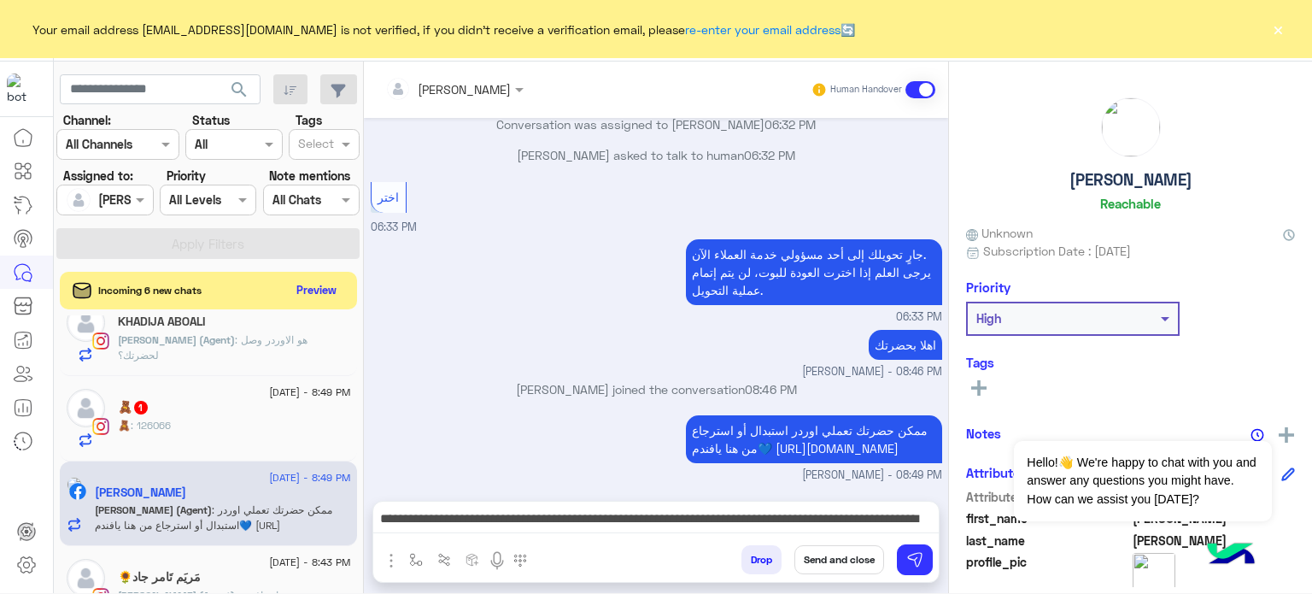
click at [869, 561] on button "Send and close" at bounding box center [840, 559] width 90 height 29
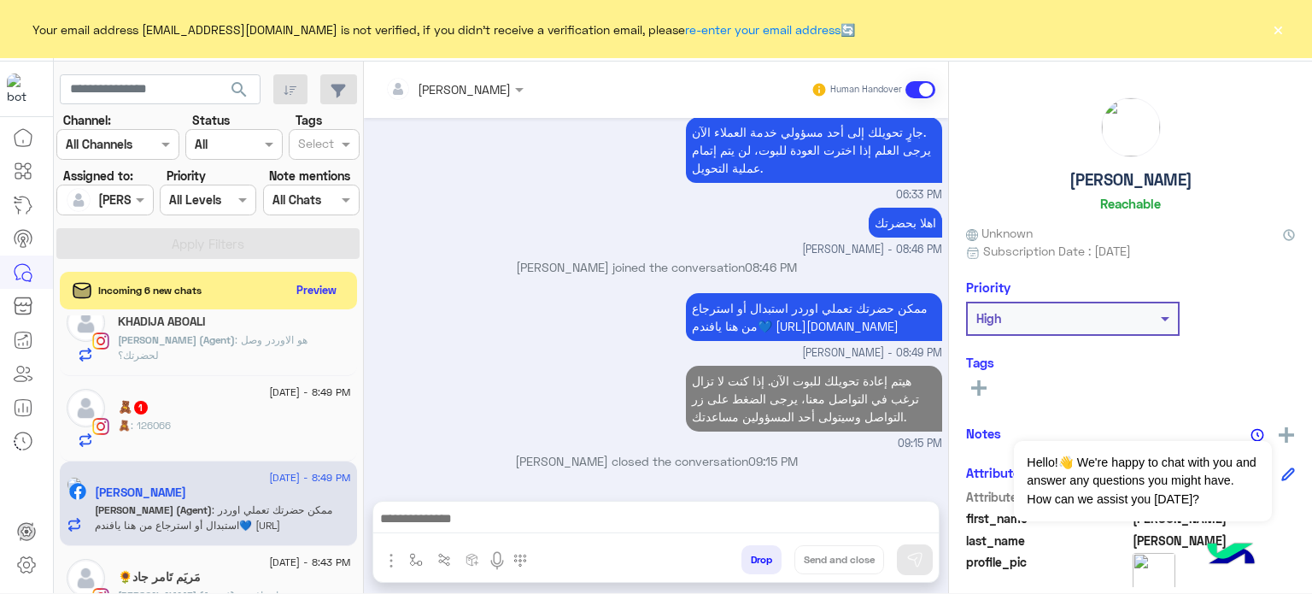
scroll to position [834, 0]
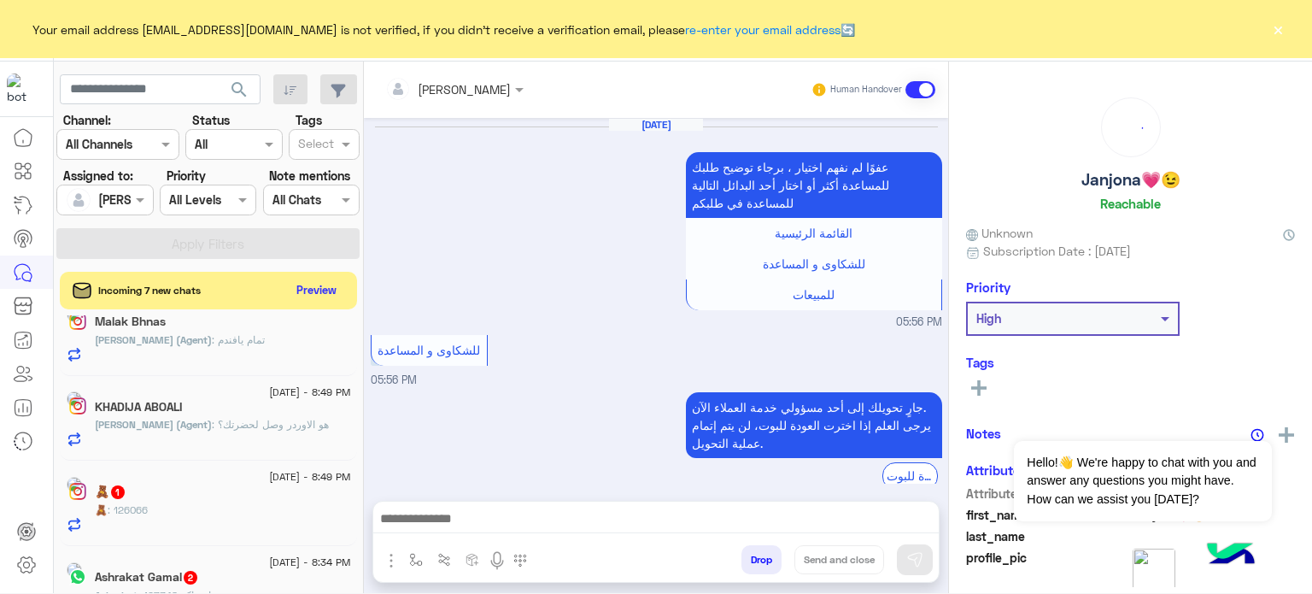
drag, startPoint x: 362, startPoint y: 446, endPoint x: 361, endPoint y: 488, distance: 41.9
click at [361, 488] on mat-drawer-container "search Channel: Channel All Channels Status Channel All Tags Select Assigned to…" at bounding box center [683, 331] width 1259 height 538
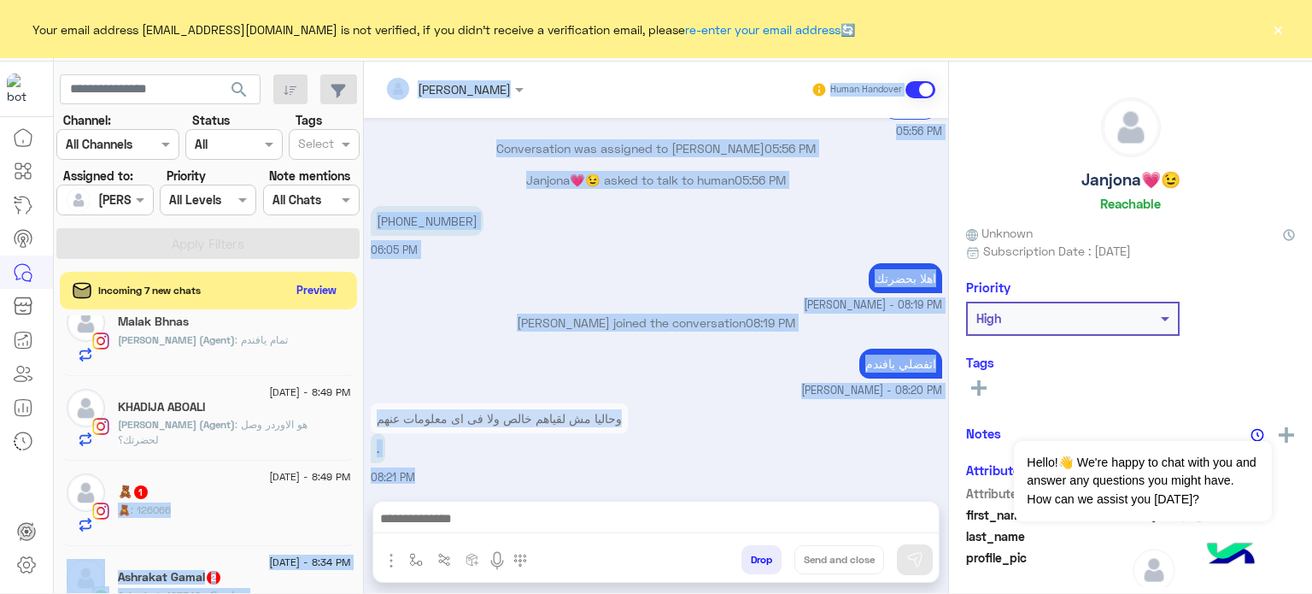
scroll to position [542, 0]
click at [528, 443] on div "." at bounding box center [499, 448] width 257 height 30
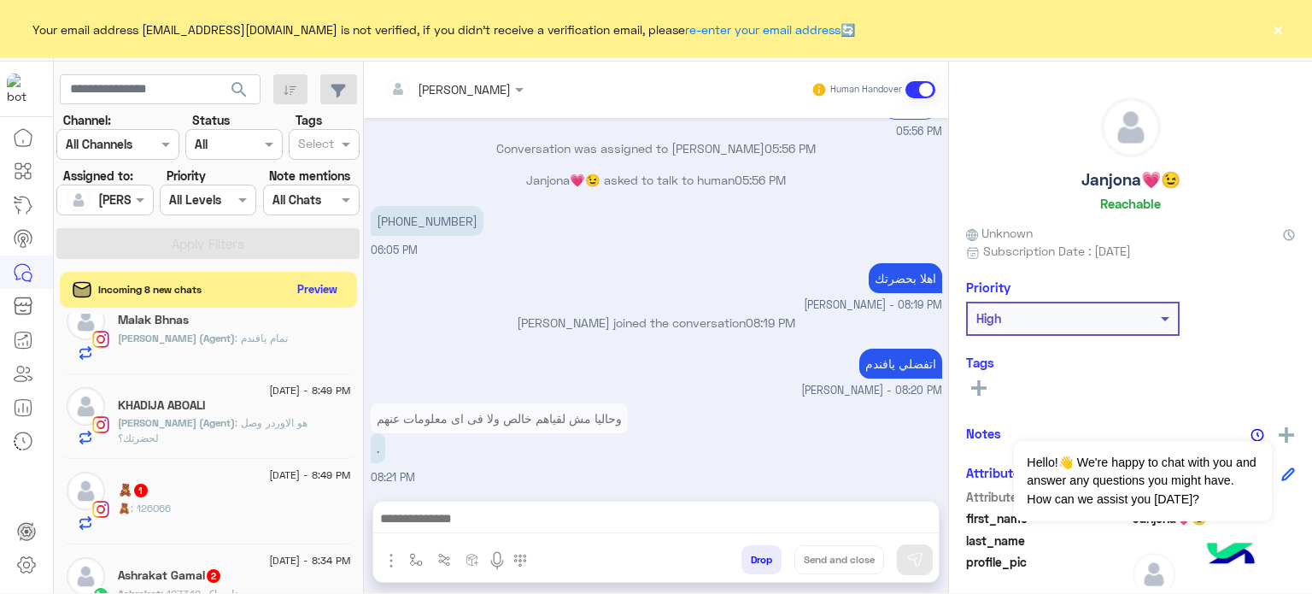
click at [320, 290] on button "Preview" at bounding box center [317, 289] width 53 height 23
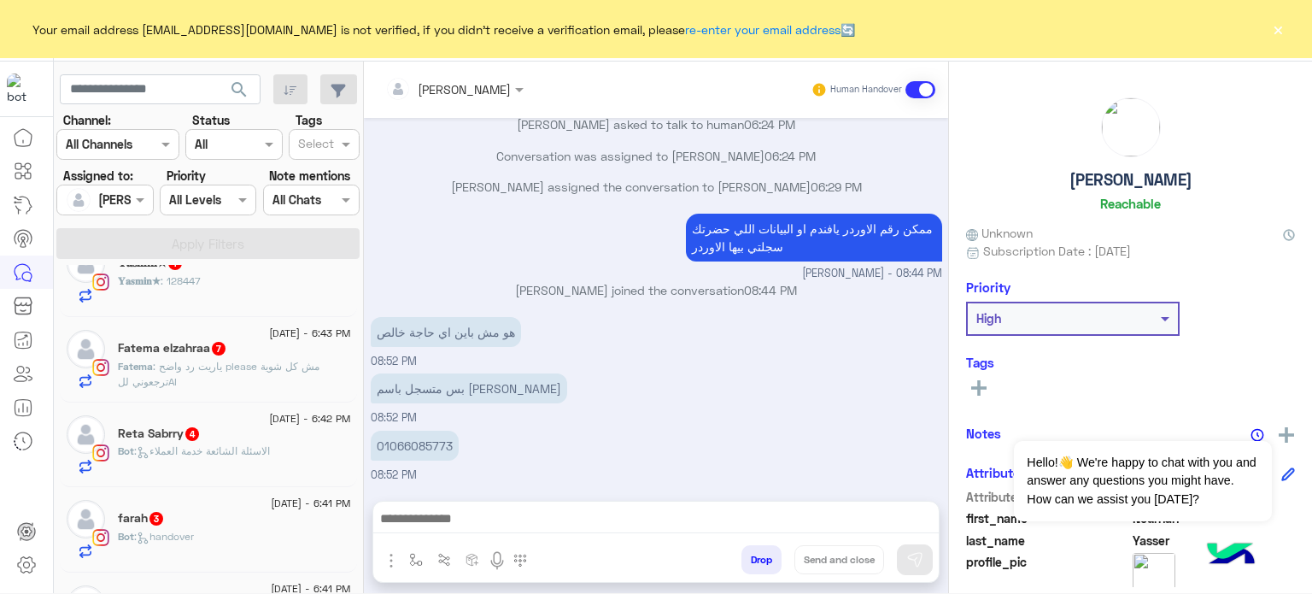
scroll to position [1382, 0]
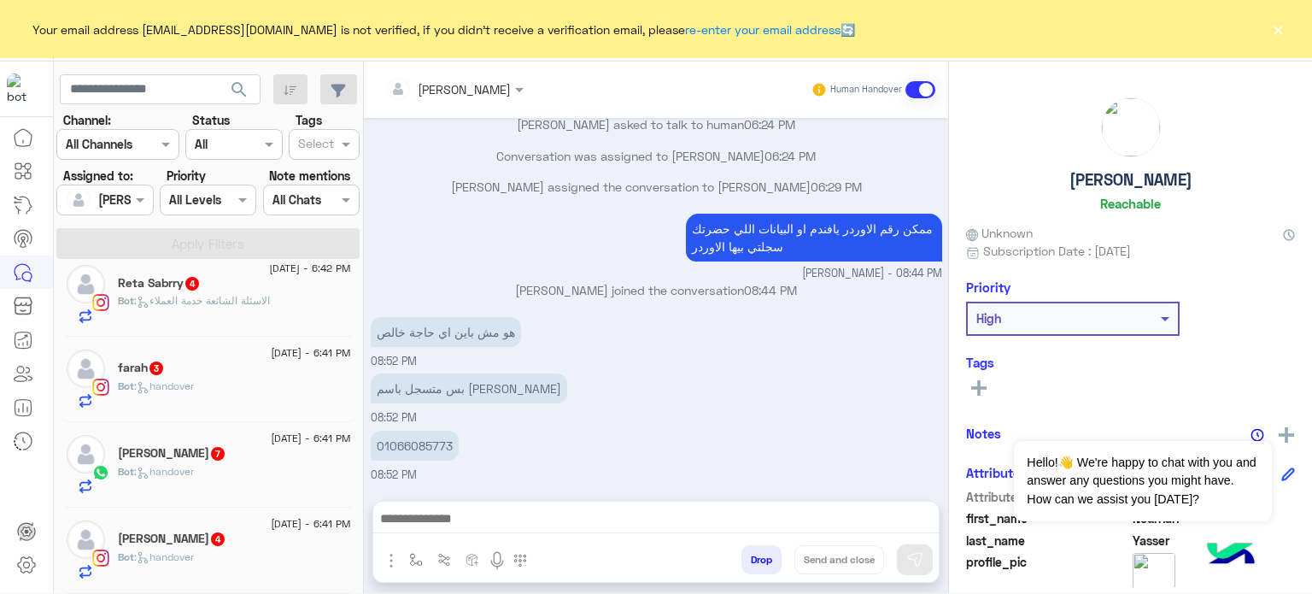
click at [537, 247] on div "ممكن رقم الاوردر يافندم او البيانات اللي حضرتك سجلتي بيها الاوردر [PERSON_NAME]…" at bounding box center [657, 245] width 572 height 73
click at [237, 555] on div "Bot : handover" at bounding box center [234, 564] width 233 height 30
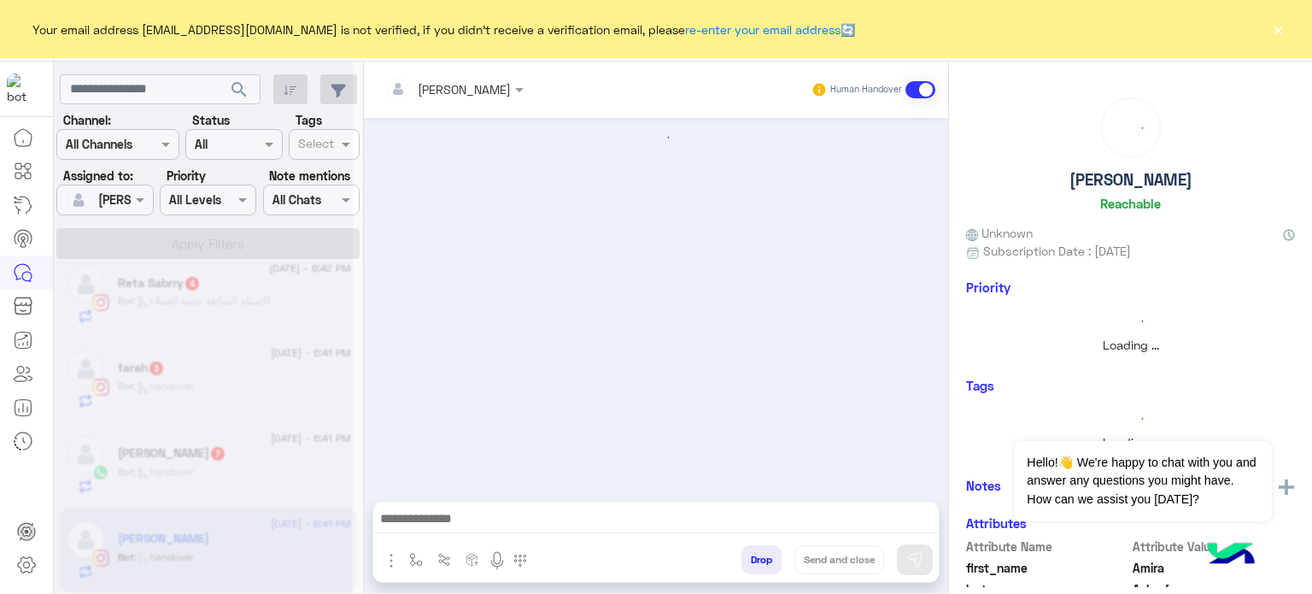
scroll to position [1382, 0]
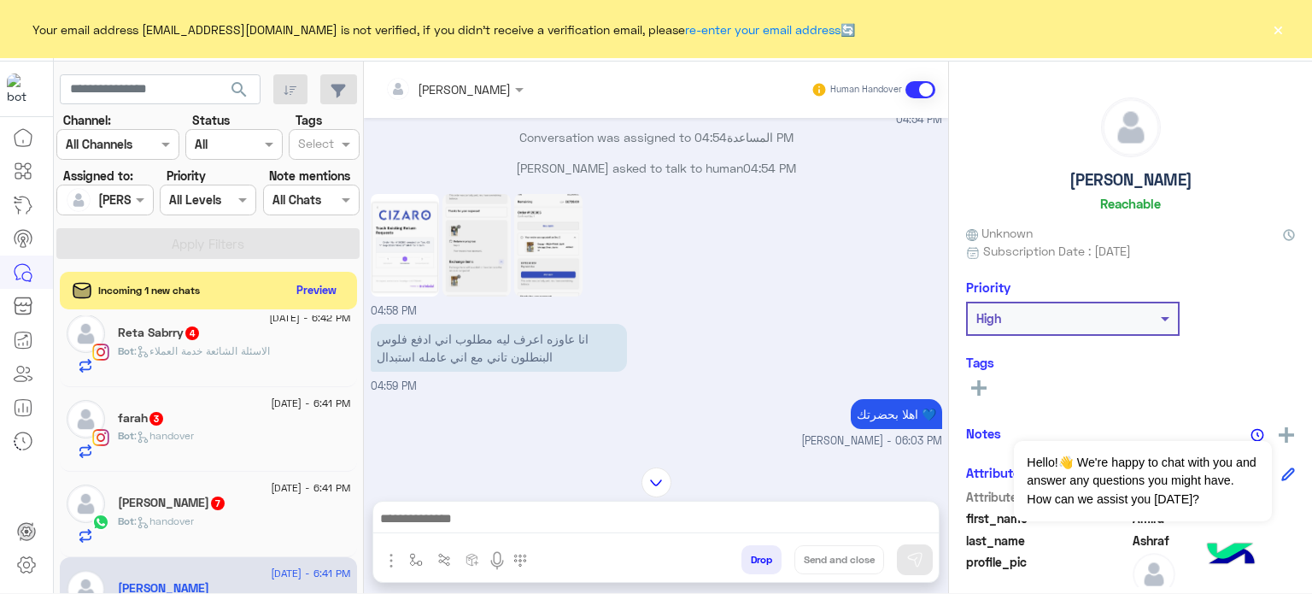
click at [533, 226] on img at bounding box center [548, 245] width 68 height 103
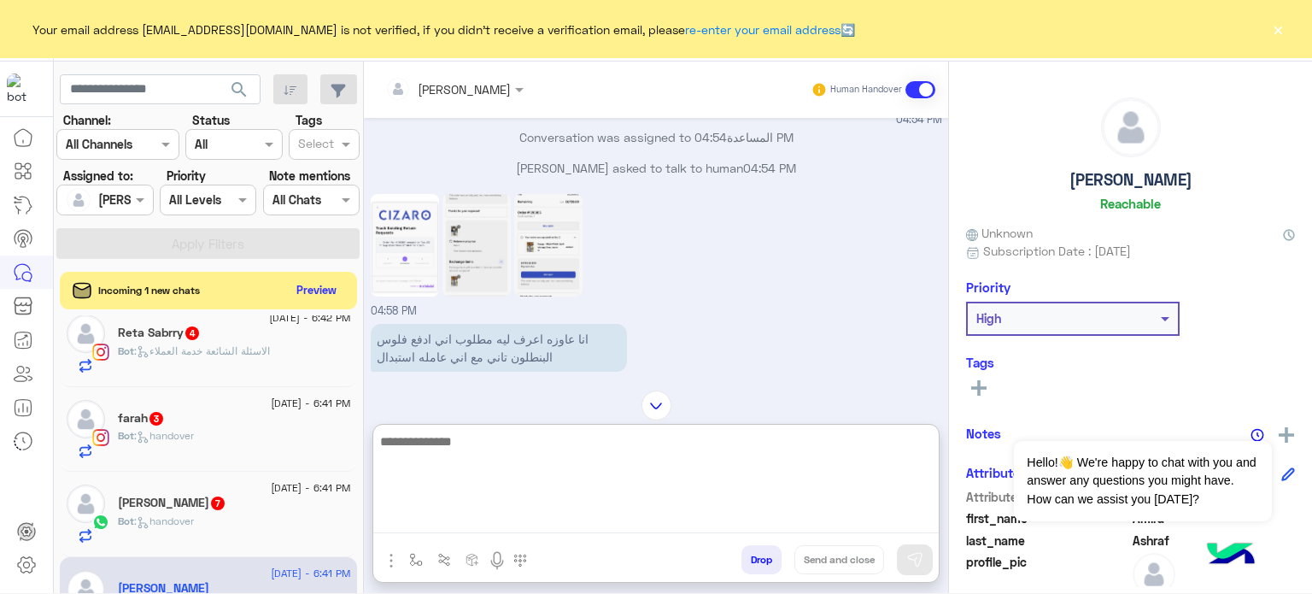
click at [469, 528] on textarea at bounding box center [656, 482] width 566 height 103
type textarea "**********"
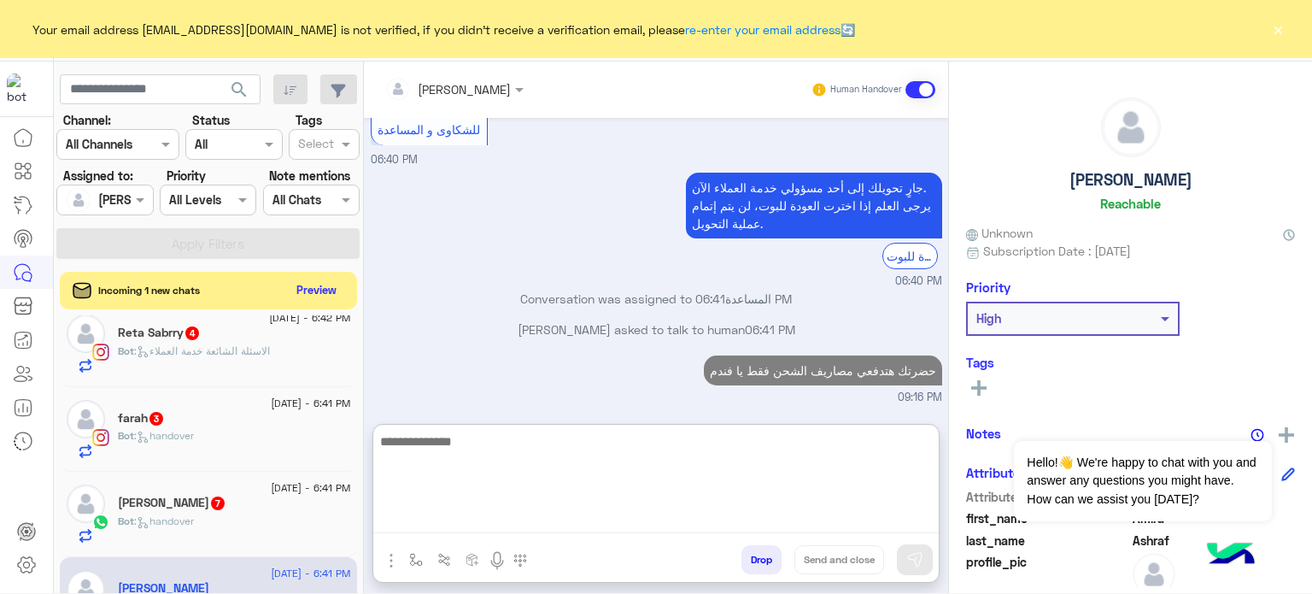
scroll to position [2603, 0]
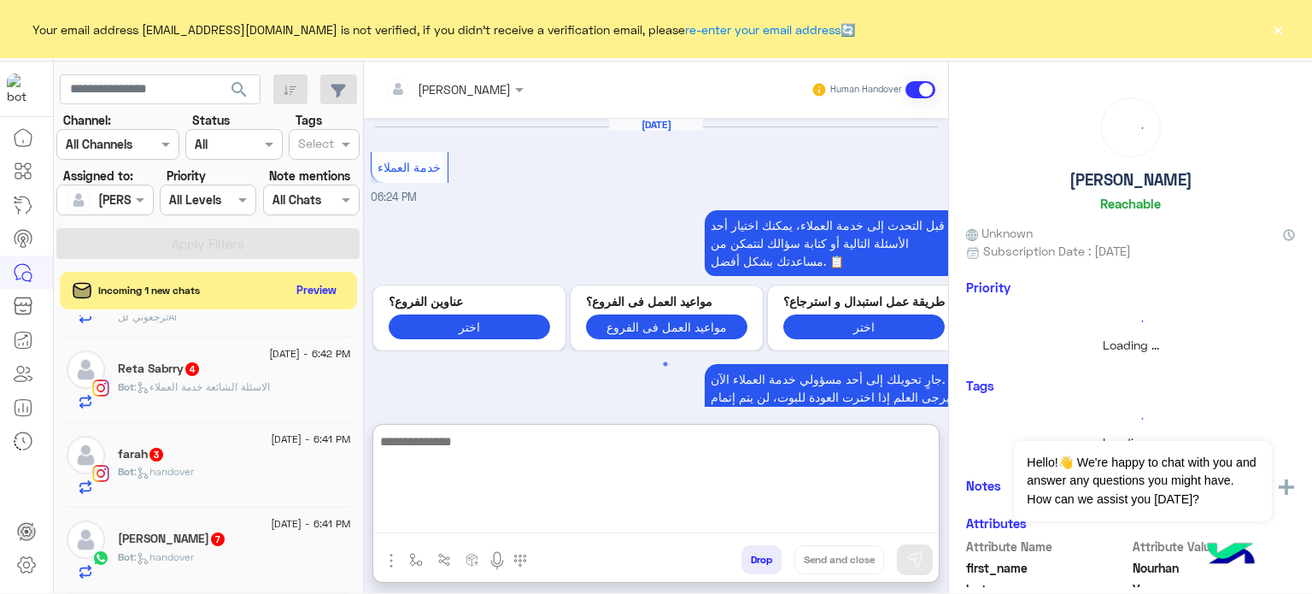
scroll to position [458, 0]
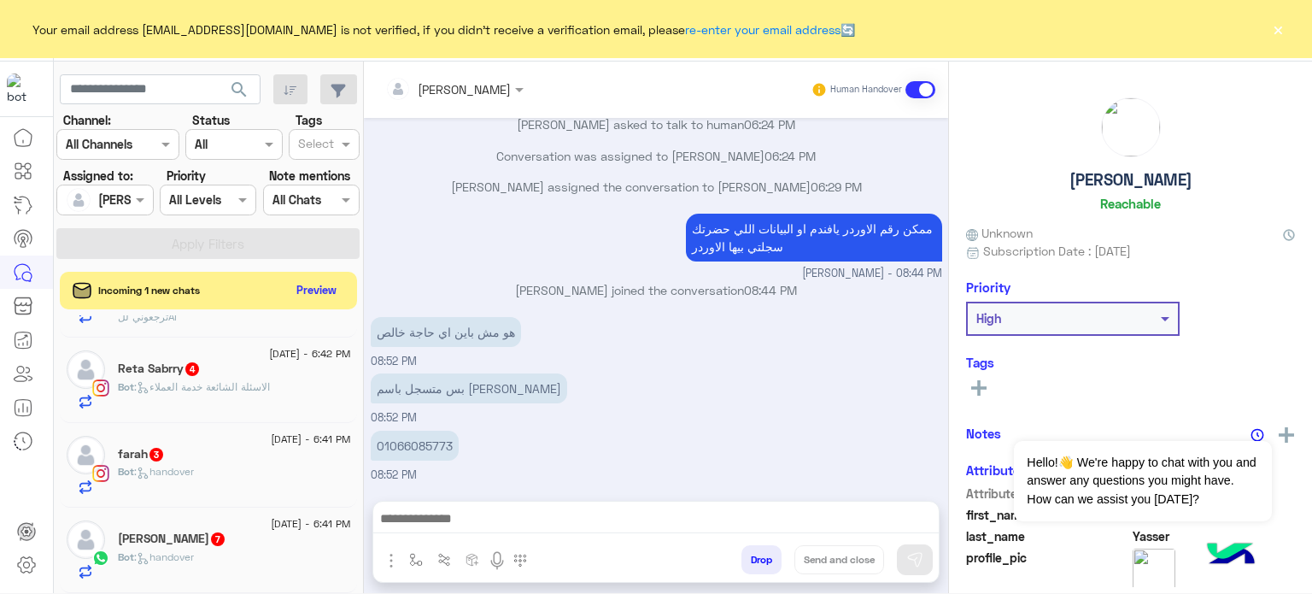
click at [258, 546] on div "Silvia 7" at bounding box center [234, 540] width 233 height 18
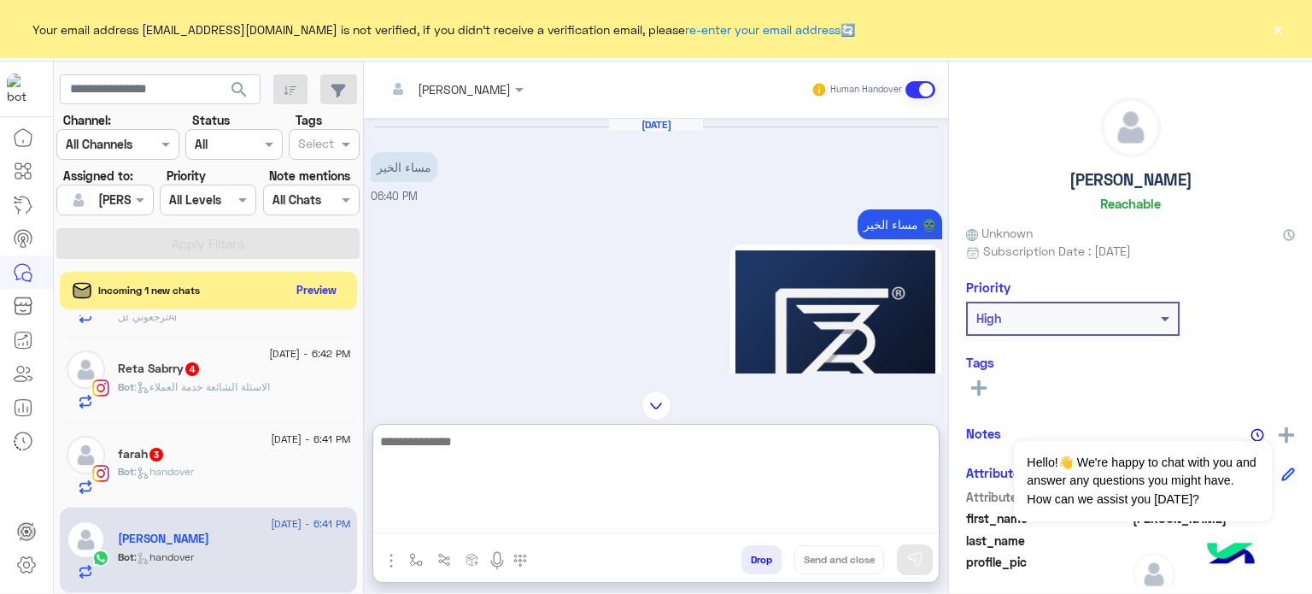
click at [465, 516] on textarea at bounding box center [656, 482] width 566 height 103
type textarea "**********"
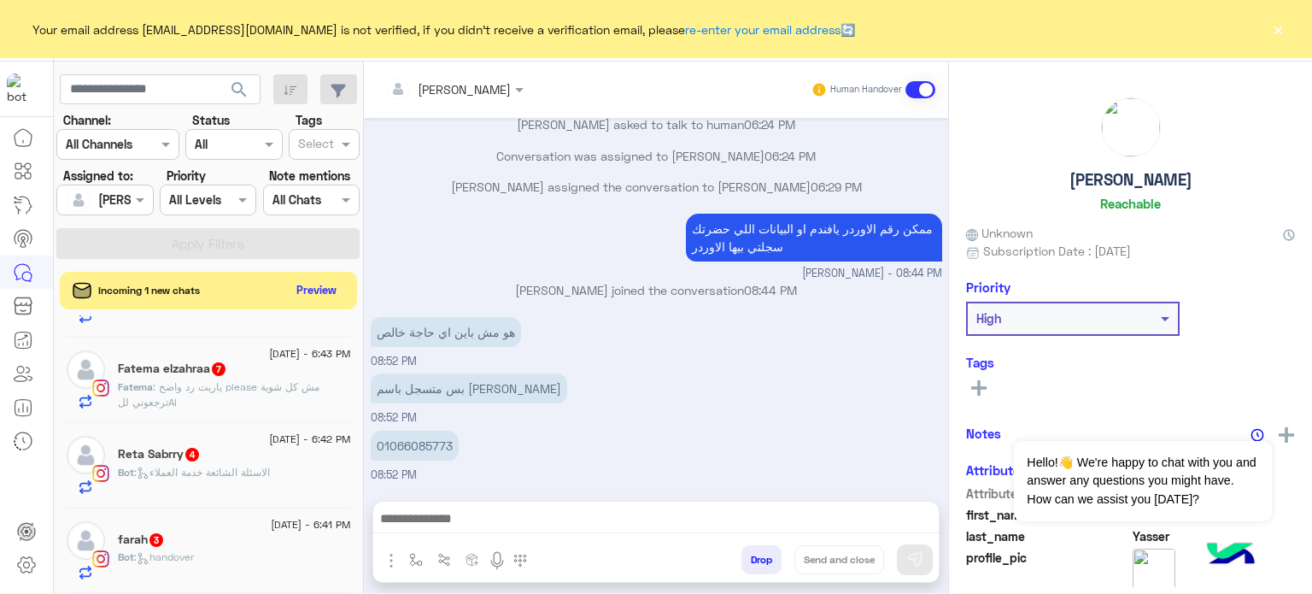
scroll to position [420, 0]
click at [256, 538] on div "farah 3" at bounding box center [234, 541] width 233 height 18
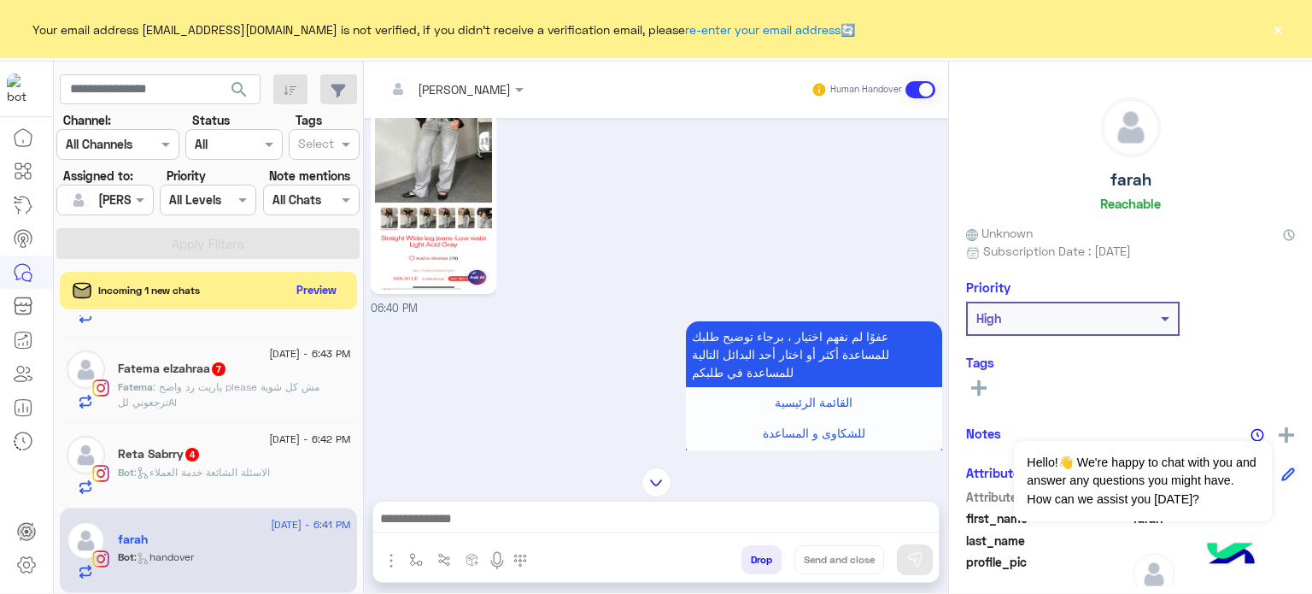
scroll to position [38, 0]
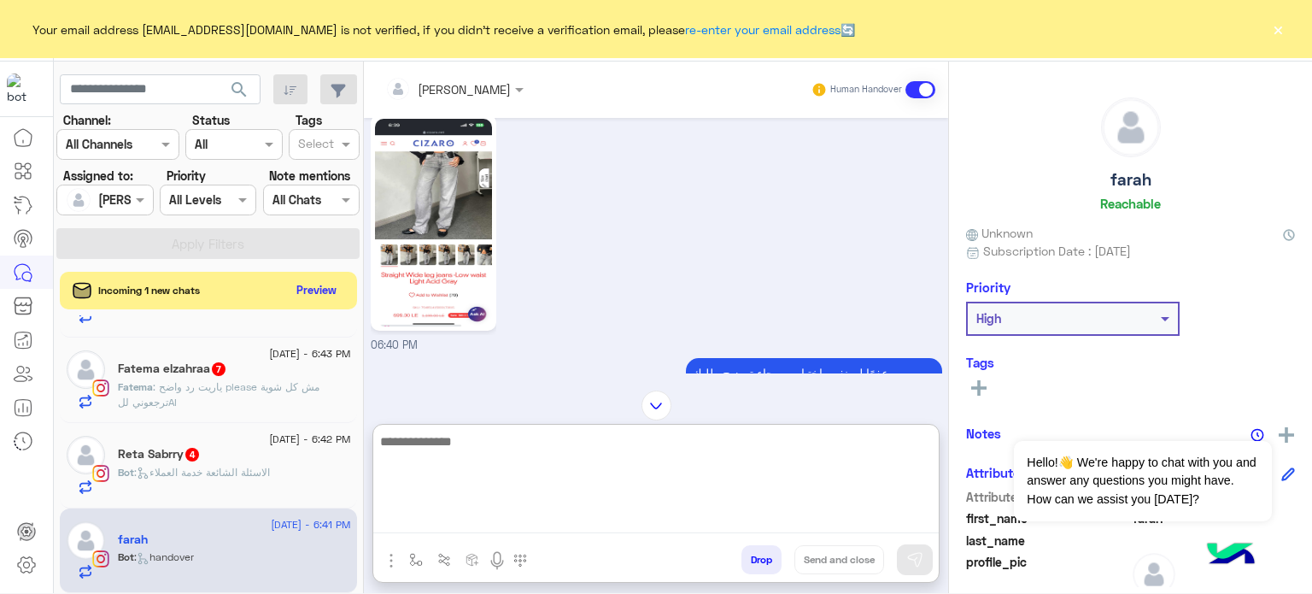
click at [480, 512] on textarea at bounding box center [656, 482] width 566 height 103
paste textarea "**********"
type textarea "**********"
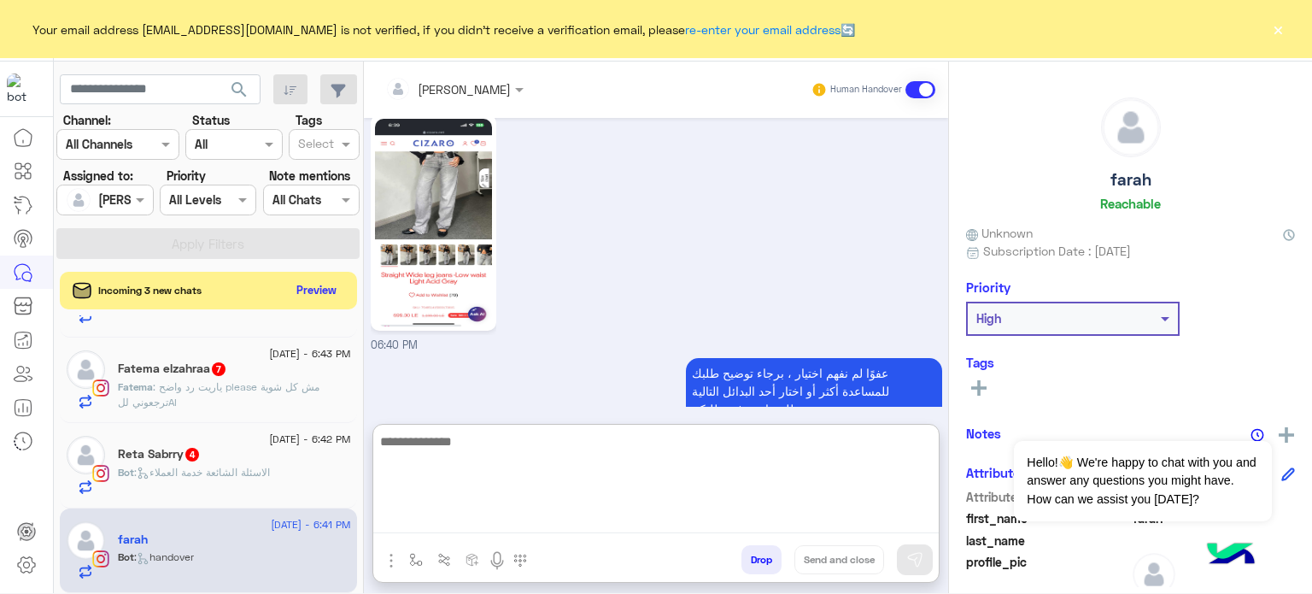
scroll to position [939, 0]
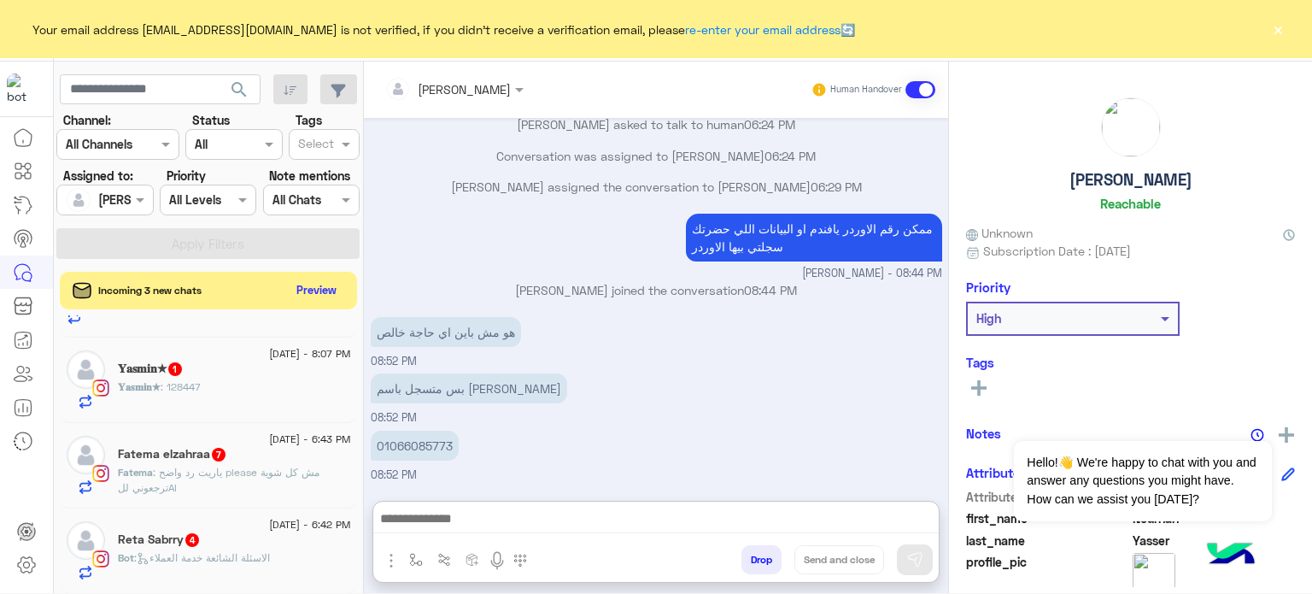
scroll to position [419, 0]
click at [261, 540] on div "Reta Sabrry 4" at bounding box center [234, 541] width 233 height 18
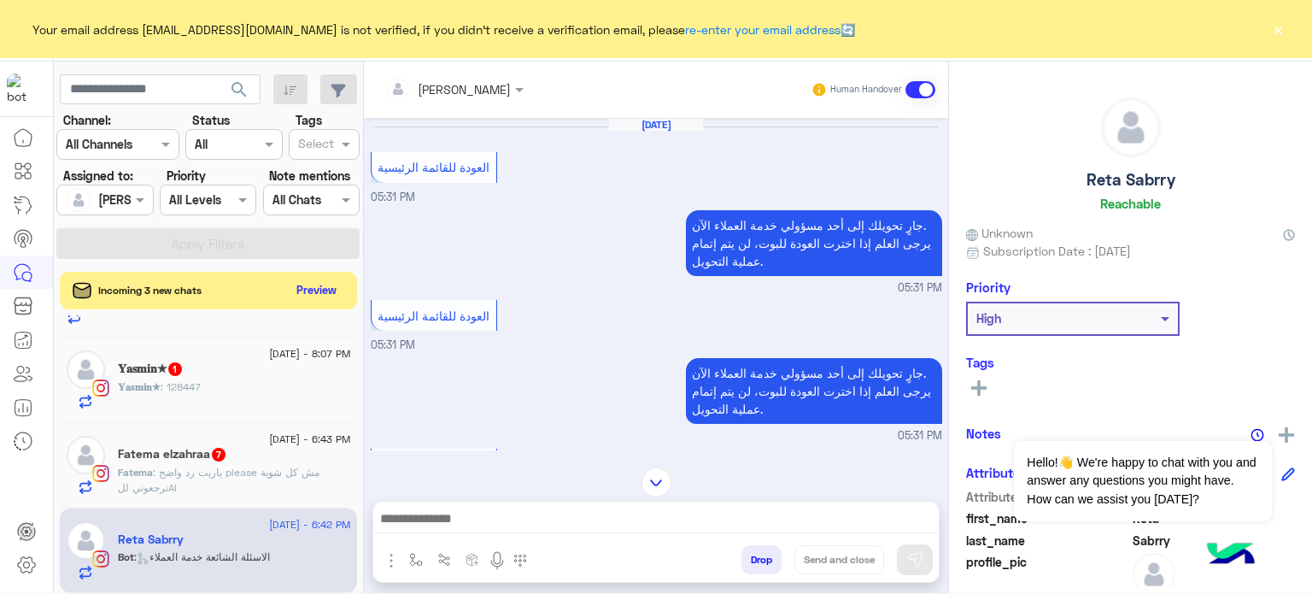
scroll to position [576, 0]
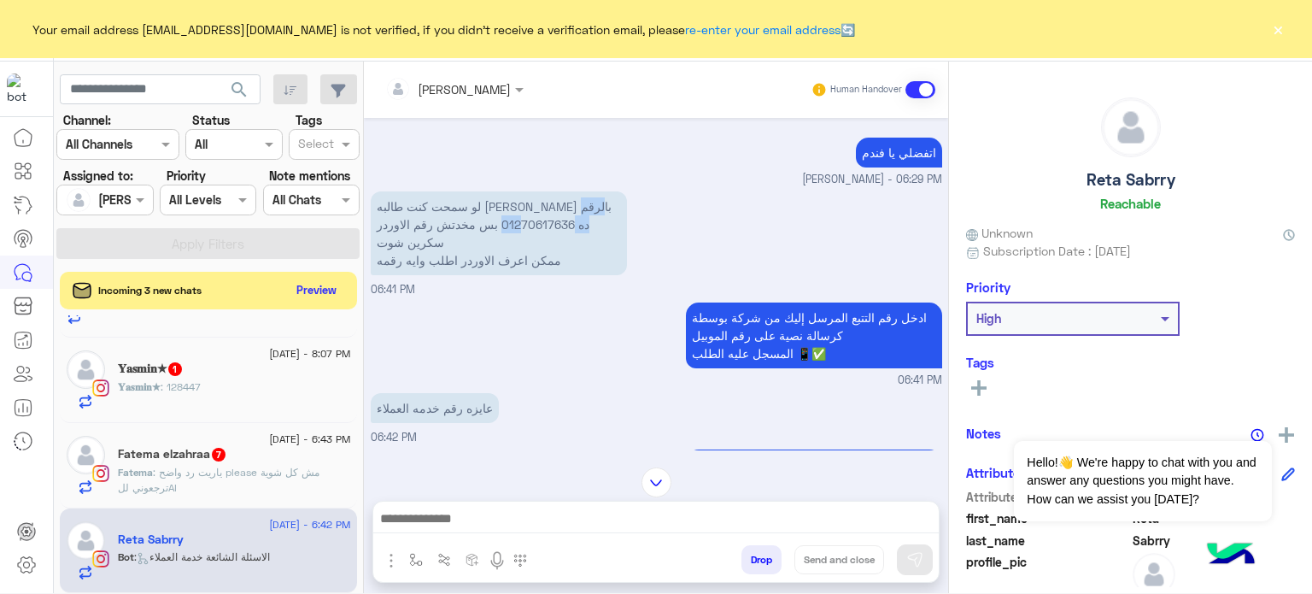
drag, startPoint x: 602, startPoint y: 220, endPoint x: 535, endPoint y: 215, distance: 67.6
click at [535, 215] on p "لو سمحت كنت طالبه [PERSON_NAME] بالرقم ده 01270617636 بس مخدتش رقم الاوردر سكري…" at bounding box center [499, 233] width 256 height 84
copy p "01270617636"
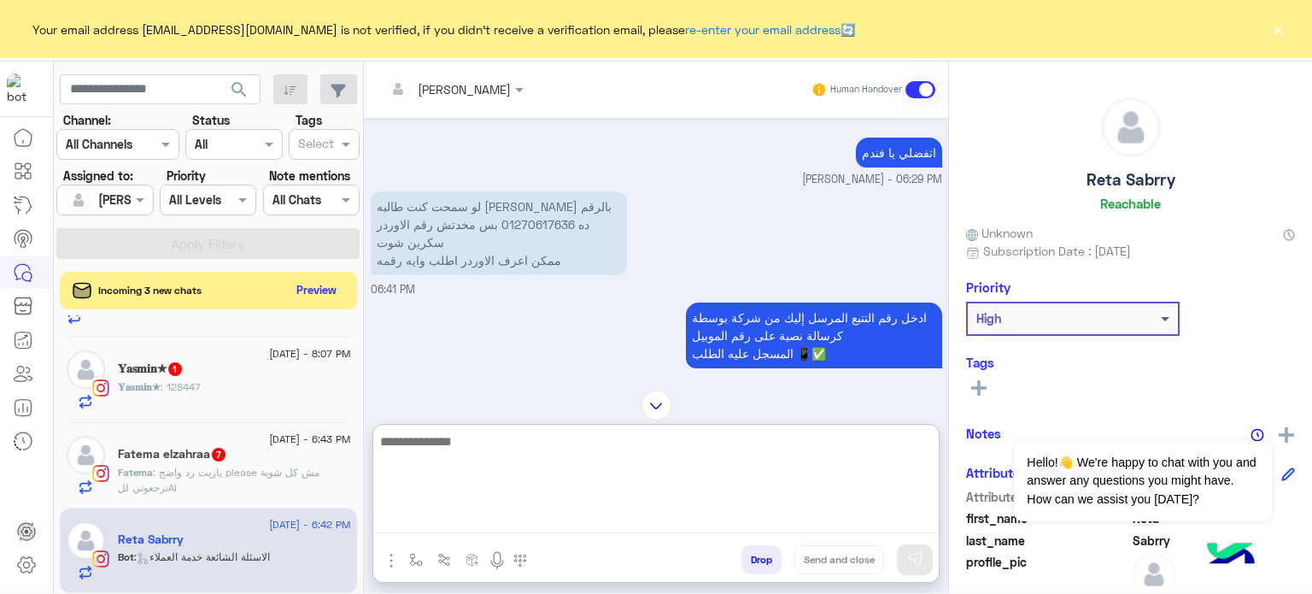
click at [448, 516] on textarea at bounding box center [656, 482] width 566 height 103
paste textarea "*******"
type textarea "**********"
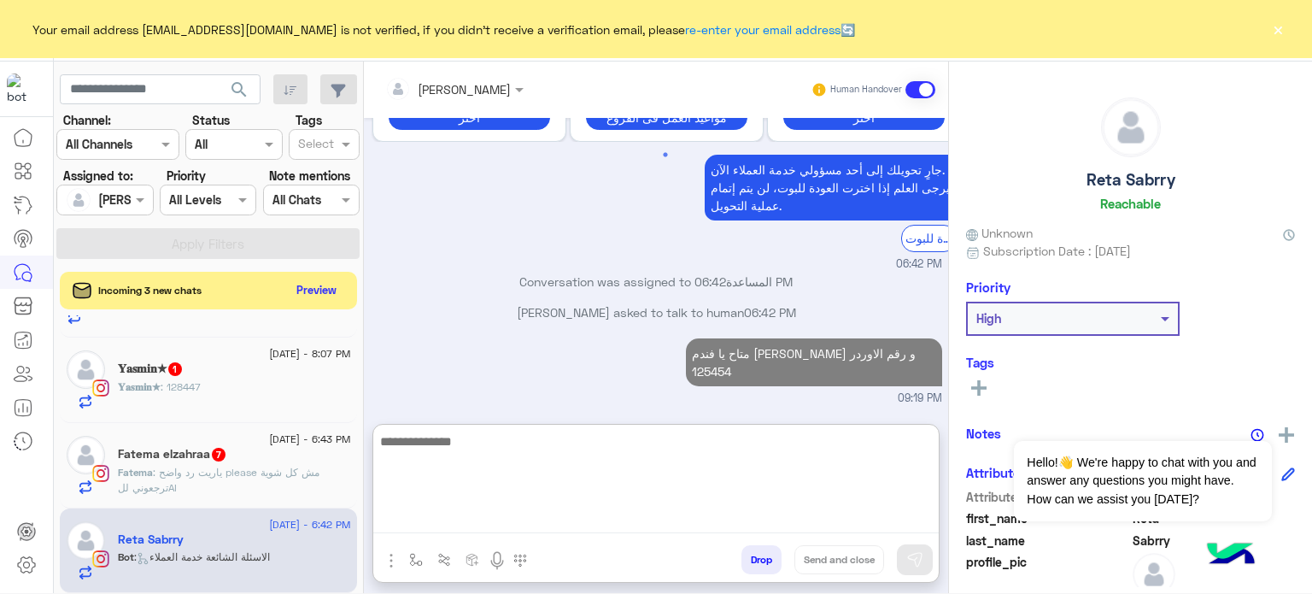
scroll to position [1528, 0]
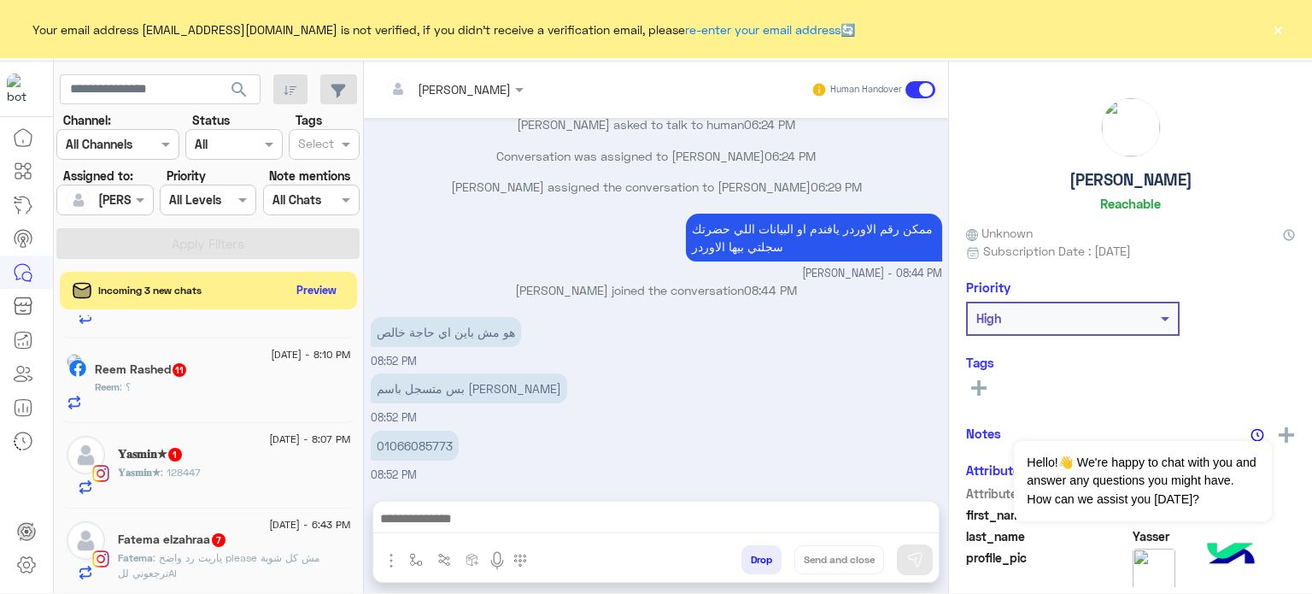
scroll to position [427, 0]
click at [259, 548] on div "Fatema elzahraa 7" at bounding box center [234, 541] width 233 height 18
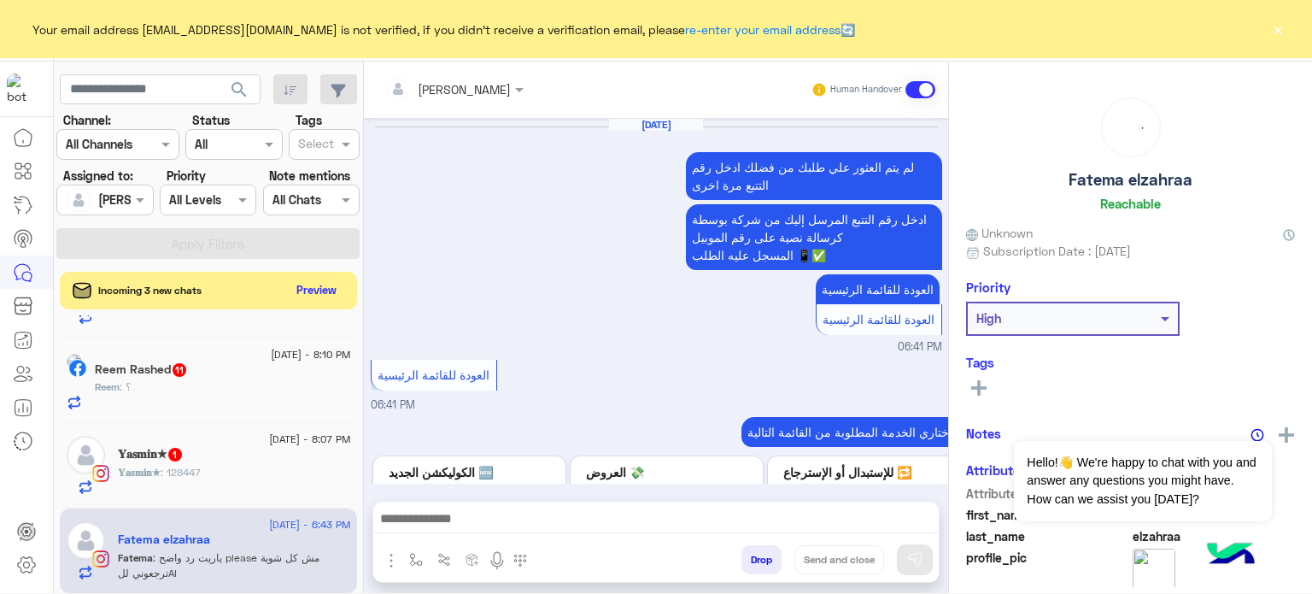
scroll to position [766, 0]
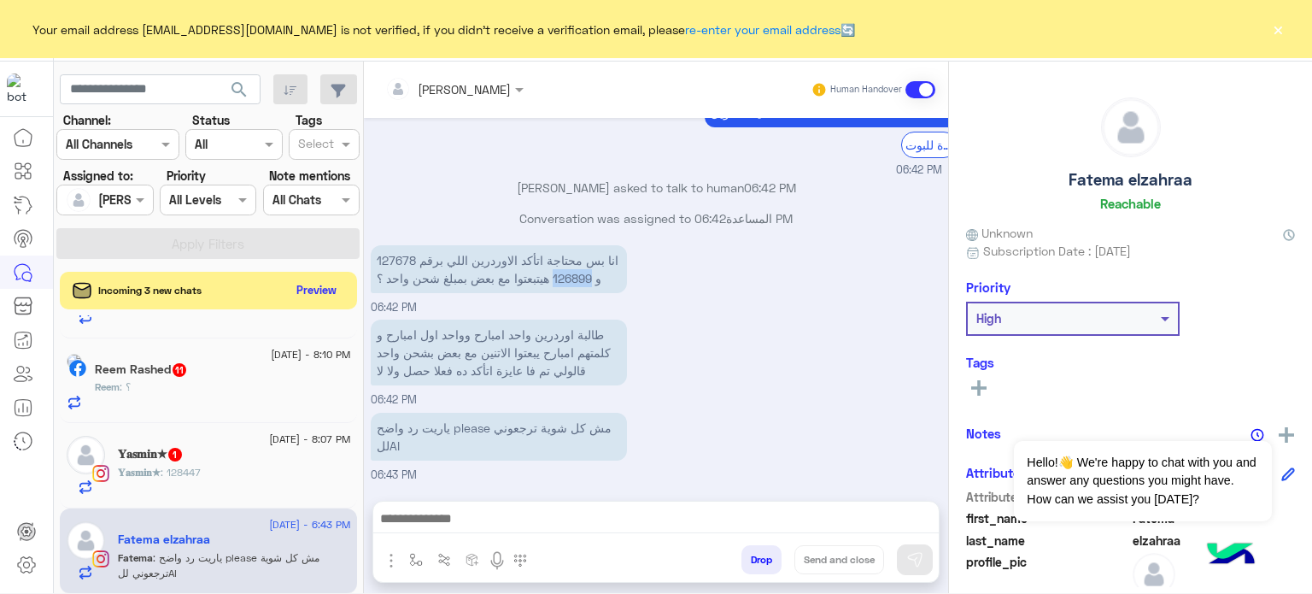
drag, startPoint x: 604, startPoint y: 273, endPoint x: 565, endPoint y: 274, distance: 39.3
click at [565, 274] on p "انا بس محتاجة اتأكد الاوردرين اللي برقم 127678 و 126899 هيتبعتوا مع بعض بمبلغ ش…" at bounding box center [499, 269] width 256 height 48
copy p "126899"
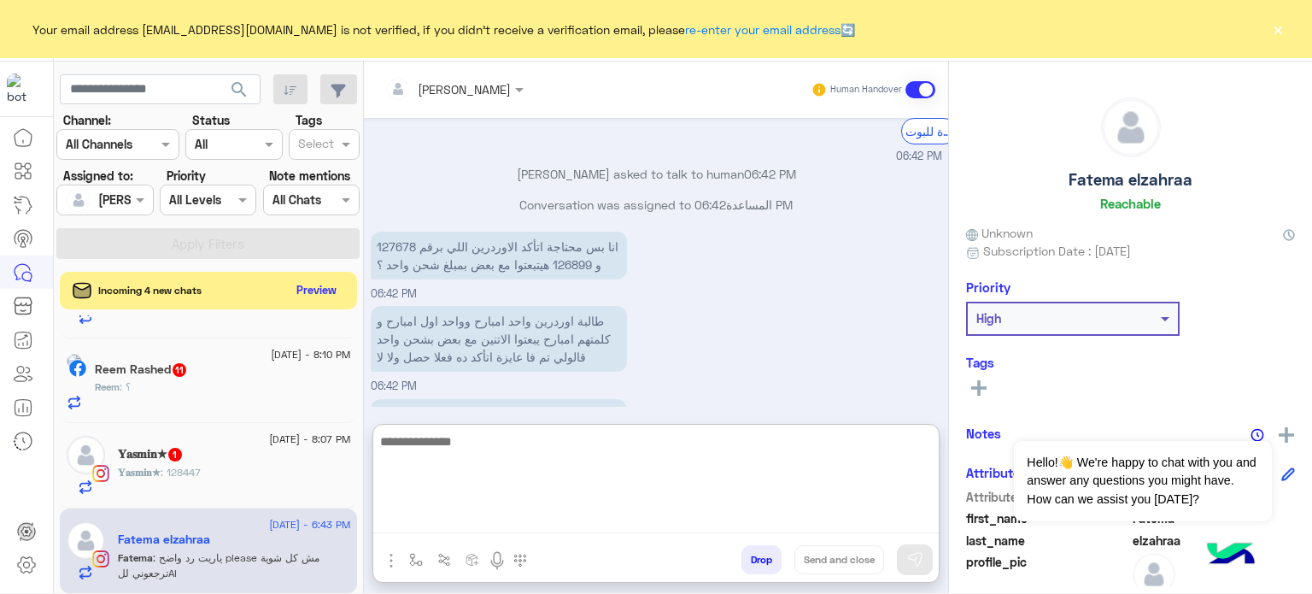
click at [526, 522] on textarea at bounding box center [656, 482] width 566 height 103
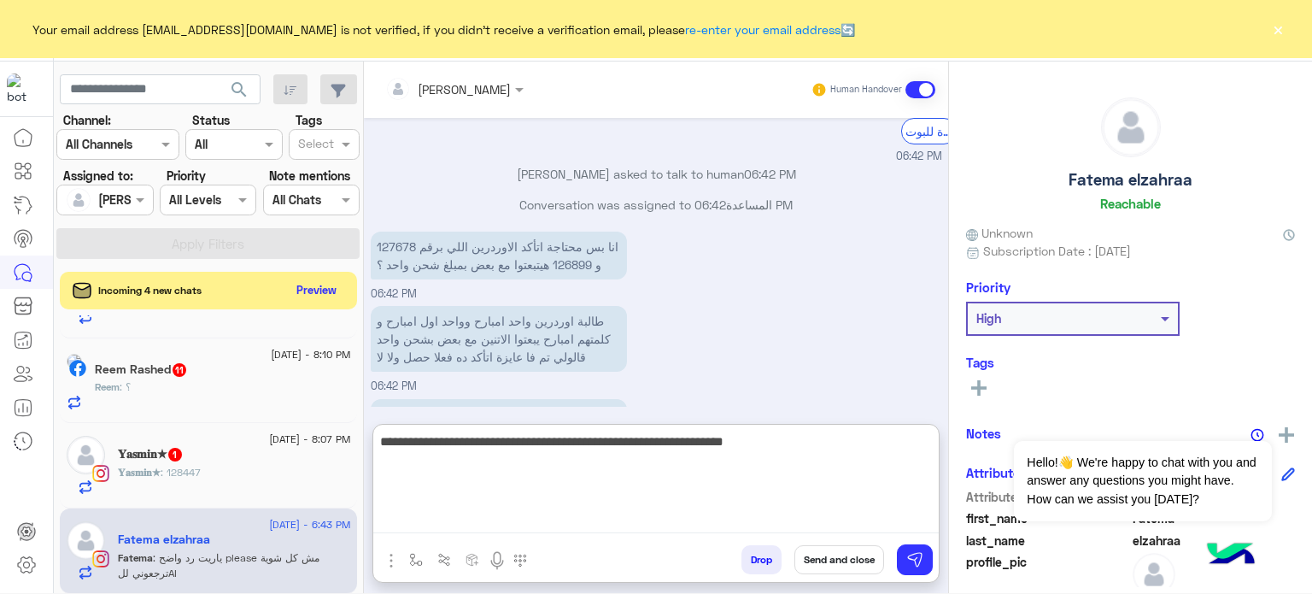
type textarea "**********"
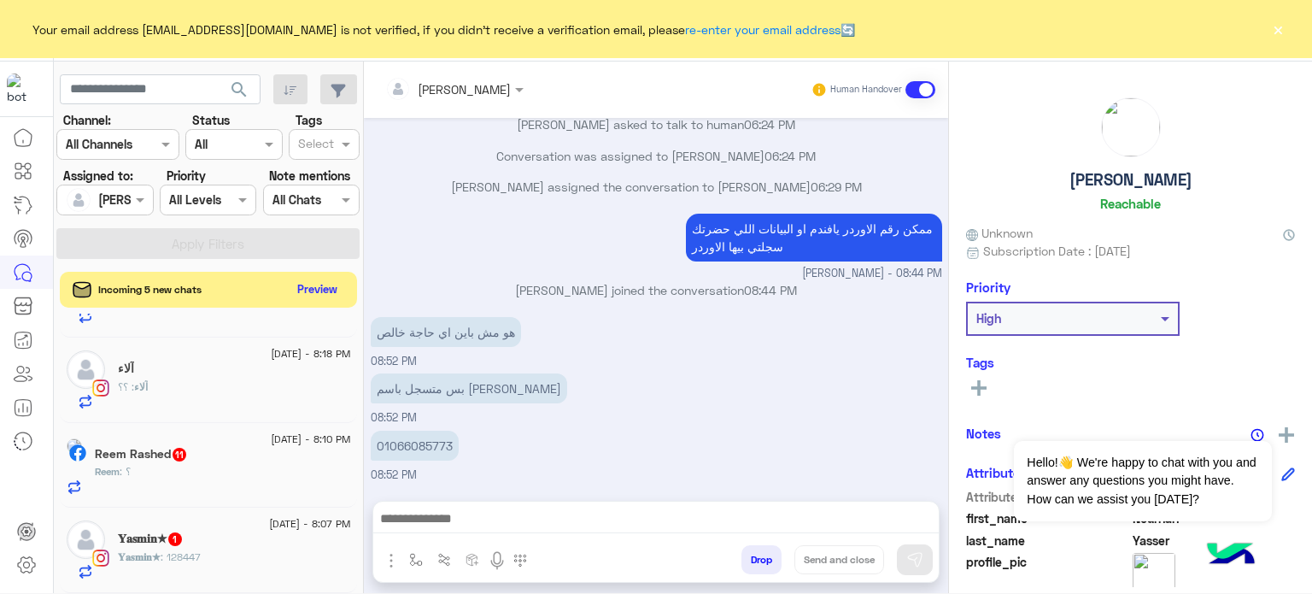
scroll to position [1004, 0]
click at [312, 293] on button "Preview" at bounding box center [317, 289] width 53 height 23
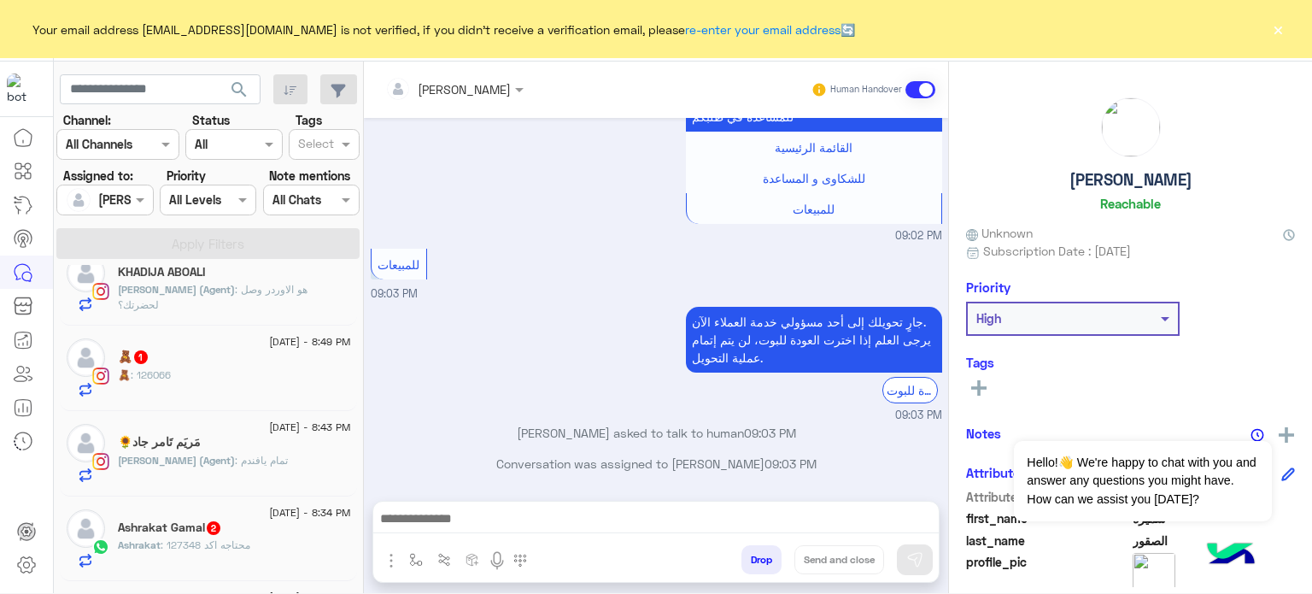
scroll to position [1294, 0]
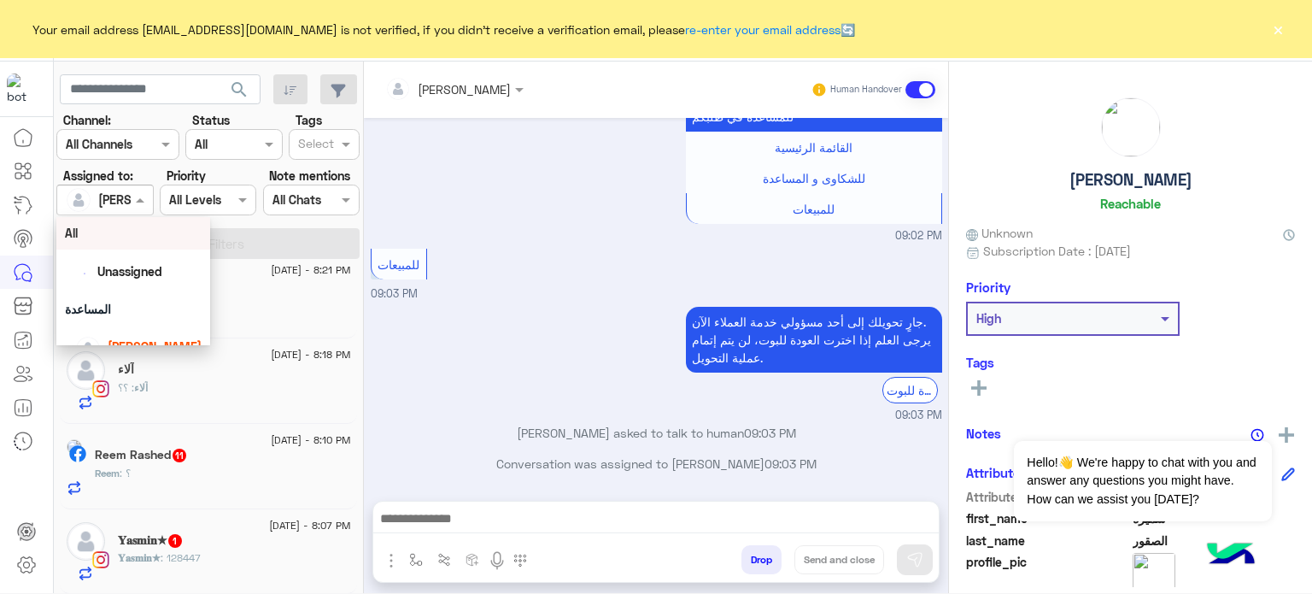
click at [123, 200] on div at bounding box center [104, 200] width 95 height 20
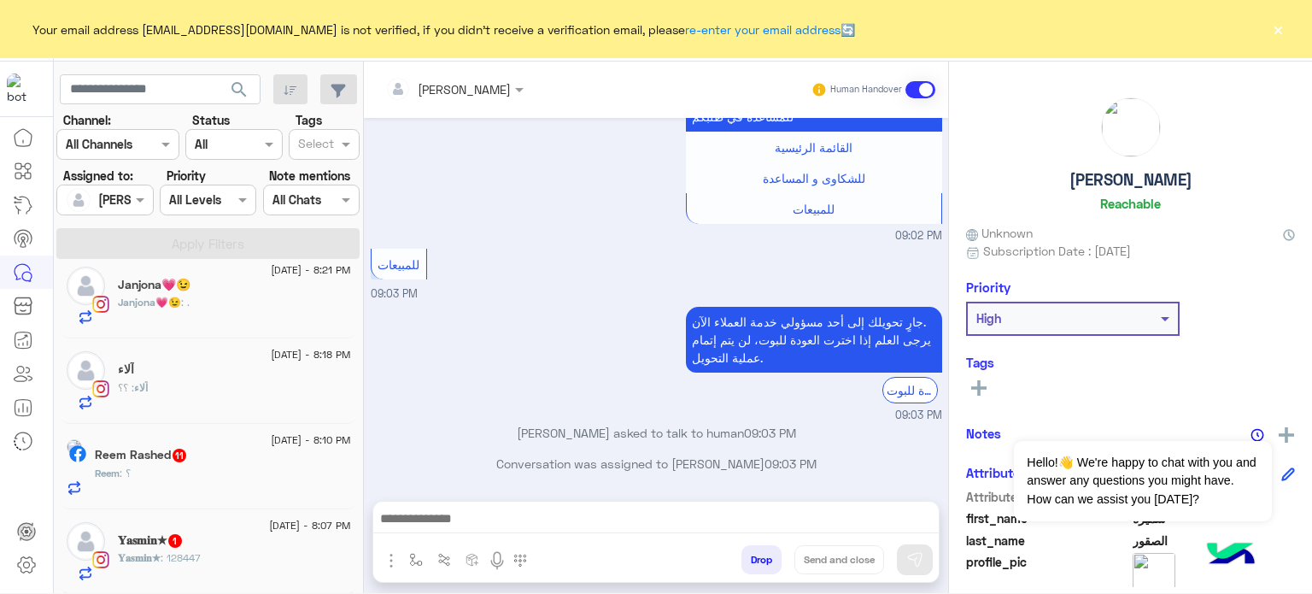
click at [484, 244] on div "للمبيعات 09:03 PM" at bounding box center [657, 273] width 572 height 58
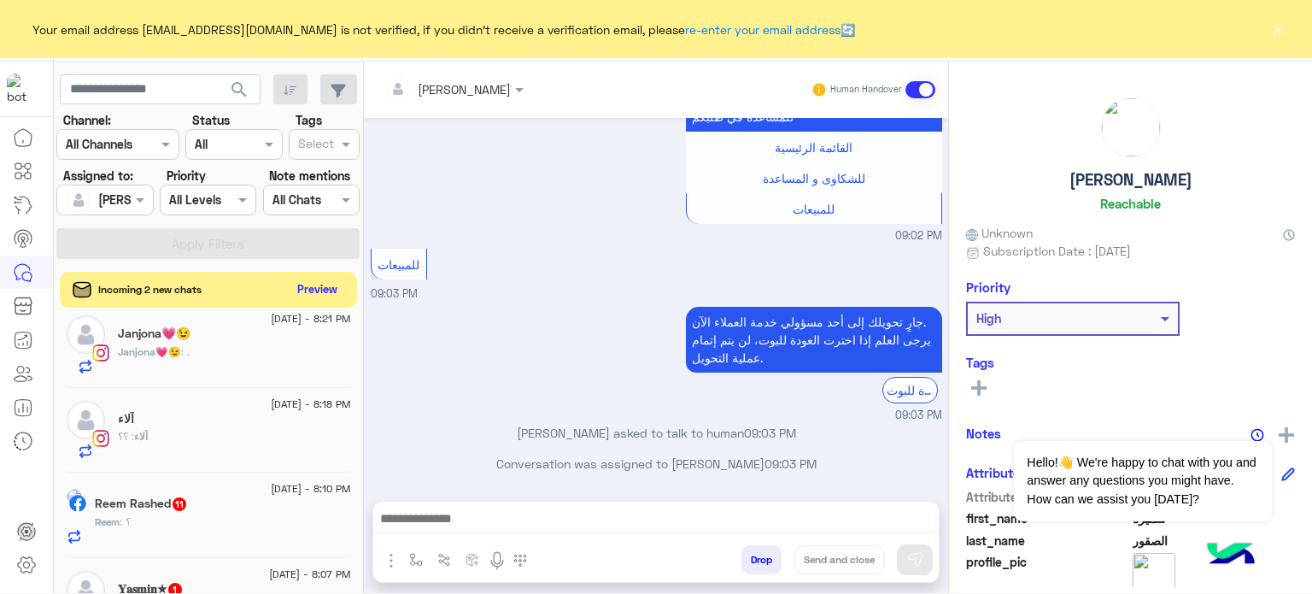
click at [314, 288] on button "Preview" at bounding box center [317, 289] width 53 height 23
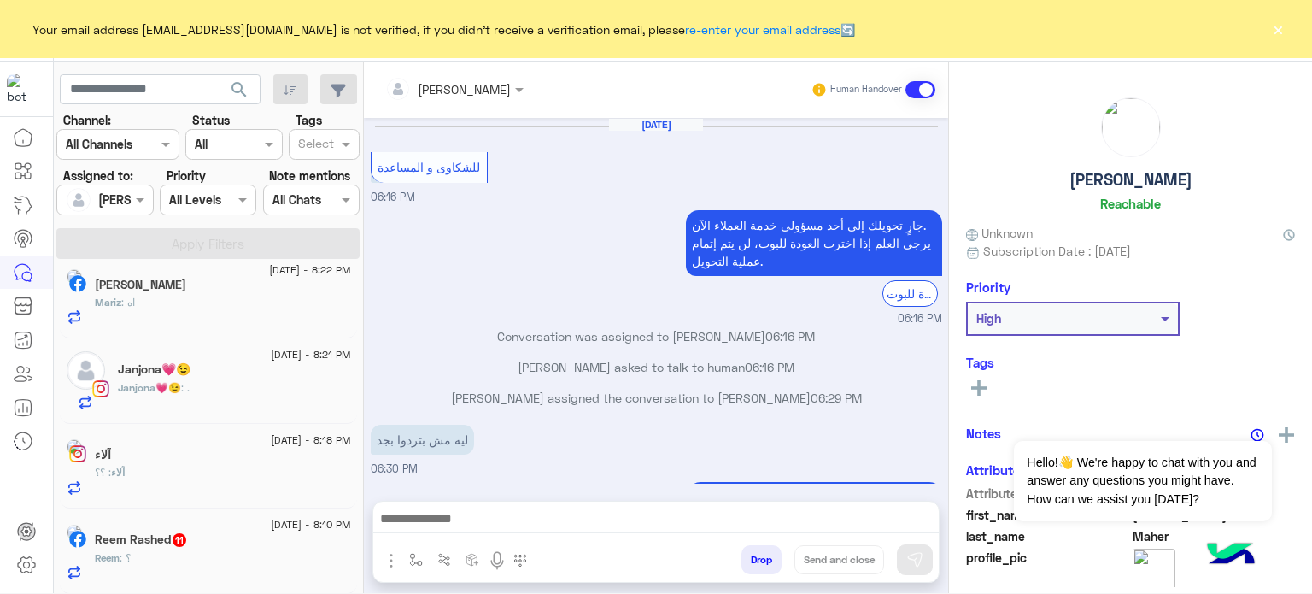
scroll to position [208, 0]
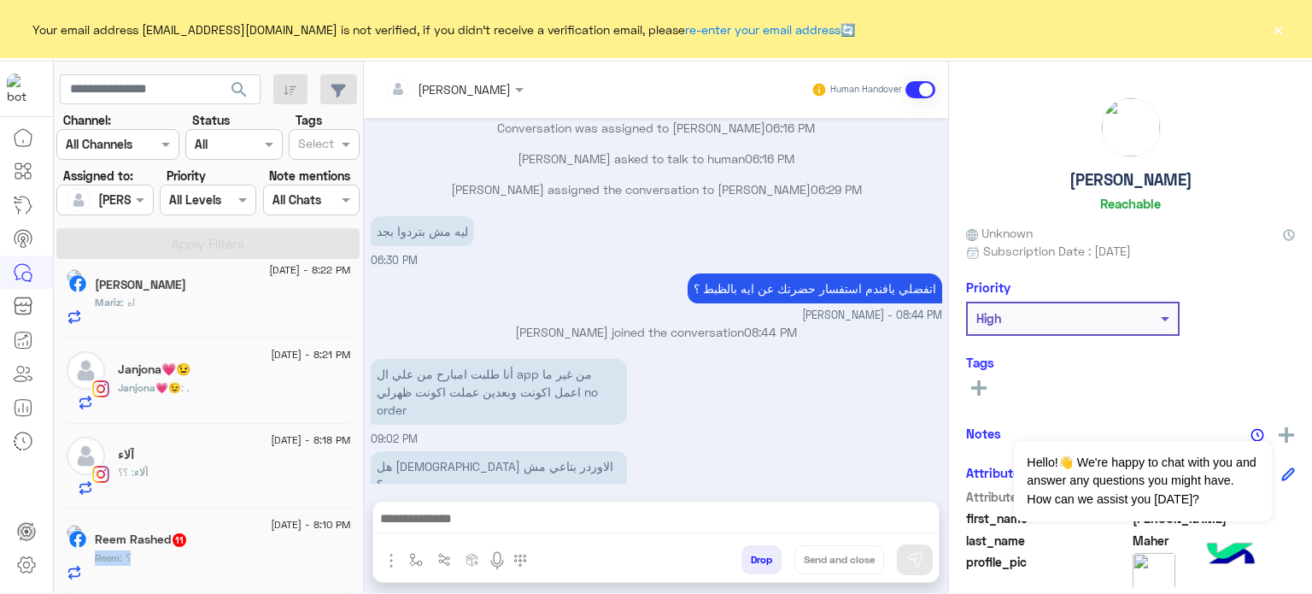
drag, startPoint x: 355, startPoint y: 537, endPoint x: 360, endPoint y: 550, distance: 14.3
click at [360, 550] on div "[DATE] - 9:03 PM [PERSON_NAME] : هل كدا الاوردر بتاعي مش موجود ؟ [DATE] - 9:03 …" at bounding box center [209, 432] width 310 height 334
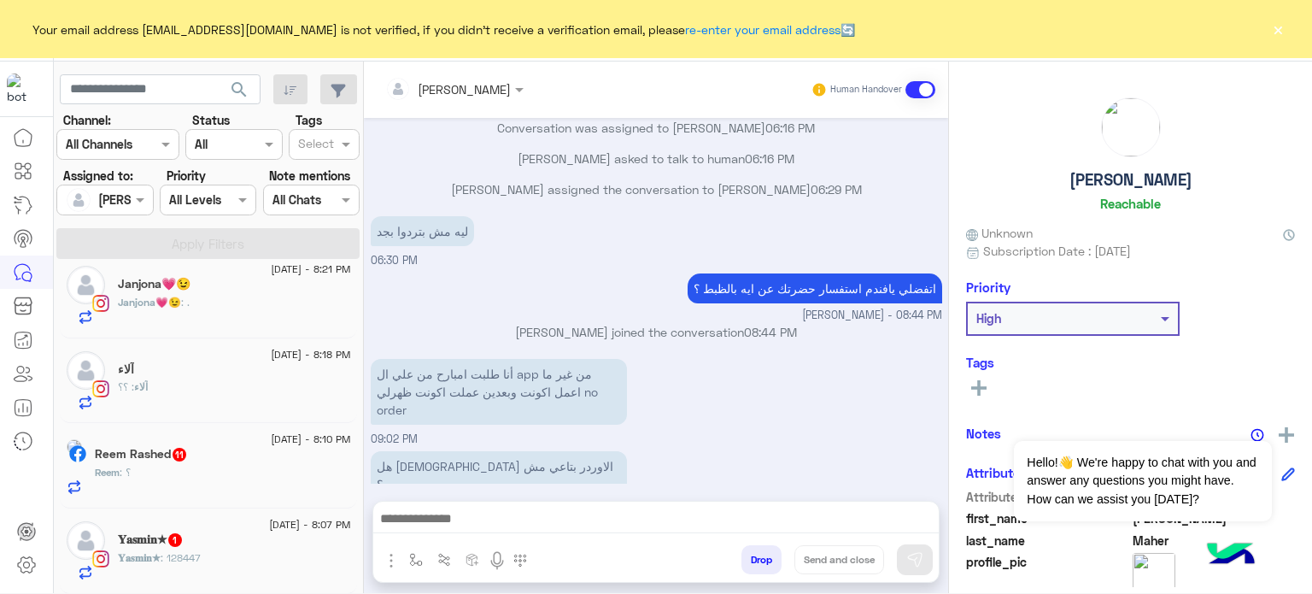
click at [457, 315] on small "[PERSON_NAME] - 08:44 PM" at bounding box center [657, 316] width 572 height 16
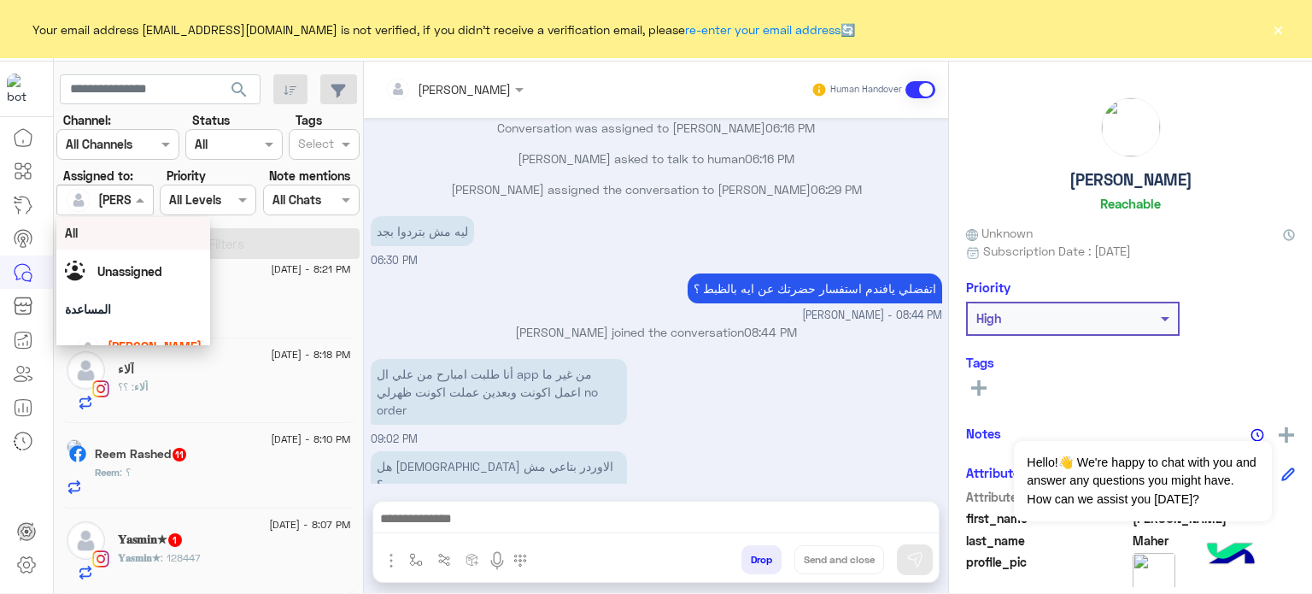
click at [111, 205] on div at bounding box center [104, 200] width 95 height 20
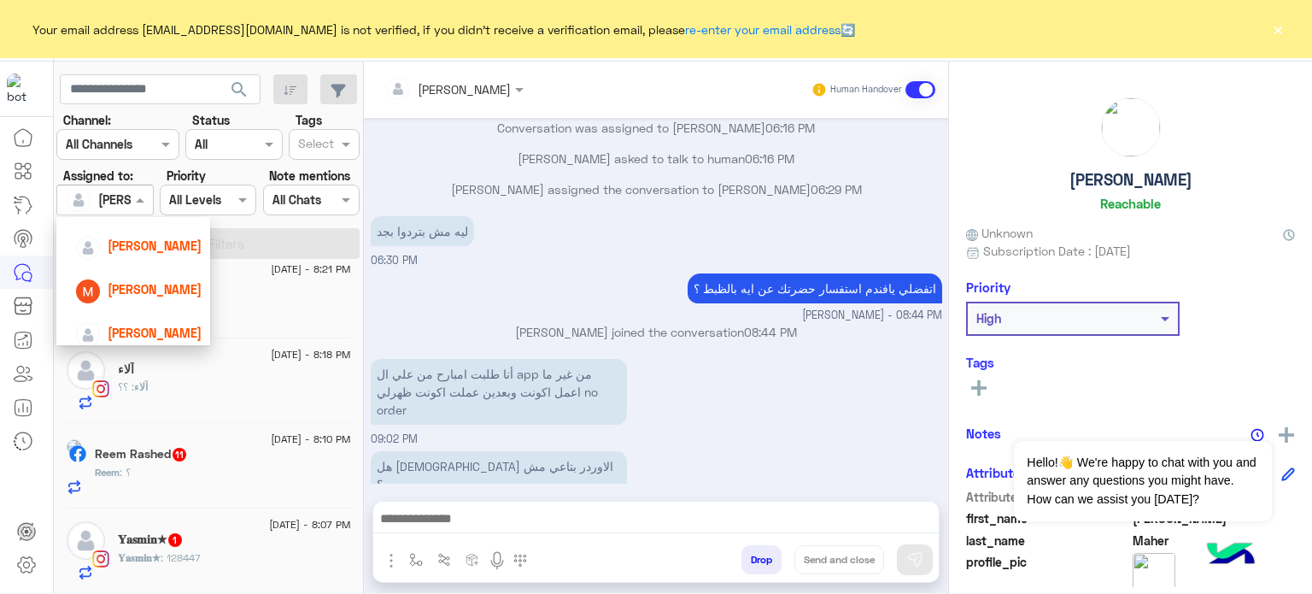
scroll to position [196, 0]
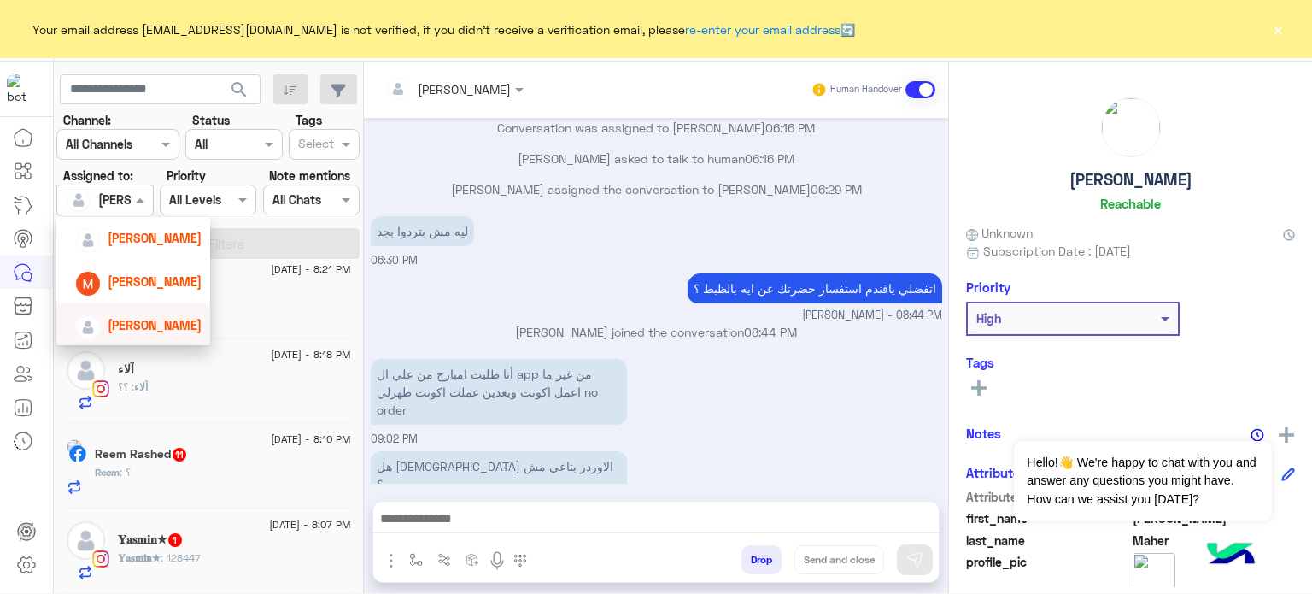
click at [154, 326] on span "[PERSON_NAME]" at bounding box center [155, 325] width 94 height 15
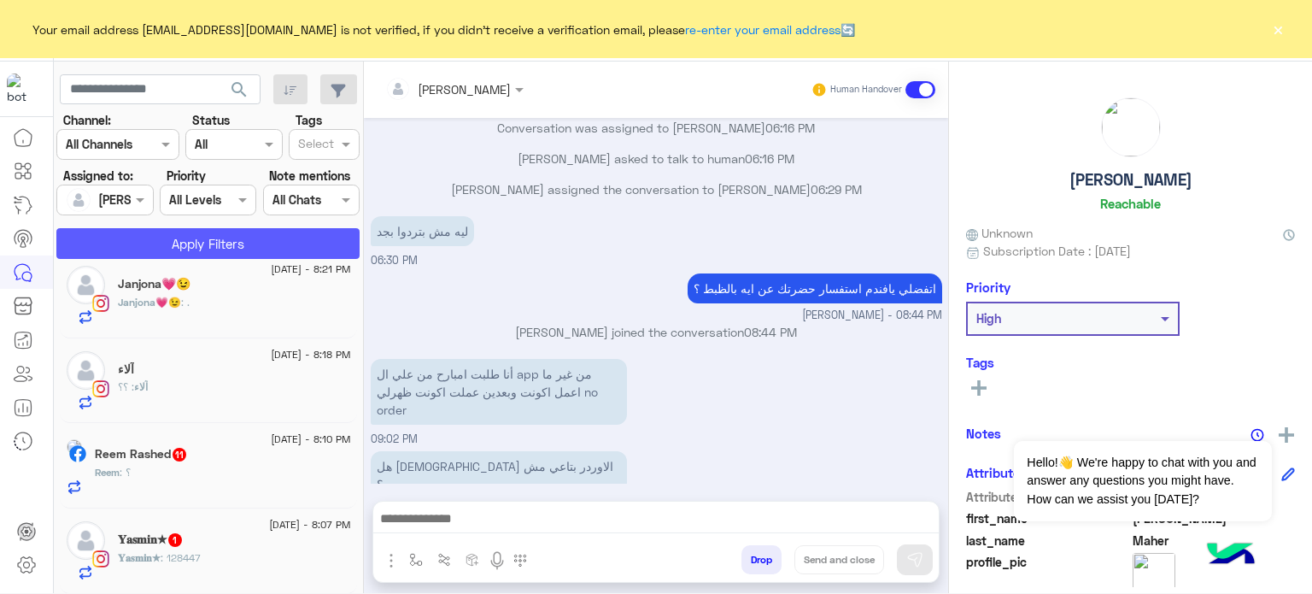
click at [229, 252] on button "Apply Filters" at bounding box center [207, 243] width 303 height 31
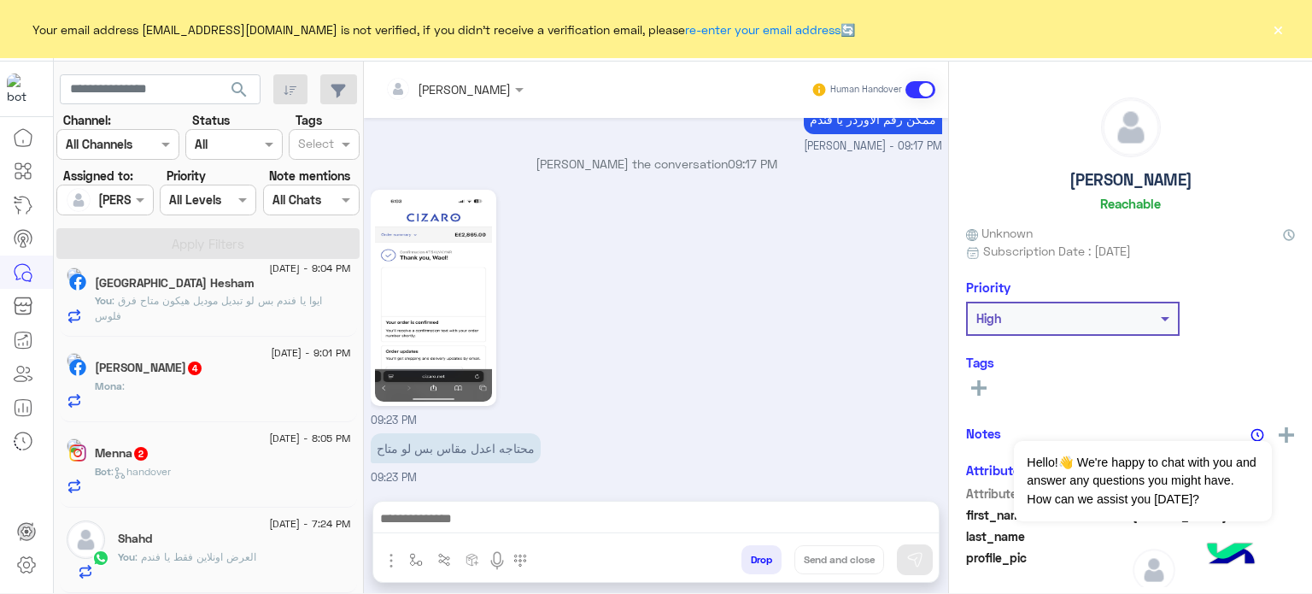
scroll to position [9, 0]
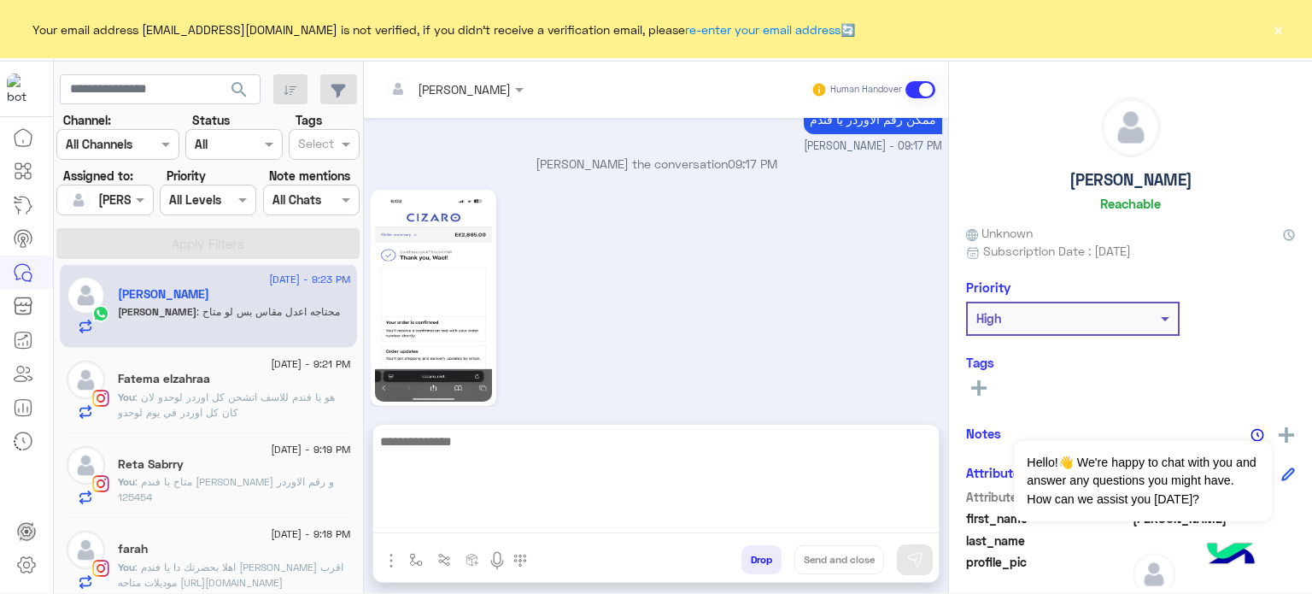
click at [519, 519] on textarea at bounding box center [656, 482] width 566 height 103
type textarea "**********"
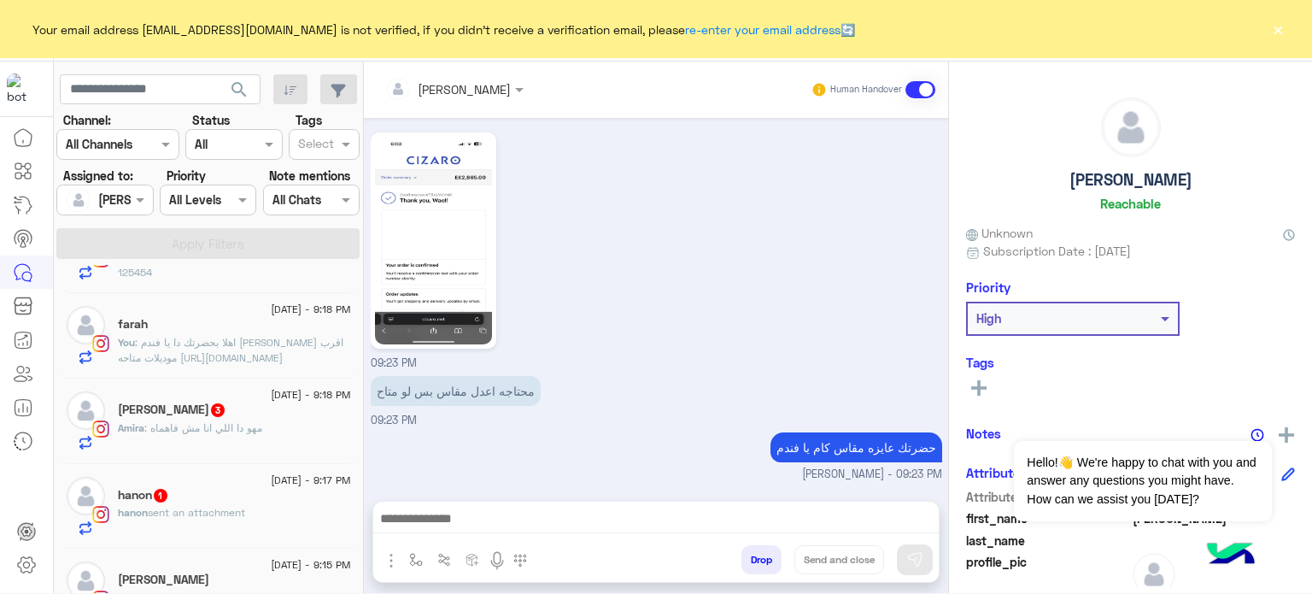
scroll to position [547, 0]
click at [279, 408] on div "[PERSON_NAME] 3" at bounding box center [234, 411] width 233 height 18
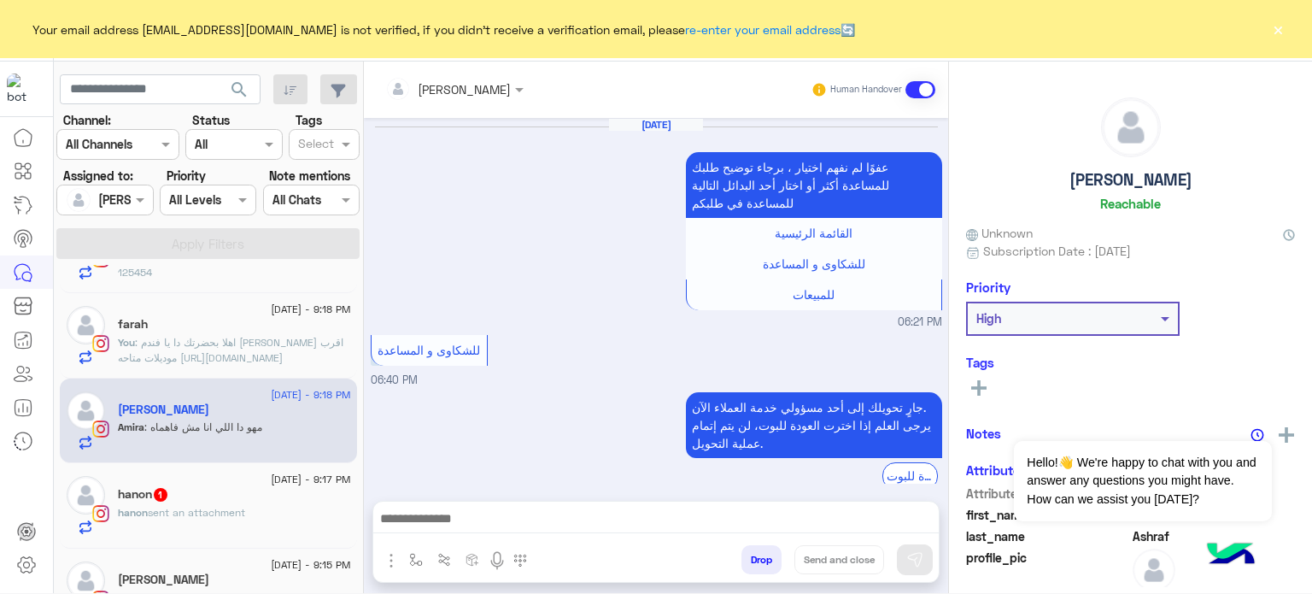
scroll to position [529, 0]
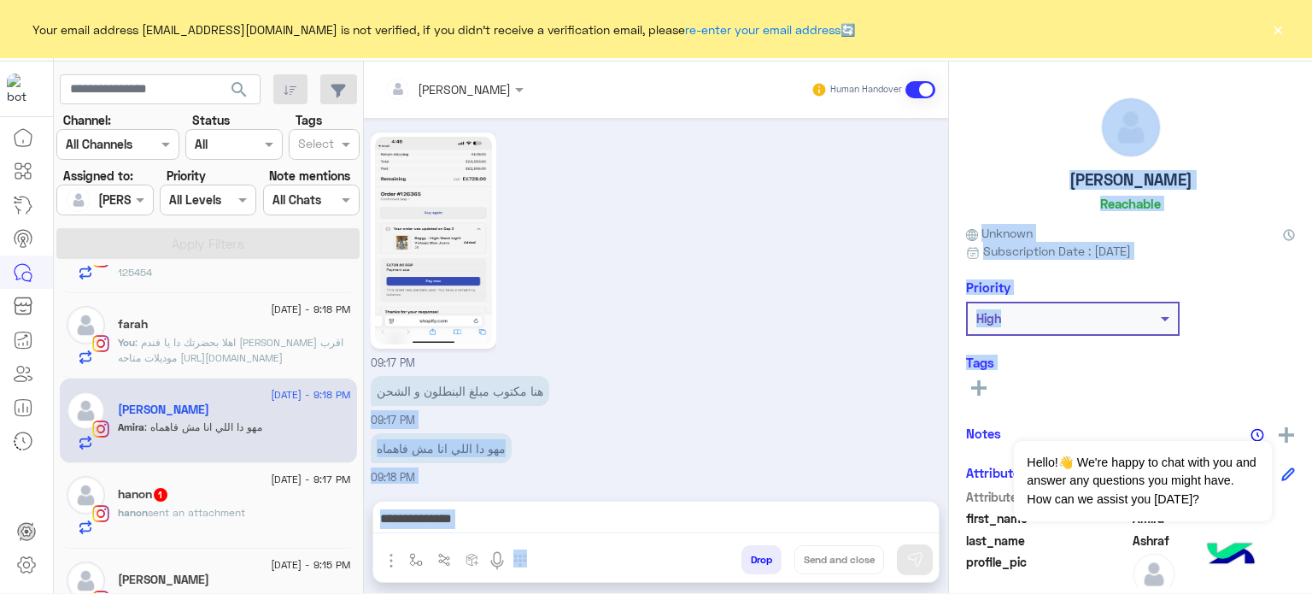
drag, startPoint x: 948, startPoint y: 431, endPoint x: 940, endPoint y: 372, distance: 59.5
click at [940, 372] on mat-drawer-container "[PERSON_NAME] Human Handover [DATE] عفوًا لم نفهم اختيار ، برجاء توضيح طلبك للم…" at bounding box center [838, 331] width 948 height 538
click at [940, 372] on div "[DATE] عفوًا لم نفهم اختيار ، برجاء توضيح طلبك للمساعدة أكثر أو اختار [DATE] ال…" at bounding box center [656, 301] width 584 height 366
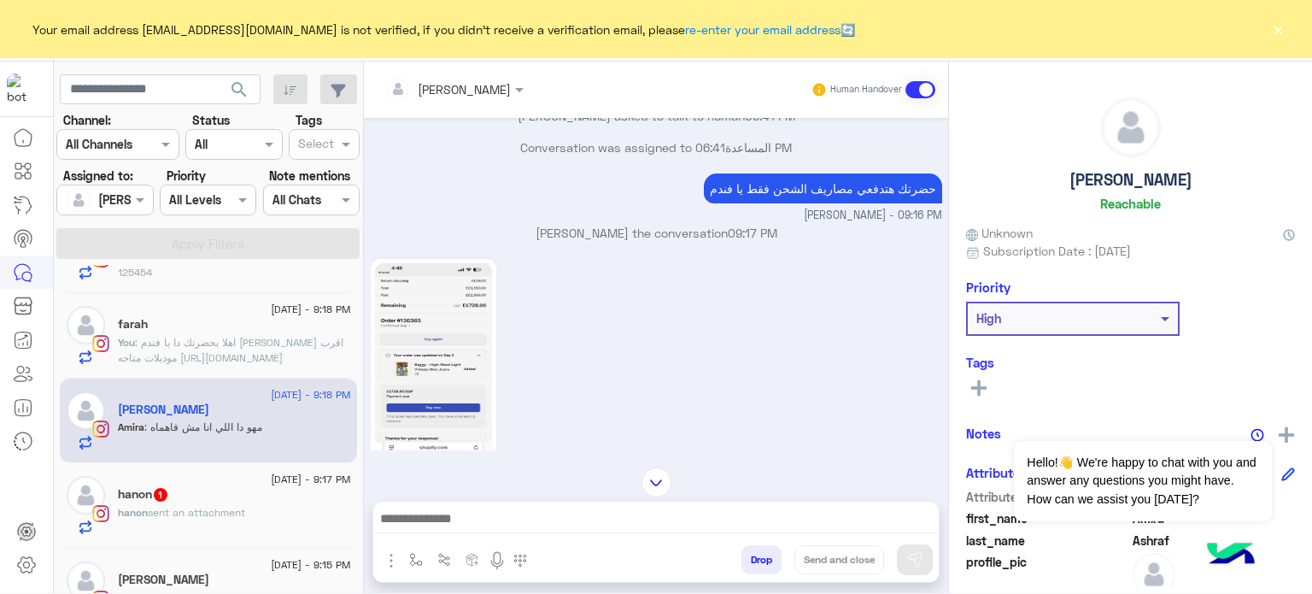
scroll to position [395, 0]
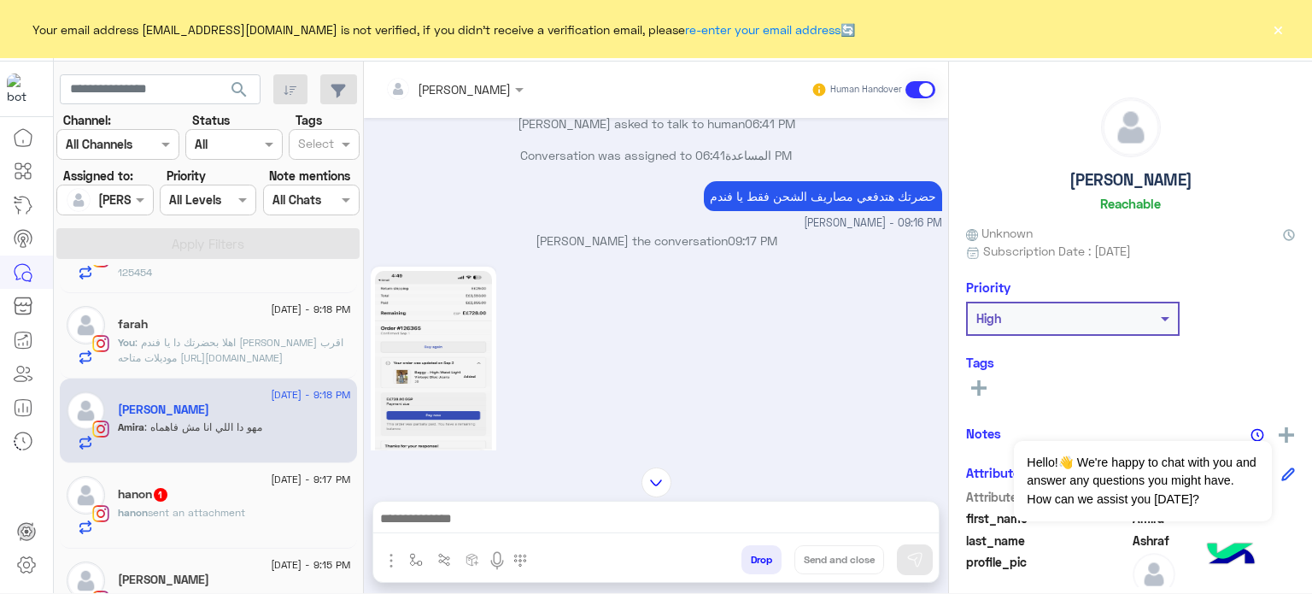
click at [727, 324] on div "09:17 PM" at bounding box center [657, 384] width 572 height 244
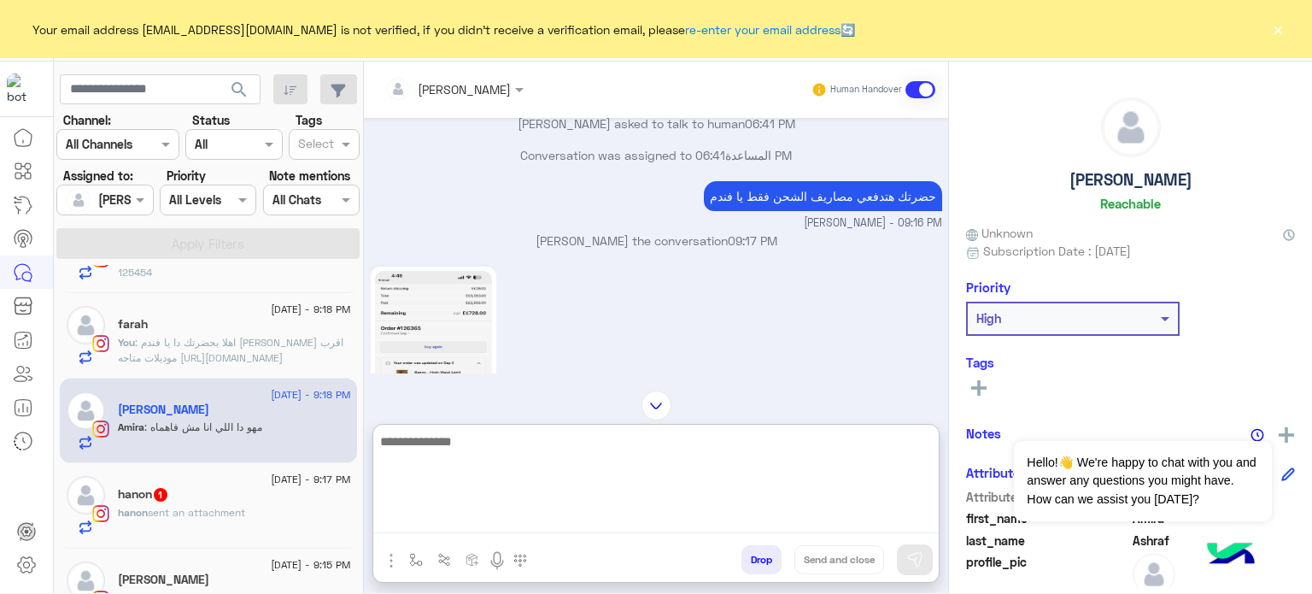
click at [523, 514] on textarea at bounding box center [656, 482] width 566 height 103
type textarea "**********"
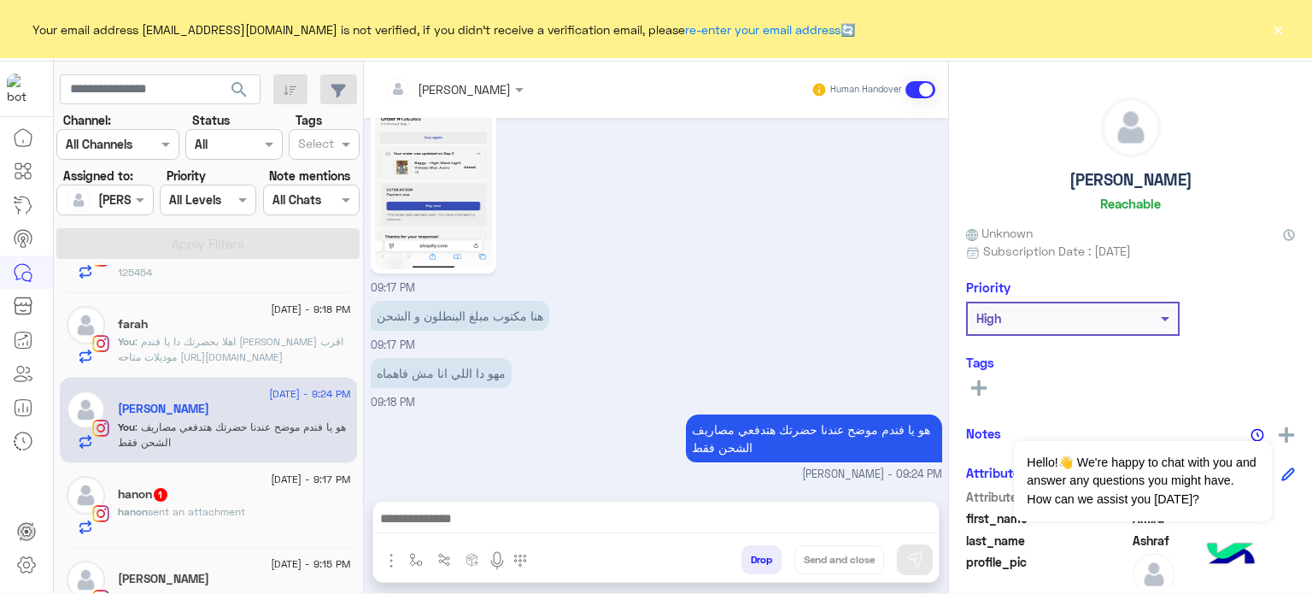
scroll to position [0, 0]
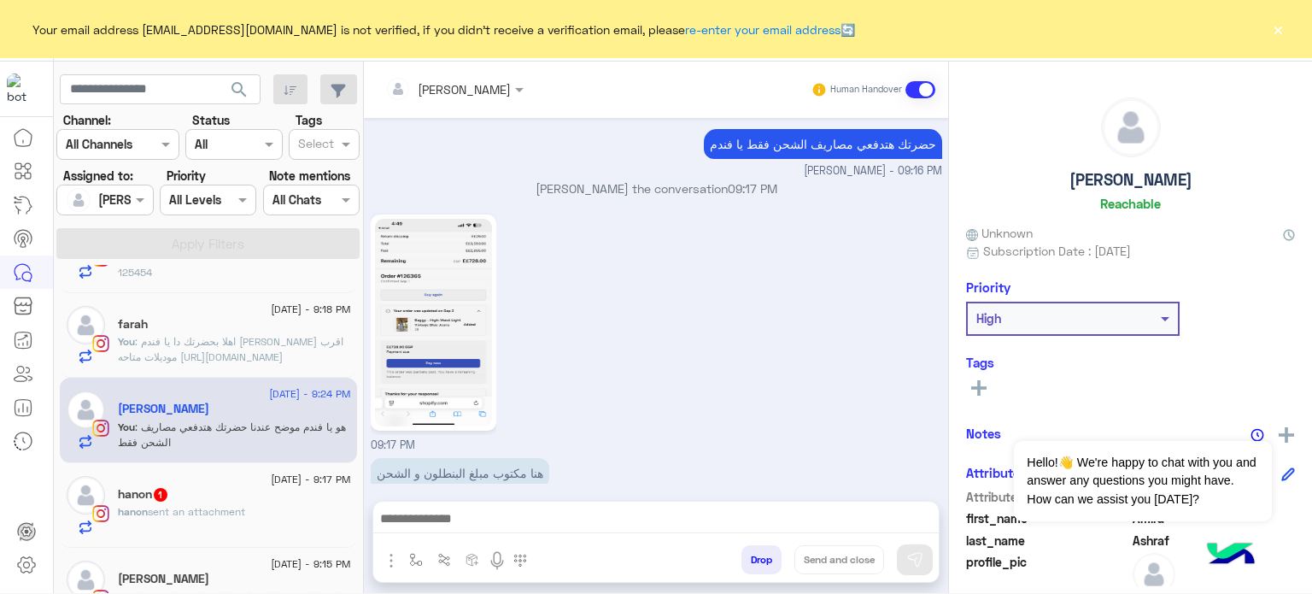
click at [236, 509] on span "sent an attachment" at bounding box center [196, 511] width 97 height 13
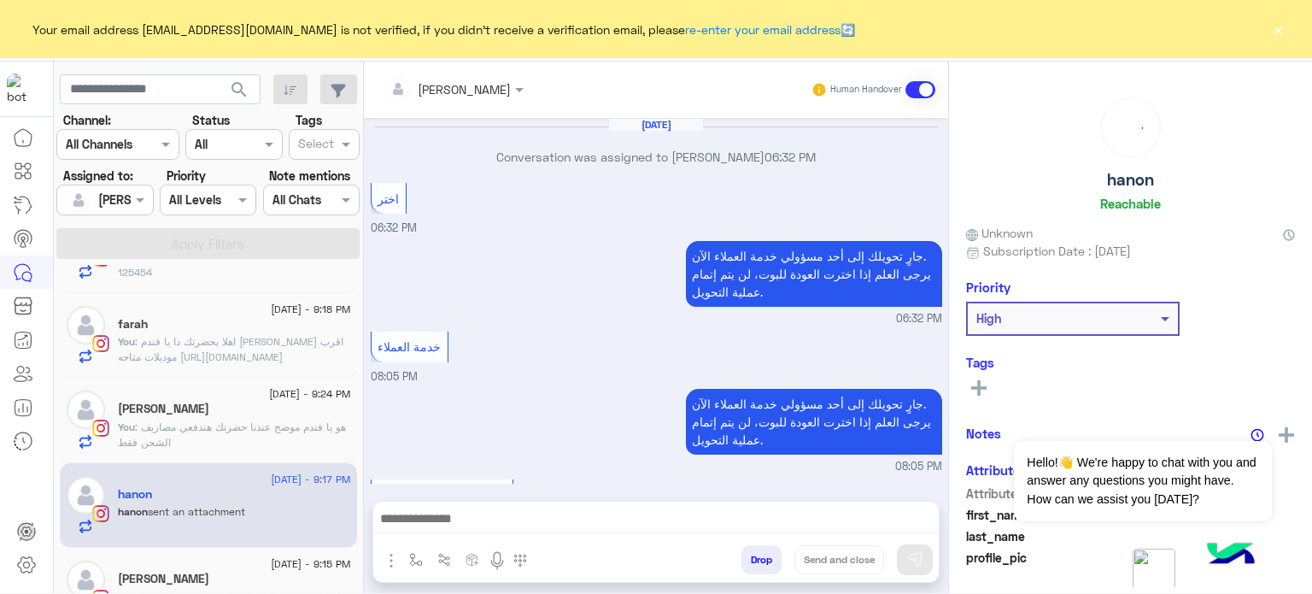
scroll to position [467, 0]
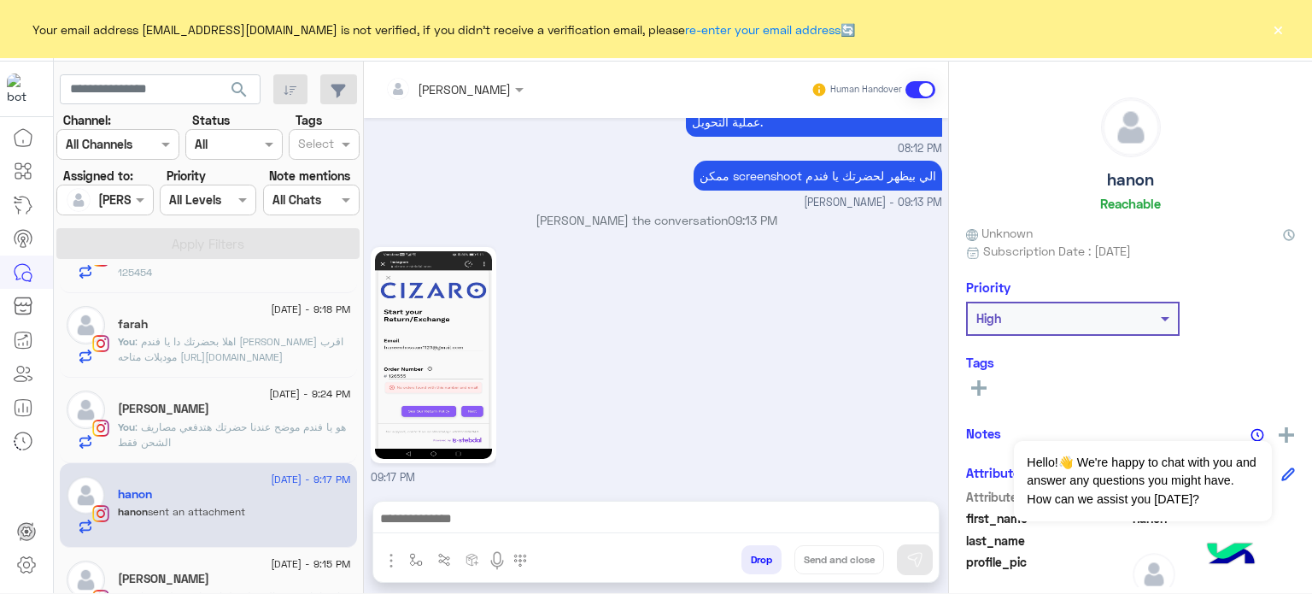
click at [484, 341] on img at bounding box center [433, 355] width 117 height 208
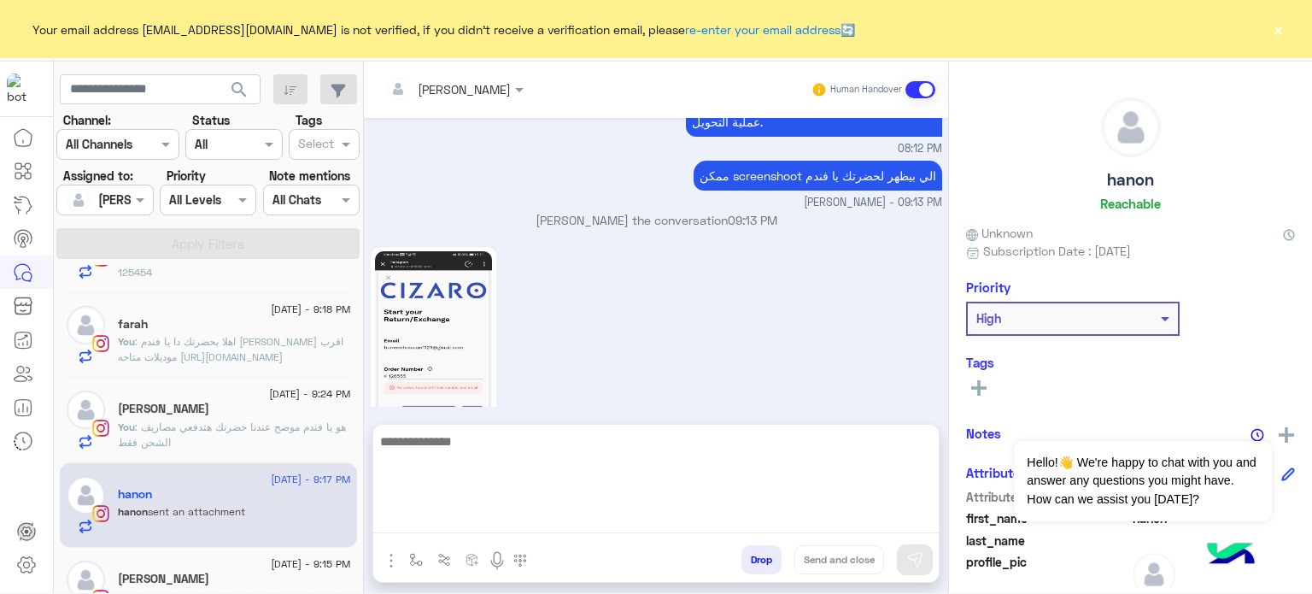
click at [564, 516] on textarea at bounding box center [656, 482] width 566 height 103
type textarea "**********"
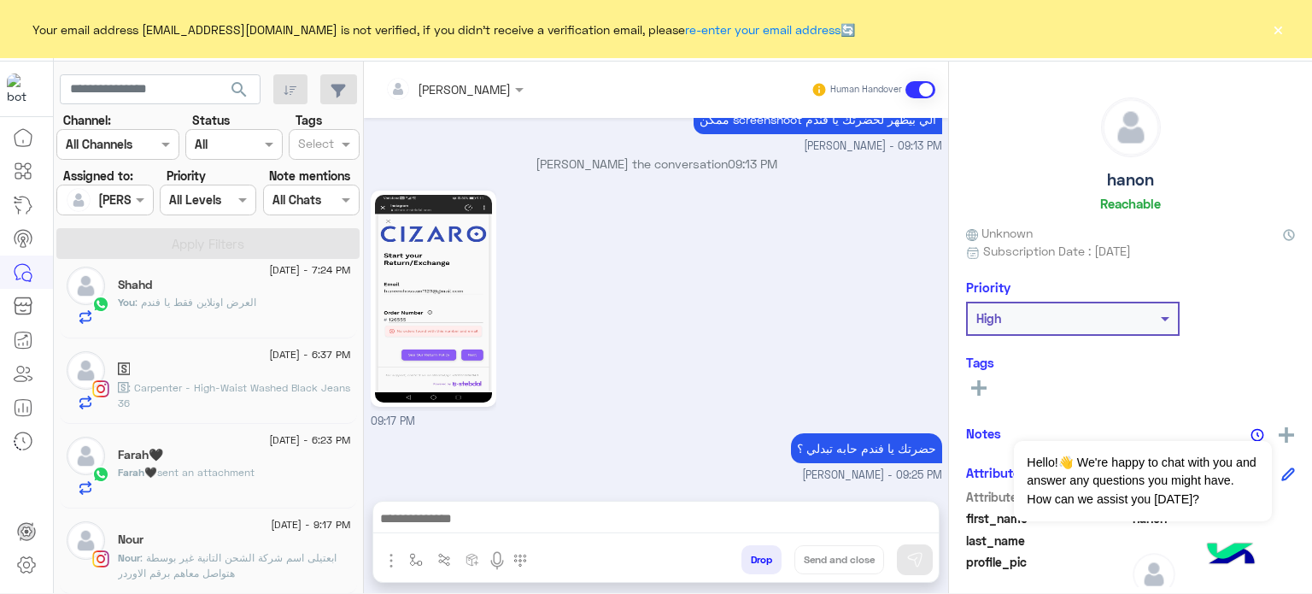
scroll to position [560, 0]
click at [260, 397] on p "🅂 : Carpenter - High-Waist Washed Black Jeans 36" at bounding box center [234, 395] width 233 height 31
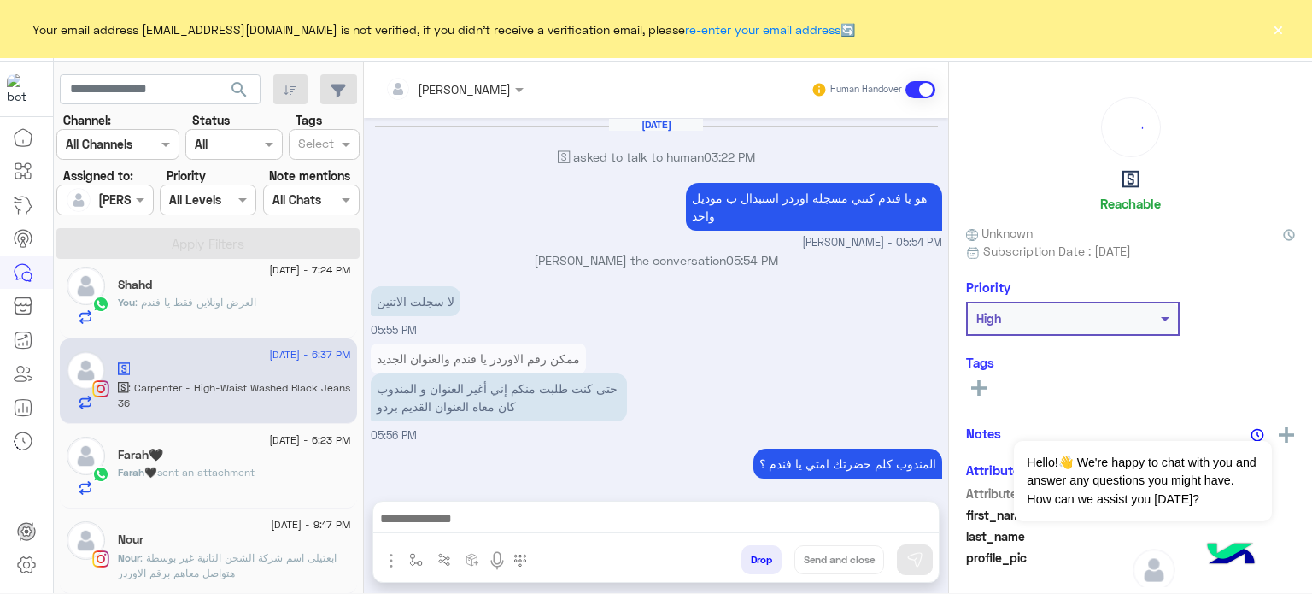
scroll to position [256, 0]
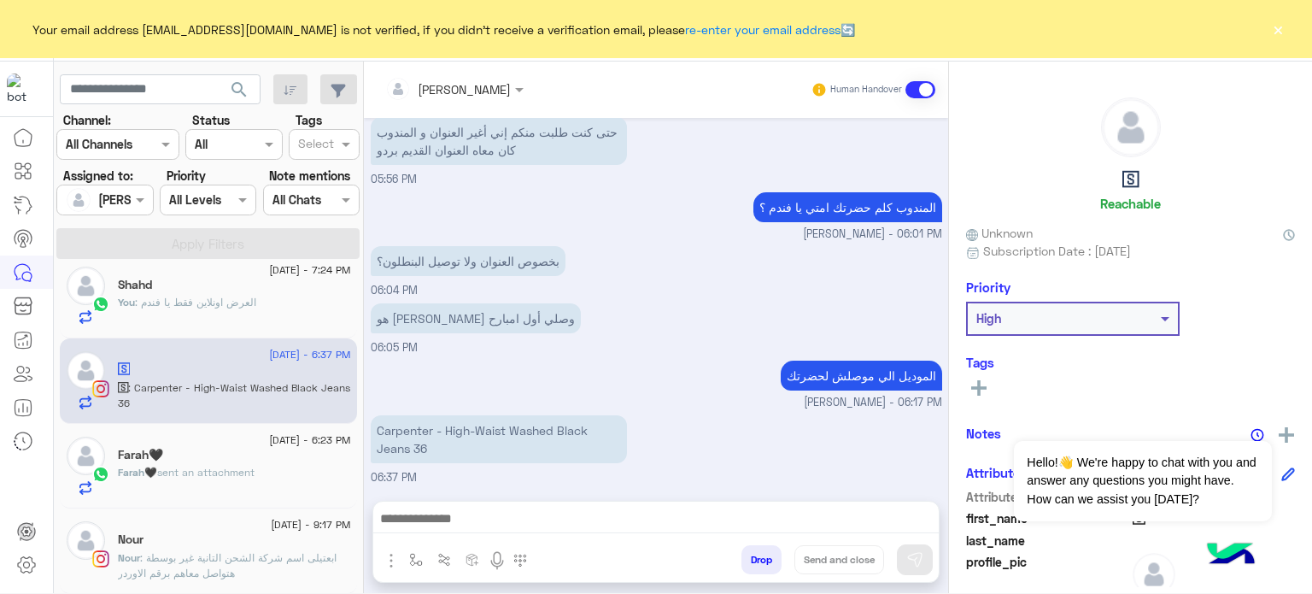
click at [205, 293] on div "Shahd" at bounding box center [234, 287] width 233 height 18
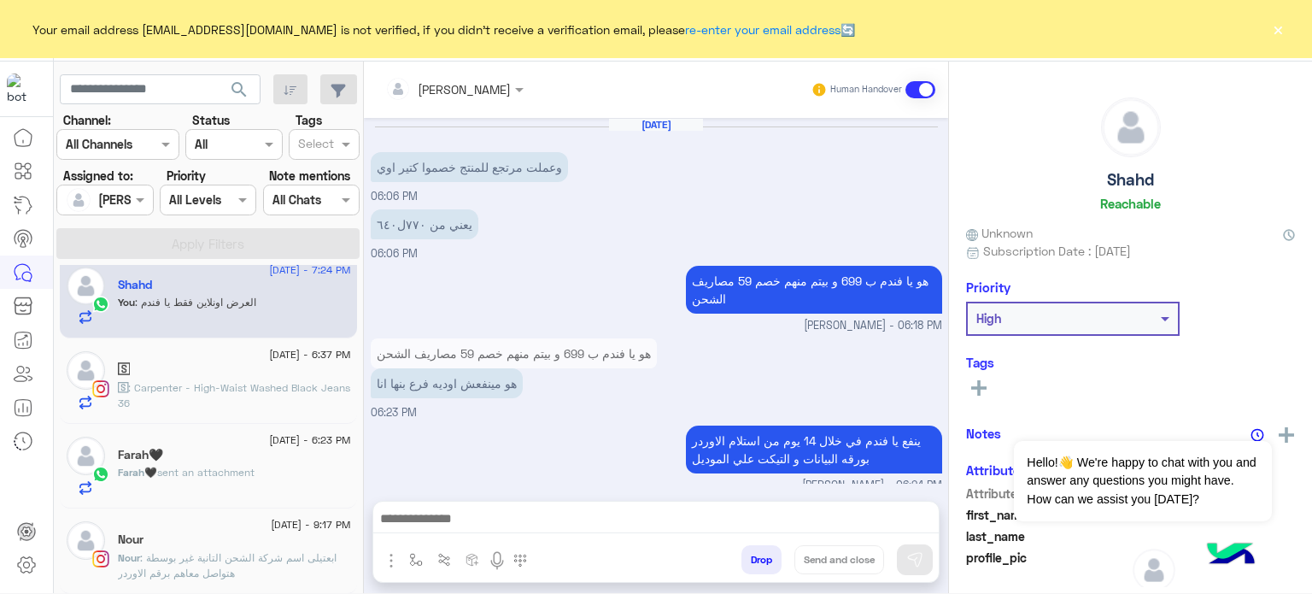
scroll to position [365, 0]
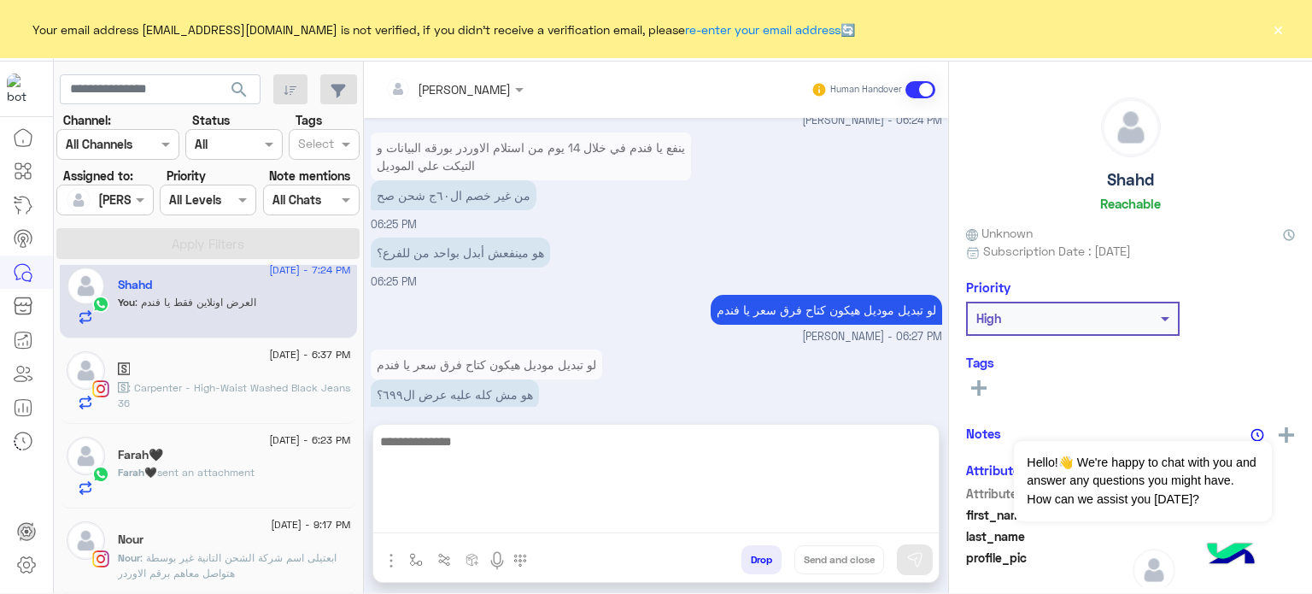
click at [465, 514] on textarea at bounding box center [656, 482] width 566 height 103
paste textarea "******"
type textarea "*"
click at [464, 462] on textarea at bounding box center [656, 482] width 566 height 103
paste textarea "**********"
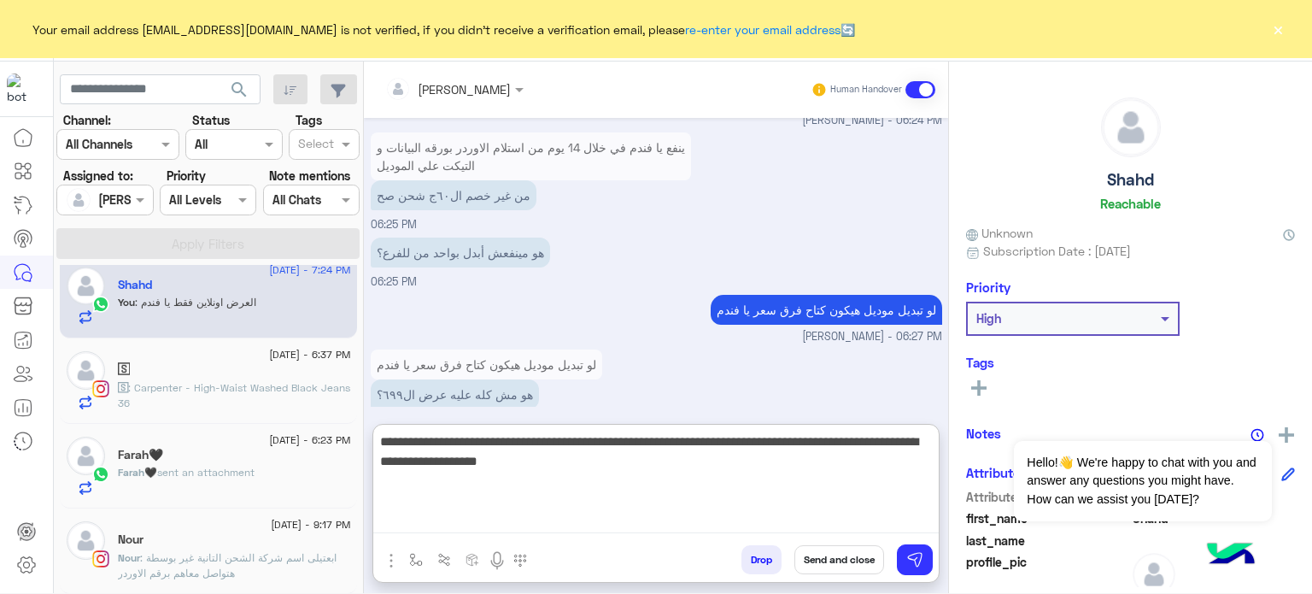
type textarea "**********"
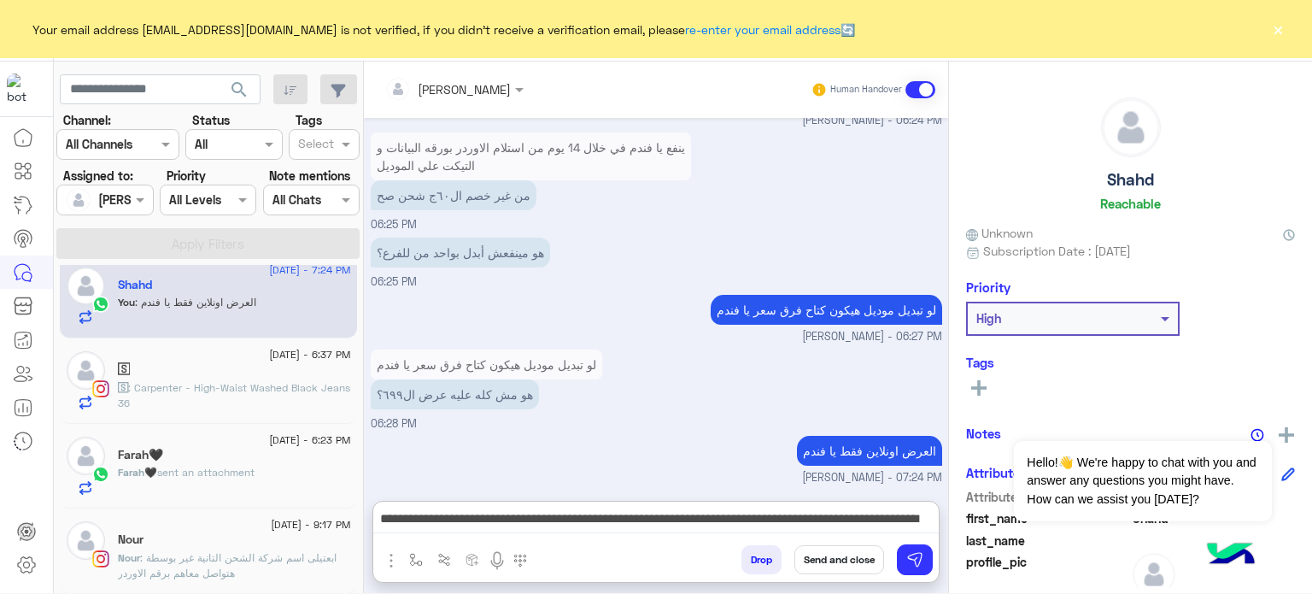
click at [836, 554] on button "Send and close" at bounding box center [840, 559] width 90 height 29
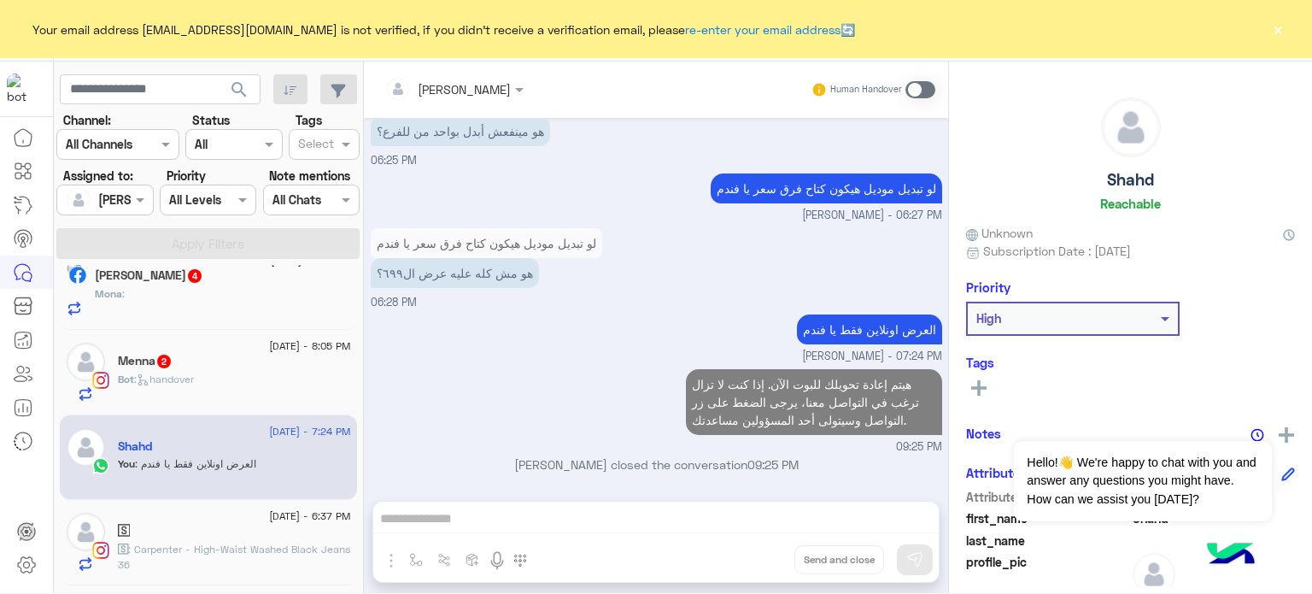
scroll to position [1446, 0]
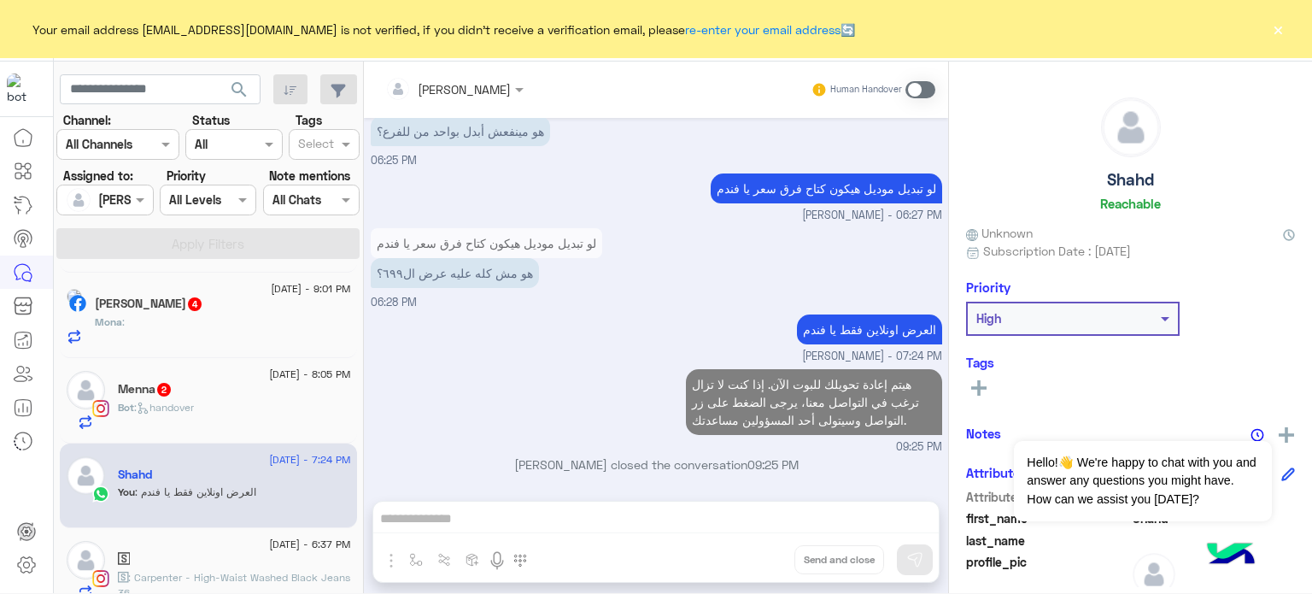
click at [266, 390] on div "Menna 2" at bounding box center [234, 391] width 233 height 18
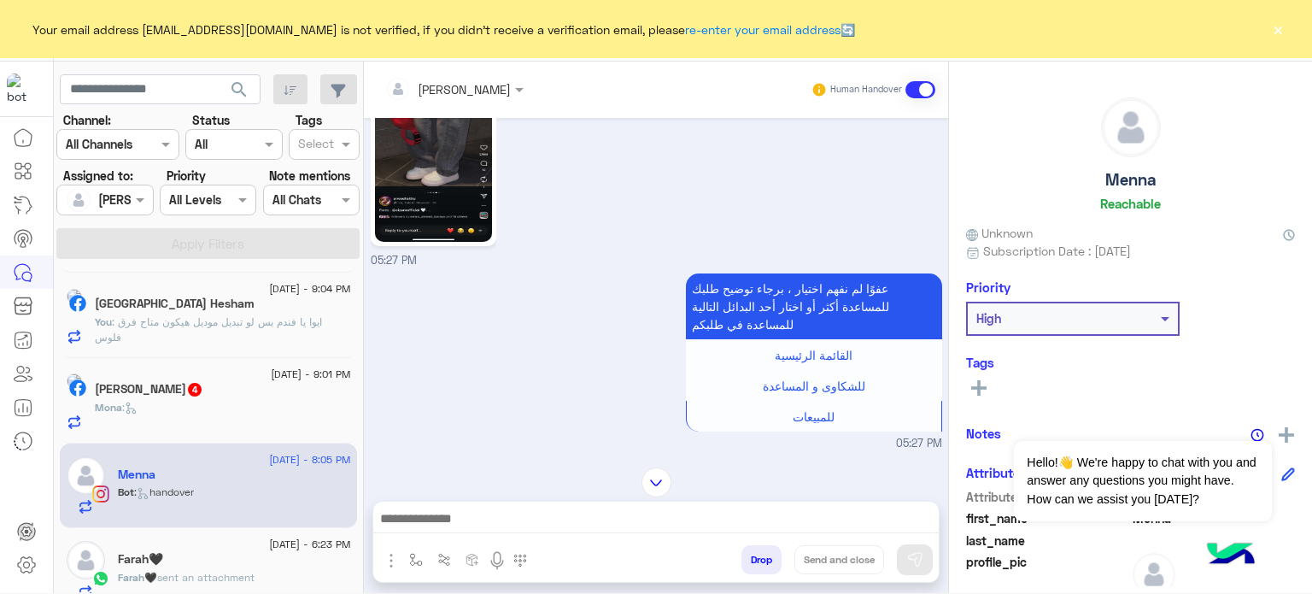
scroll to position [386, 0]
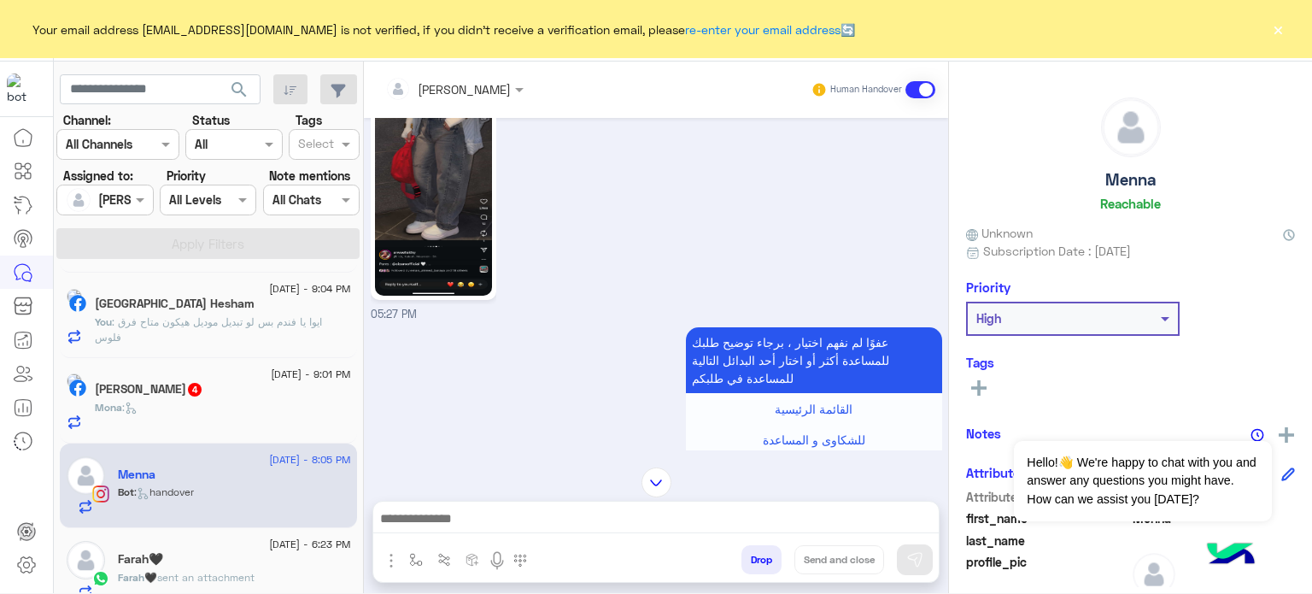
click at [463, 211] on img at bounding box center [433, 192] width 117 height 208
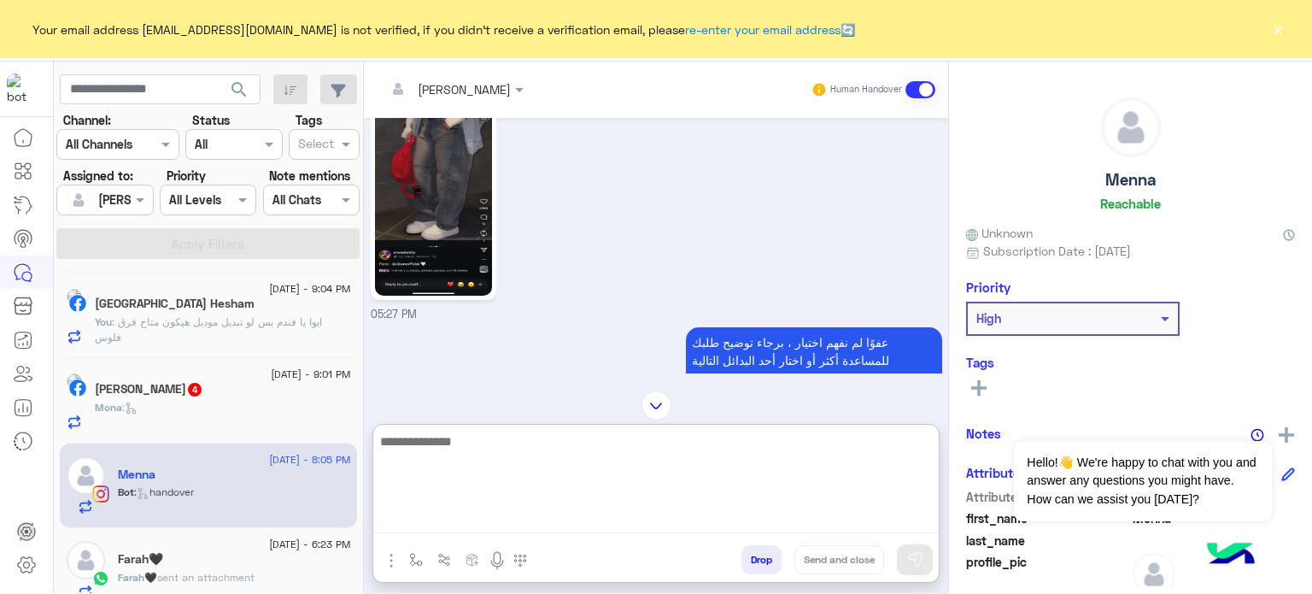
click at [458, 532] on textarea at bounding box center [656, 482] width 566 height 103
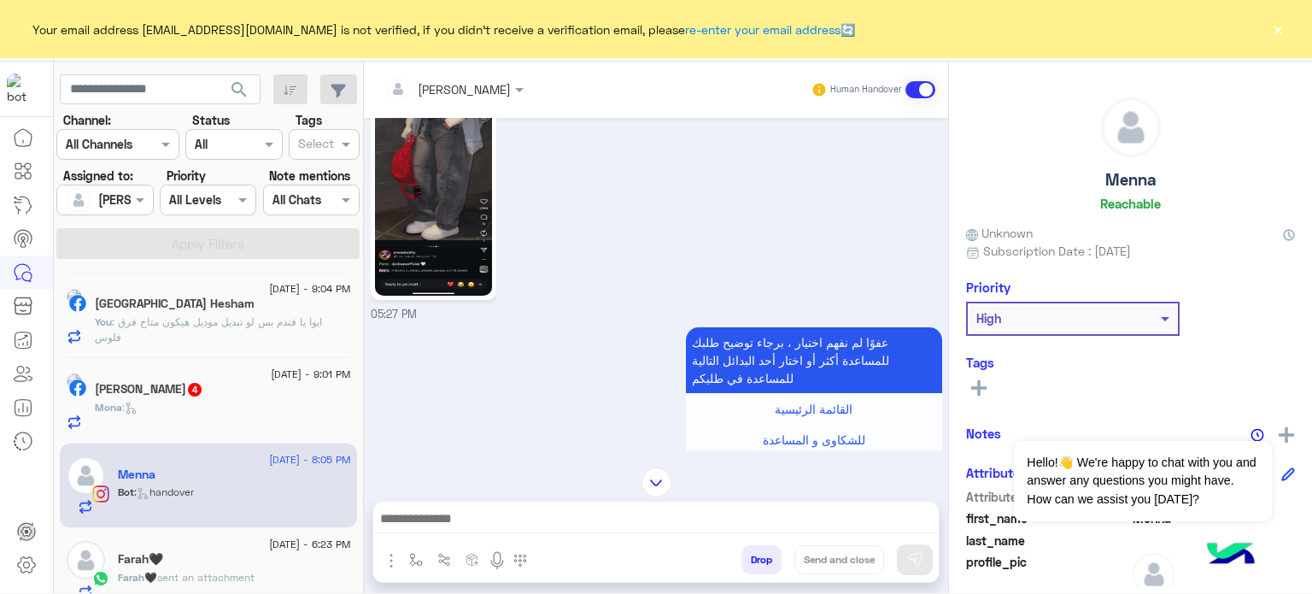
click at [141, 418] on div "Mona :" at bounding box center [223, 415] width 256 height 30
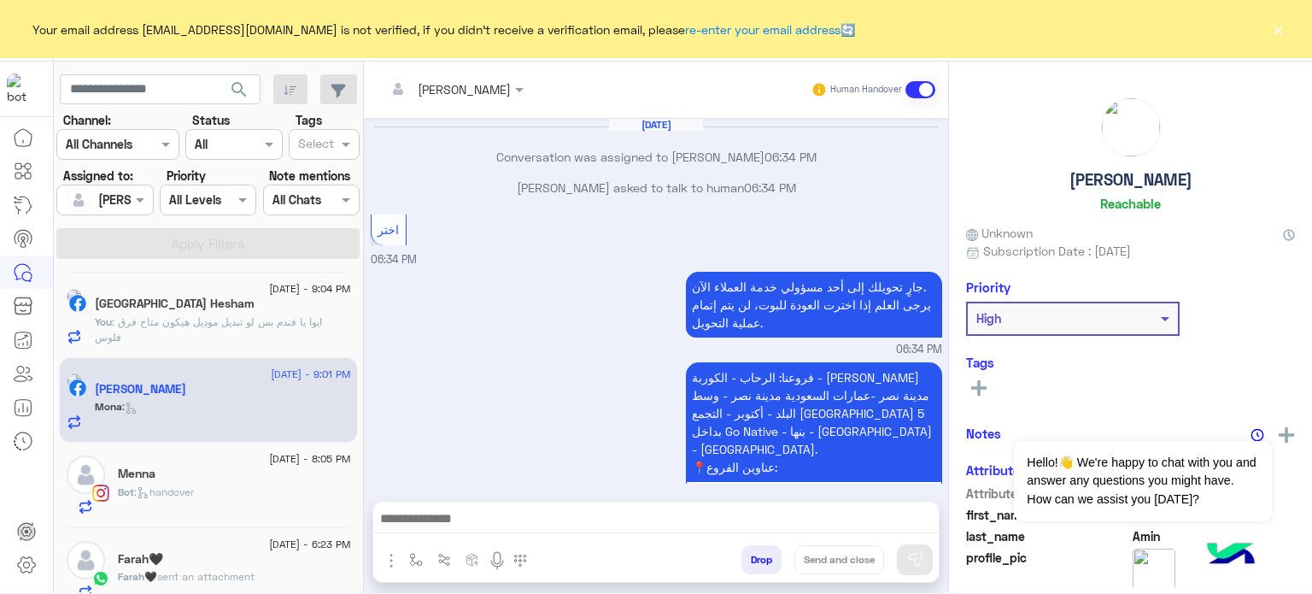
scroll to position [291, 0]
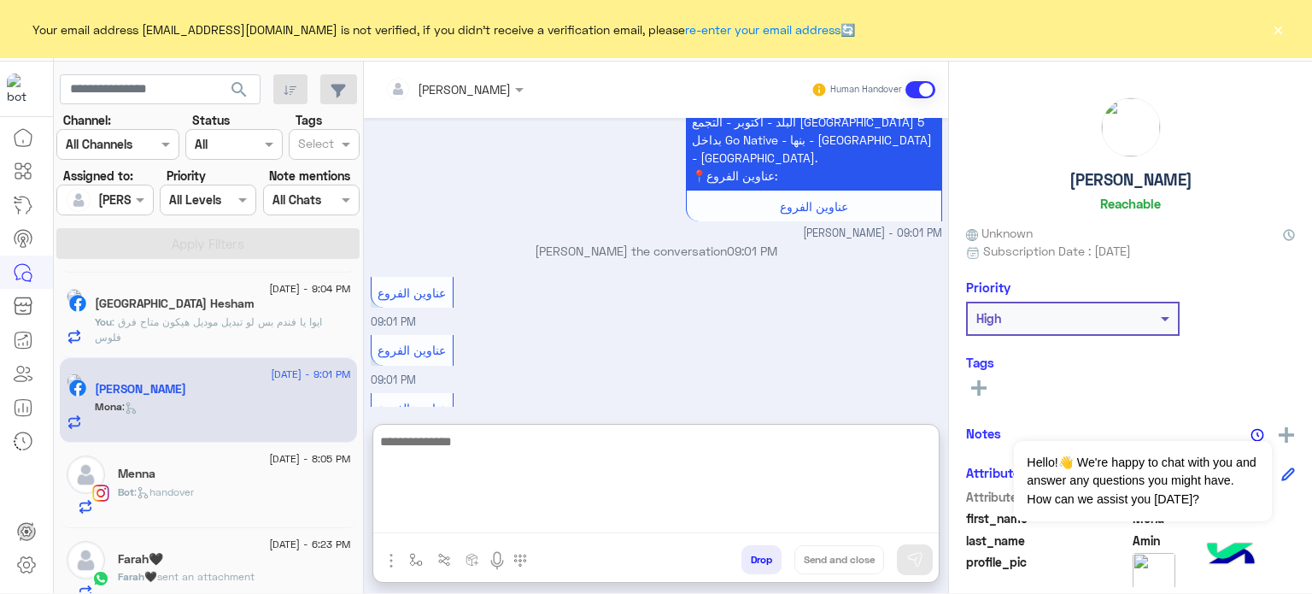
click at [519, 511] on textarea at bounding box center [656, 482] width 566 height 103
paste textarea "**********"
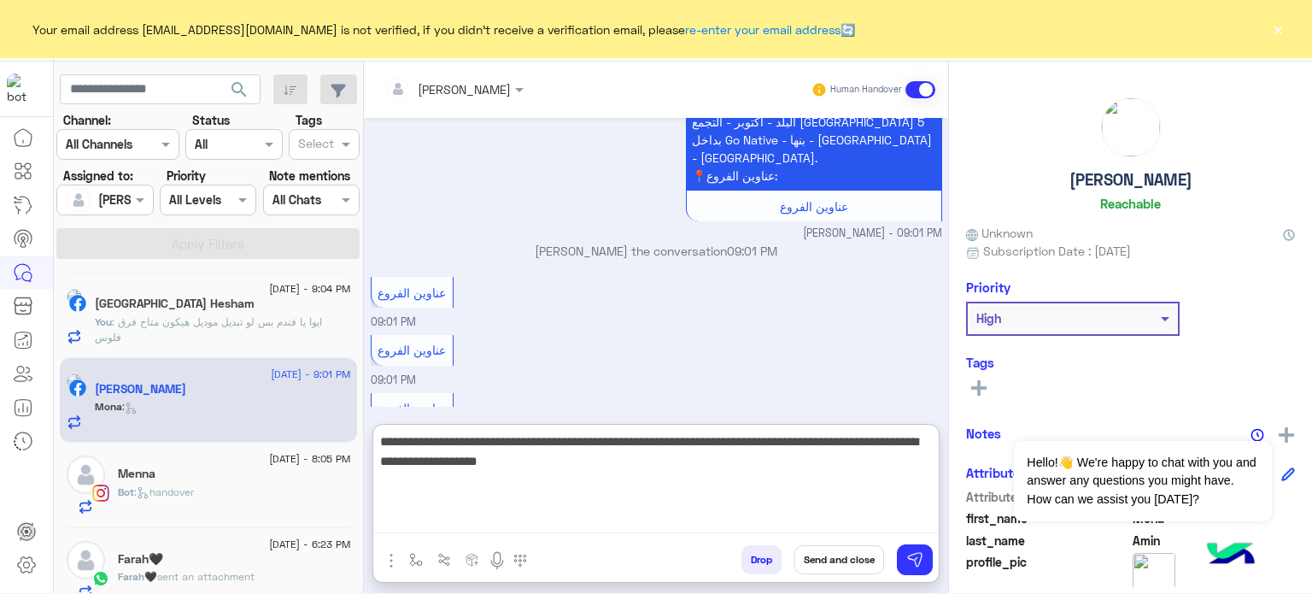
type textarea "**********"
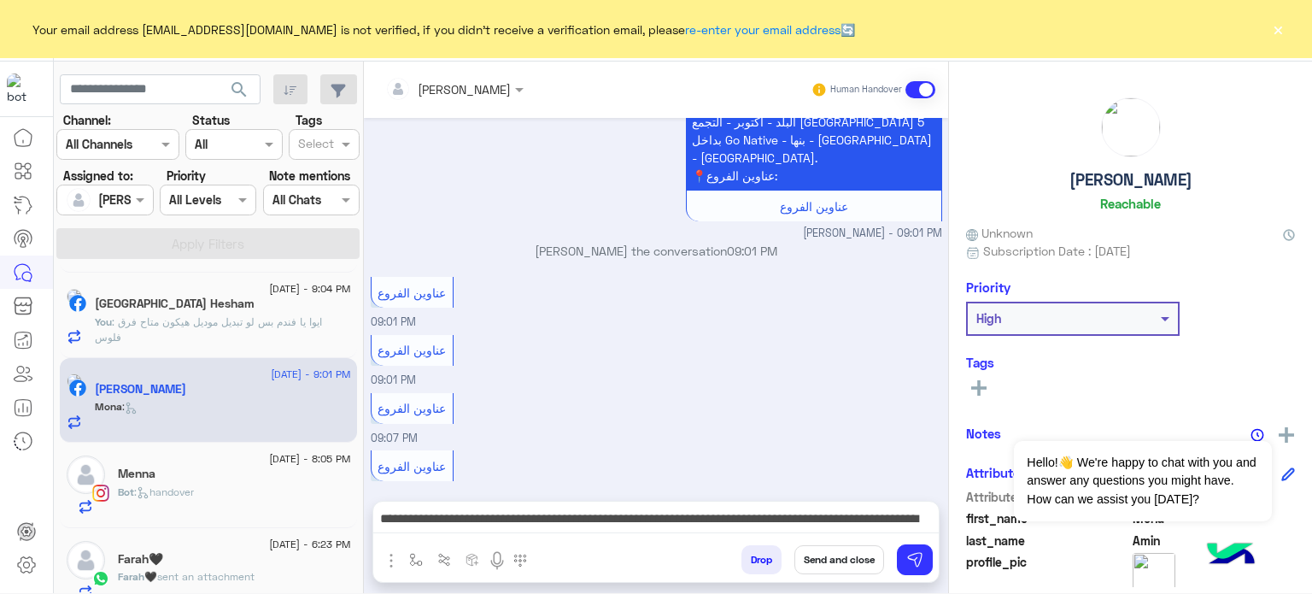
click at [845, 561] on button "Send and close" at bounding box center [840, 559] width 90 height 29
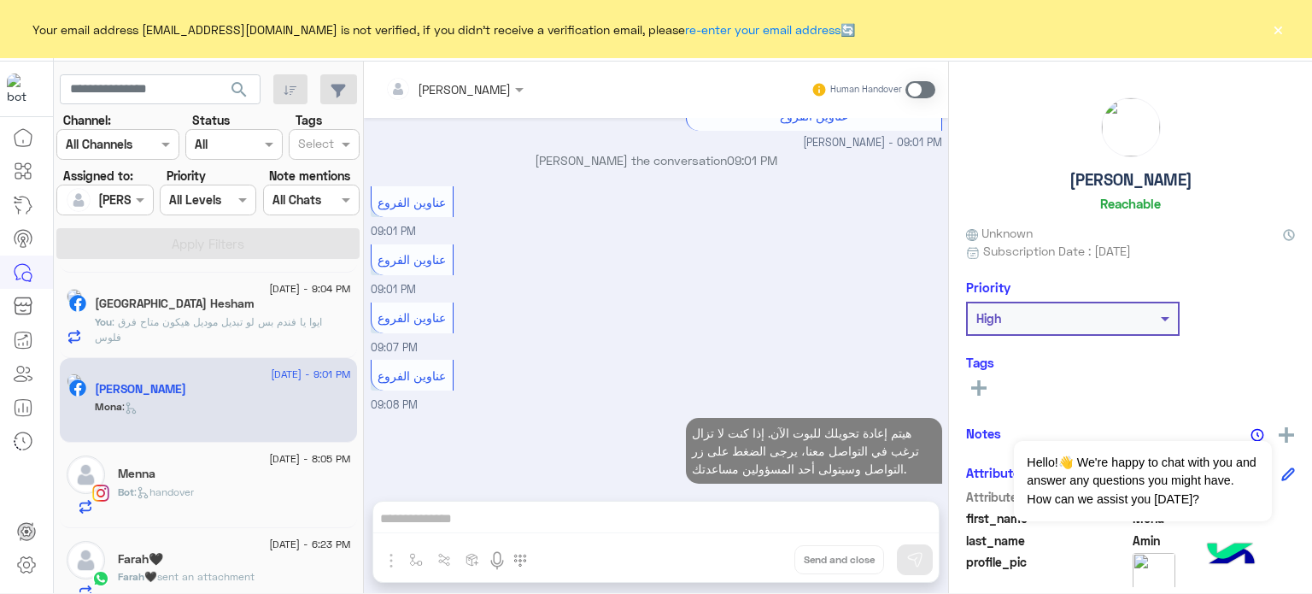
scroll to position [414, 0]
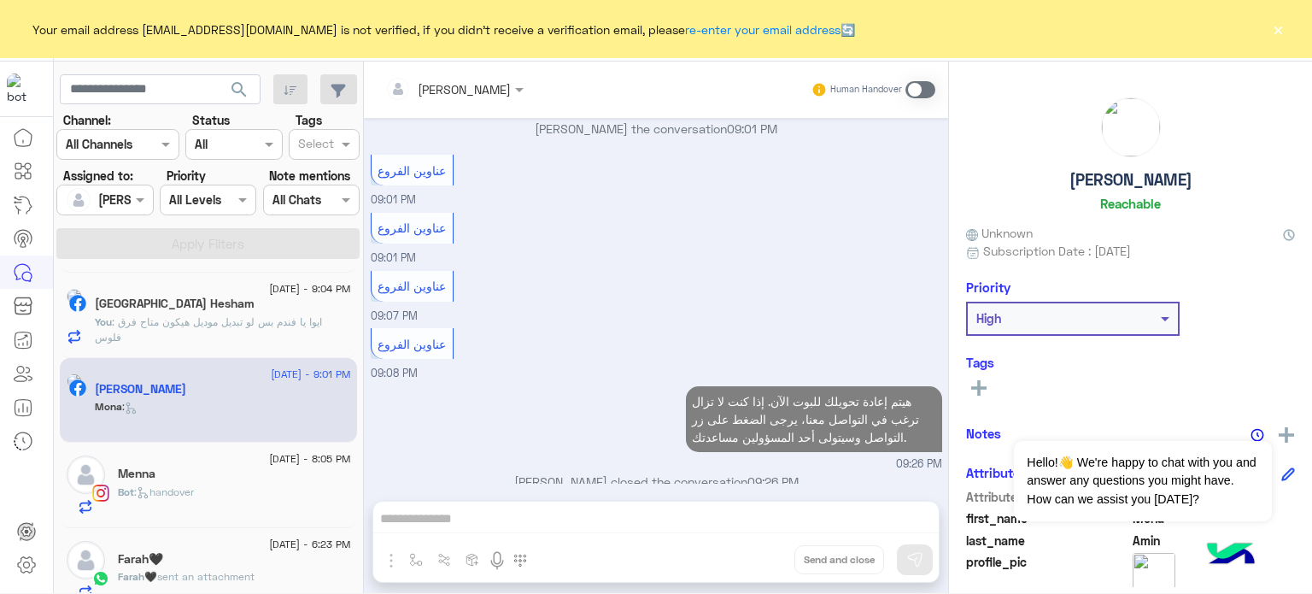
click at [261, 308] on div "[GEOGRAPHIC_DATA] Hesham" at bounding box center [223, 305] width 256 height 18
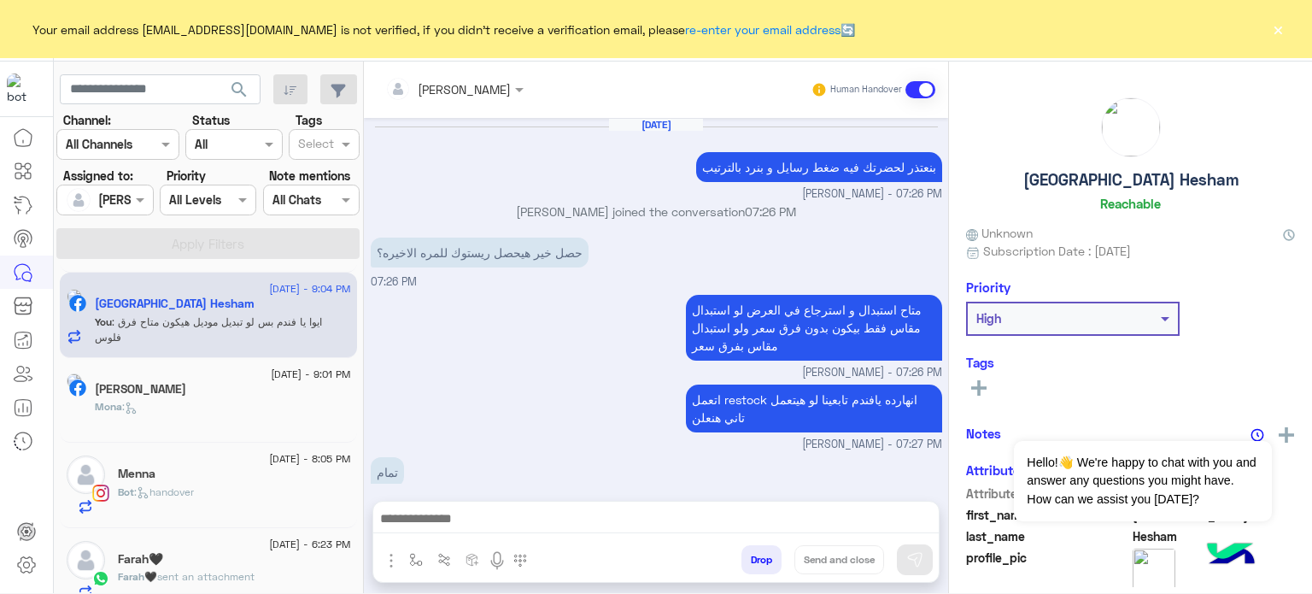
scroll to position [308, 0]
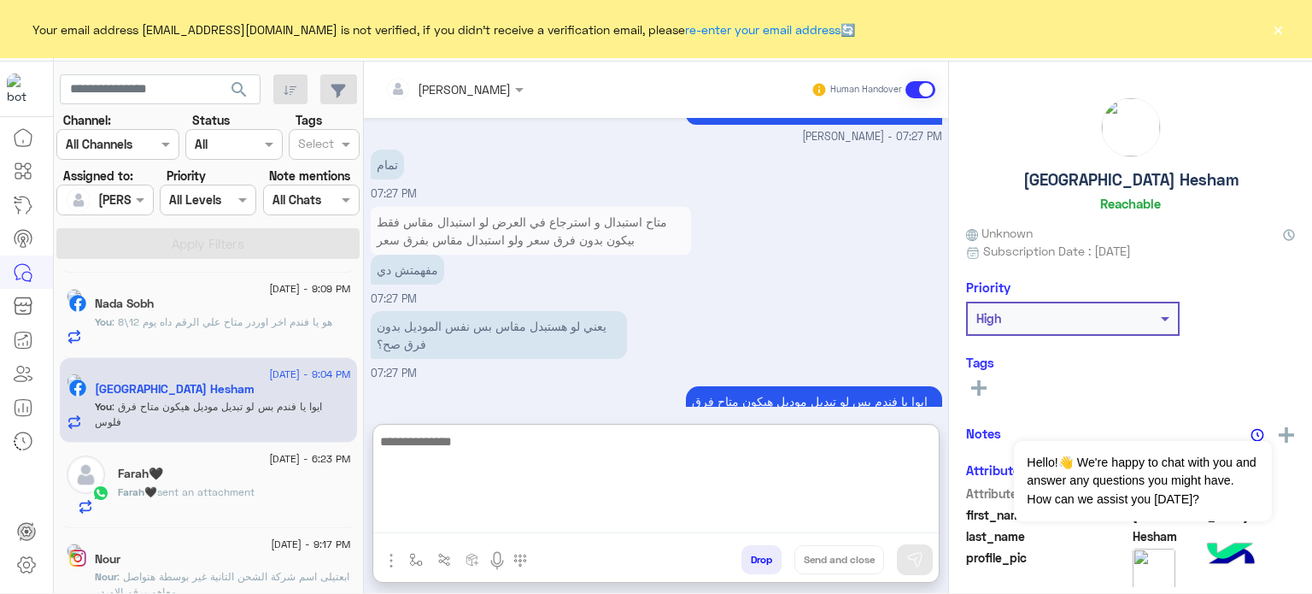
click at [525, 529] on textarea at bounding box center [656, 482] width 566 height 103
paste textarea "**********"
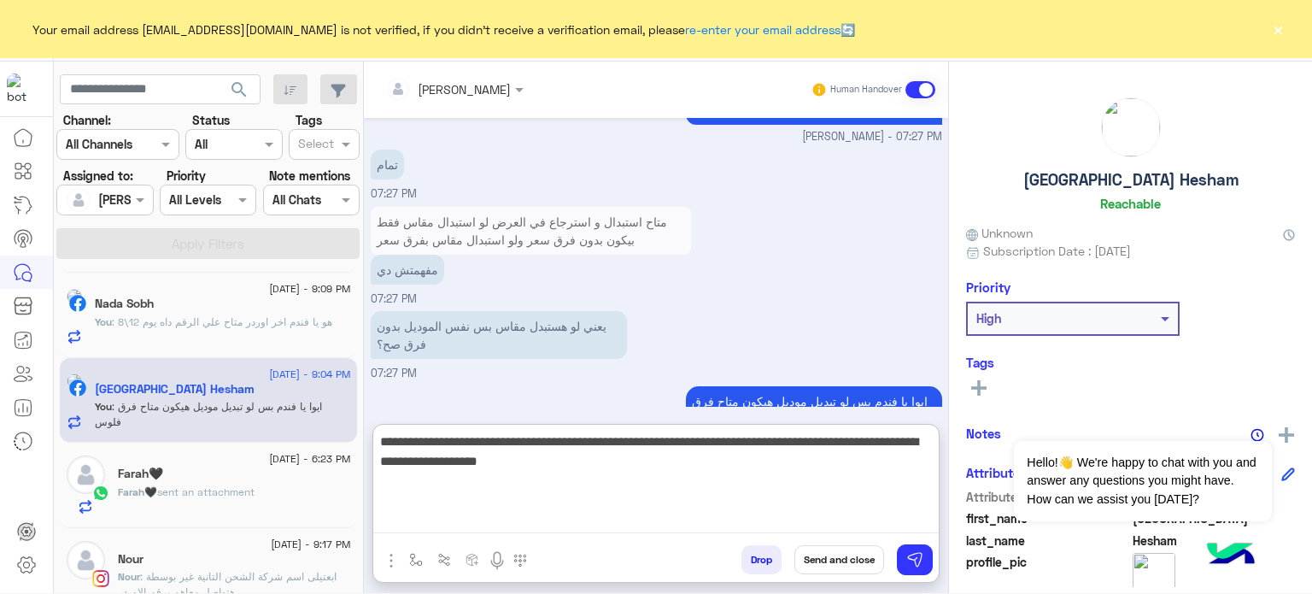
type textarea "**********"
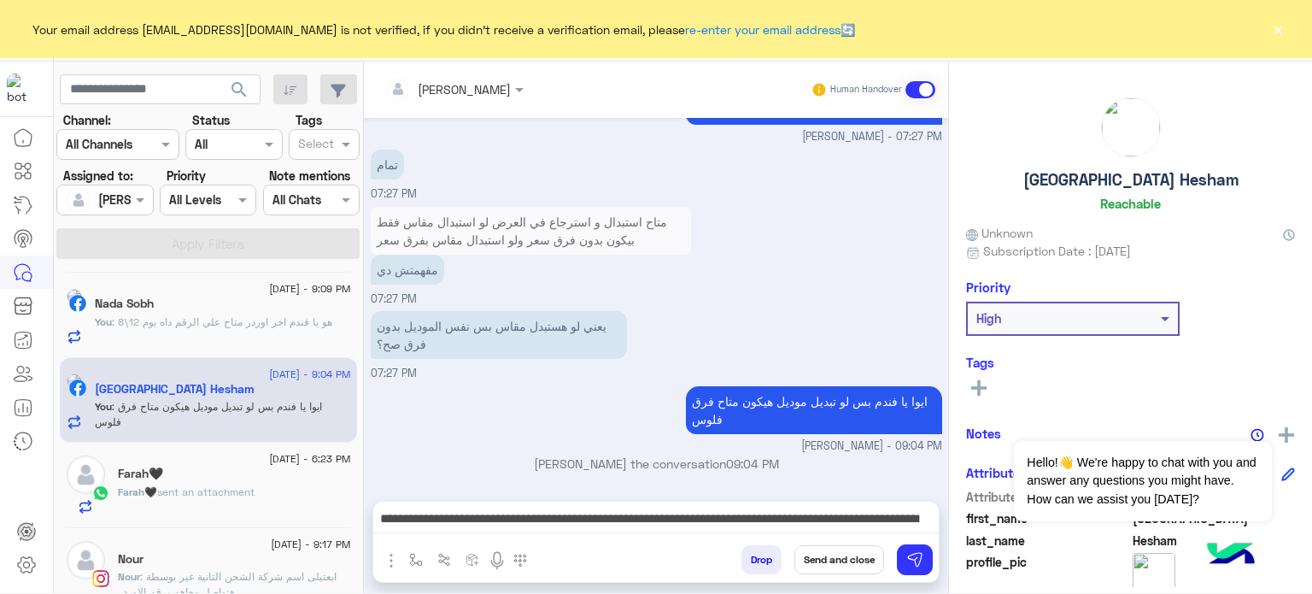
click at [853, 557] on button "Send and close" at bounding box center [840, 559] width 90 height 29
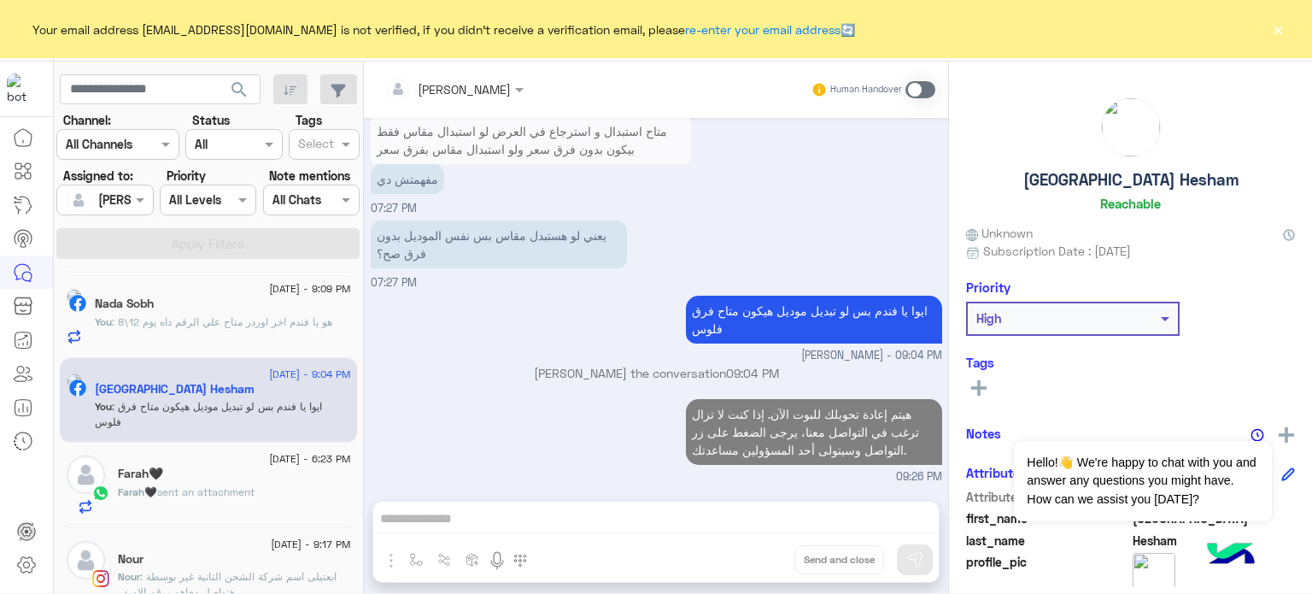
scroll to position [429, 0]
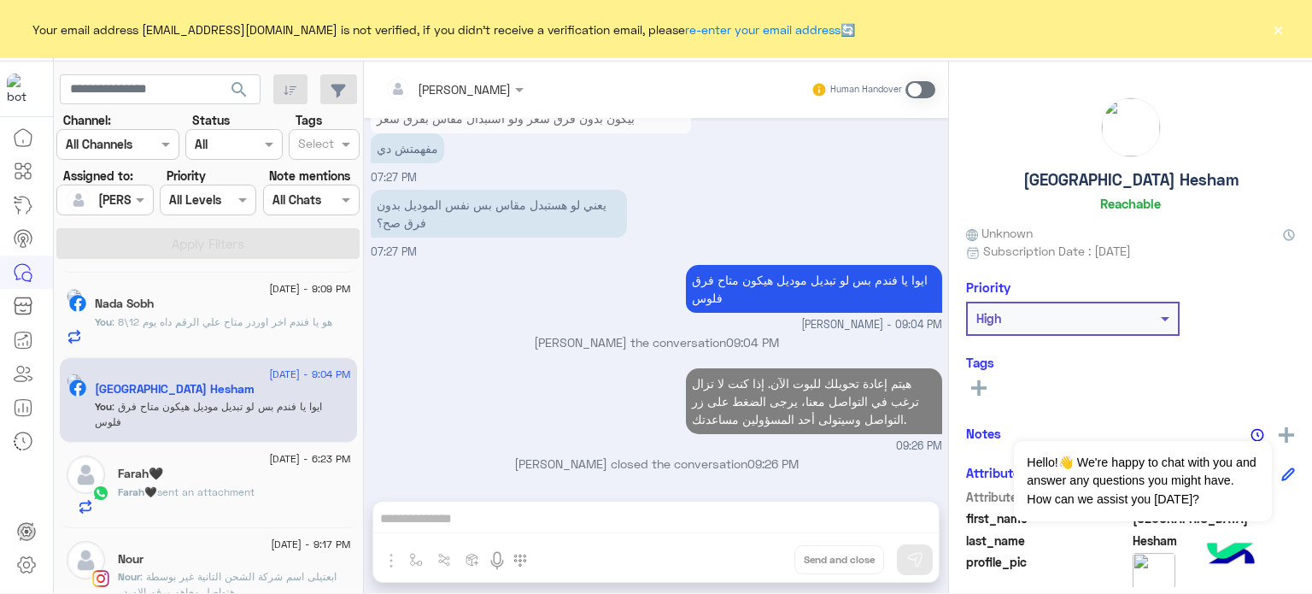
click at [728, 536] on div "[PERSON_NAME] Human Handover [DATE] بنعتذر لحضرتك فيه ضغط رسايل و بنرد بالترتيب…" at bounding box center [656, 331] width 584 height 538
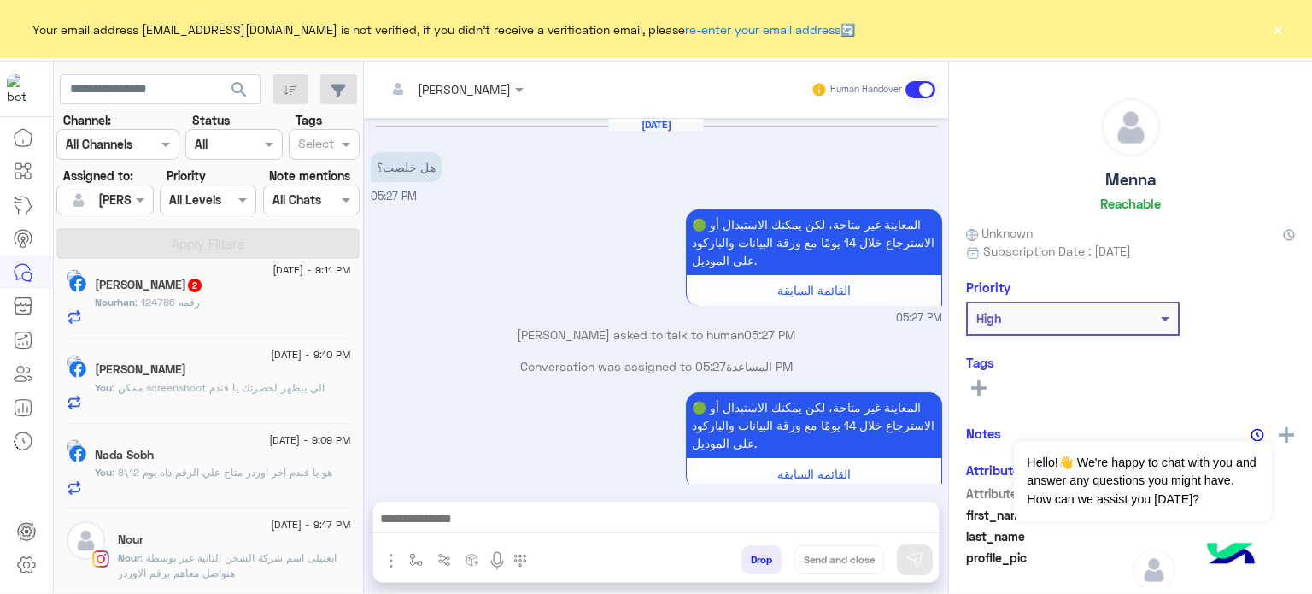
scroll to position [351, 0]
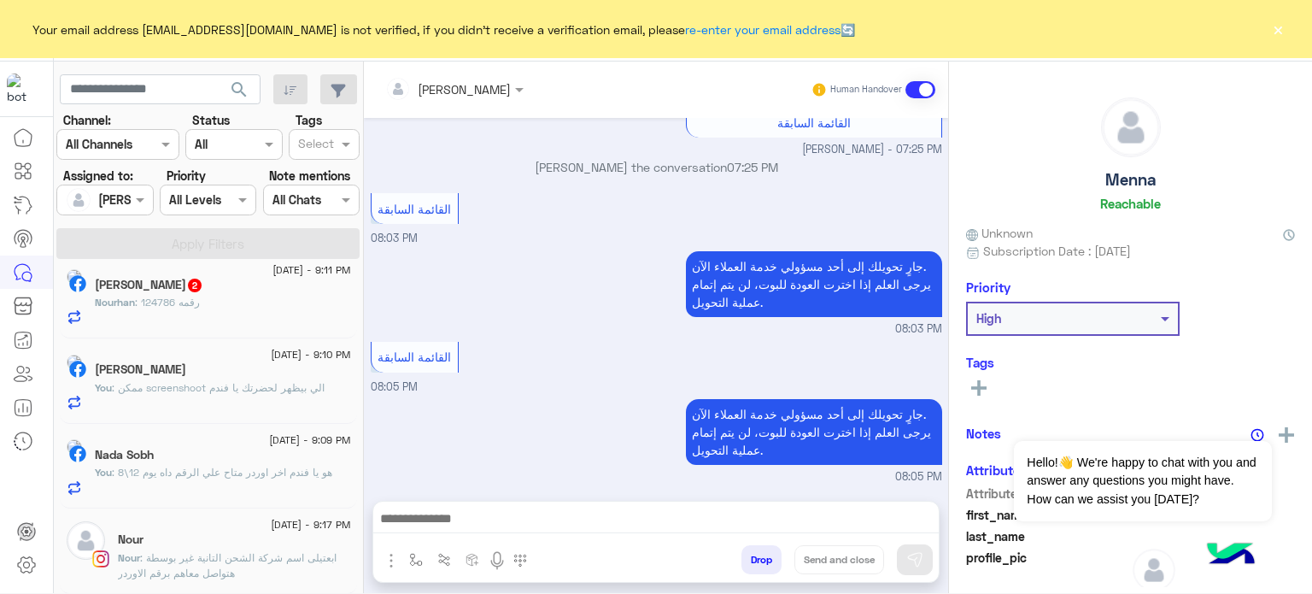
click at [272, 396] on p "You : ممكن screenshoot الي بيظهر لحضرتك يا فندم" at bounding box center [210, 387] width 230 height 15
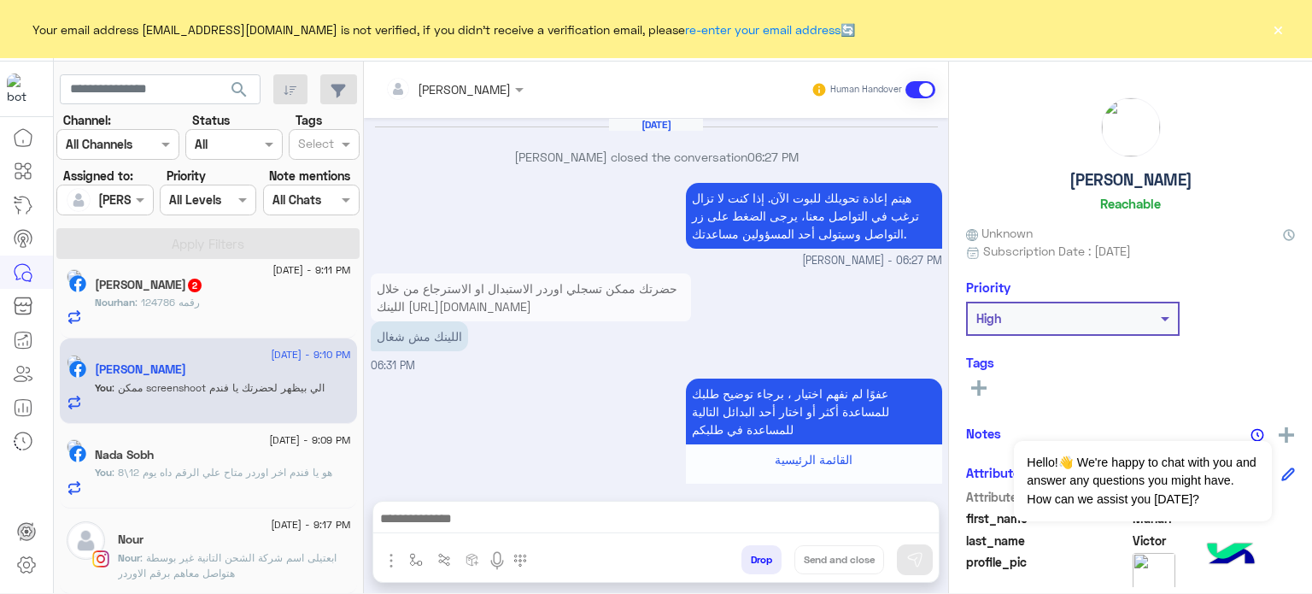
scroll to position [398, 0]
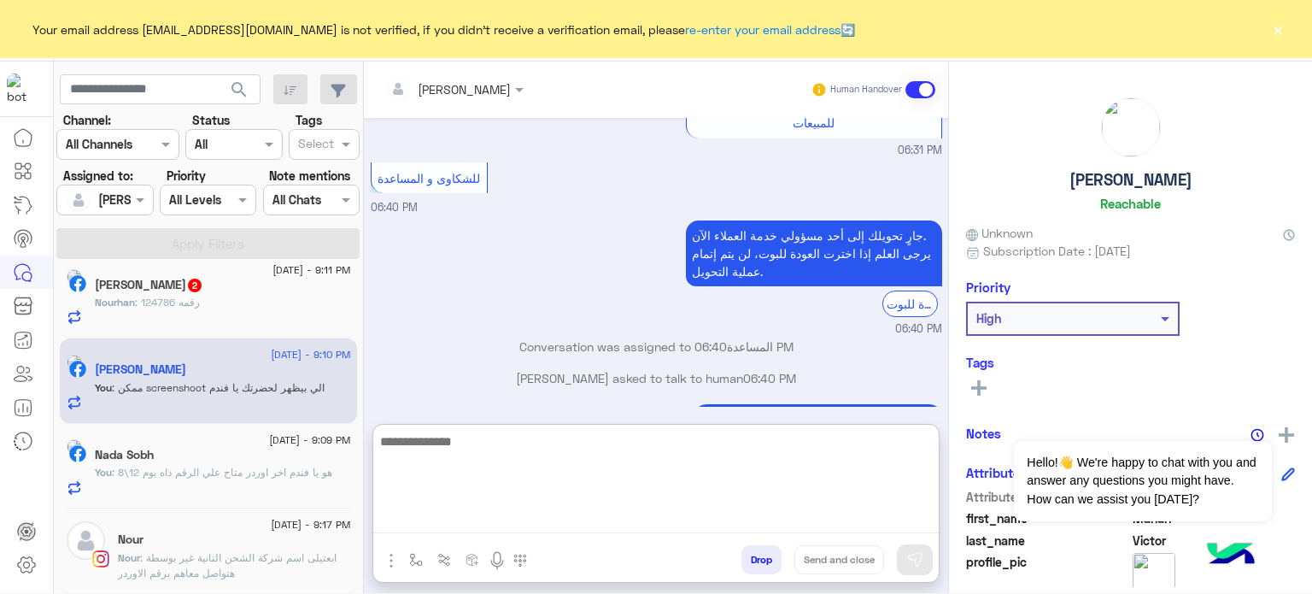
click at [506, 523] on textarea at bounding box center [656, 482] width 566 height 103
paste textarea "**********"
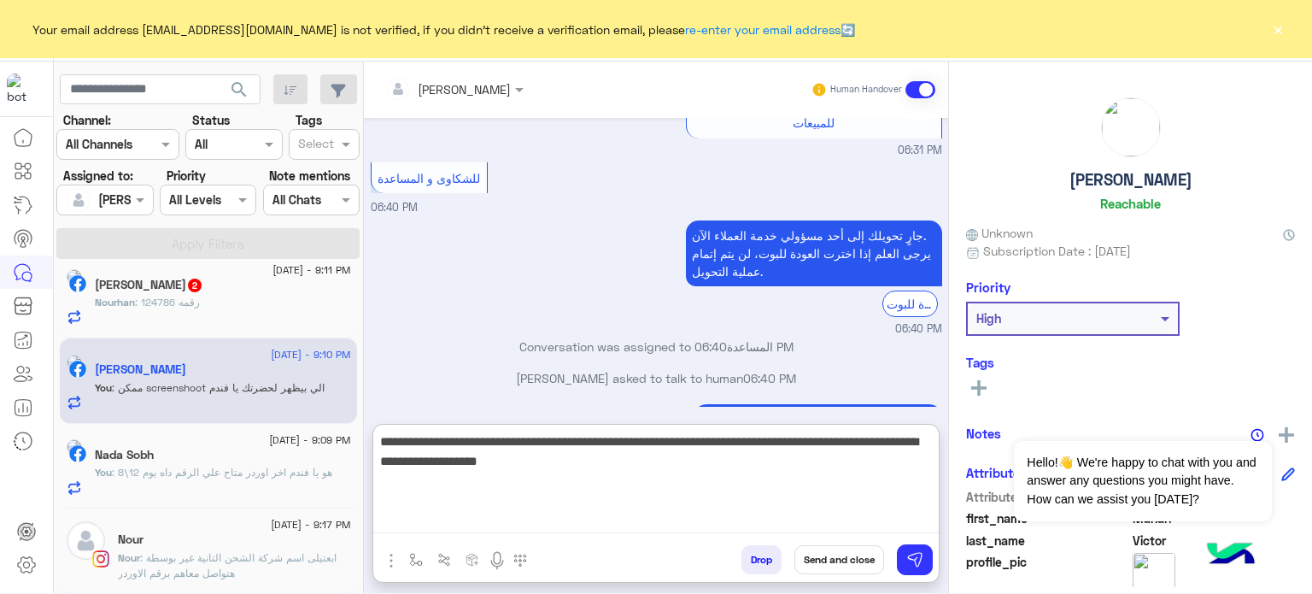
type textarea "**********"
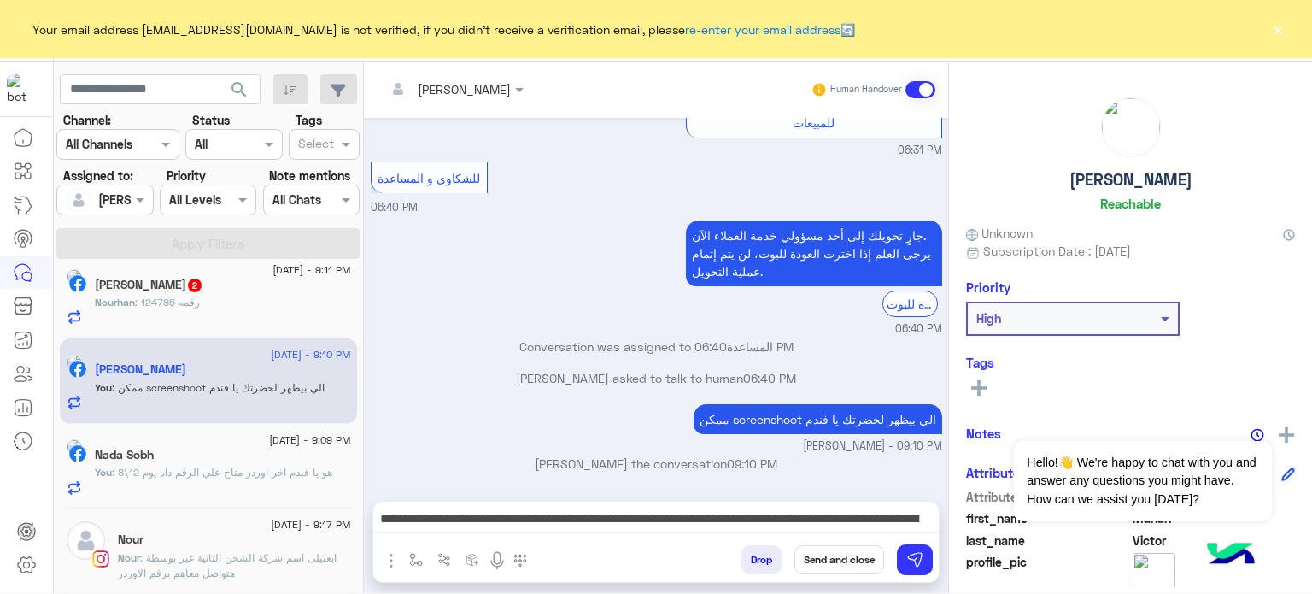
click at [811, 561] on button "Send and close" at bounding box center [840, 559] width 90 height 29
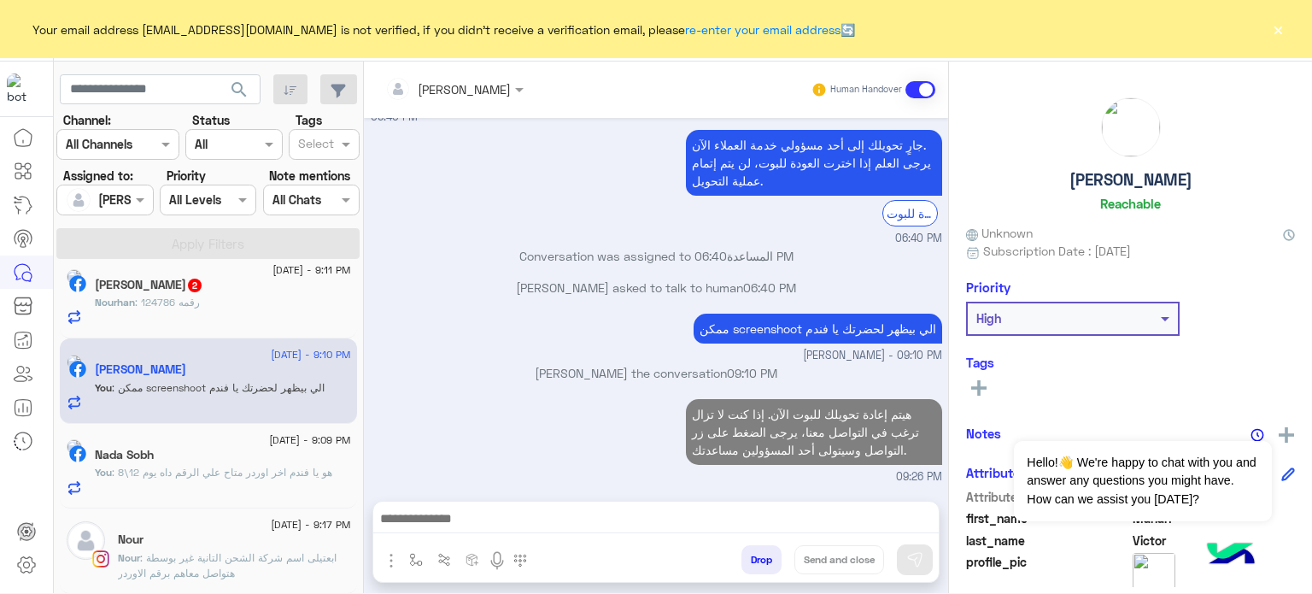
scroll to position [519, 0]
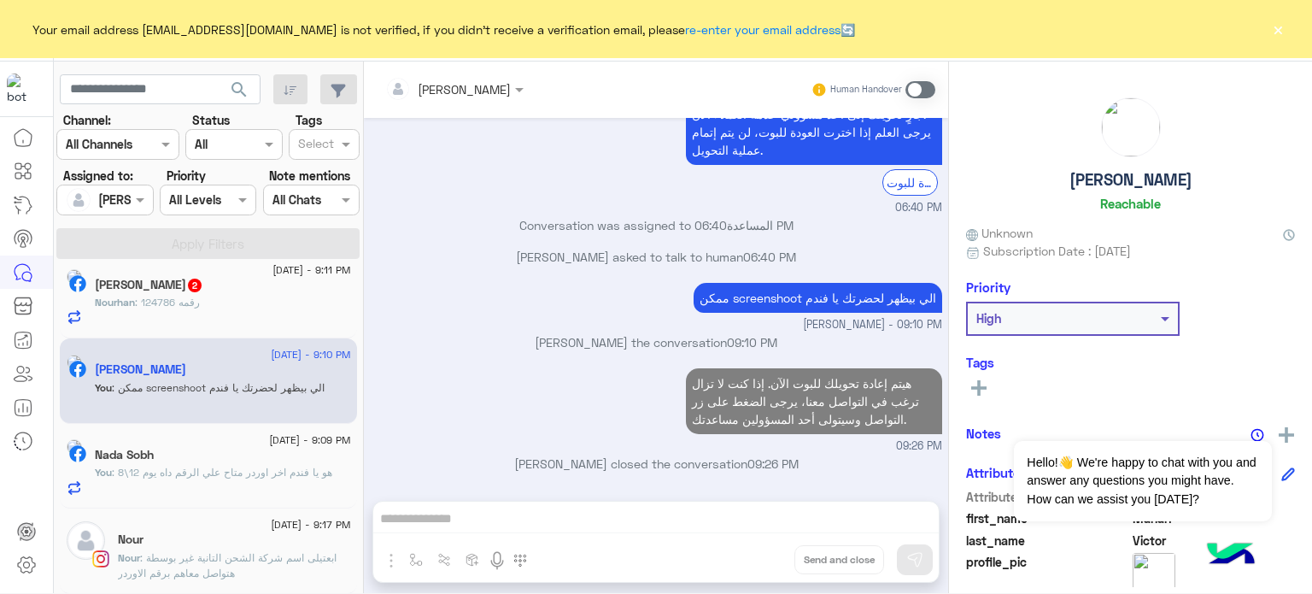
click at [258, 474] on div "search Channel: Channel All Channels Status Channel All Tags Select Assigned to…" at bounding box center [209, 331] width 310 height 538
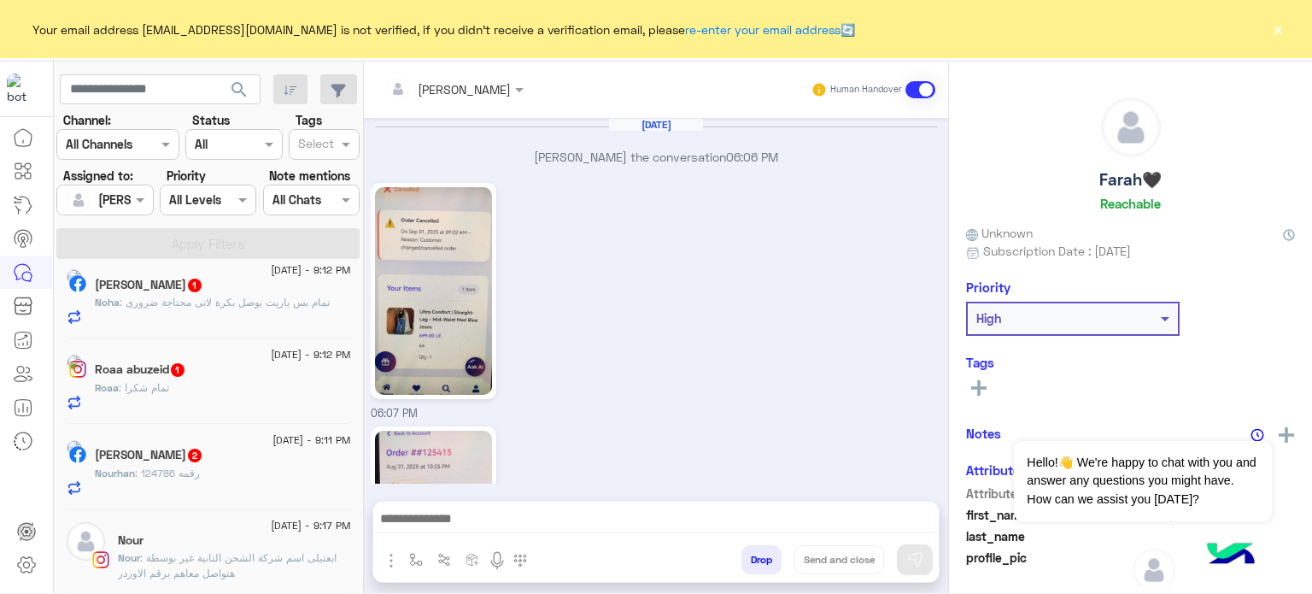
scroll to position [1400, 0]
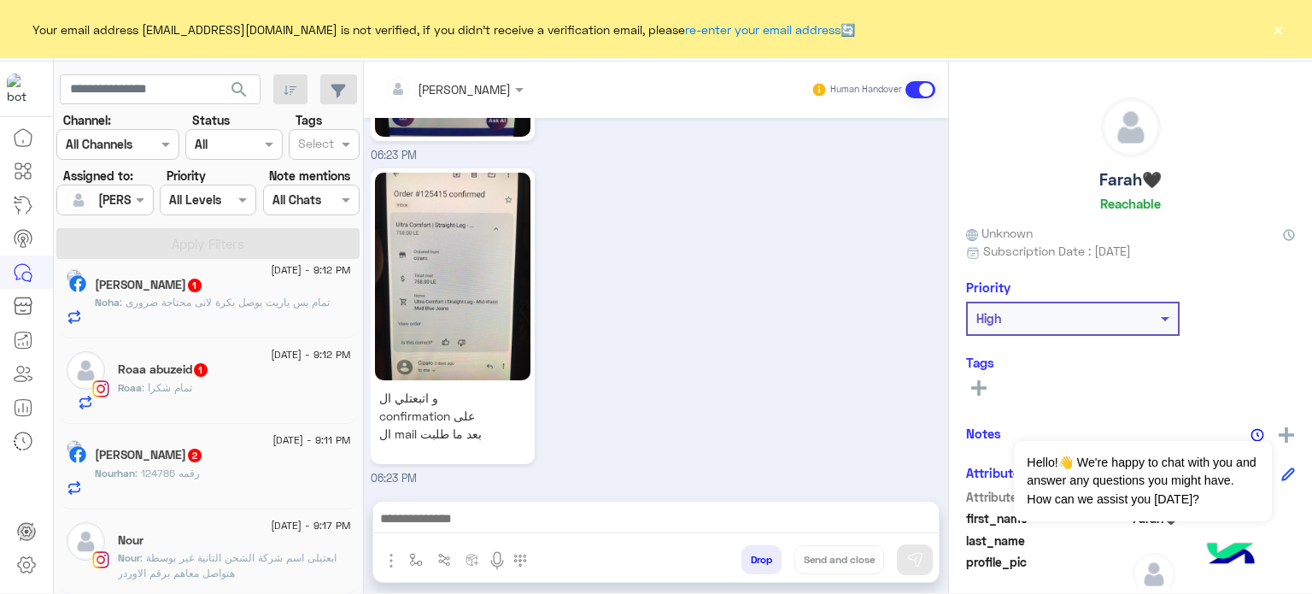
click at [226, 556] on span ": ابعتيلى اسم شركة الشحن التانية غير بوسطة هتواصل معاهم برقم الاوردر" at bounding box center [227, 565] width 219 height 28
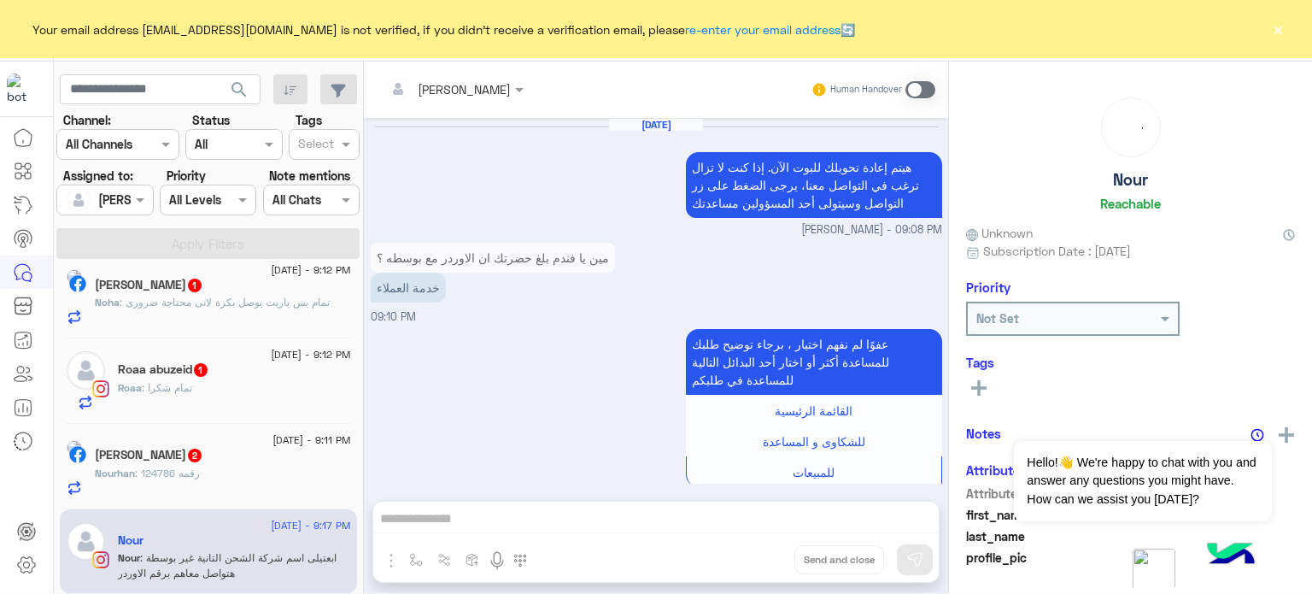
scroll to position [400, 0]
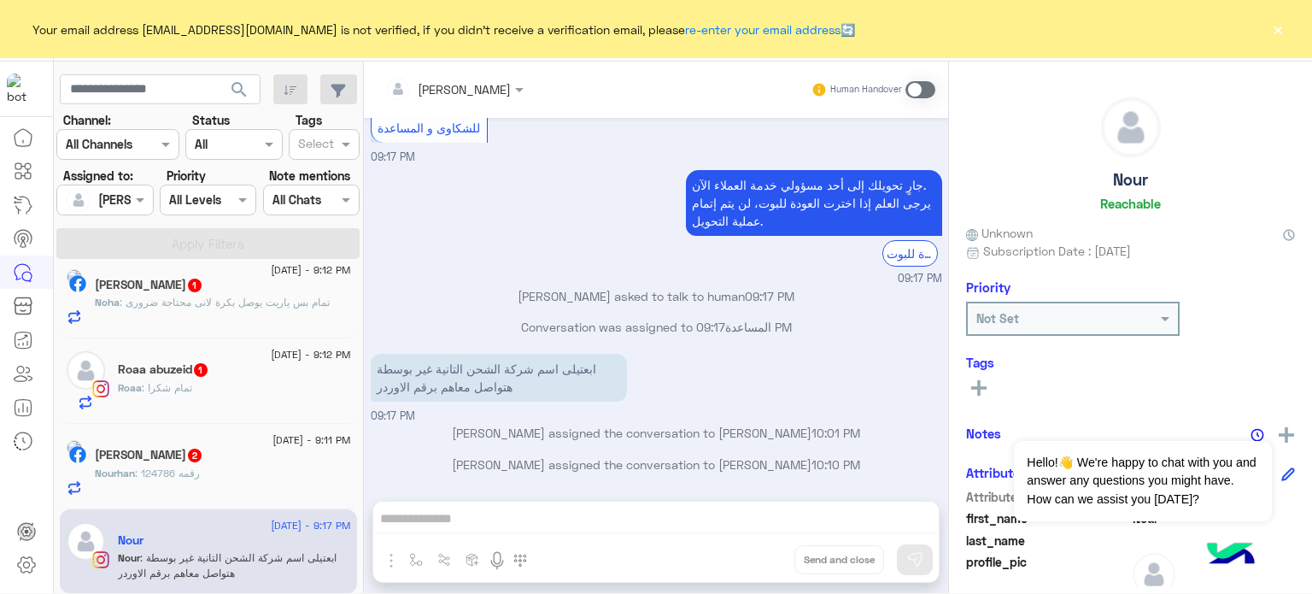
click at [227, 369] on div "Roaa abuzeid 1" at bounding box center [234, 371] width 233 height 18
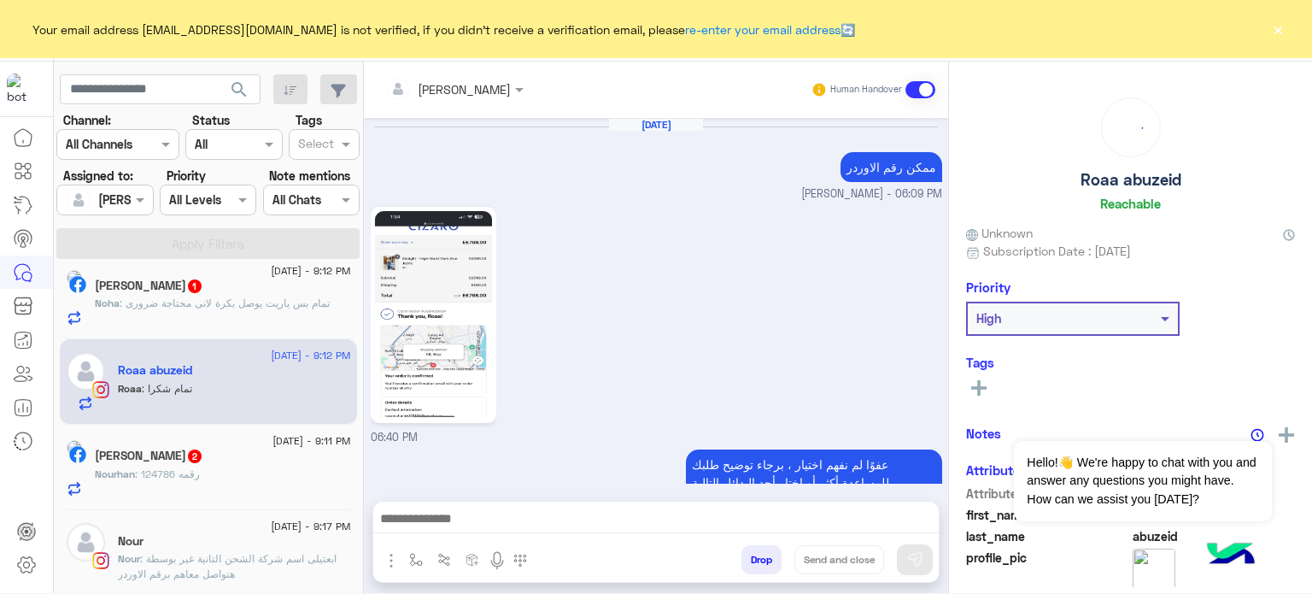
scroll to position [598, 0]
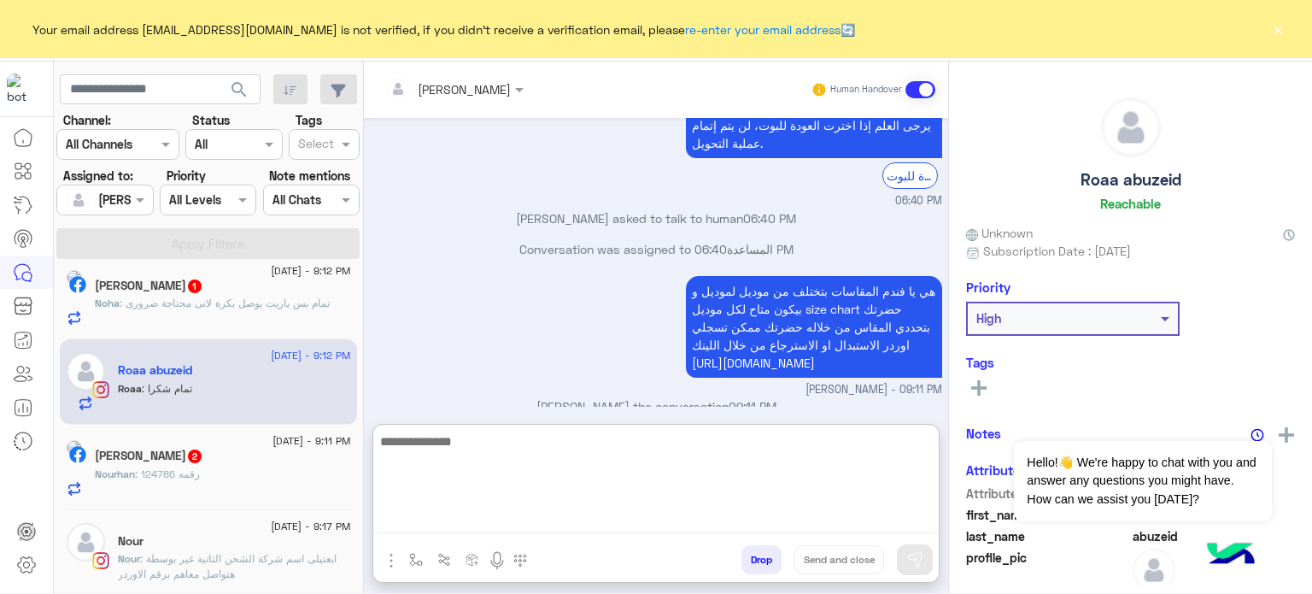
click at [525, 522] on textarea at bounding box center [656, 482] width 566 height 103
type textarea "**********"
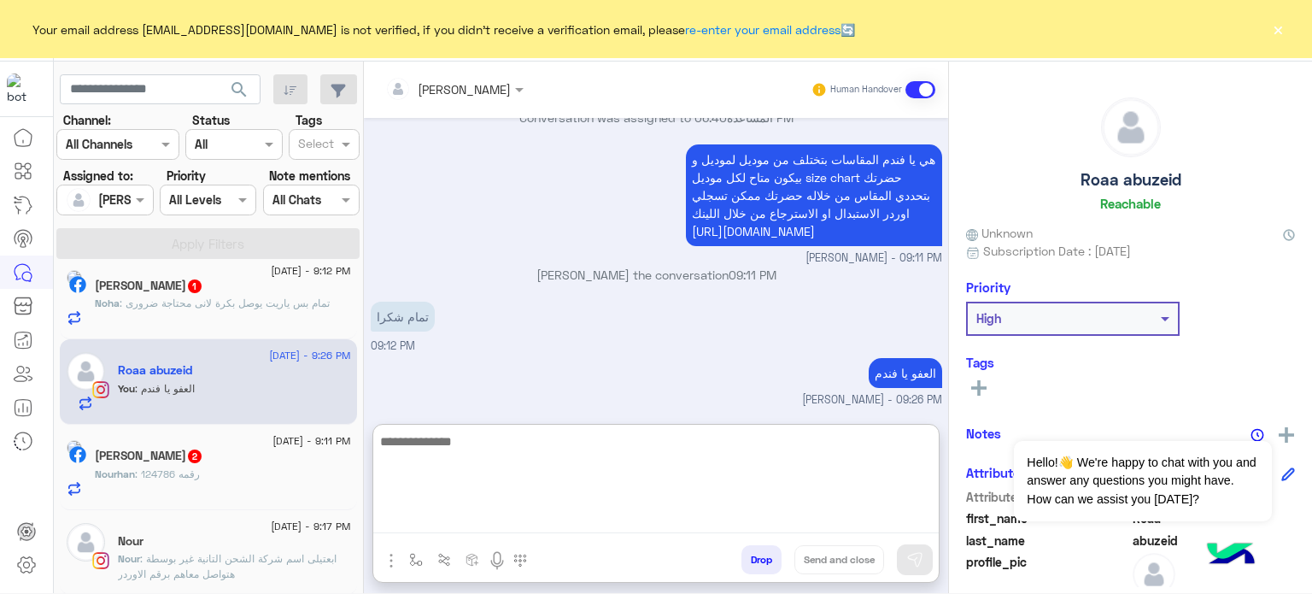
paste textarea "**********"
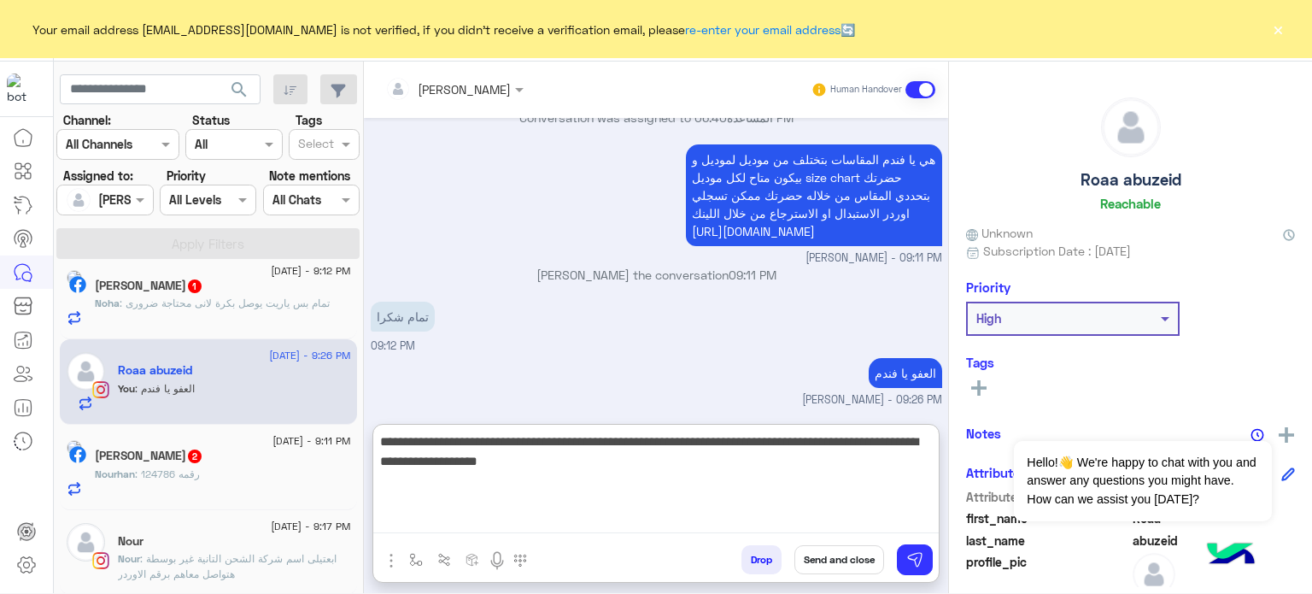
type textarea "**********"
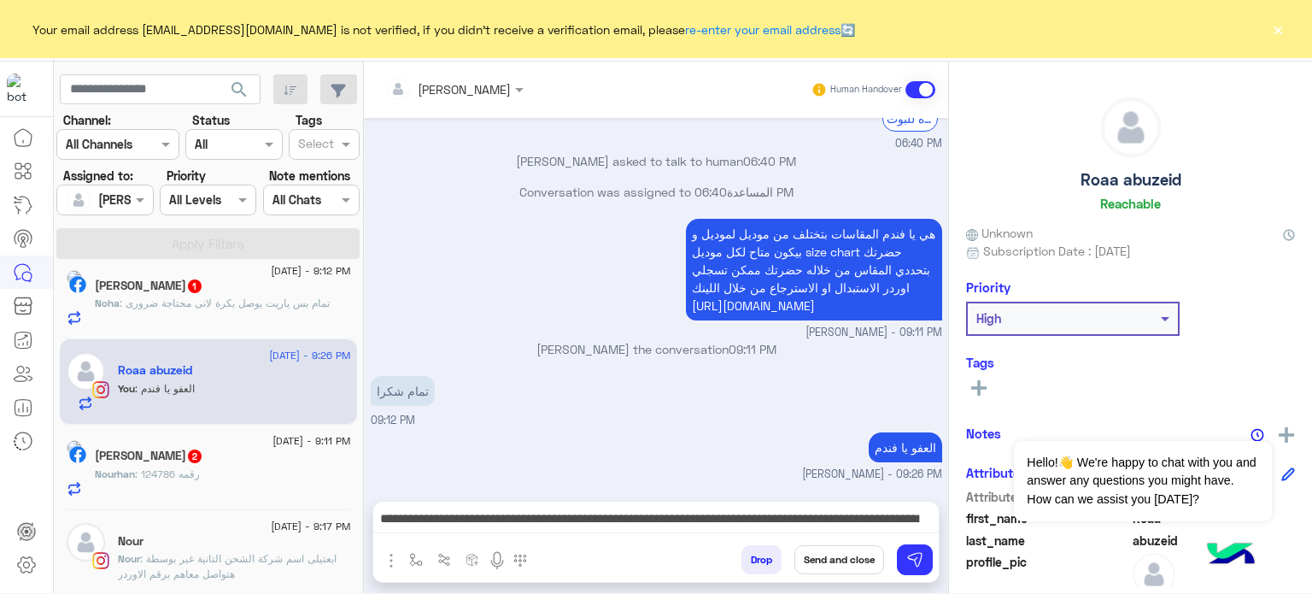
scroll to position [742, 0]
click at [819, 570] on button "Send and close" at bounding box center [840, 559] width 90 height 29
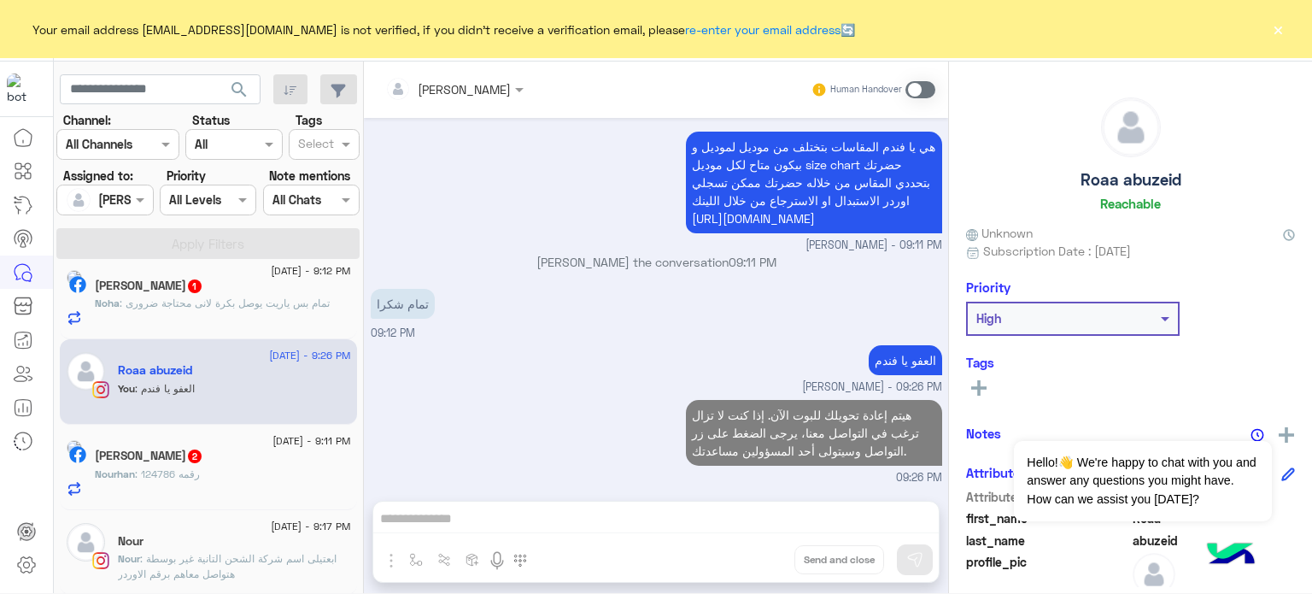
scroll to position [774, 0]
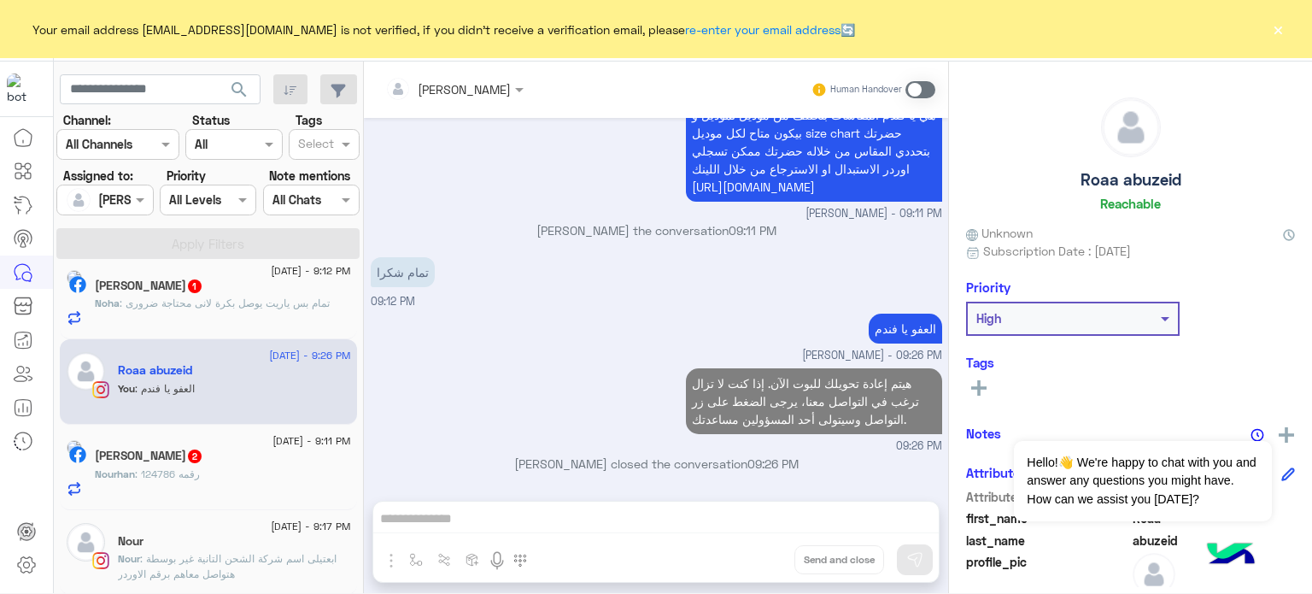
click at [233, 297] on span ": تمام بس ياريت يوصل بكرة لانى محتاجة ضرورى" at bounding box center [225, 302] width 210 height 13
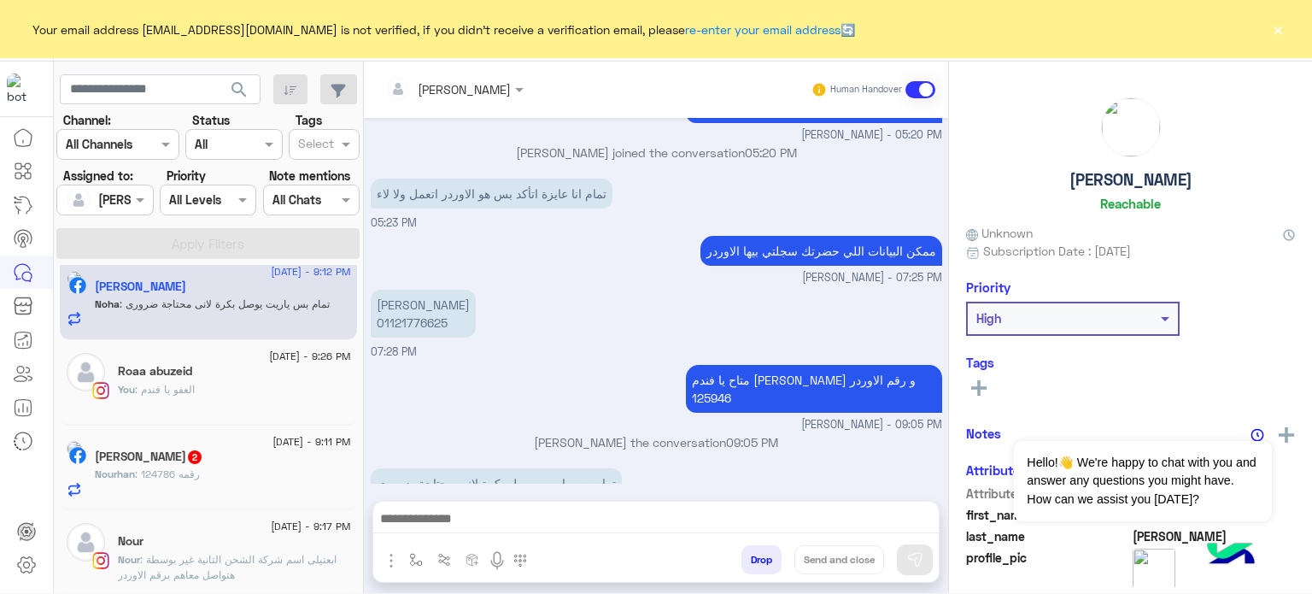
scroll to position [1207, 0]
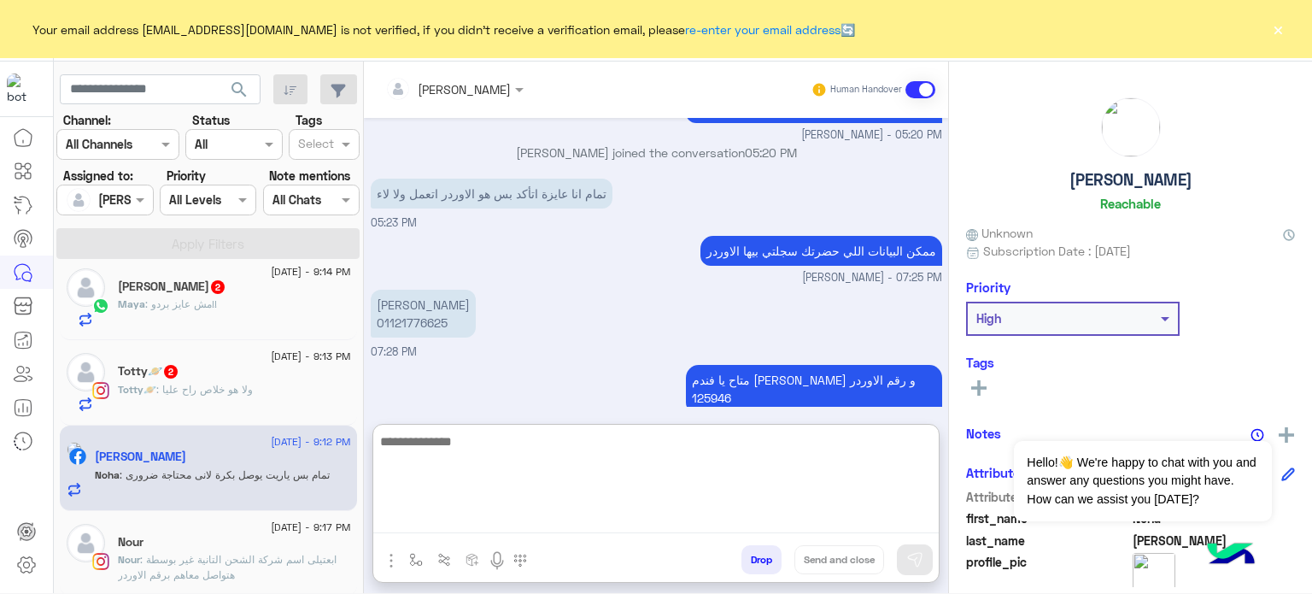
click at [448, 515] on textarea at bounding box center [656, 482] width 566 height 103
type textarea "**********"
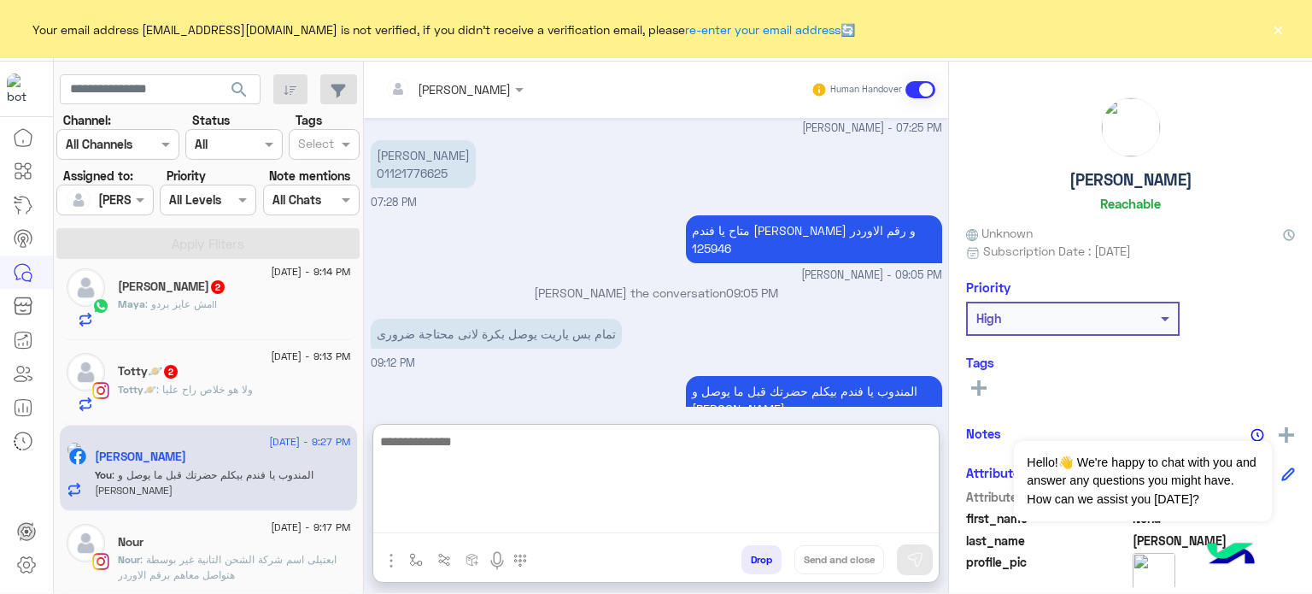
paste textarea "**********"
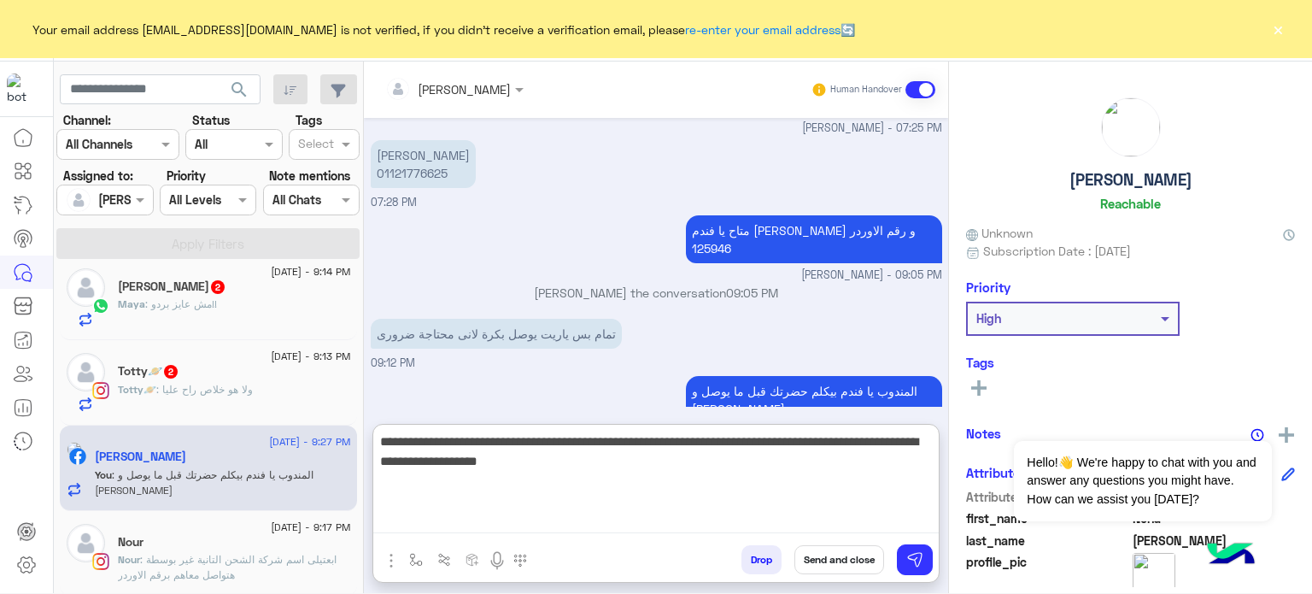
type textarea "**********"
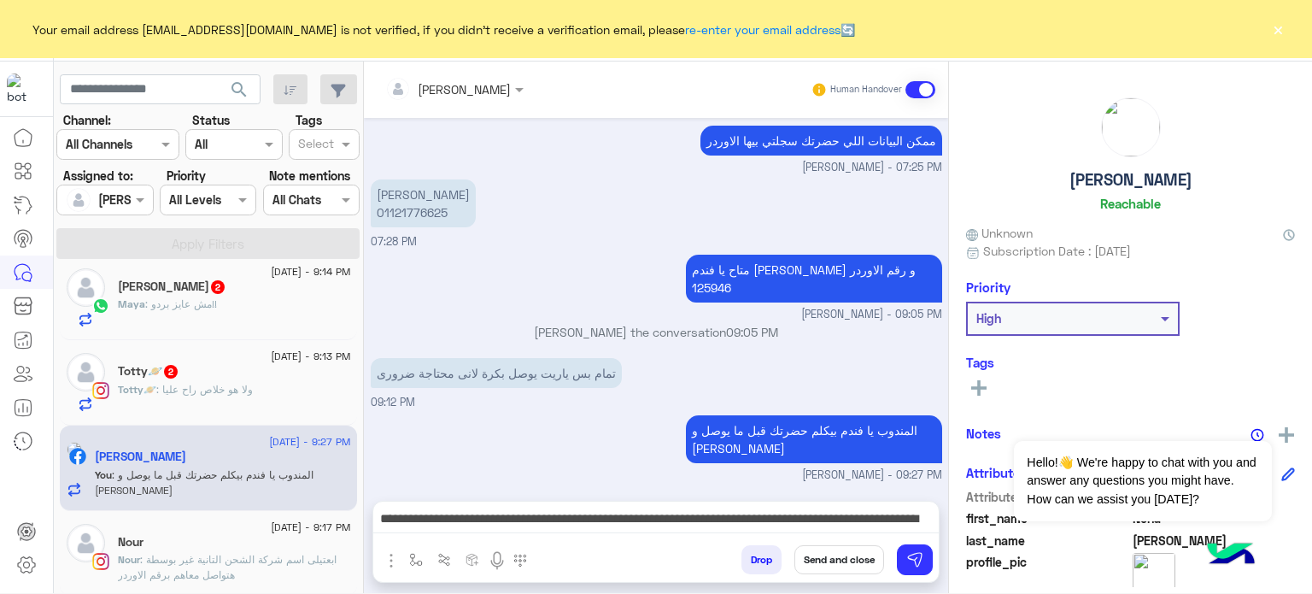
click at [845, 552] on button "Send and close" at bounding box center [840, 559] width 90 height 29
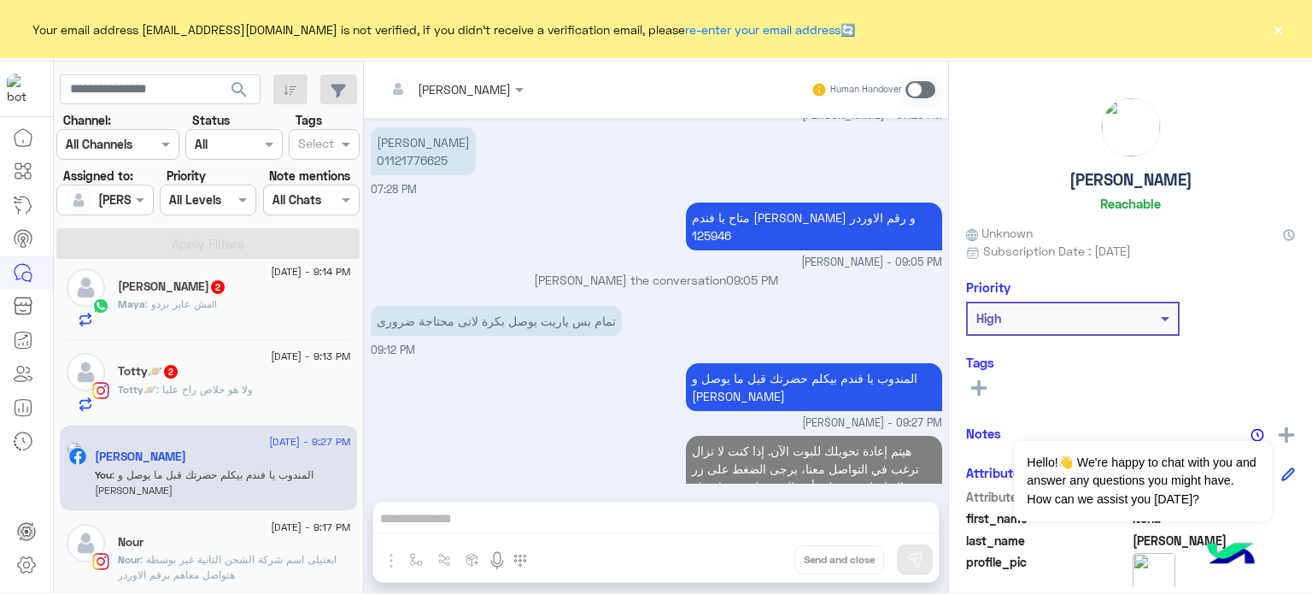
scroll to position [394, 0]
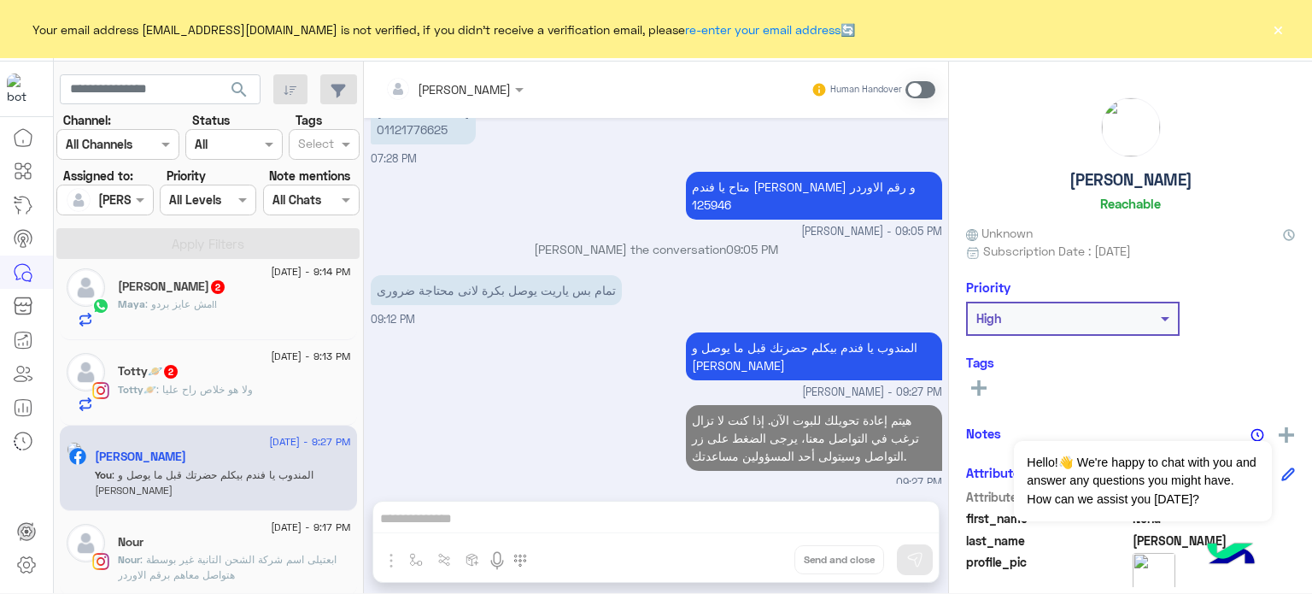
click at [240, 371] on div "Totty🪐 2" at bounding box center [234, 373] width 233 height 18
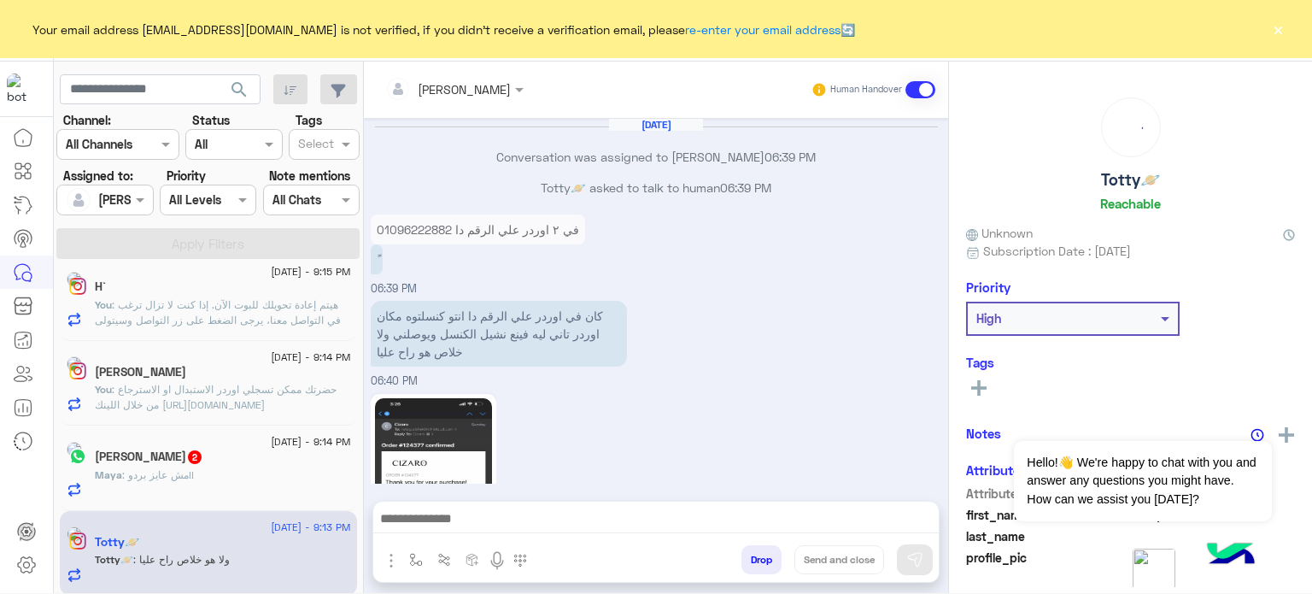
scroll to position [421, 0]
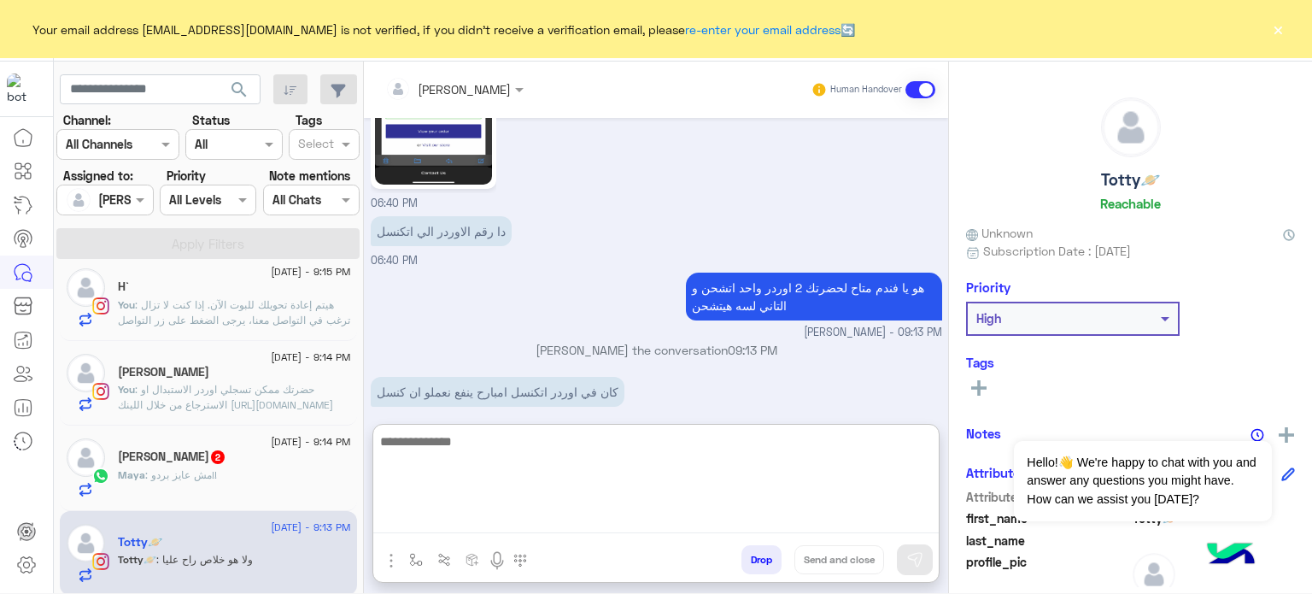
click at [562, 514] on textarea at bounding box center [656, 482] width 566 height 103
type textarea "**********"
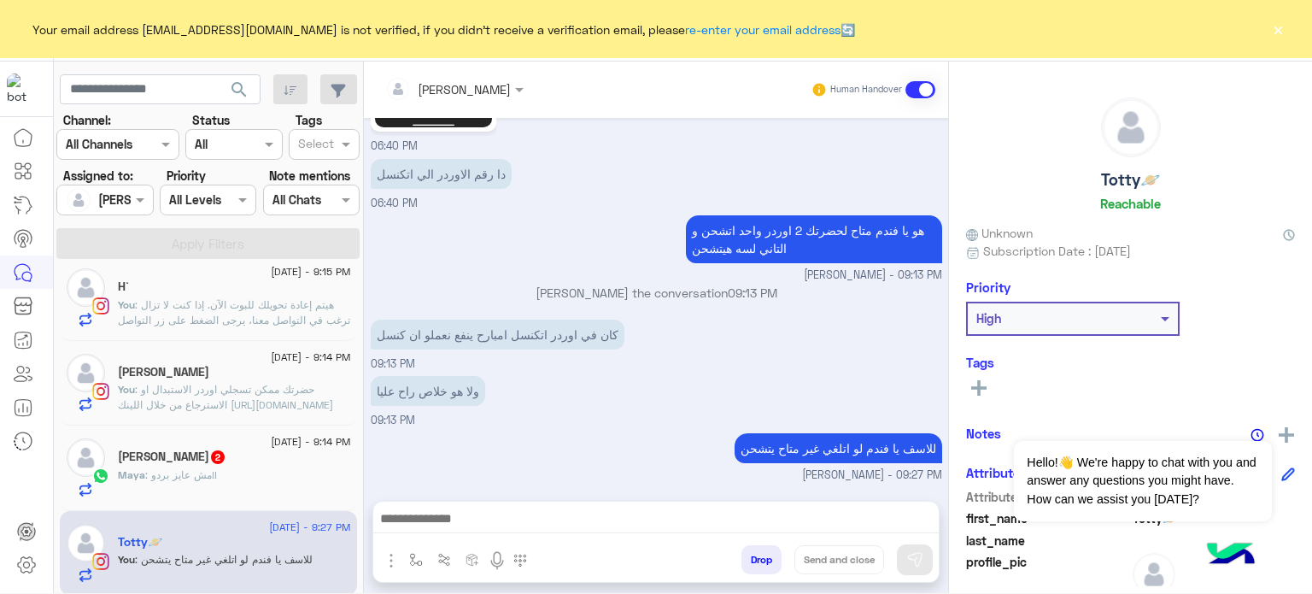
click at [229, 474] on div "[PERSON_NAME] : مش عايز بردو!!" at bounding box center [234, 482] width 233 height 30
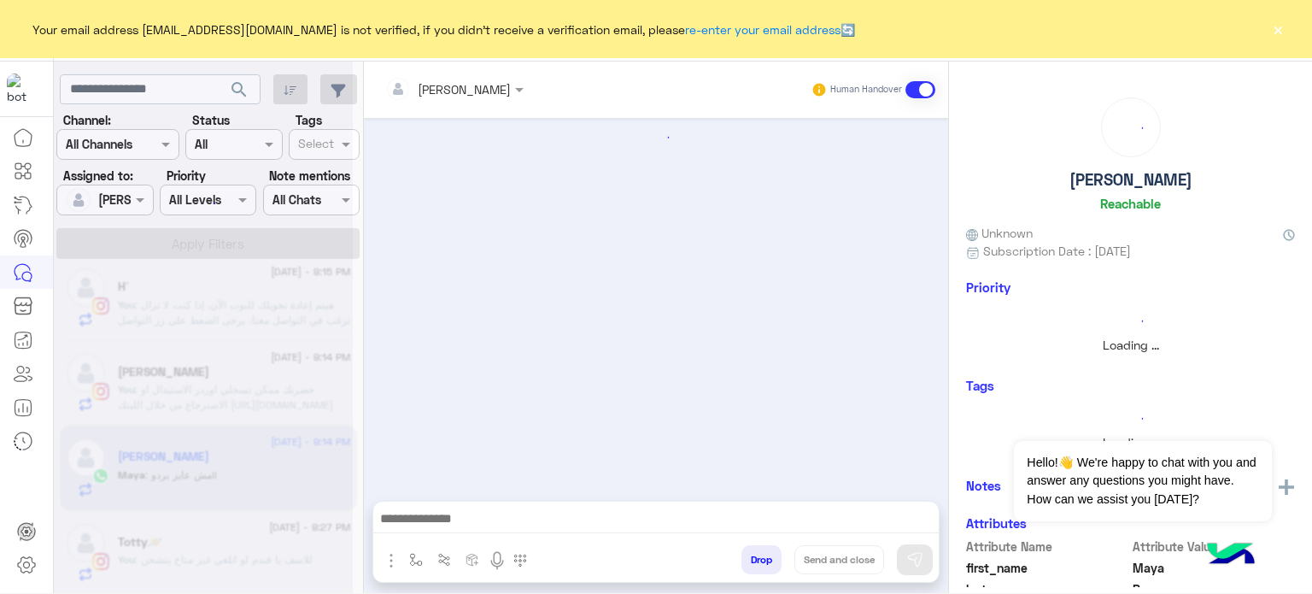
scroll to position [1121, 0]
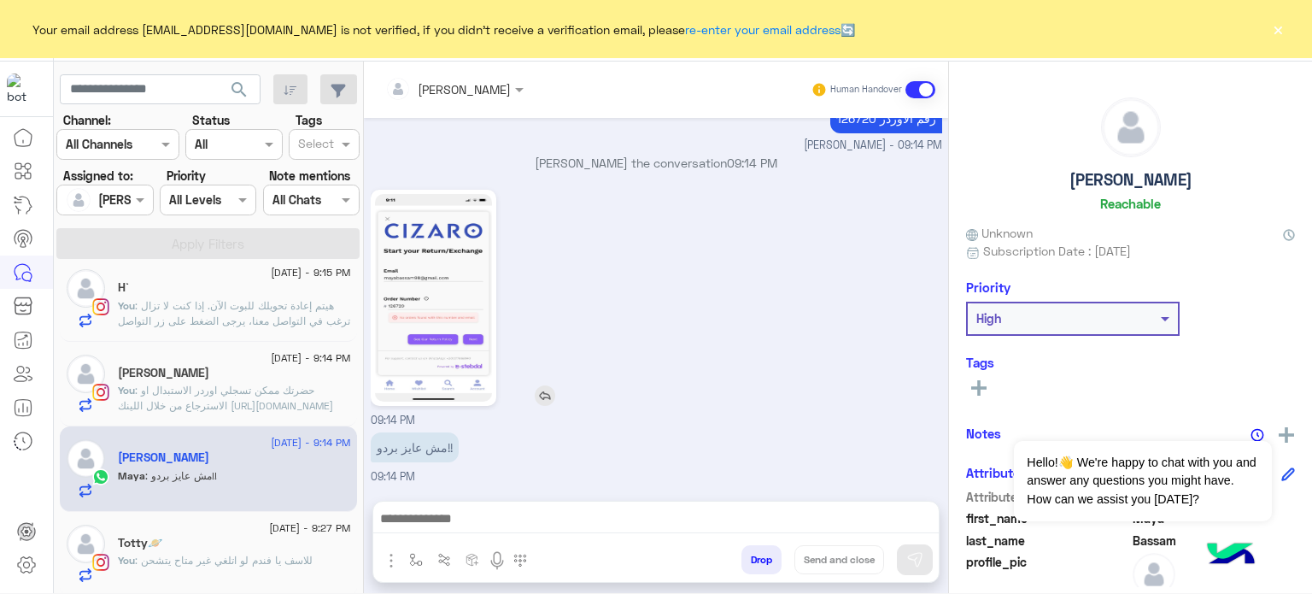
click at [443, 249] on img at bounding box center [433, 298] width 117 height 208
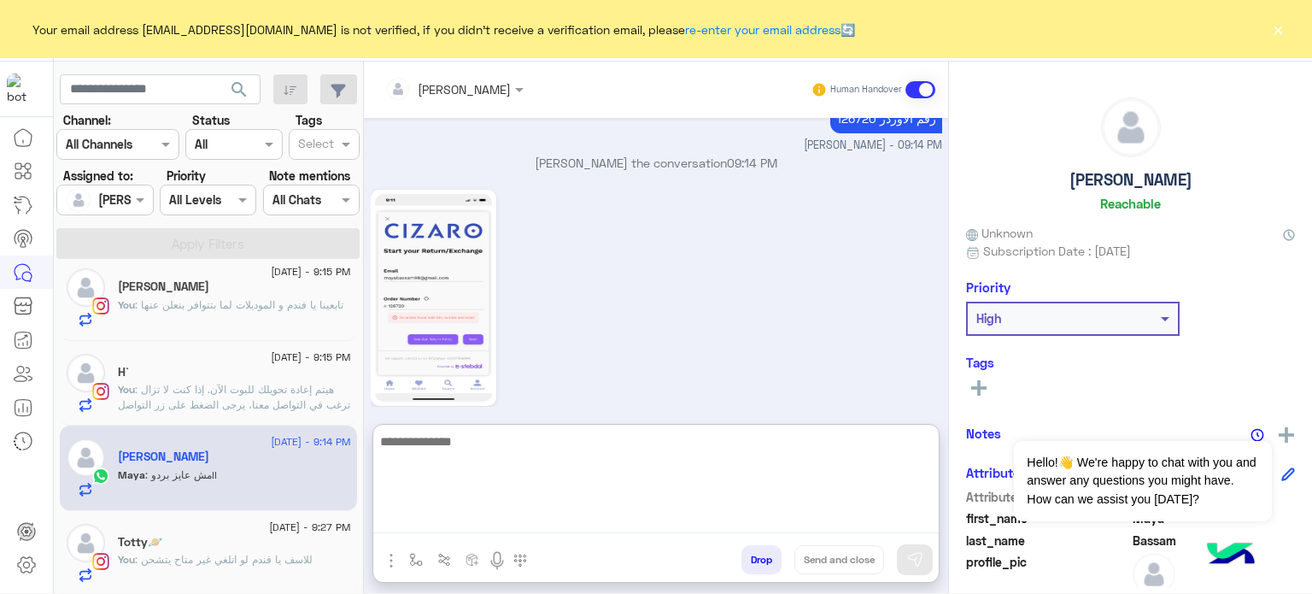
click at [517, 516] on textarea at bounding box center [656, 482] width 566 height 103
type textarea "**********"
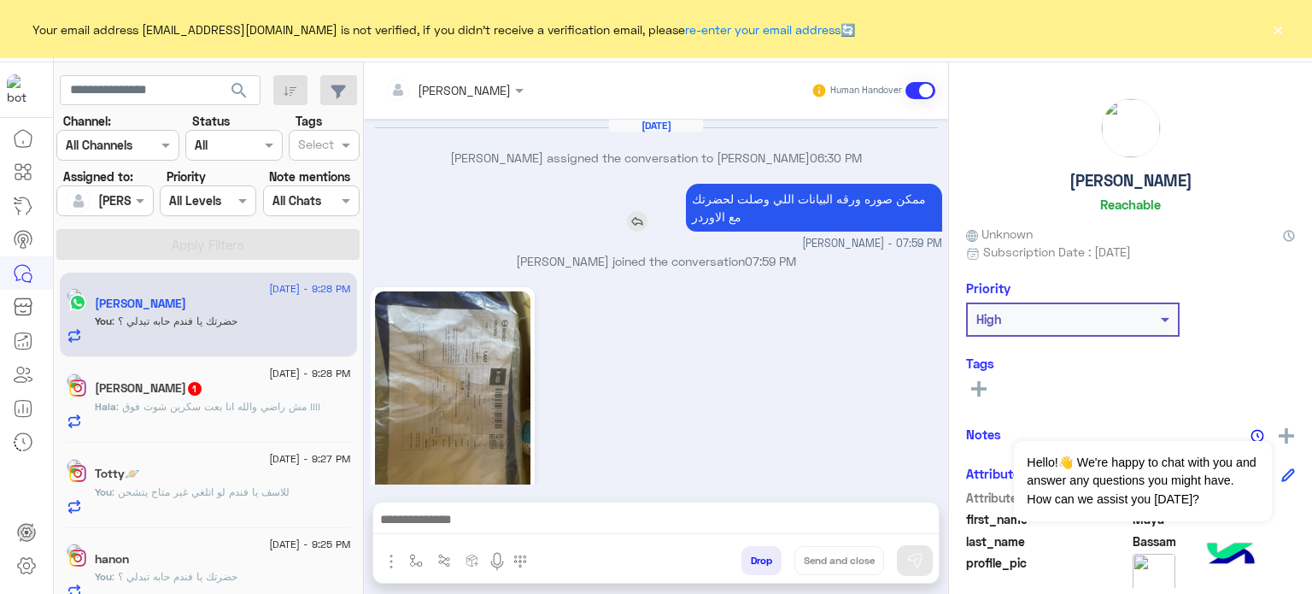
scroll to position [537, 0]
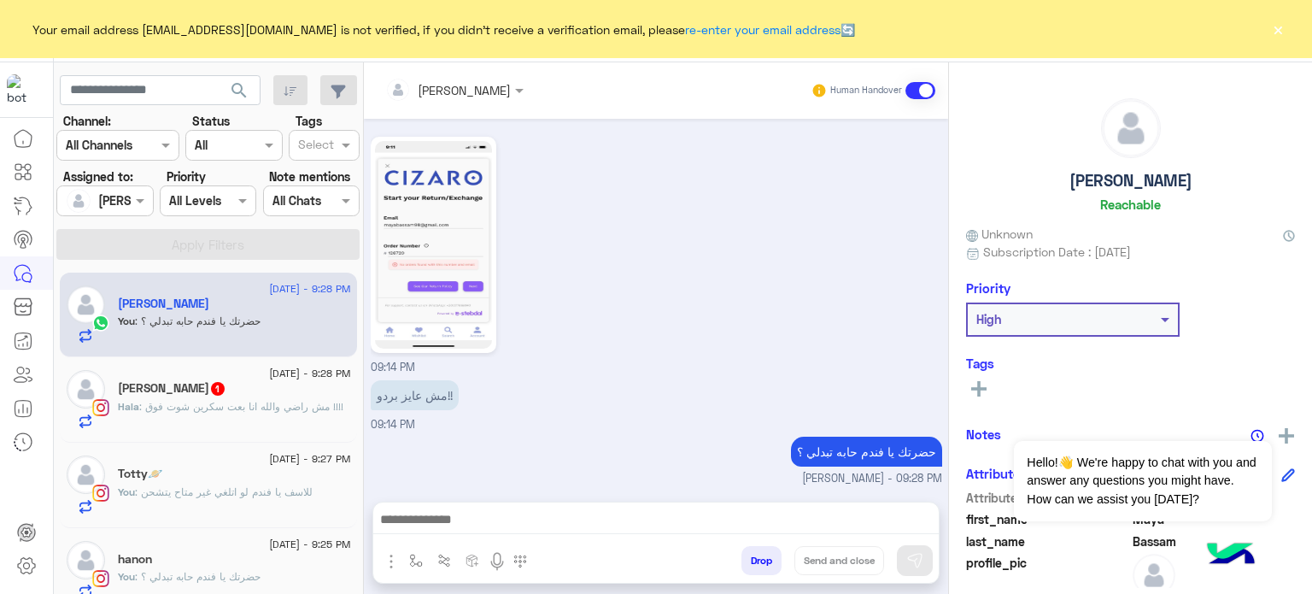
click at [253, 406] on span ": مش راضي والله انا بعت سكرين شوت فوق !!!!" at bounding box center [241, 406] width 204 height 13
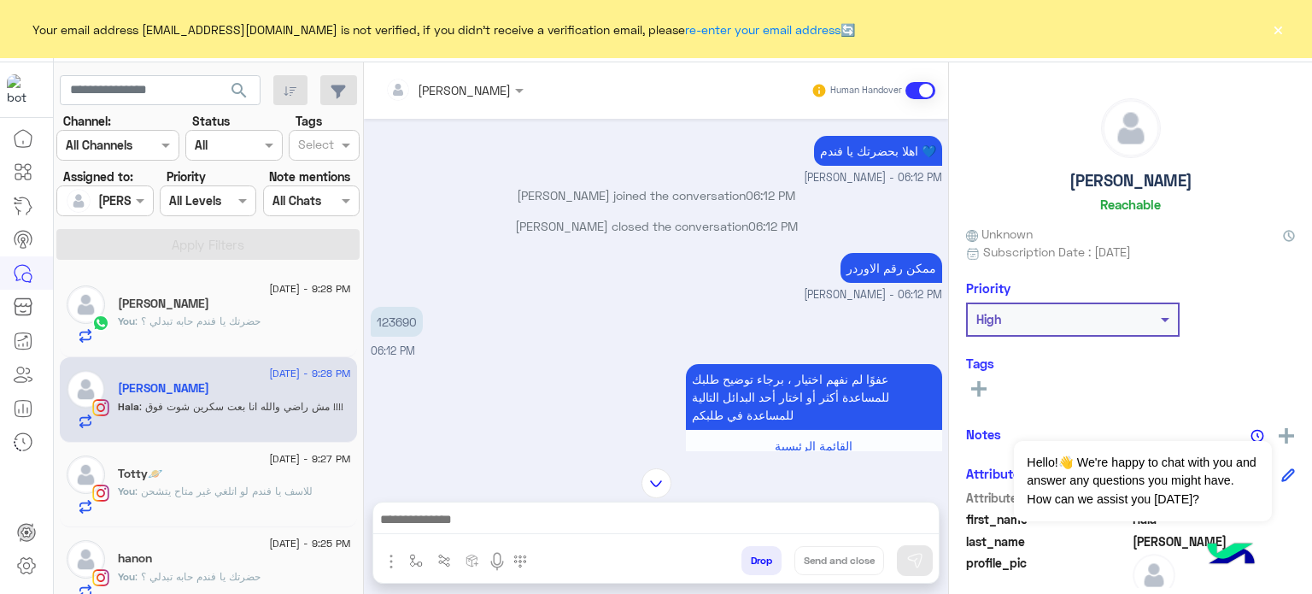
scroll to position [37, 0]
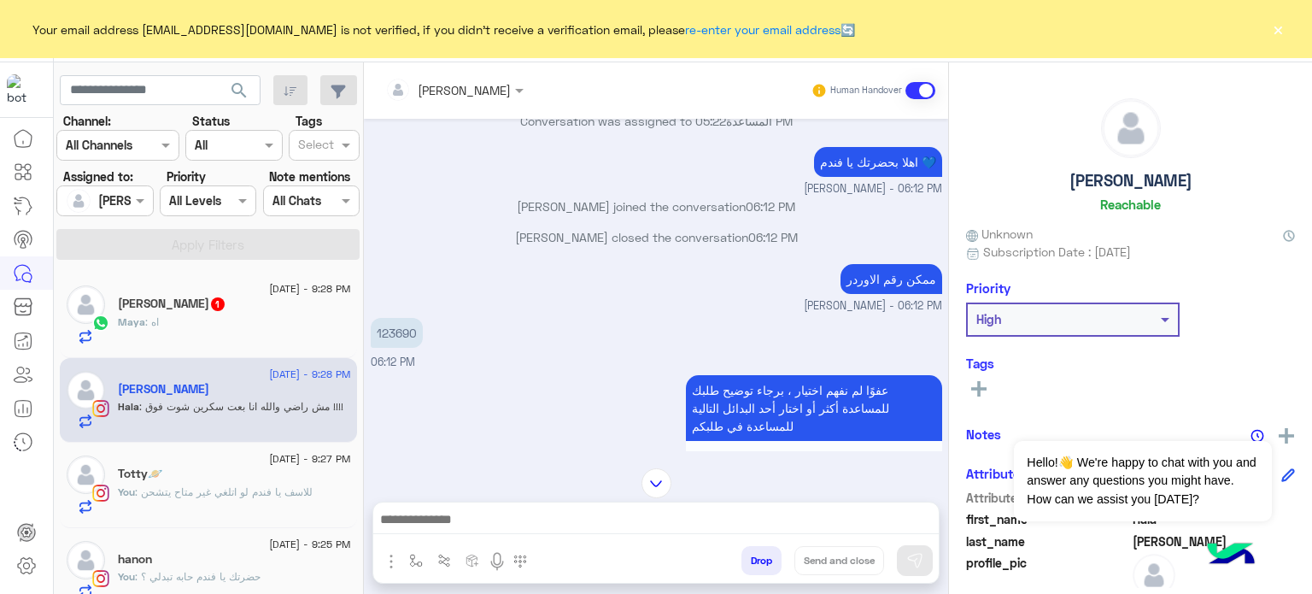
drag, startPoint x: 424, startPoint y: 332, endPoint x: 374, endPoint y: 327, distance: 49.7
click at [374, 327] on div "123690 06:12 PM" at bounding box center [657, 342] width 572 height 57
copy p "123690"
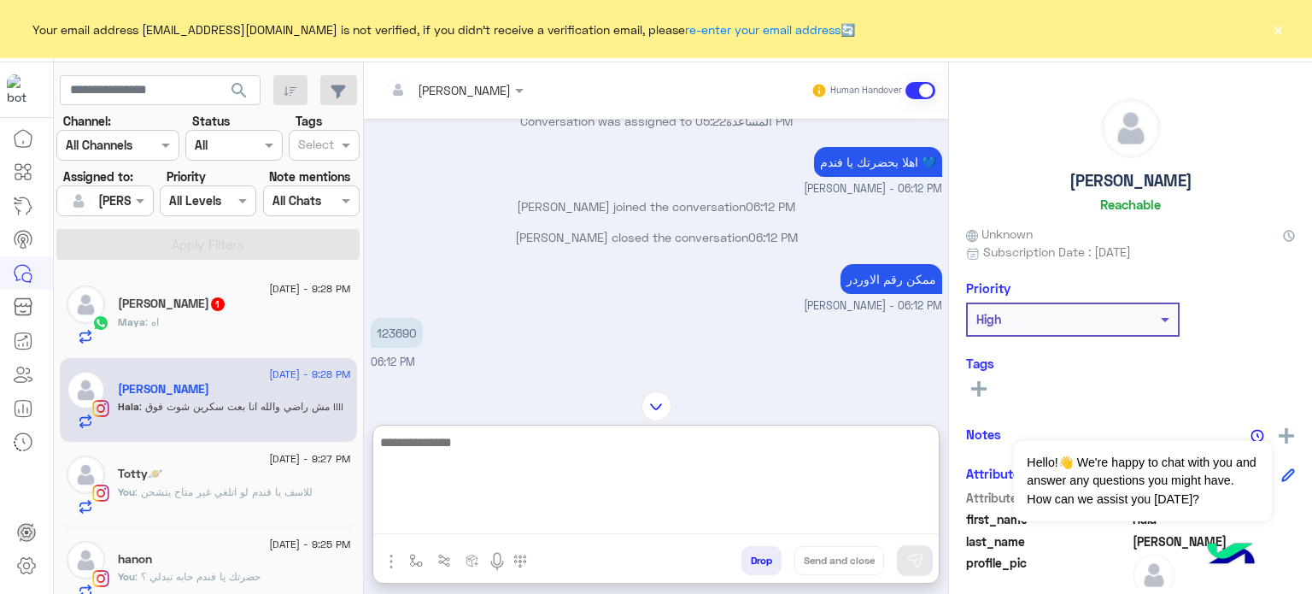
click at [533, 526] on textarea at bounding box center [656, 482] width 566 height 103
type textarea "**********"
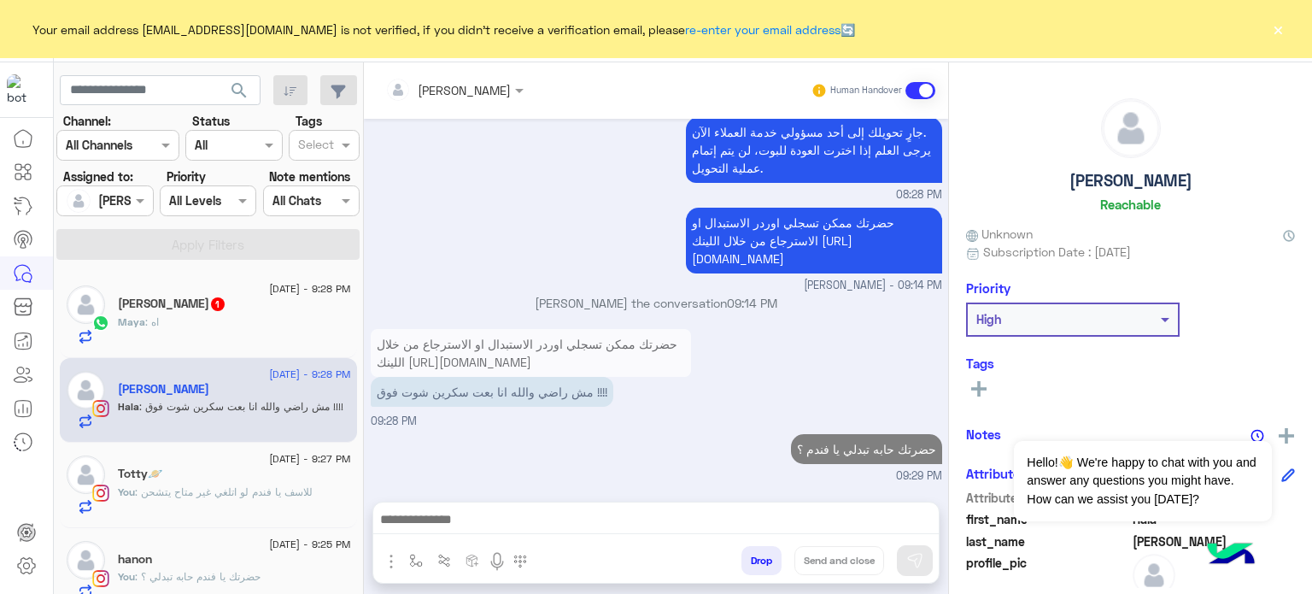
scroll to position [1024, 0]
click at [235, 341] on div "Maya : اه" at bounding box center [234, 329] width 233 height 30
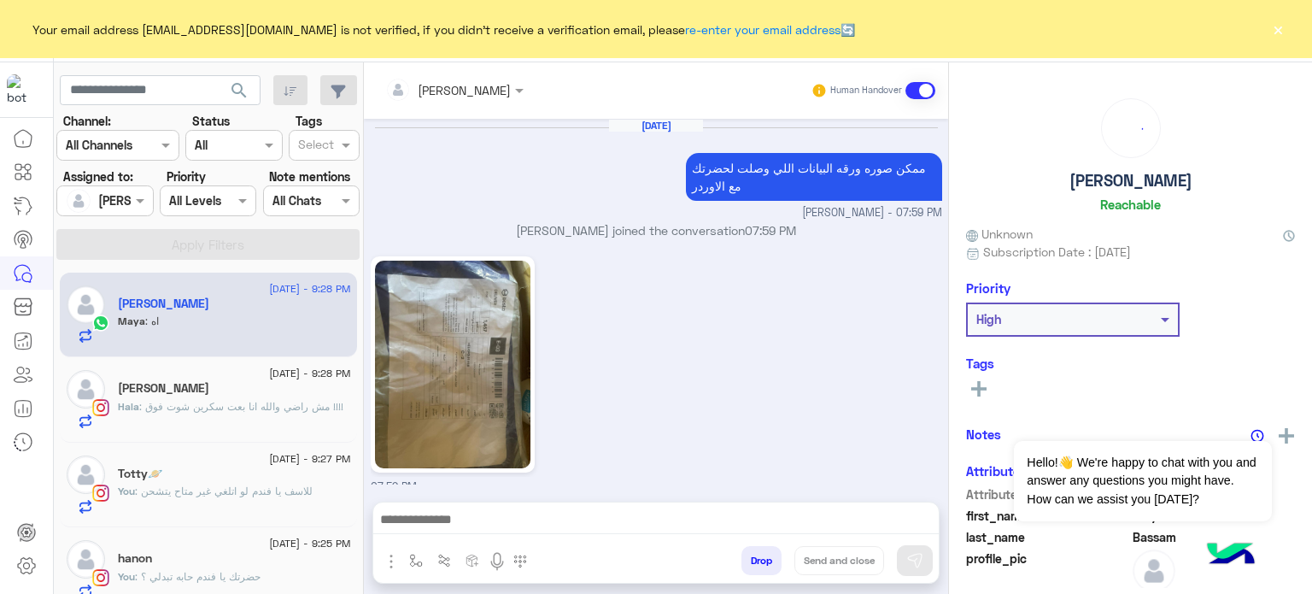
scroll to position [563, 0]
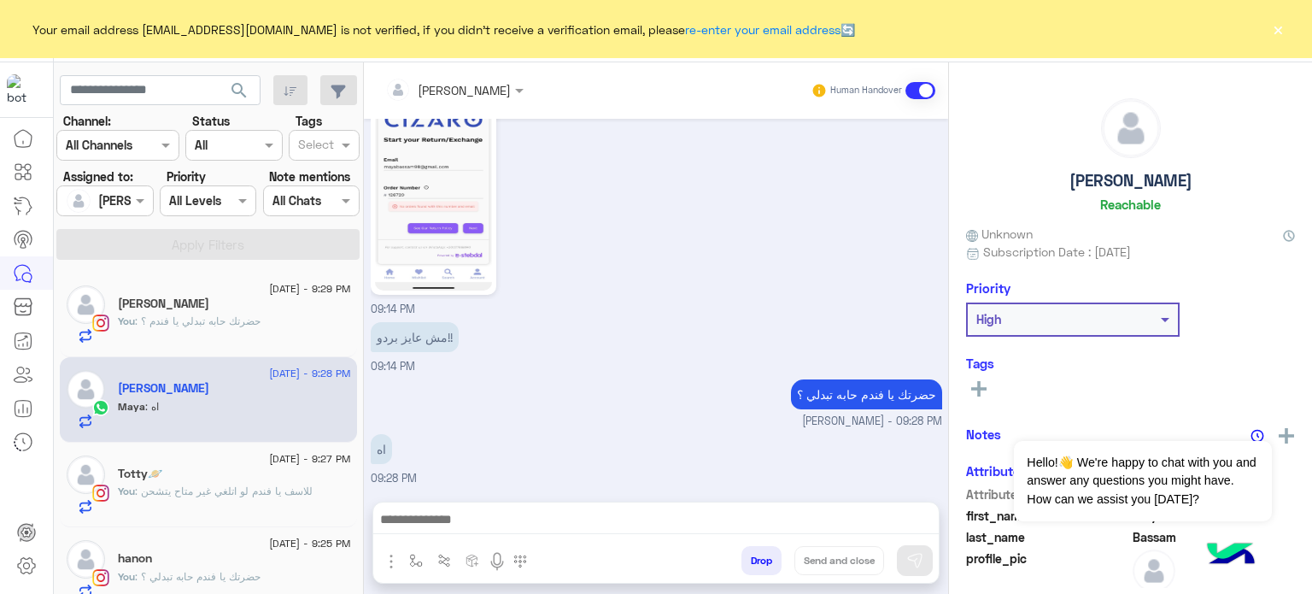
click at [534, 508] on div at bounding box center [656, 523] width 566 height 43
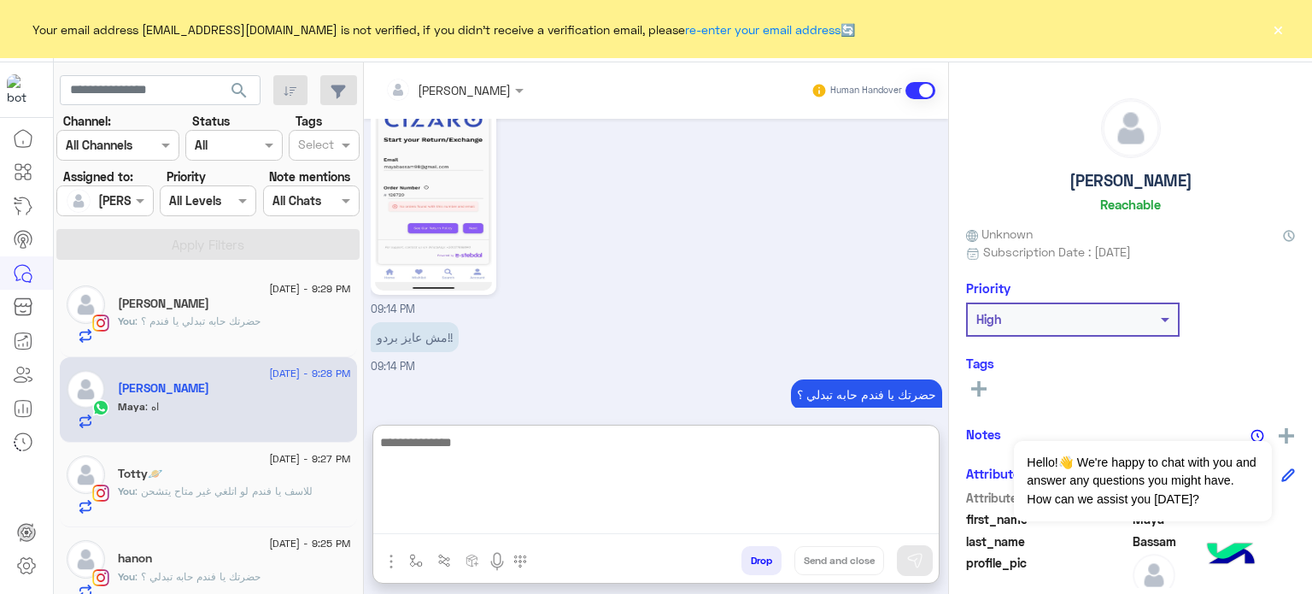
click at [508, 516] on textarea at bounding box center [656, 482] width 566 height 103
type textarea "**********"
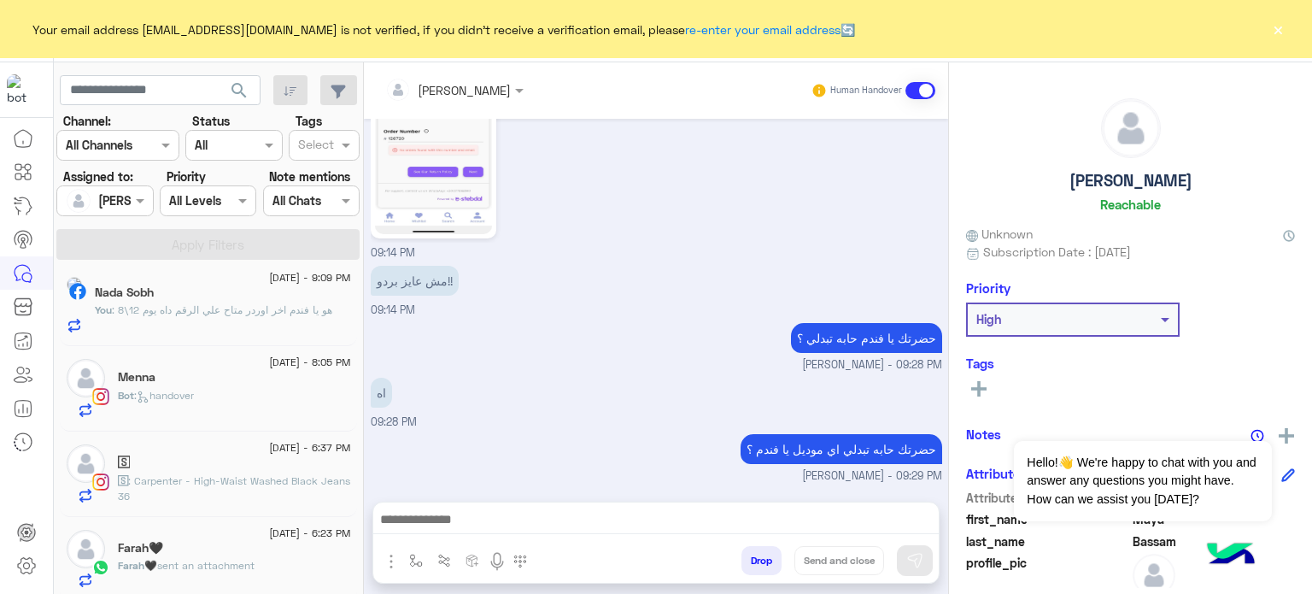
scroll to position [656, 0]
click at [247, 415] on div "Bot : handover" at bounding box center [234, 403] width 233 height 30
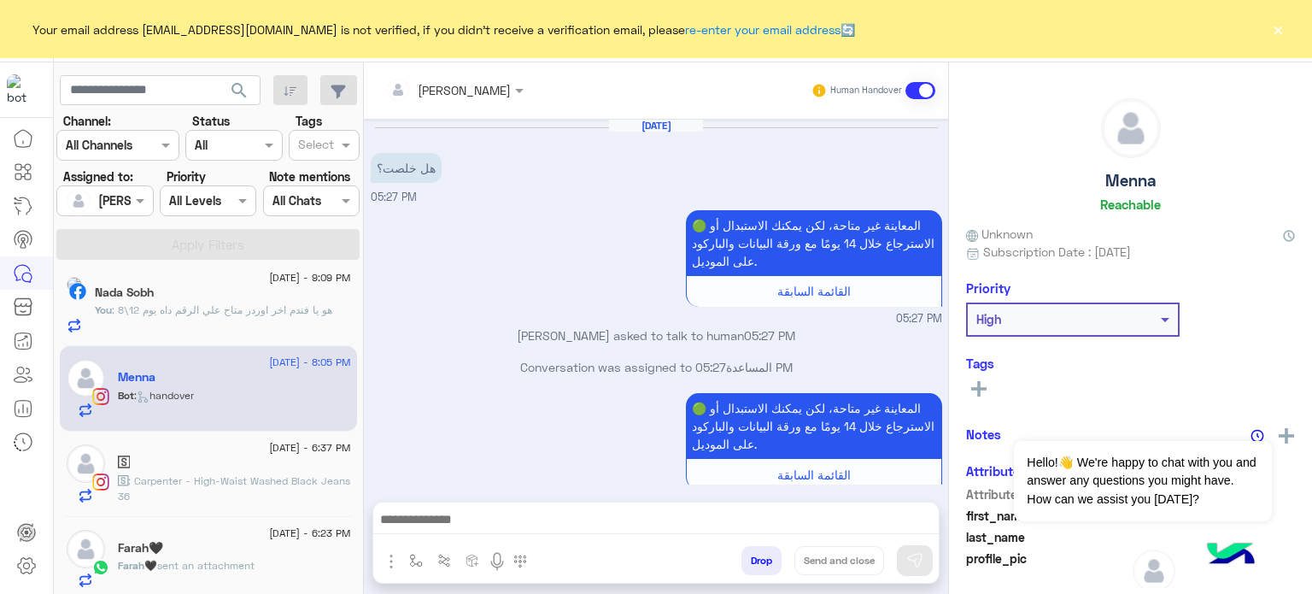
scroll to position [351, 0]
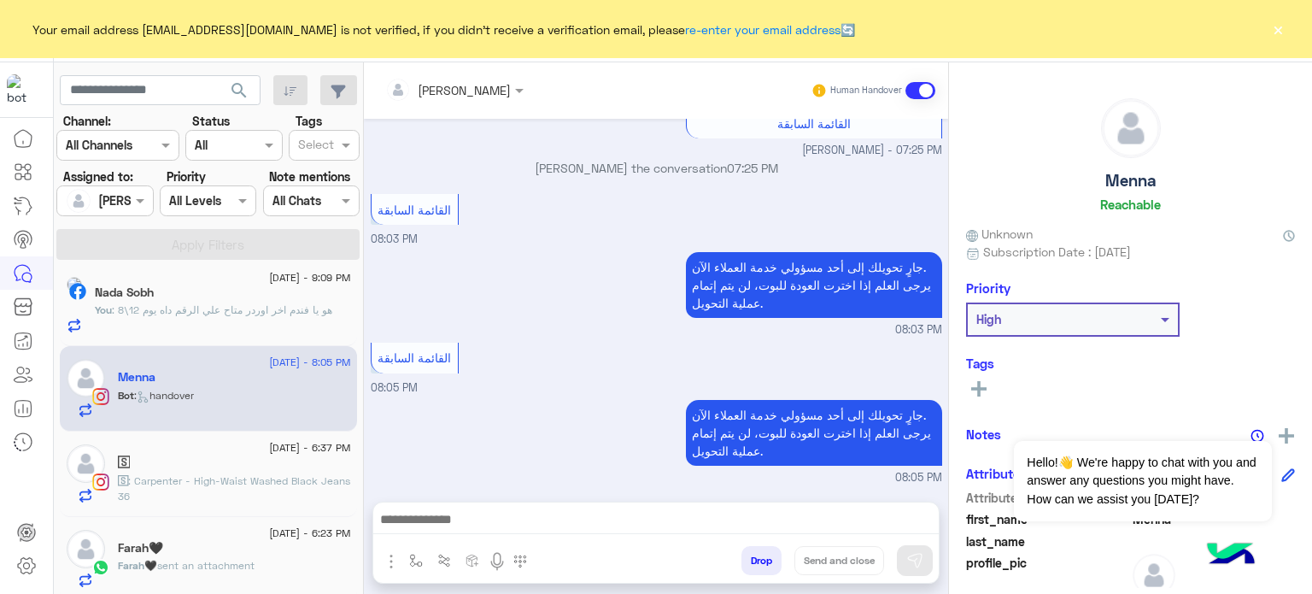
click at [301, 314] on span ": هو يا فندم اخر اوردر متاح علي الرقم داه يوم 12\8" at bounding box center [222, 309] width 220 height 13
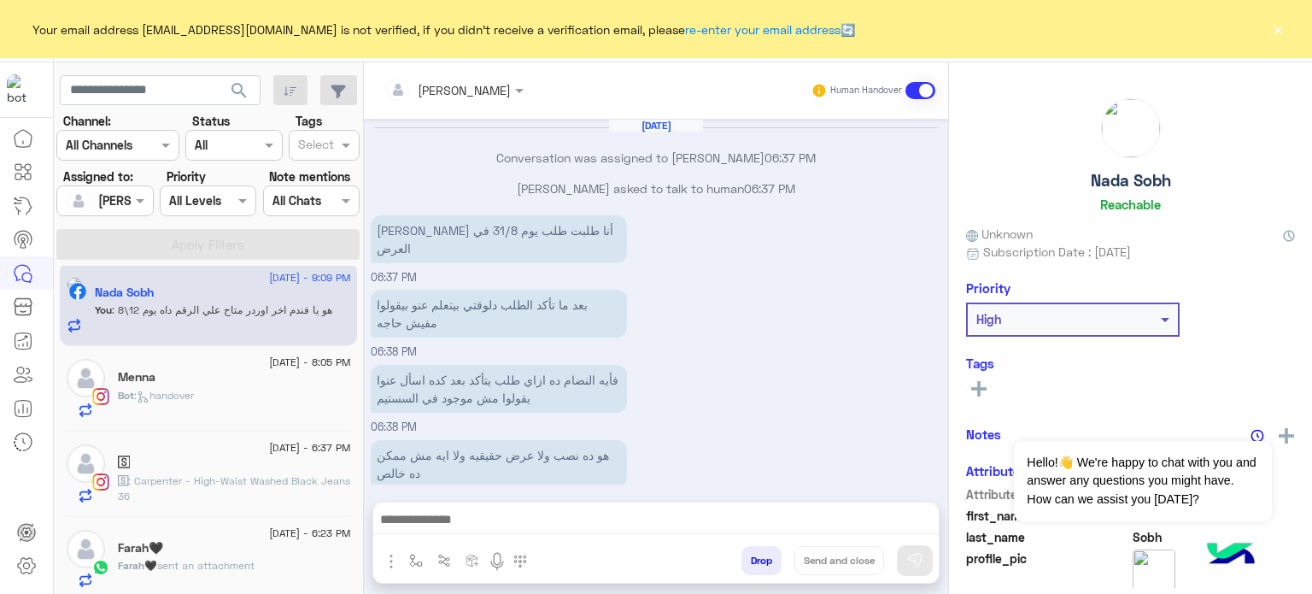
scroll to position [409, 0]
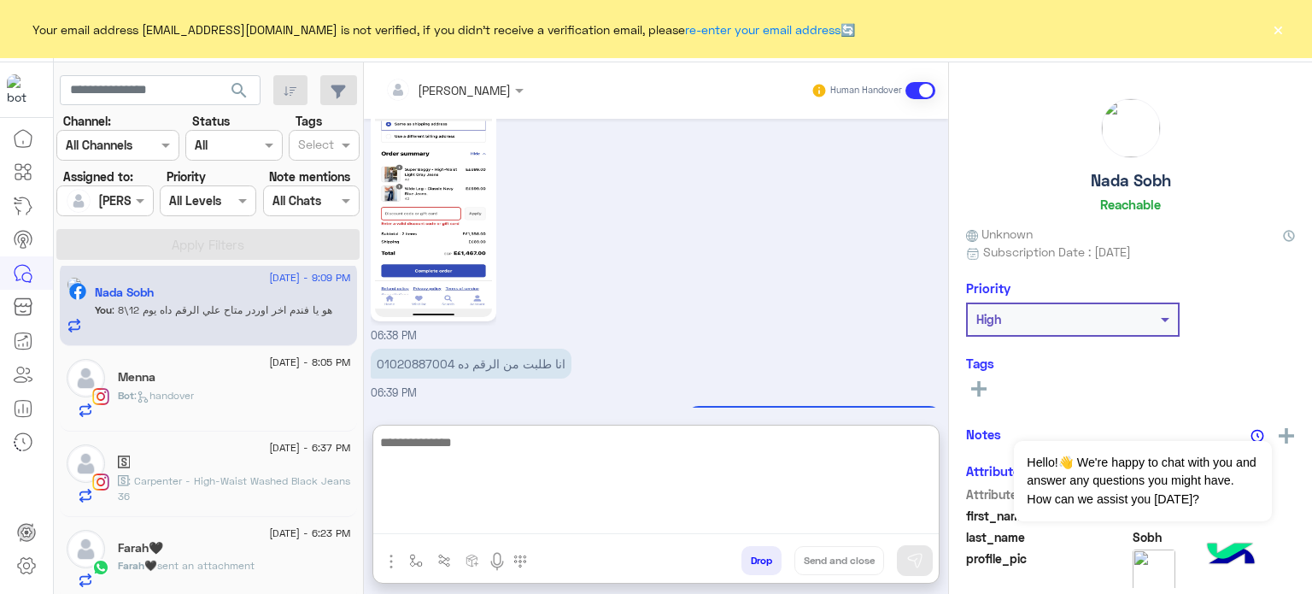
click at [485, 522] on textarea at bounding box center [656, 482] width 566 height 103
paste textarea "******"
type textarea "*"
click at [502, 438] on textarea at bounding box center [656, 482] width 566 height 103
paste textarea "**********"
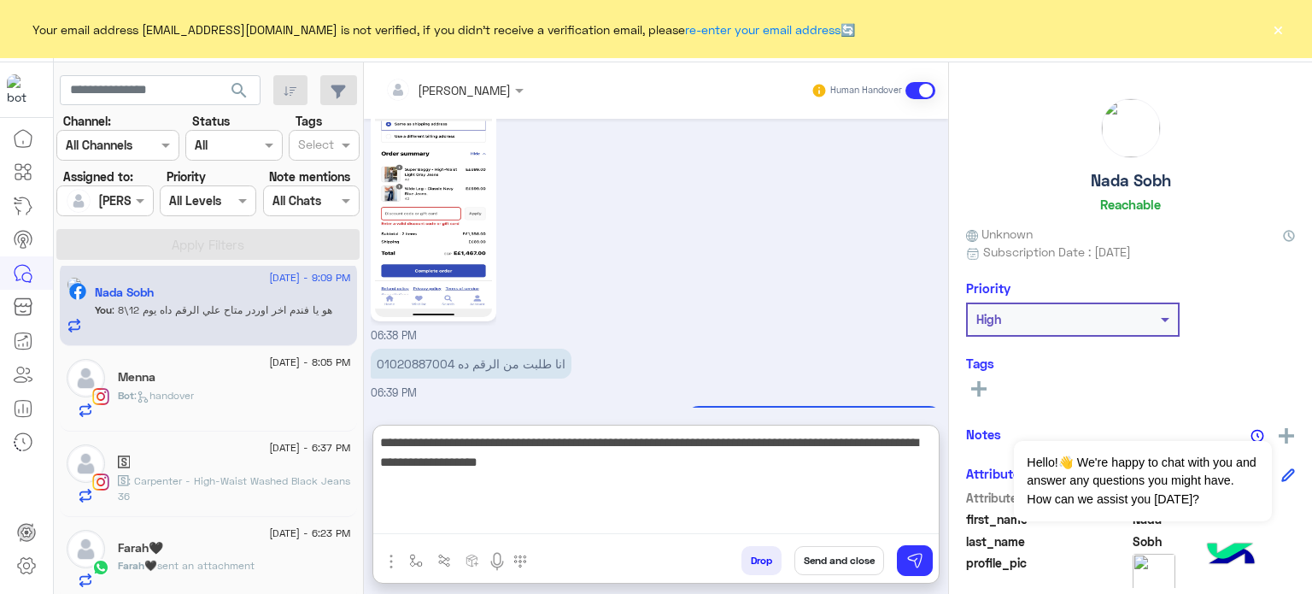
type textarea "**********"
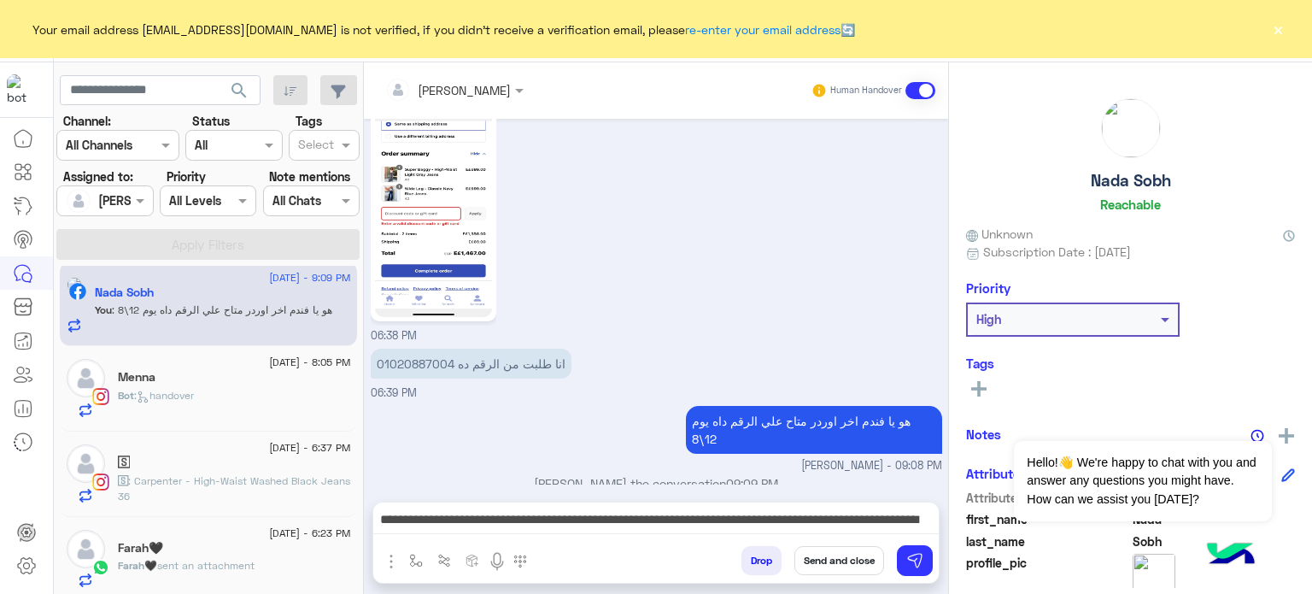
click at [842, 570] on button "Send and close" at bounding box center [840, 560] width 90 height 29
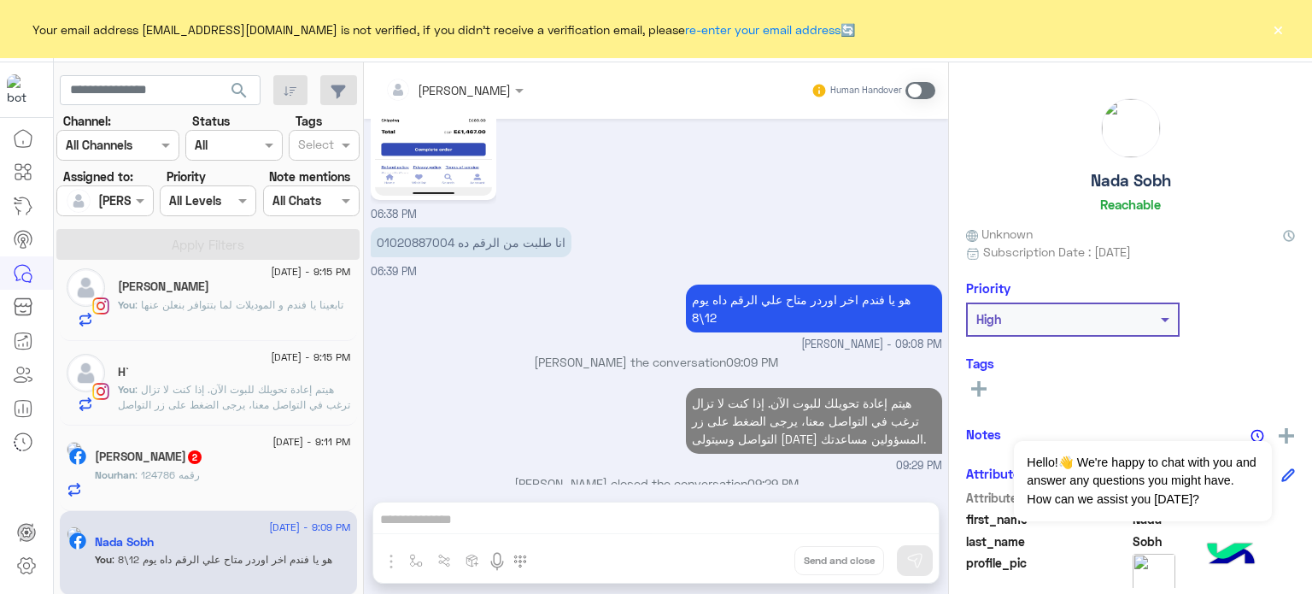
scroll to position [731, 0]
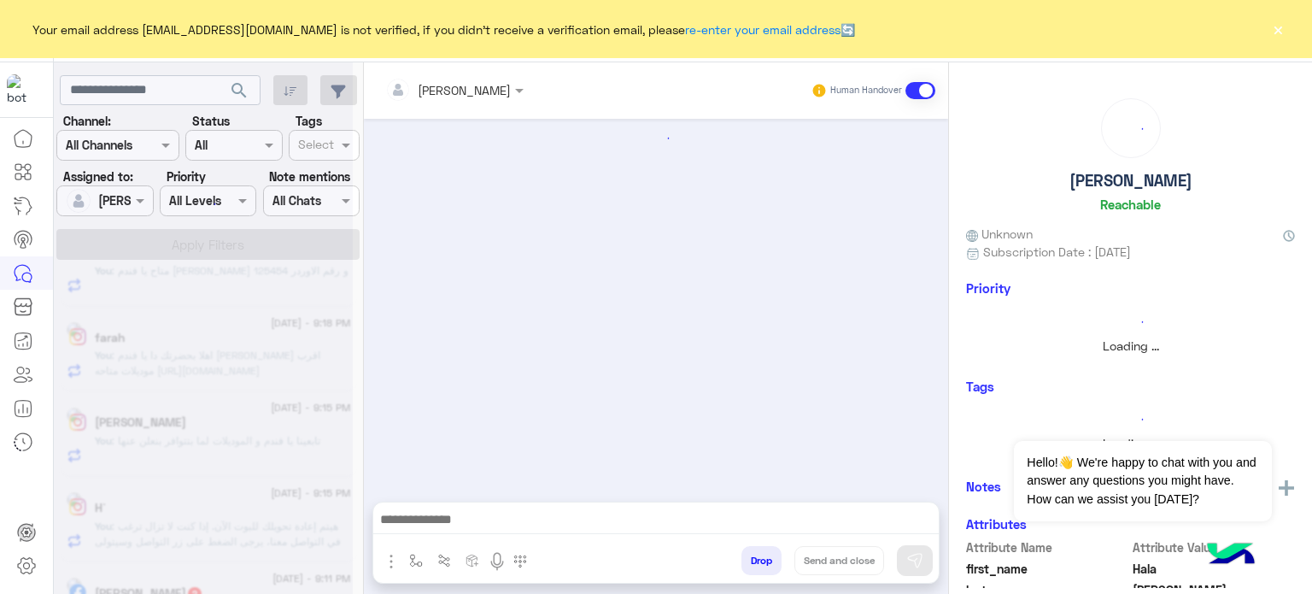
click at [298, 440] on div at bounding box center [203, 304] width 299 height 594
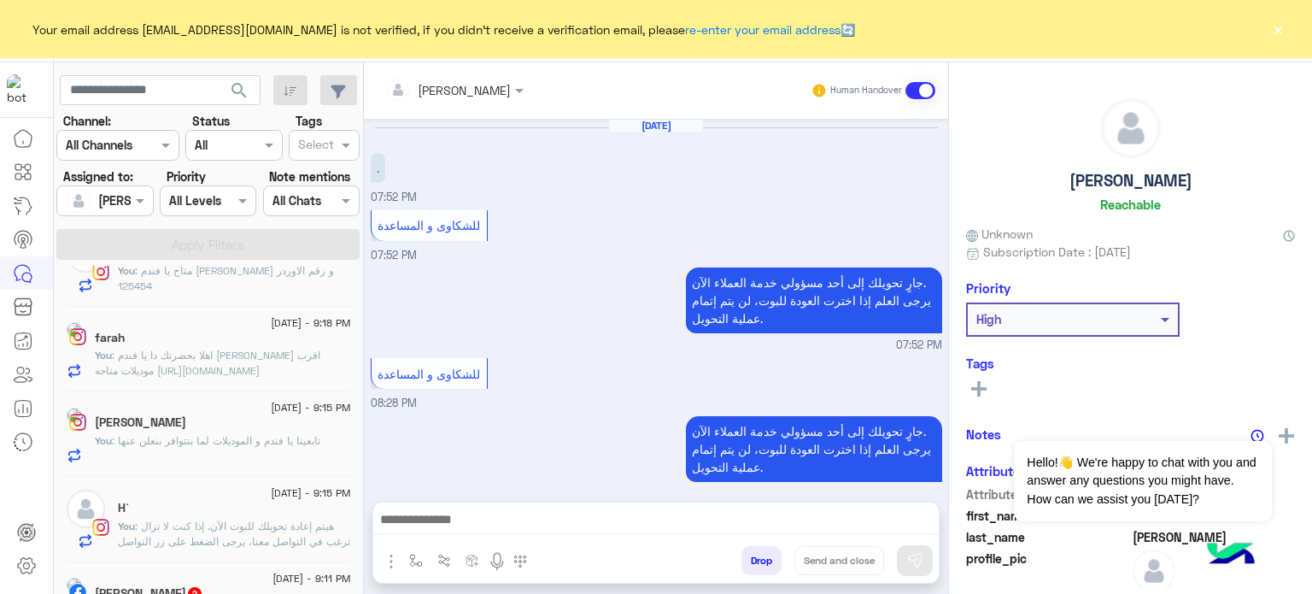
scroll to position [353, 0]
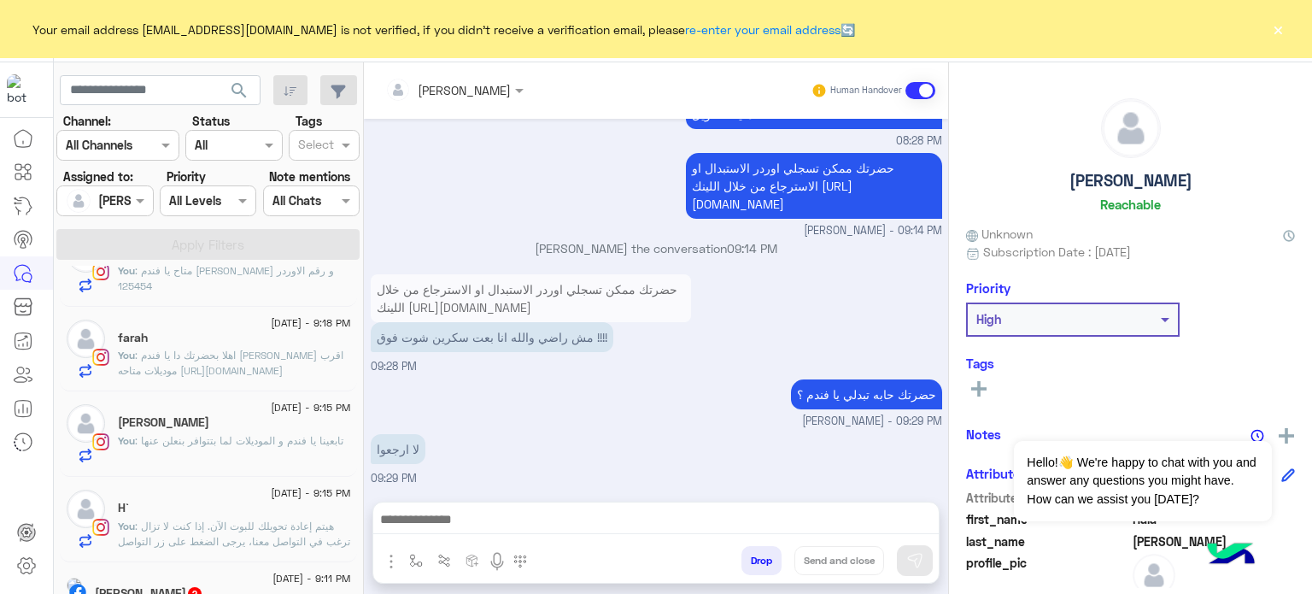
click at [293, 525] on span ": هيتم إعادة تحويلك للبوت الآن. إذا كنت لا تزال ترغب في التواصل معنا، يرجى الضغ…" at bounding box center [234, 541] width 232 height 44
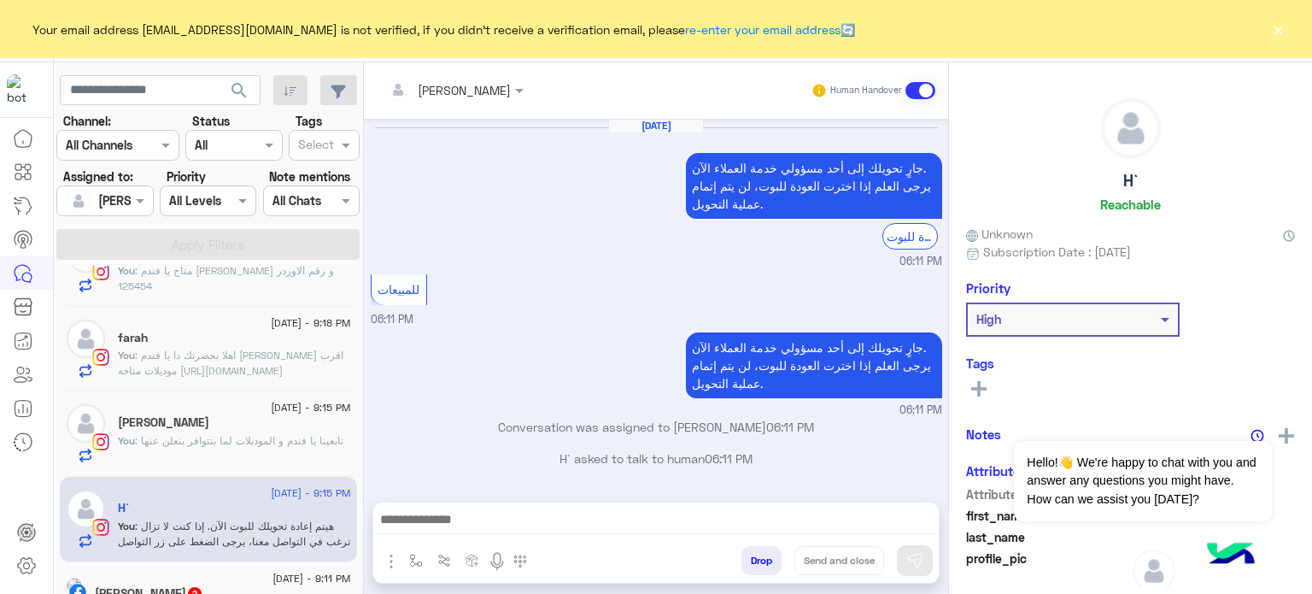
scroll to position [258, 0]
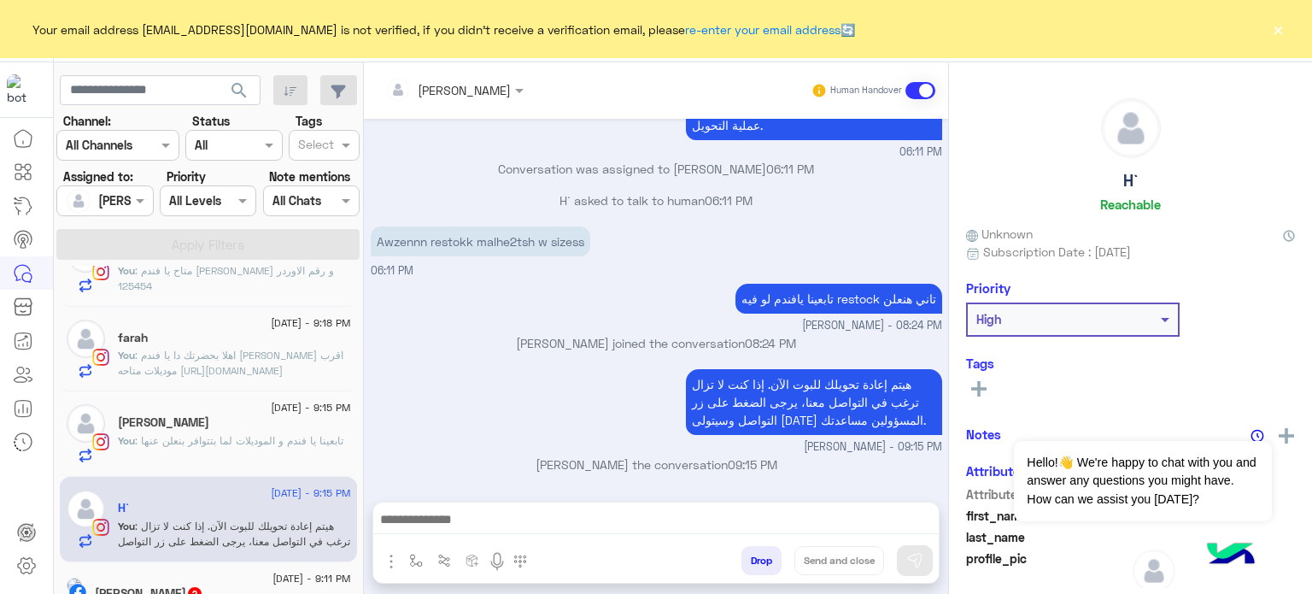
click at [766, 559] on button "Drop" at bounding box center [762, 560] width 40 height 29
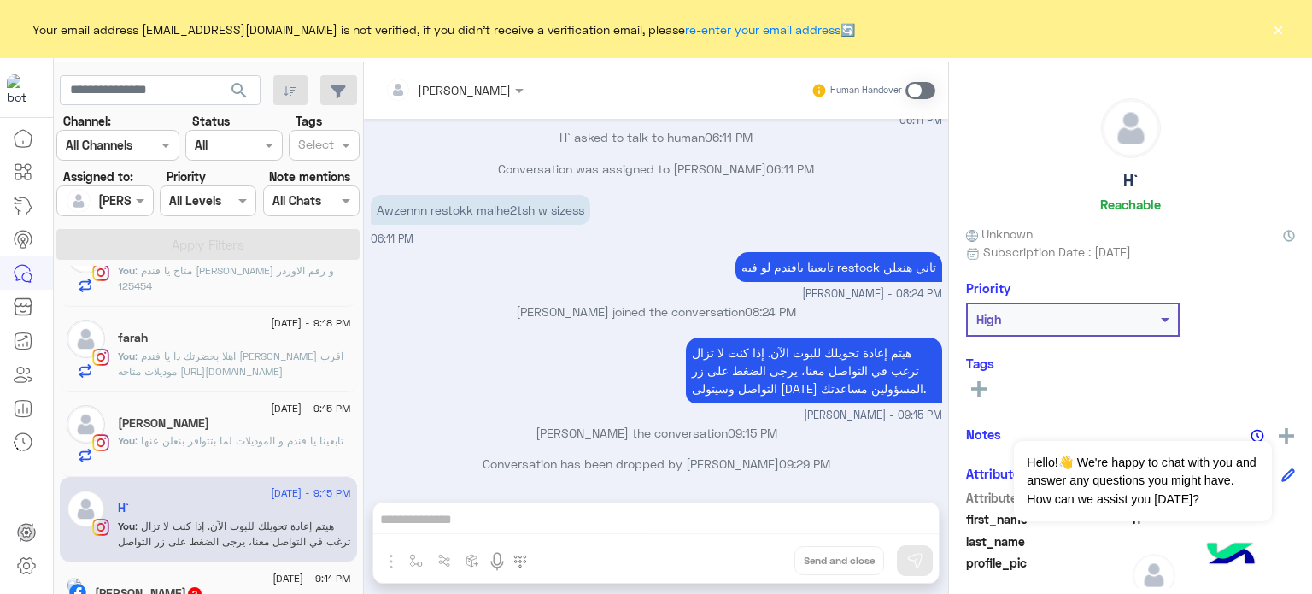
scroll to position [731, 0]
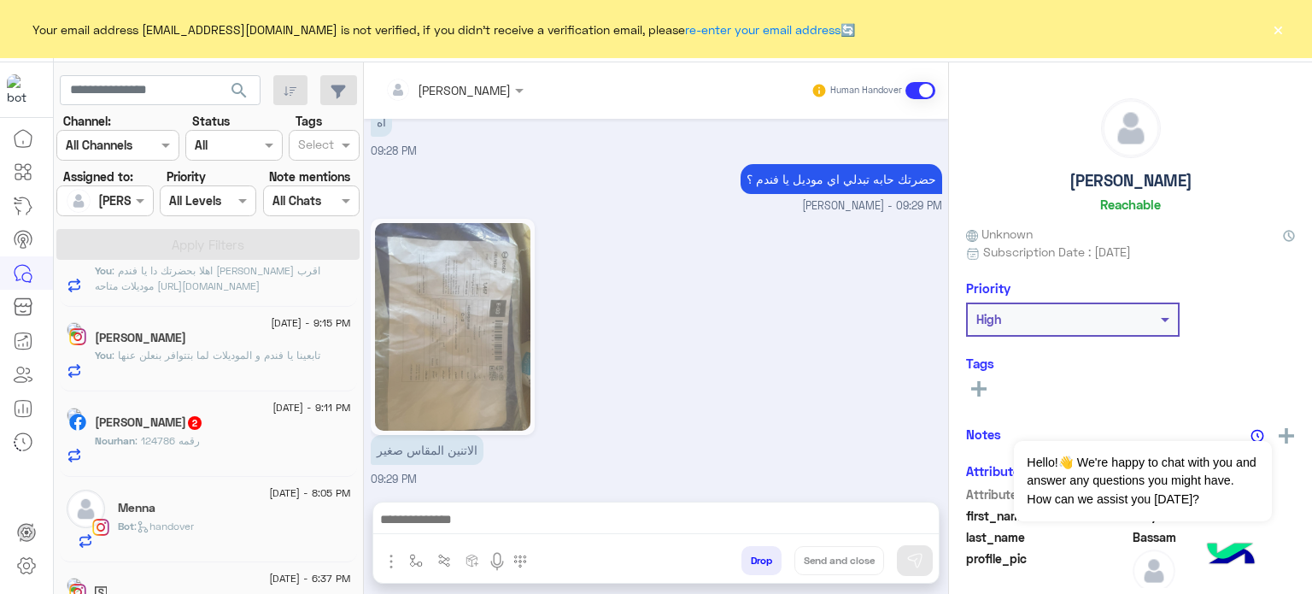
scroll to position [731, 0]
click at [305, 348] on p "You : تابعينا يا فندم و الموديلات لما بتتوافر بنعلن عنها" at bounding box center [231, 355] width 226 height 15
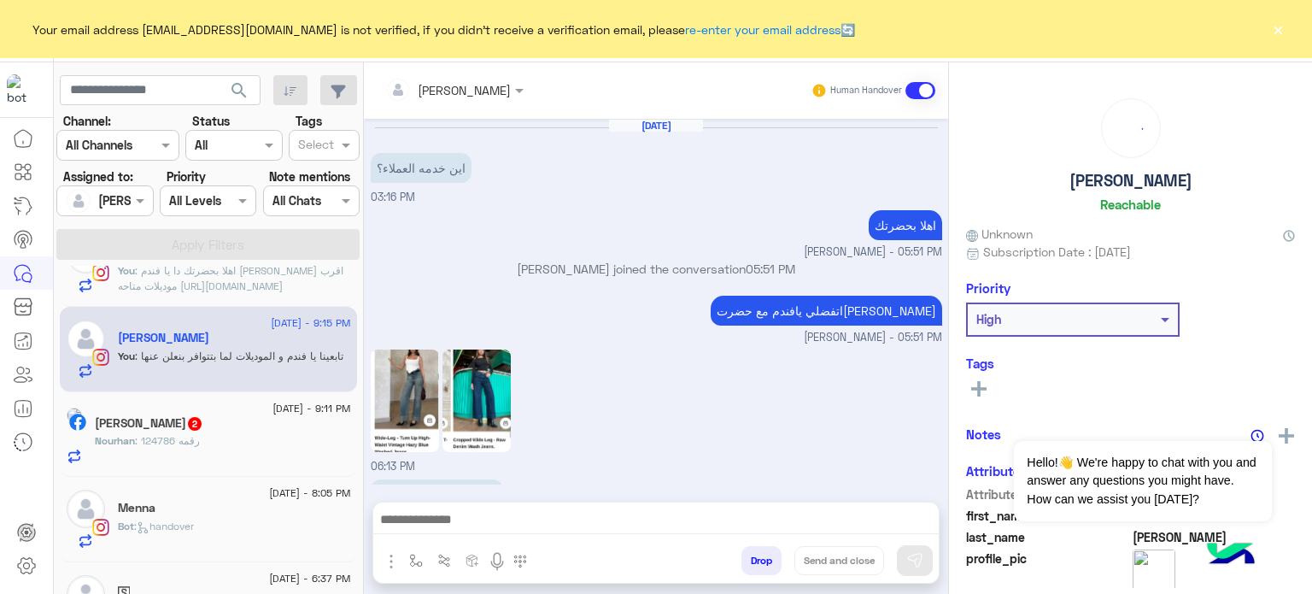
scroll to position [243, 0]
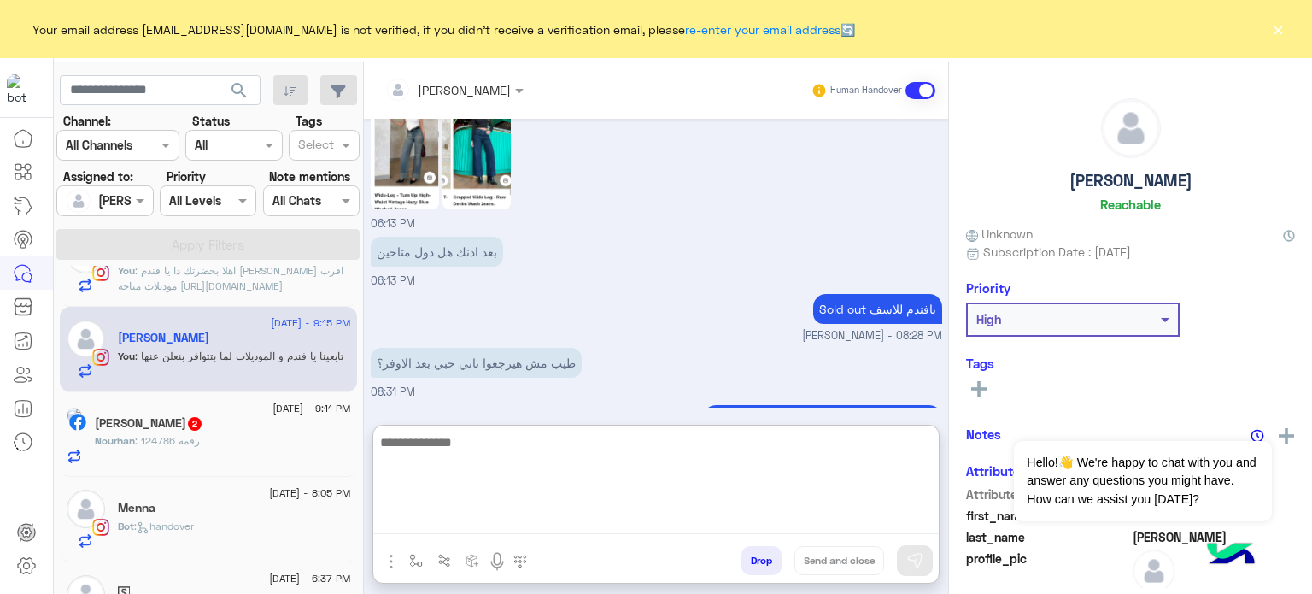
click at [502, 514] on textarea at bounding box center [656, 482] width 566 height 103
paste textarea "**********"
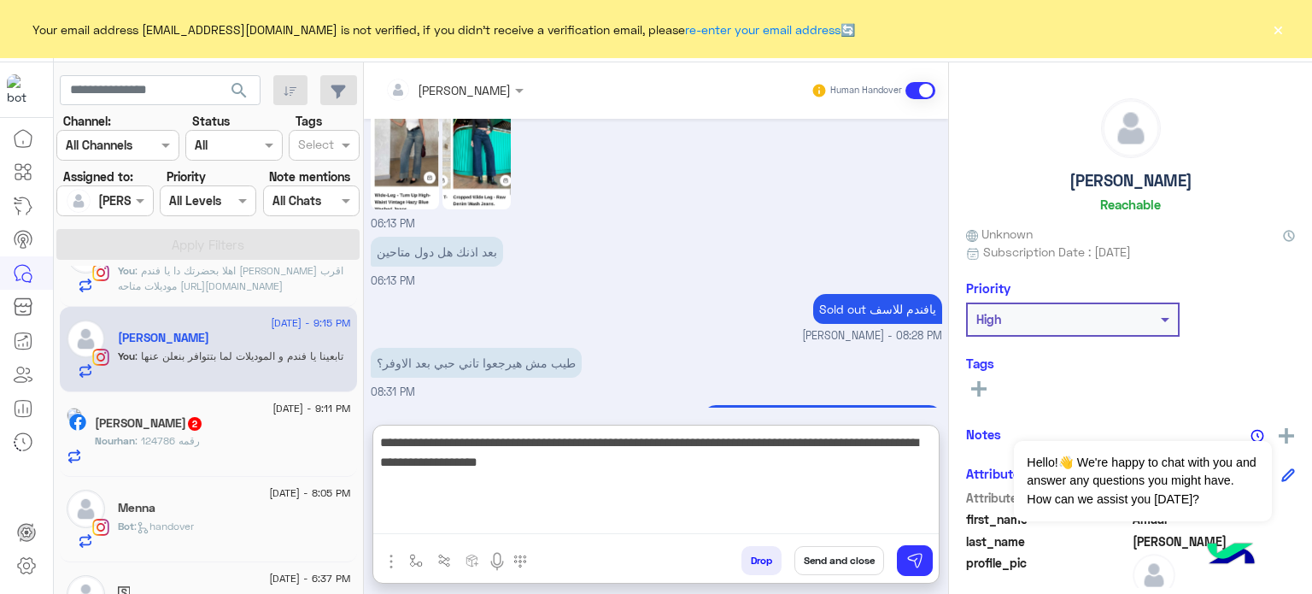
type textarea "**********"
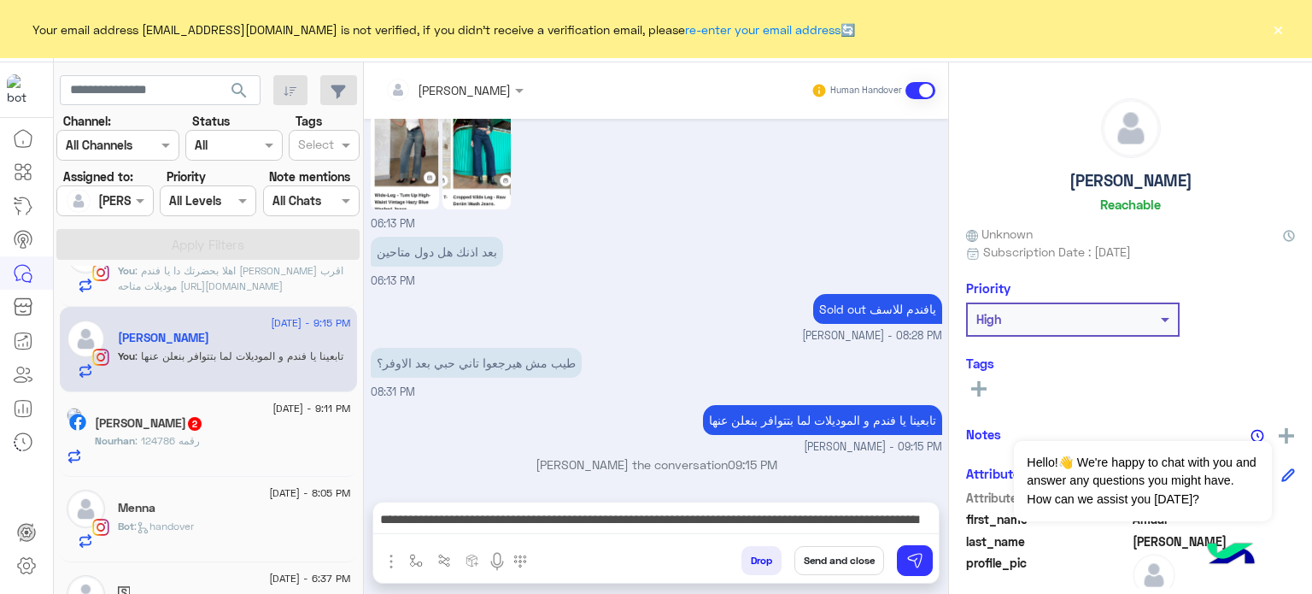
click at [840, 553] on button "Send and close" at bounding box center [840, 560] width 90 height 29
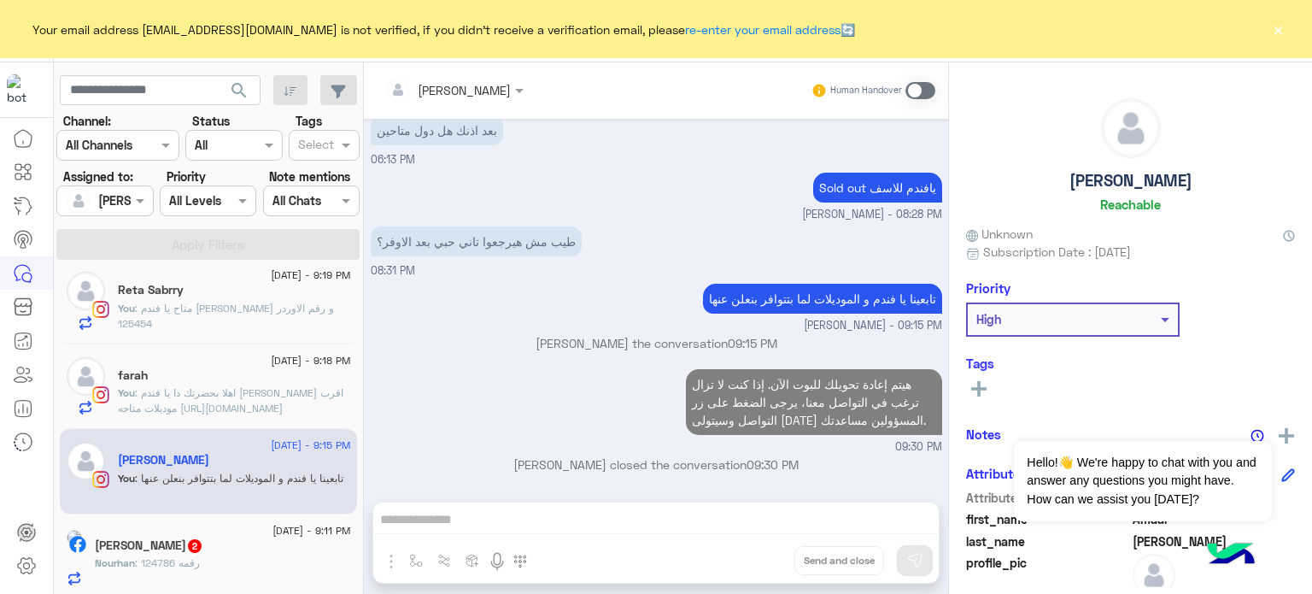
scroll to position [572, 0]
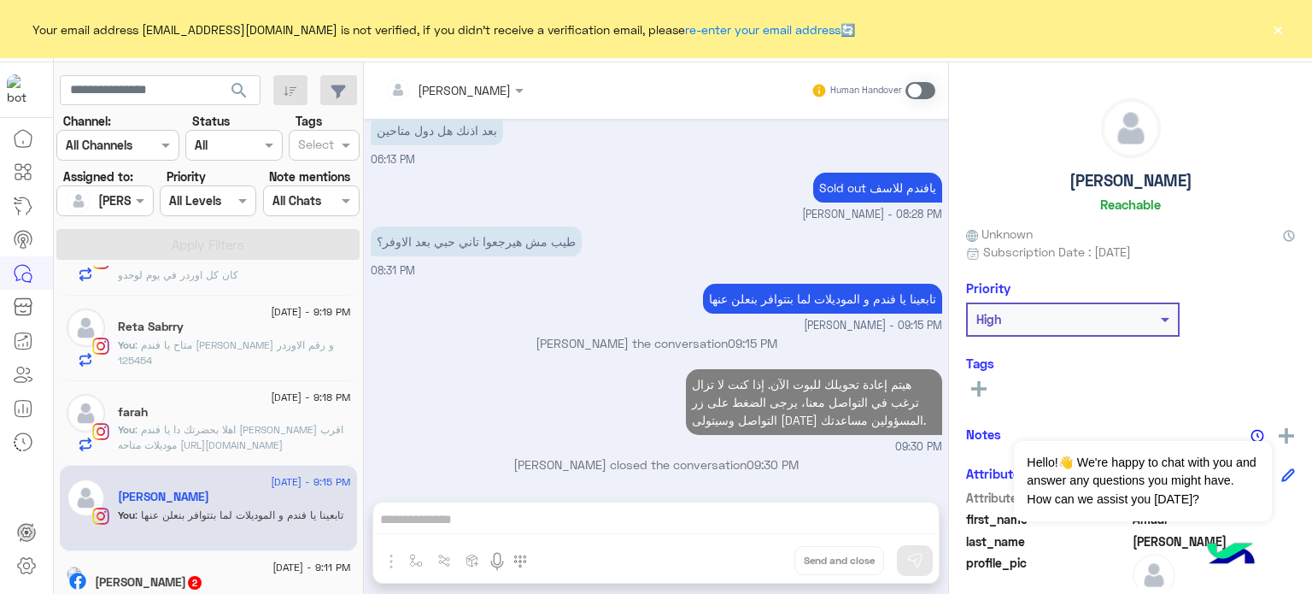
click at [257, 432] on span ": اهلا بحضرتك دا يا فندم [PERSON_NAME] اقرب موديلات متاحه [URL][DOMAIN_NAME]" at bounding box center [231, 437] width 226 height 28
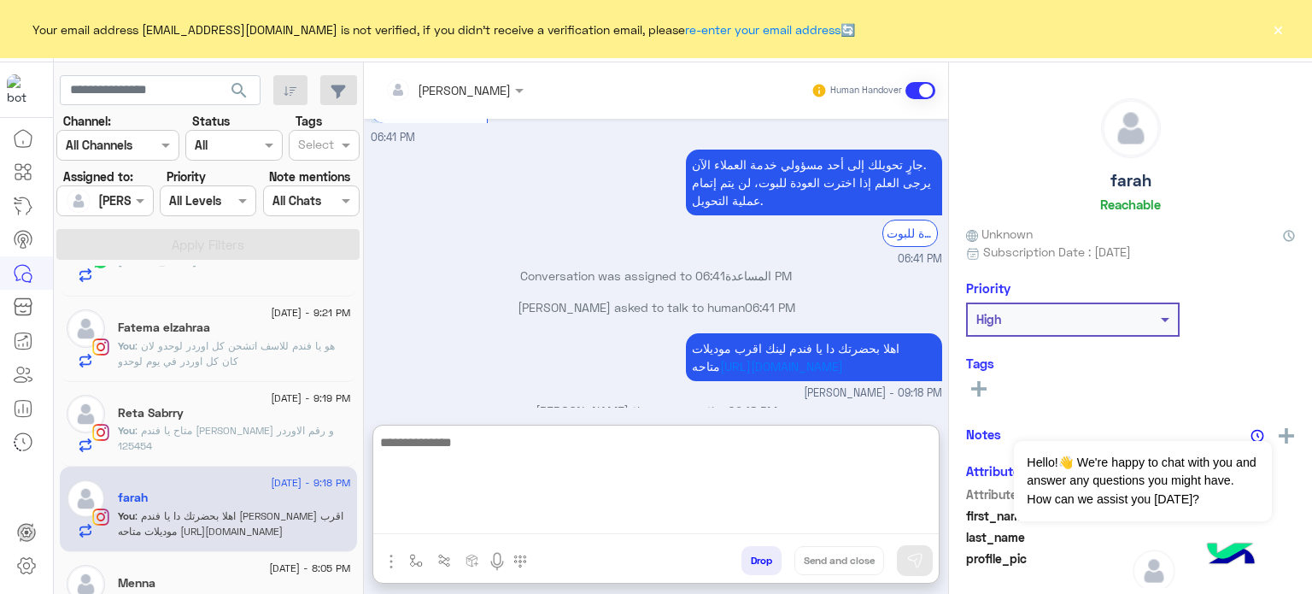
click at [505, 521] on textarea at bounding box center [656, 482] width 566 height 103
paste textarea "**********"
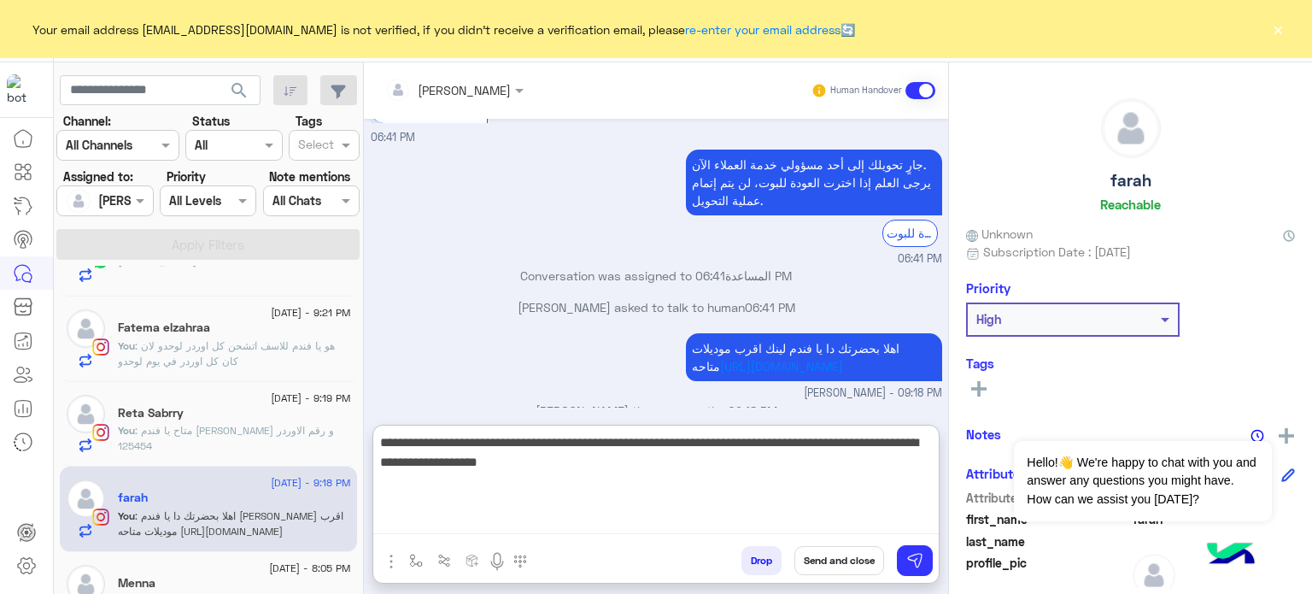
type textarea "**********"
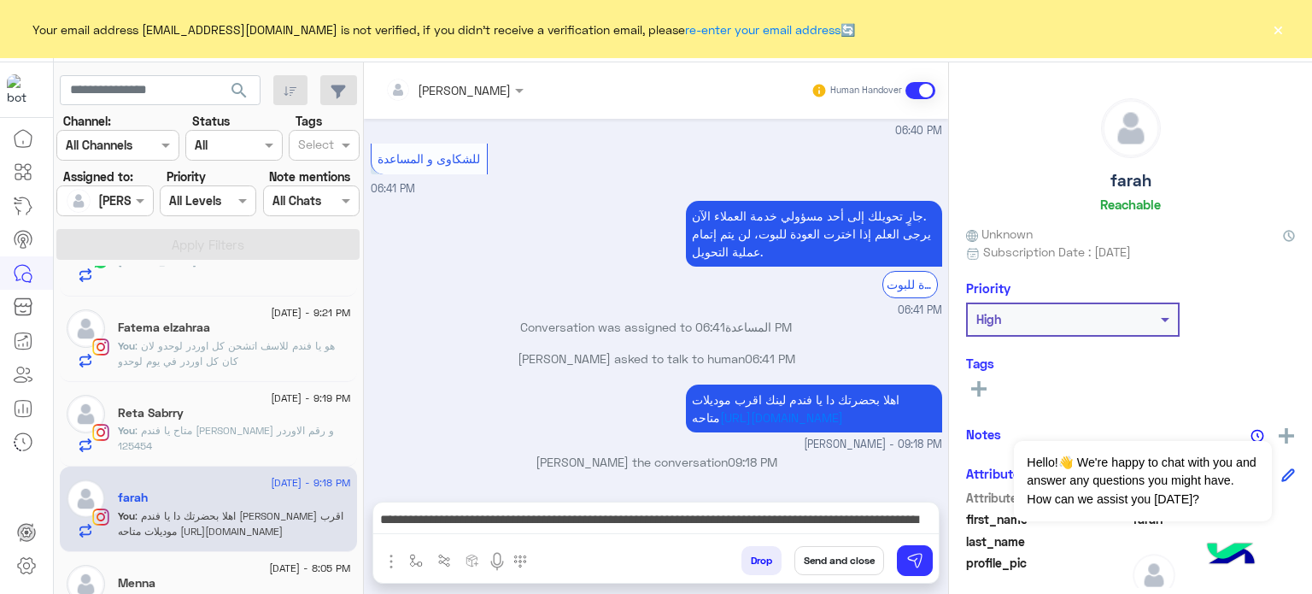
click at [819, 566] on button "Send and close" at bounding box center [840, 560] width 90 height 29
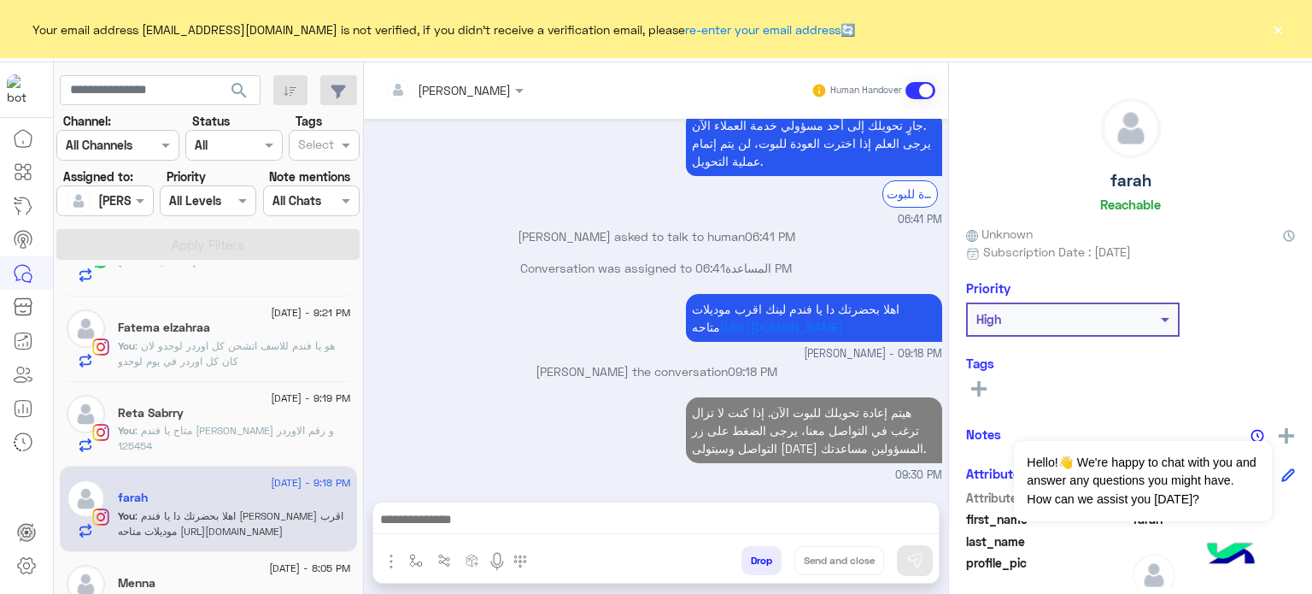
scroll to position [1014, 0]
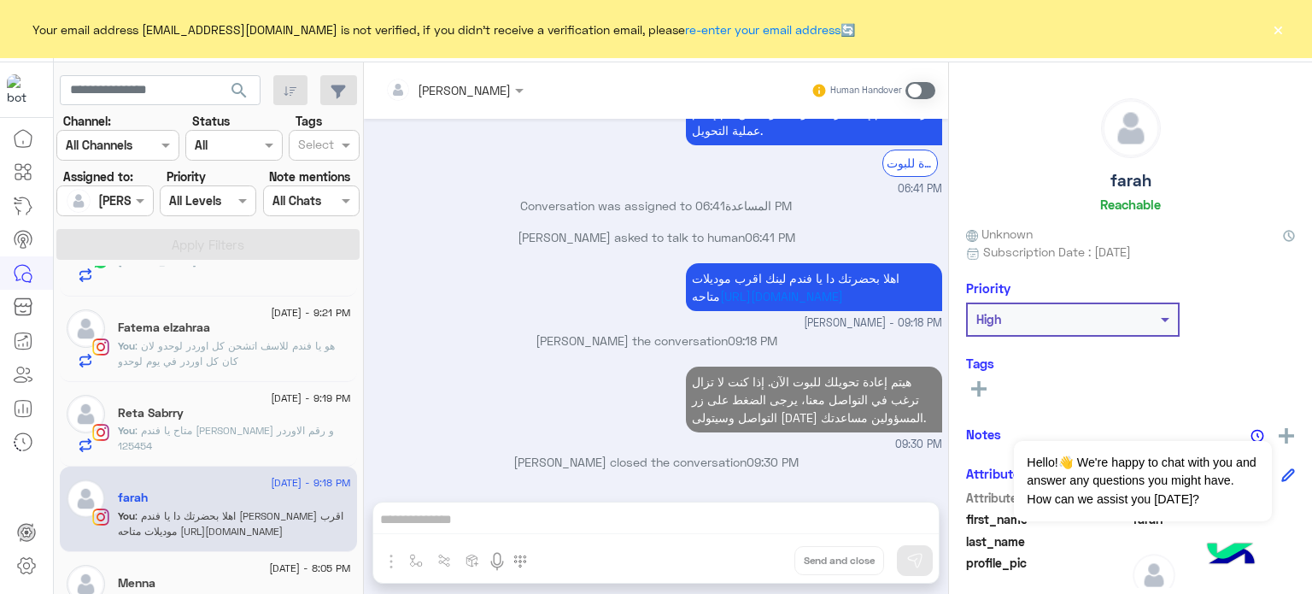
click at [253, 415] on div "Reta Sabrry" at bounding box center [234, 415] width 233 height 18
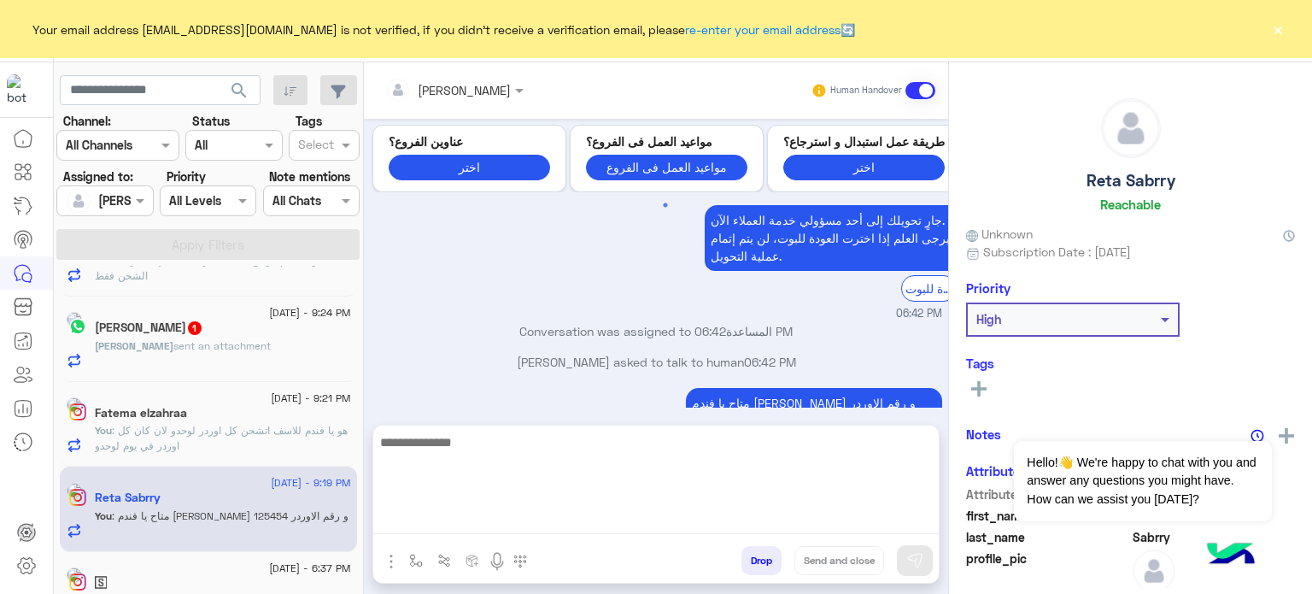
click at [514, 518] on textarea at bounding box center [656, 482] width 566 height 103
paste textarea "**********"
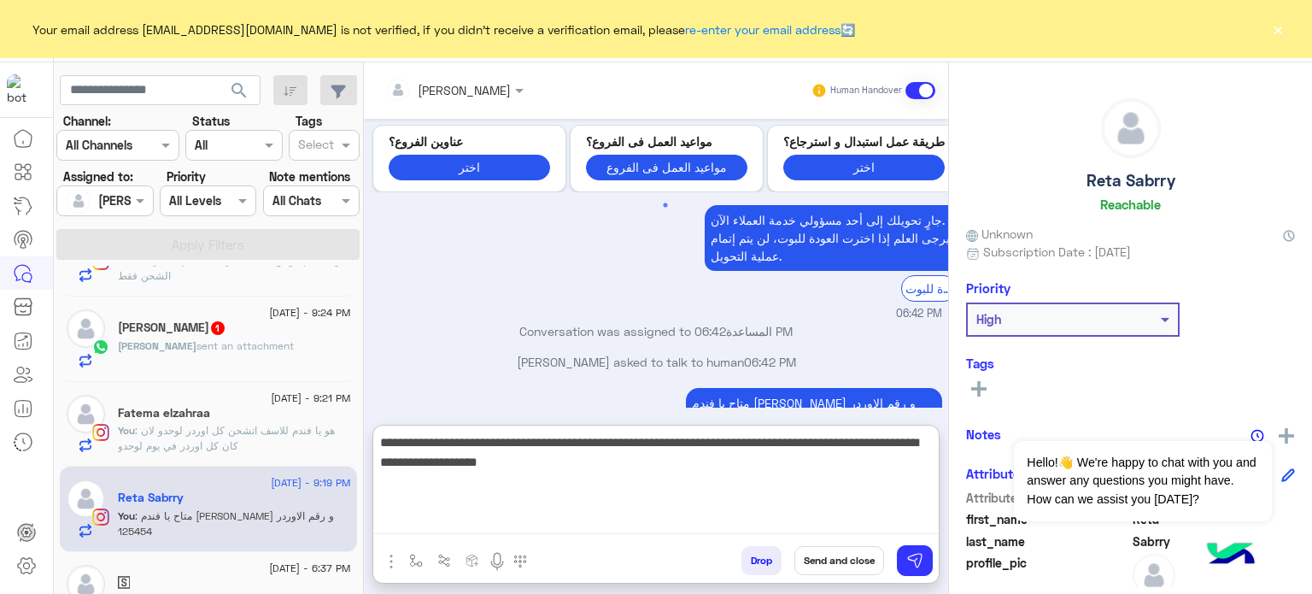
type textarea "**********"
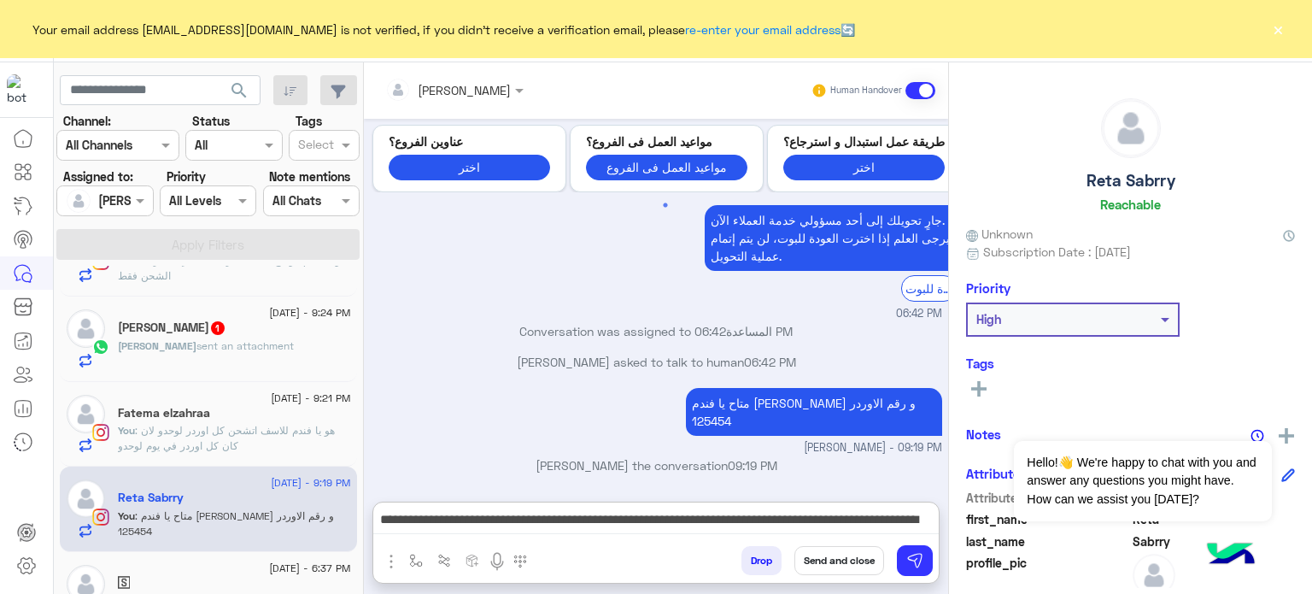
click at [831, 566] on button "Send and close" at bounding box center [840, 560] width 90 height 29
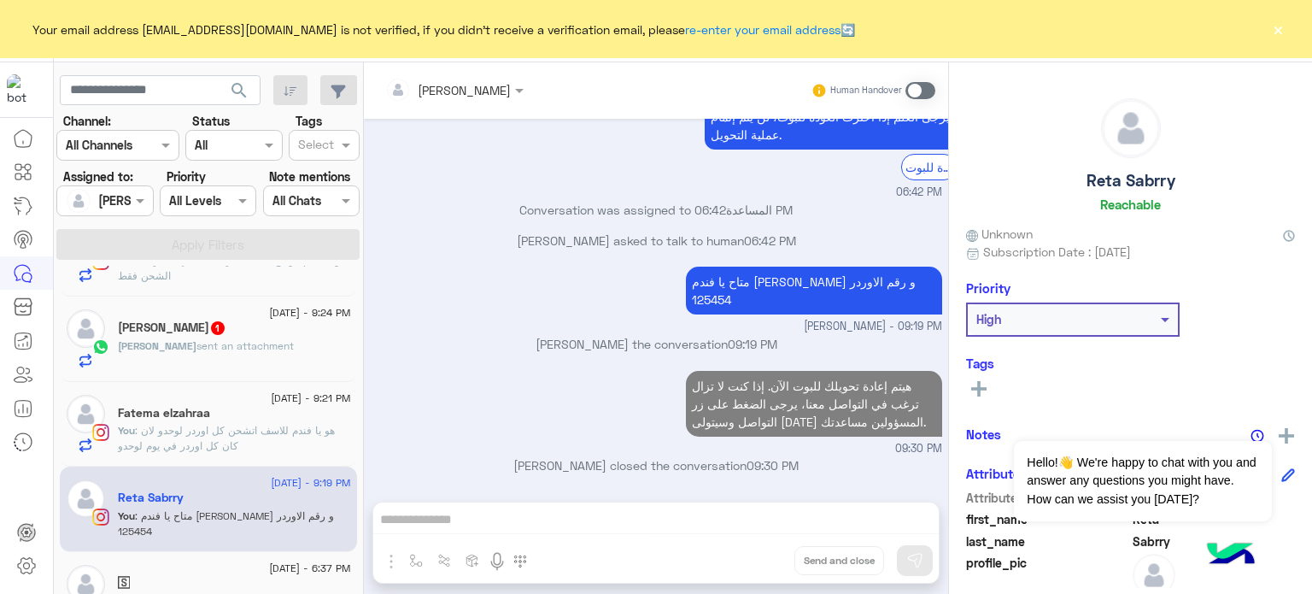
click at [263, 443] on p "You : هو يا فندم للاسف اتشحن كل اوردر لوحدو لان كان كل اوردر في يوم لوحدو" at bounding box center [234, 438] width 233 height 31
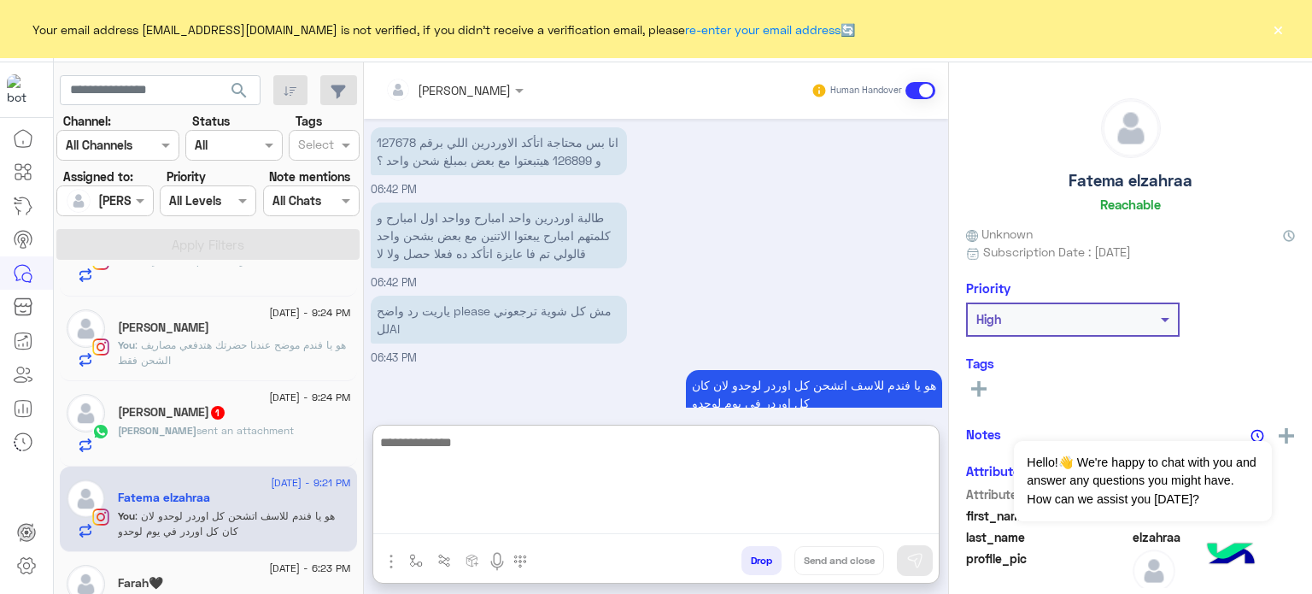
click at [485, 525] on textarea at bounding box center [656, 482] width 566 height 103
paste textarea "**********"
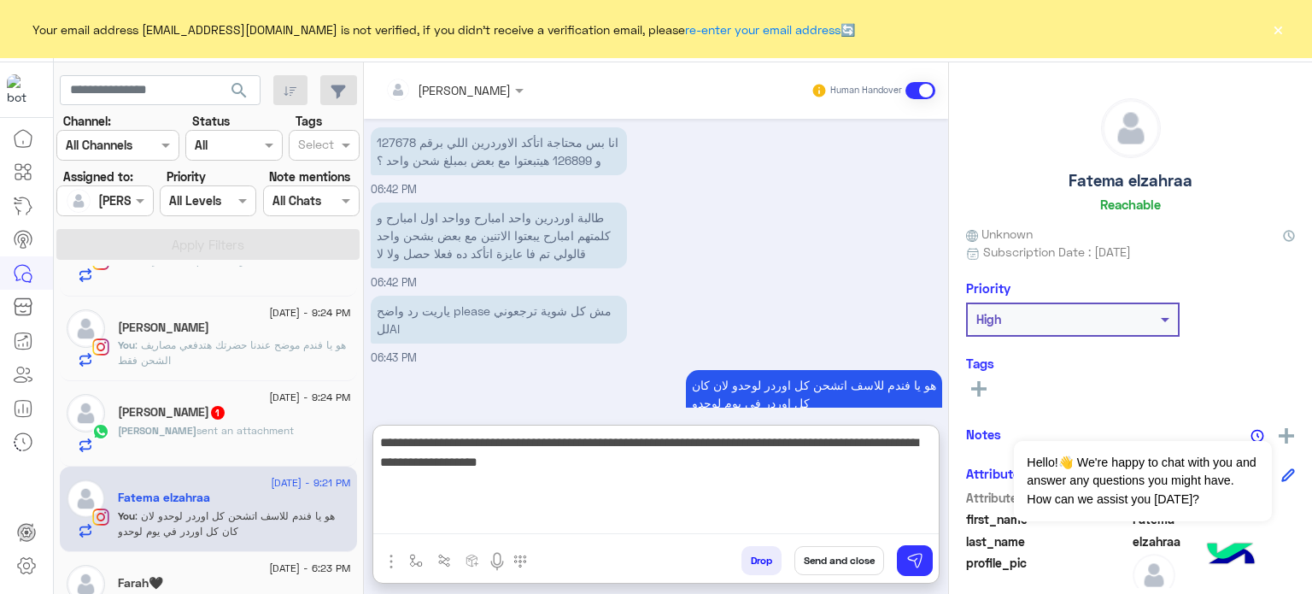
type textarea "**********"
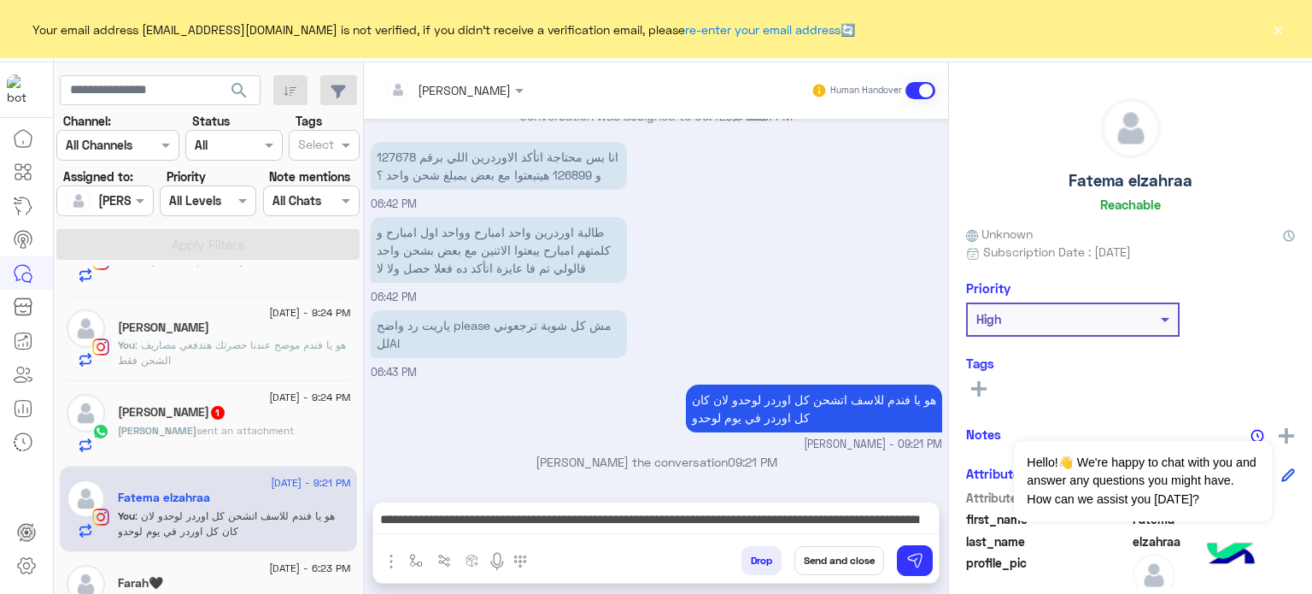
click at [819, 561] on button "Send and close" at bounding box center [840, 560] width 90 height 29
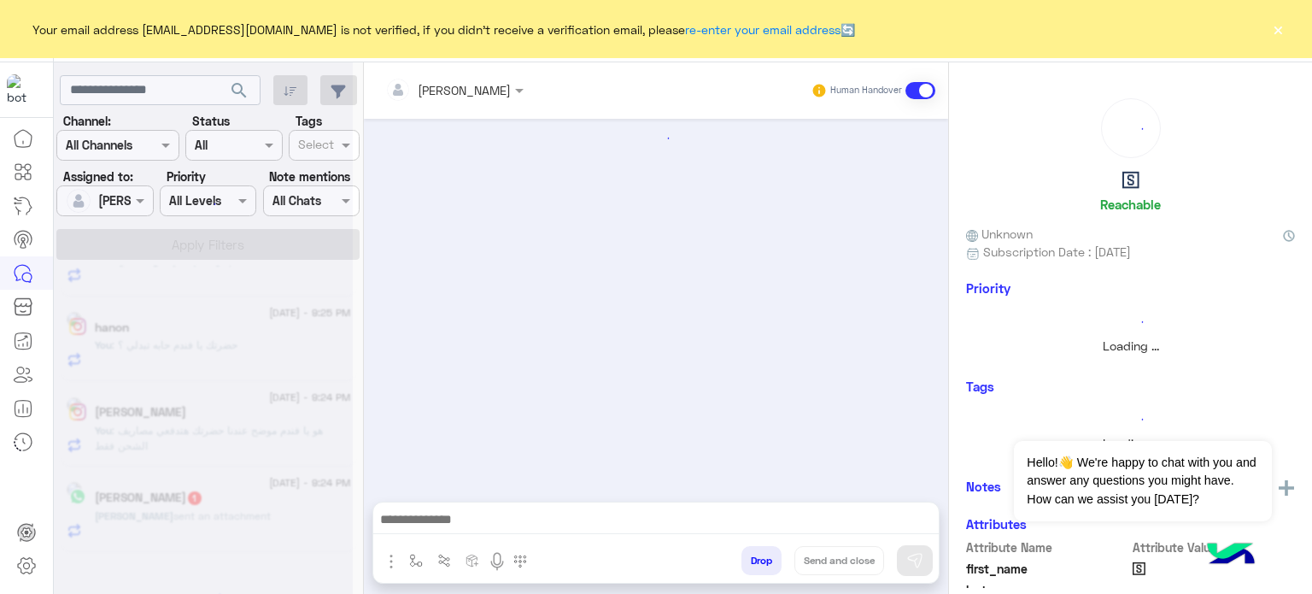
click at [294, 344] on div "search Channel: Channel All Channels Status Channel All Tags Select Assigned to…" at bounding box center [209, 331] width 310 height 538
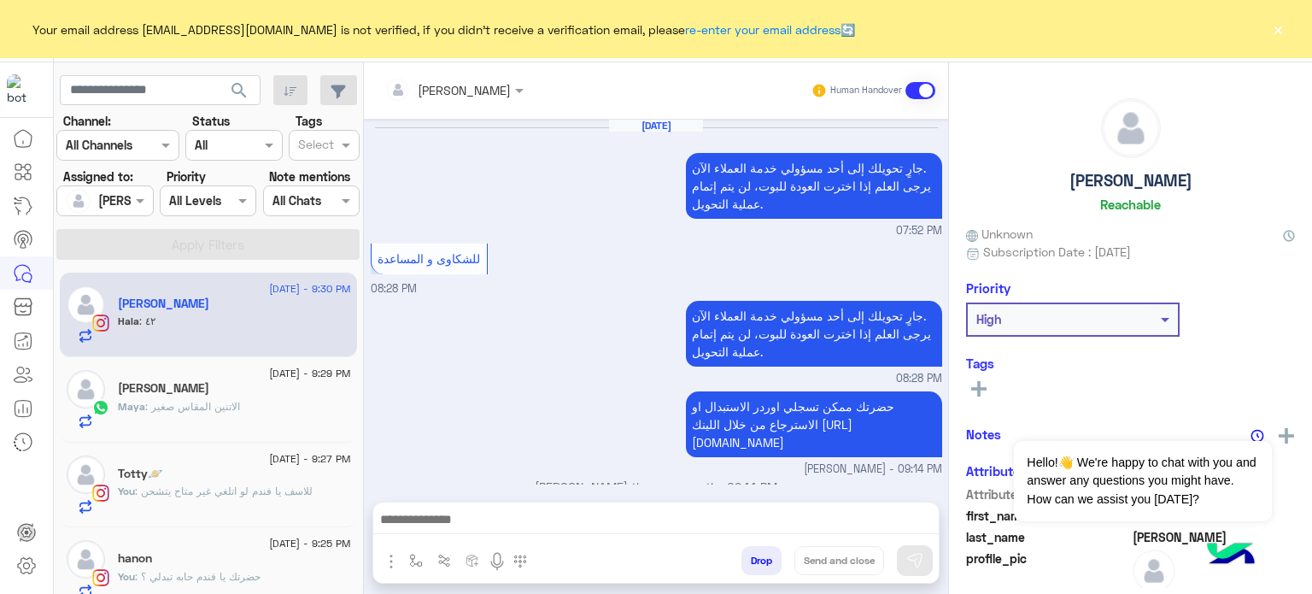
scroll to position [352, 0]
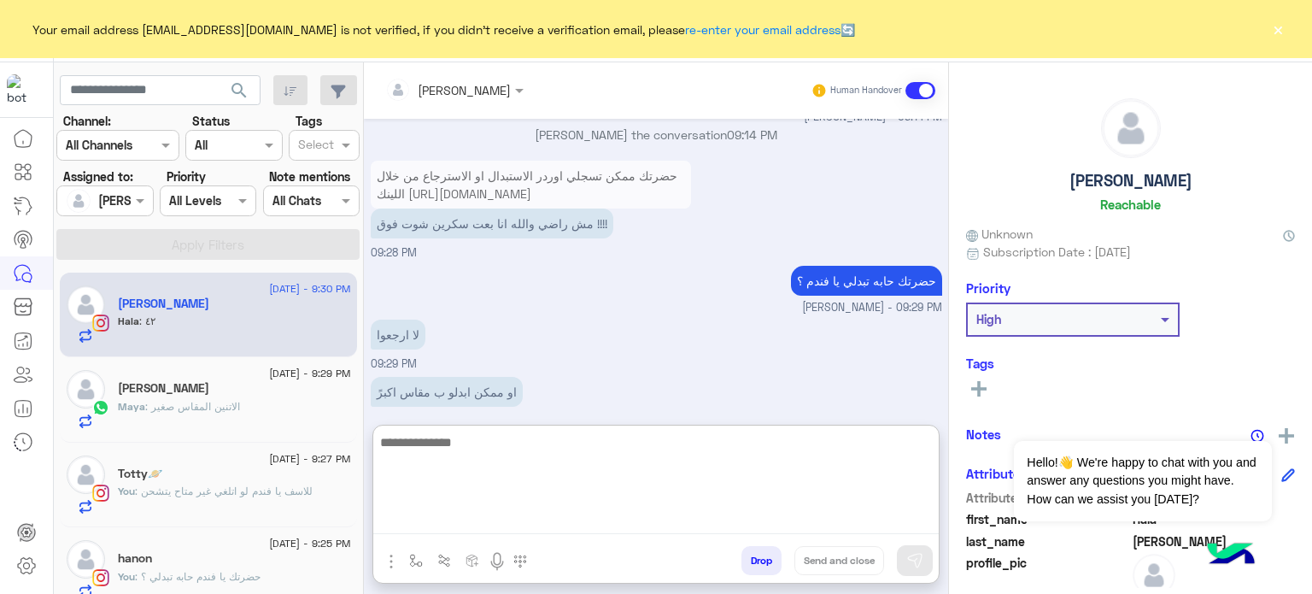
click at [517, 514] on textarea at bounding box center [656, 482] width 566 height 103
type textarea "**********"
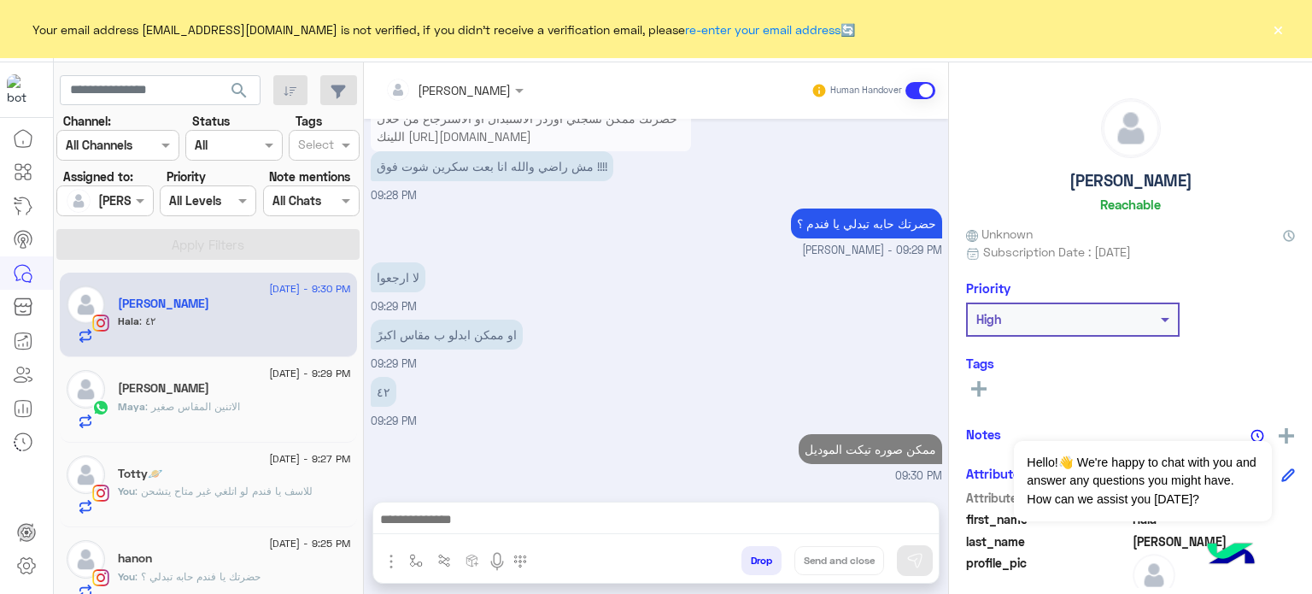
scroll to position [407, 0]
click at [249, 389] on div "[PERSON_NAME]" at bounding box center [234, 390] width 233 height 18
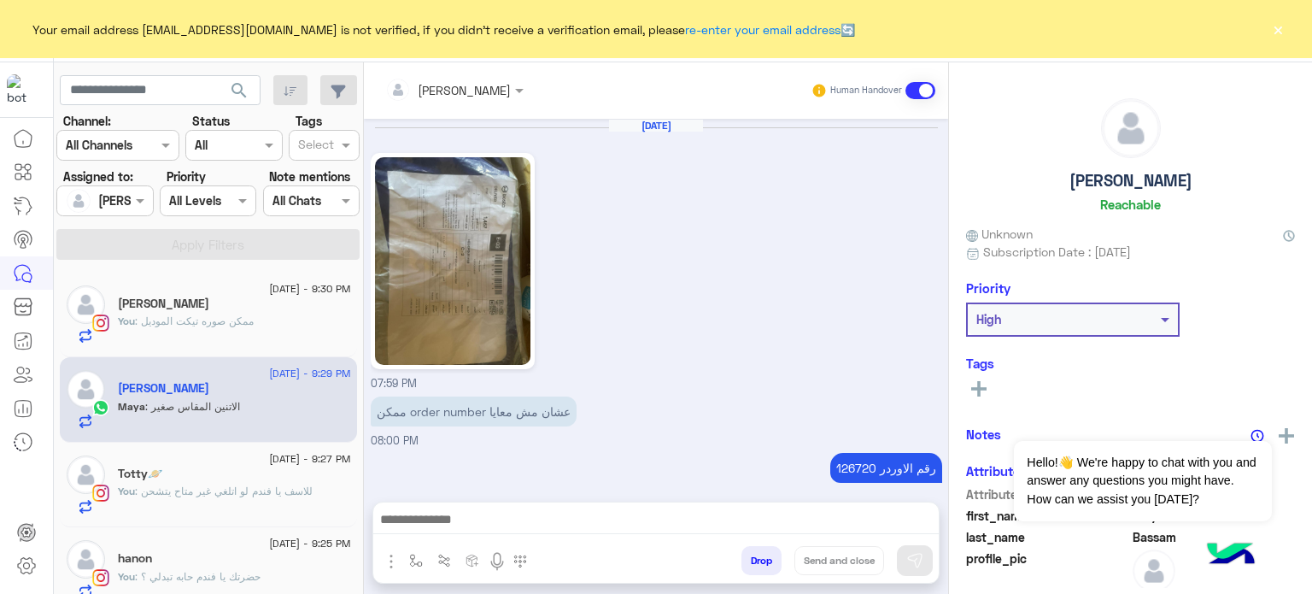
scroll to position [786, 0]
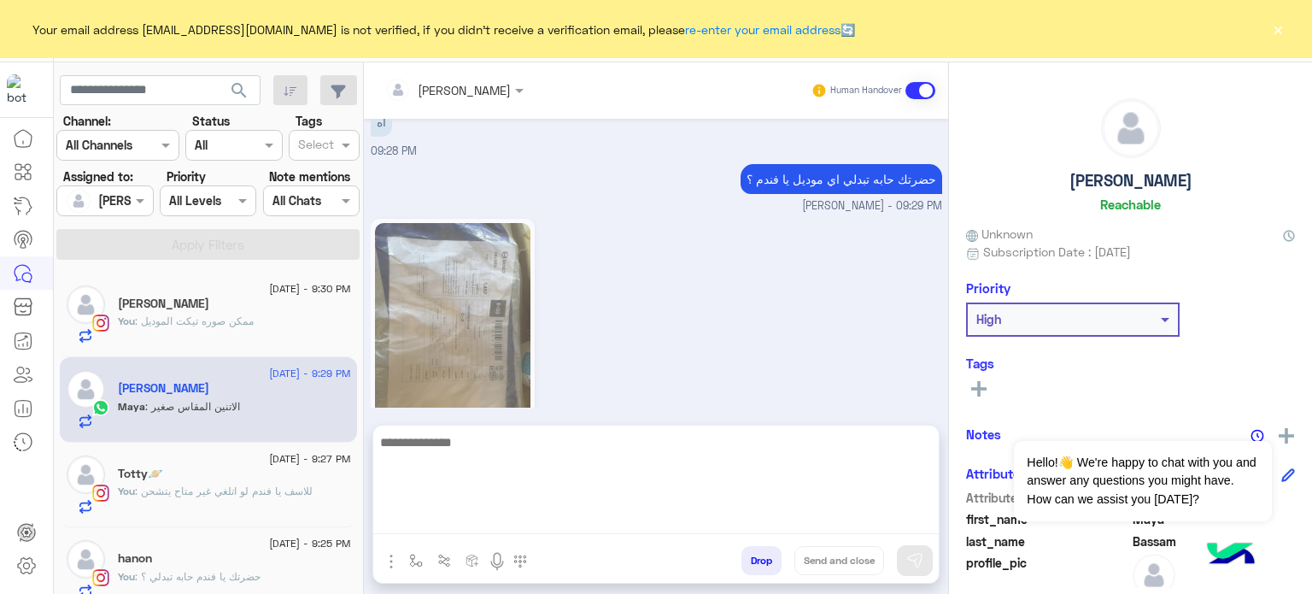
click at [497, 519] on textarea at bounding box center [656, 482] width 566 height 103
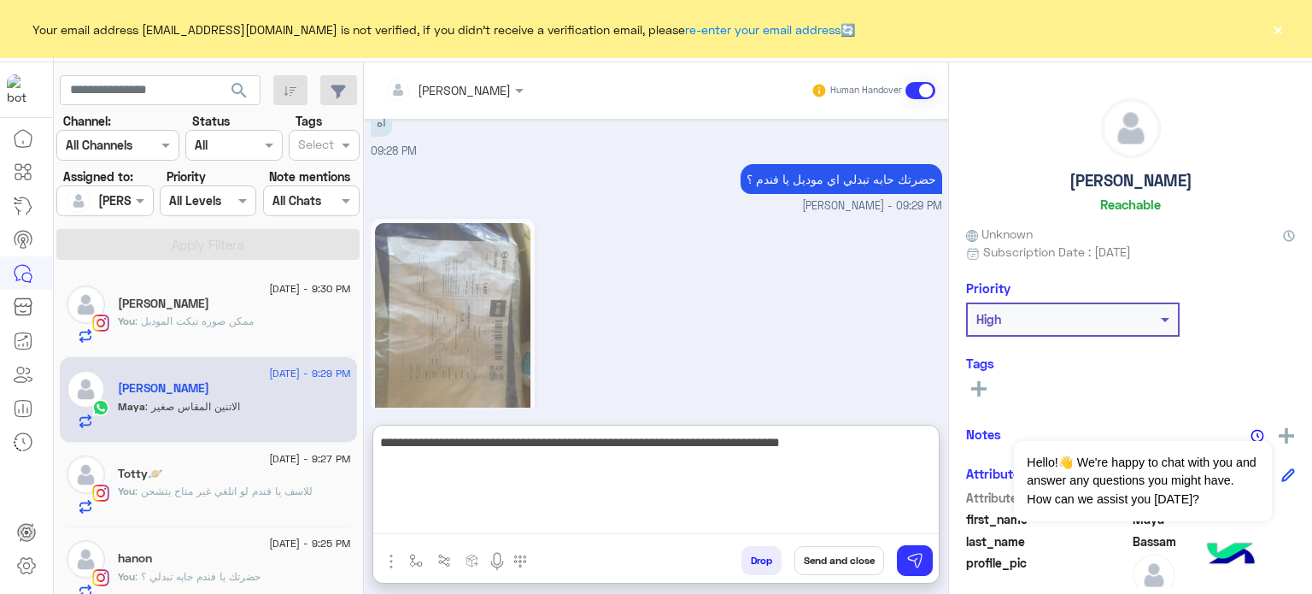
type textarea "**********"
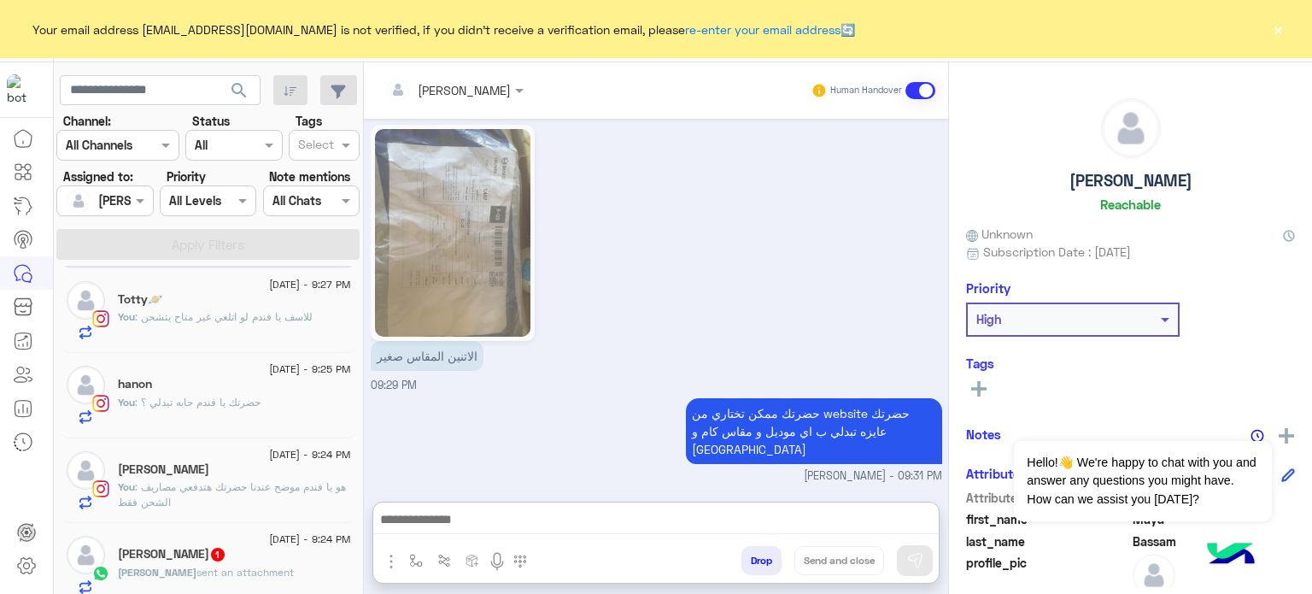
scroll to position [879, 0]
click at [233, 482] on span ": هو يا فندم موضح عندنا حضرتك هتدفعي مصاريف الشحن فقط" at bounding box center [232, 494] width 228 height 28
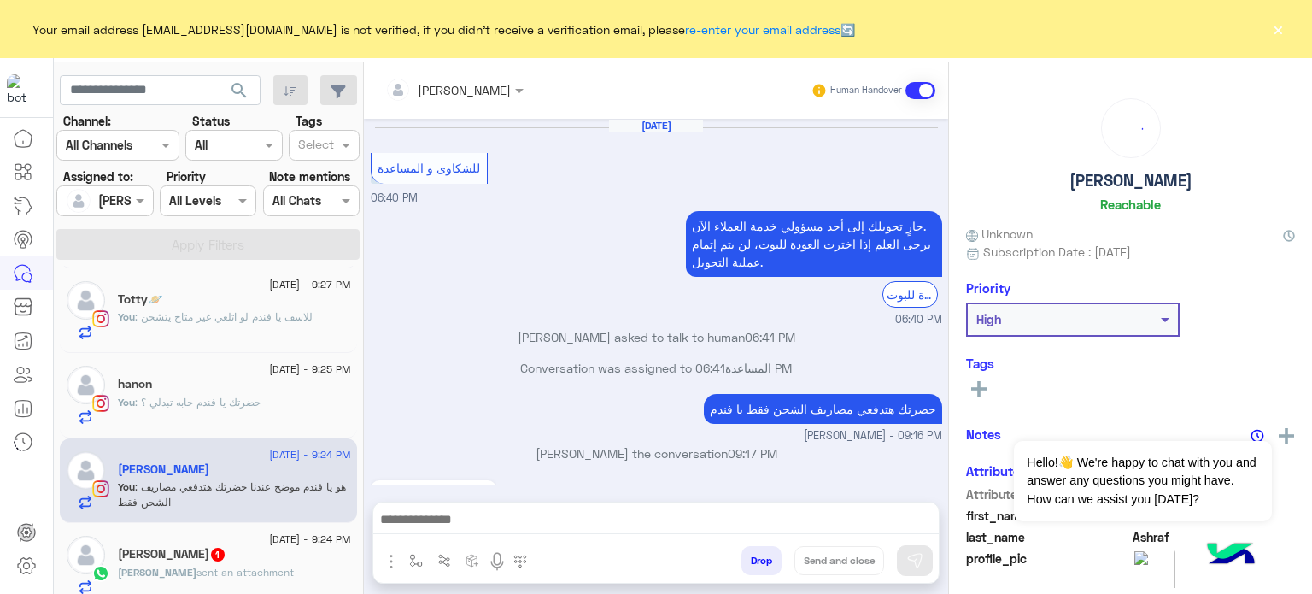
scroll to position [419, 0]
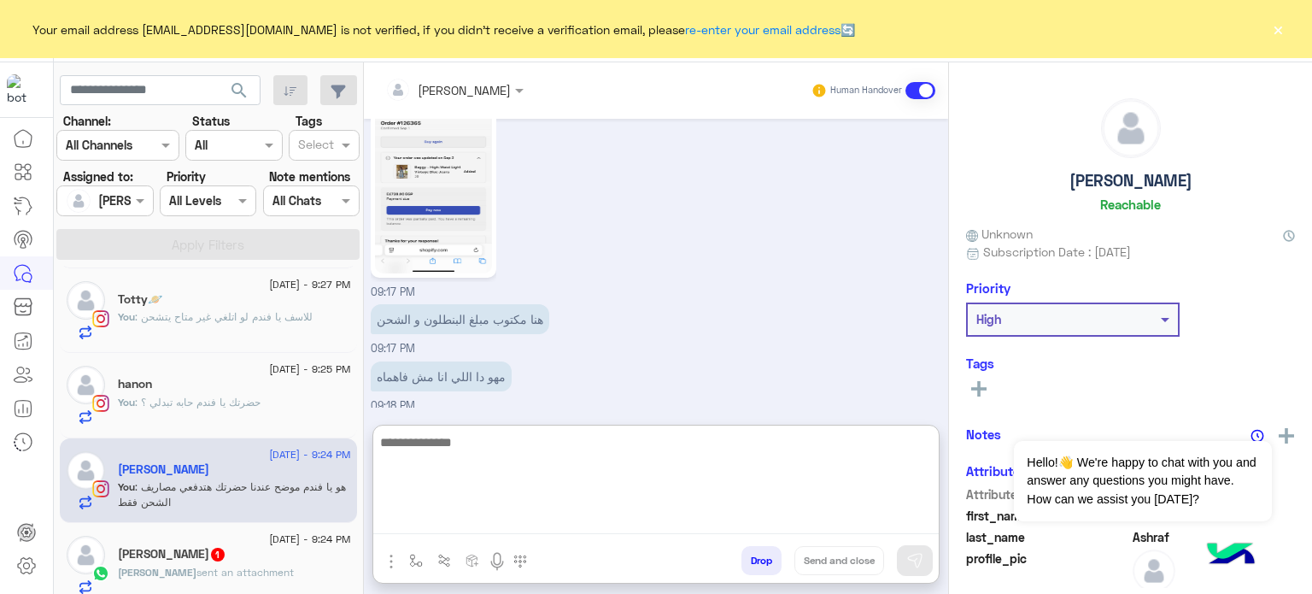
click at [496, 517] on textarea at bounding box center [656, 482] width 566 height 103
paste textarea "**********"
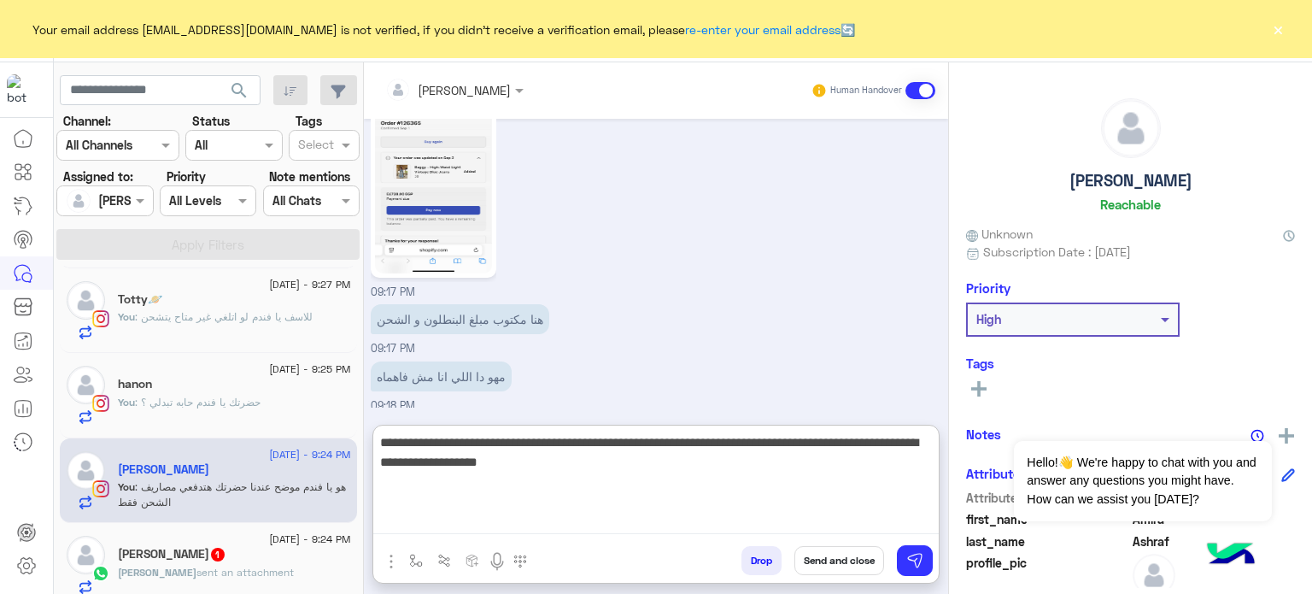
type textarea "**********"
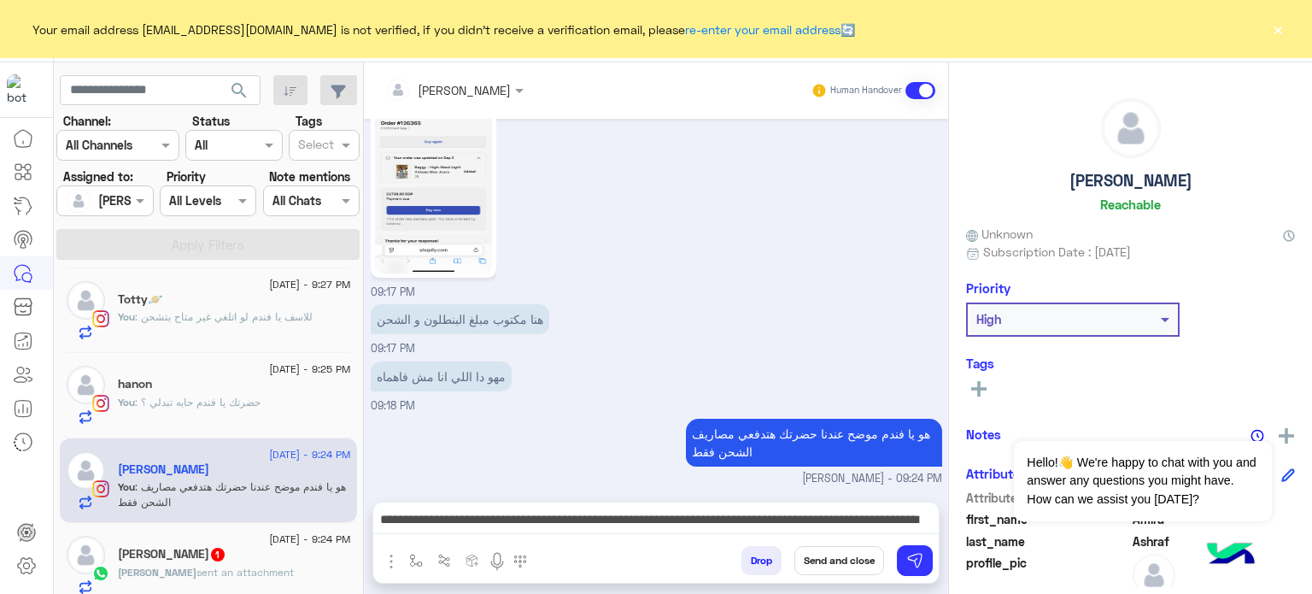
click at [825, 553] on button "Send and close" at bounding box center [840, 560] width 90 height 29
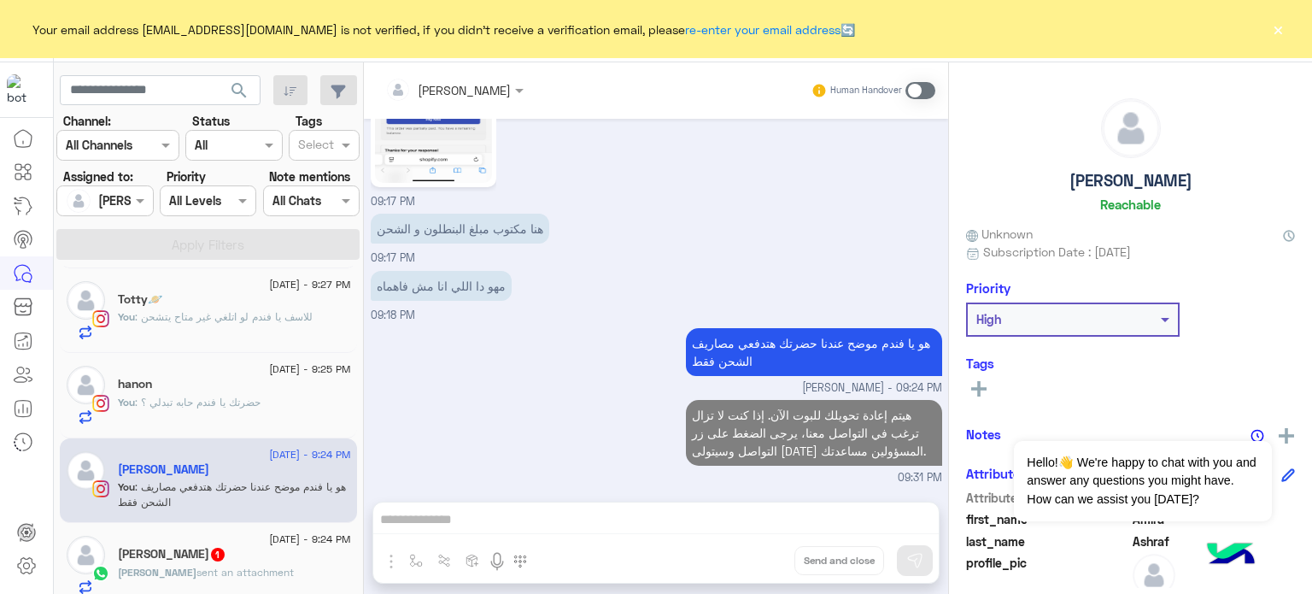
scroll to position [540, 0]
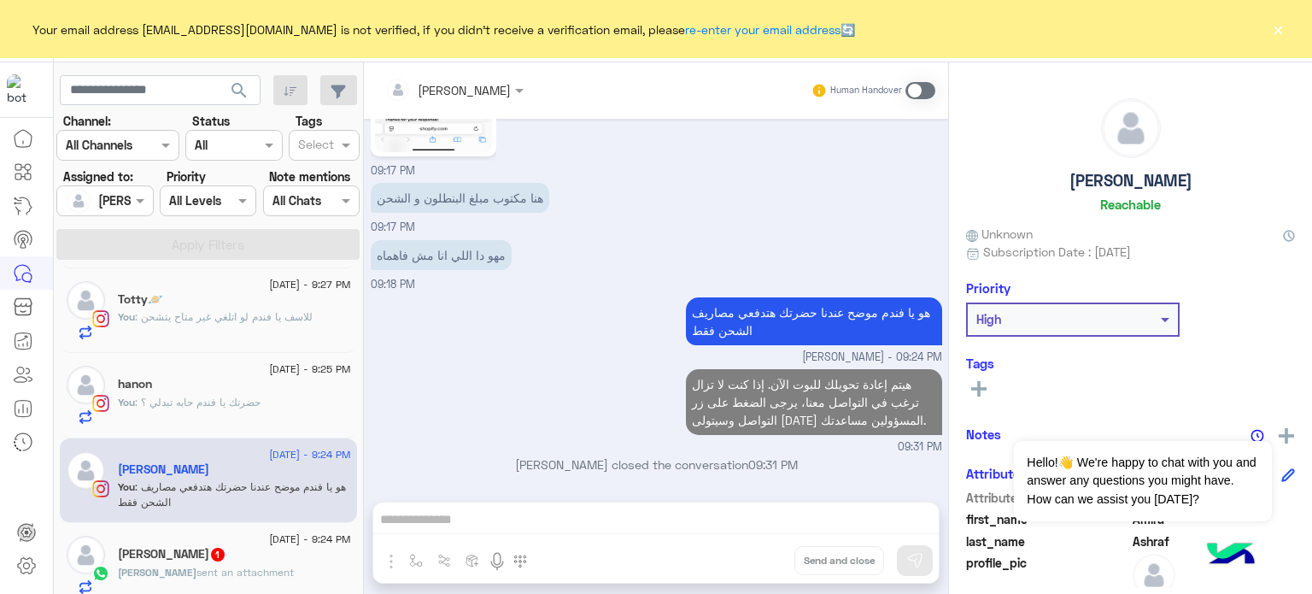
click at [220, 309] on p "You : للاسف يا فندم لو اتلغي غير متاح يتشحن" at bounding box center [215, 316] width 195 height 15
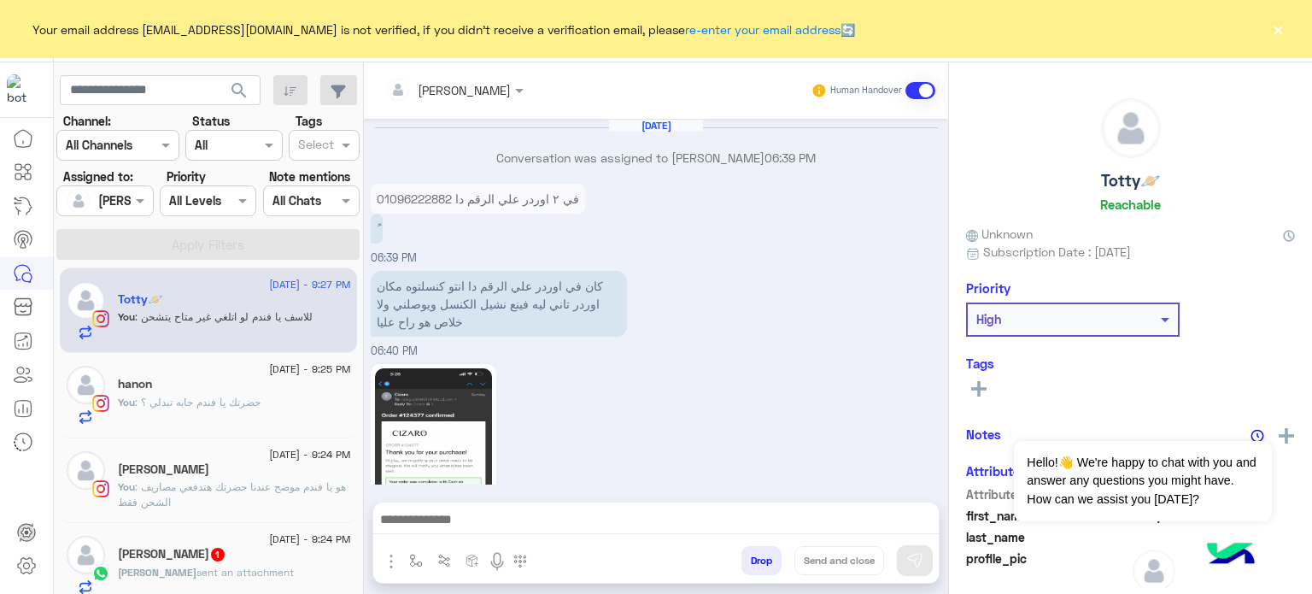
scroll to position [444, 0]
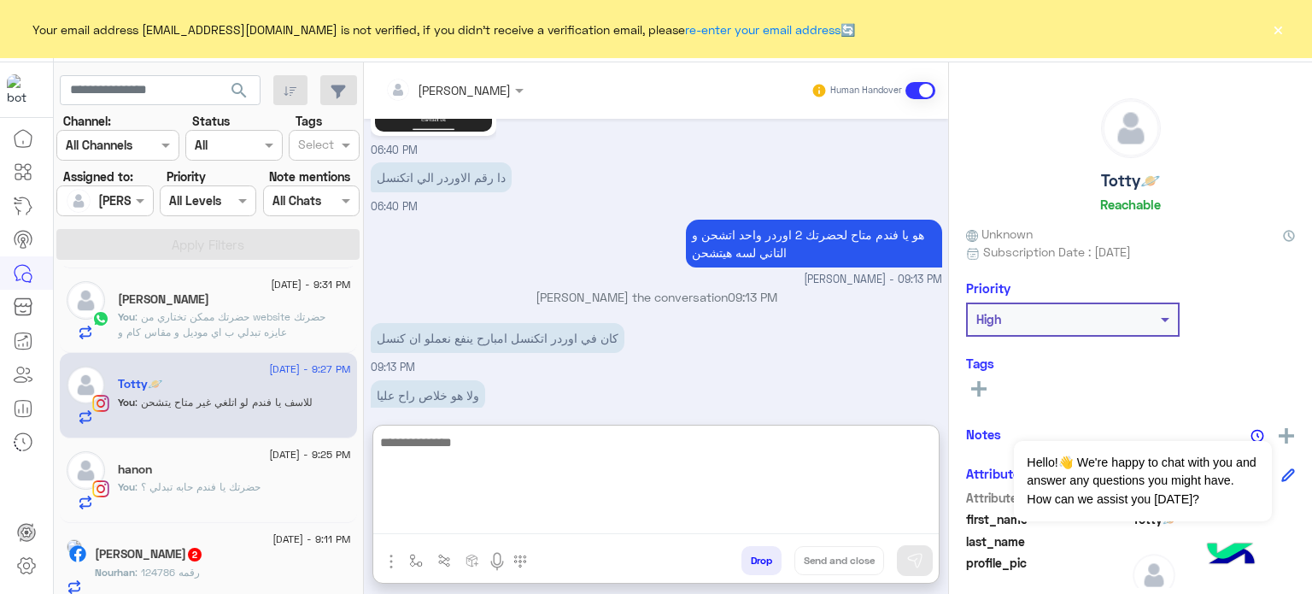
click at [446, 519] on textarea at bounding box center [656, 482] width 566 height 103
paste textarea "**********"
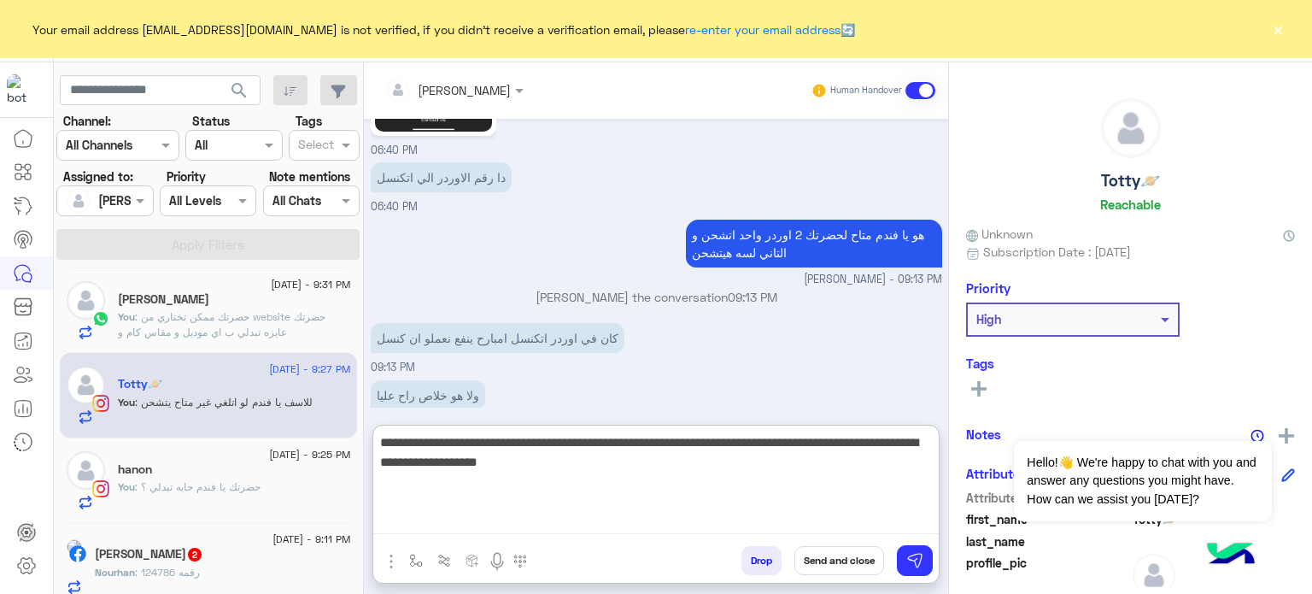
type textarea "**********"
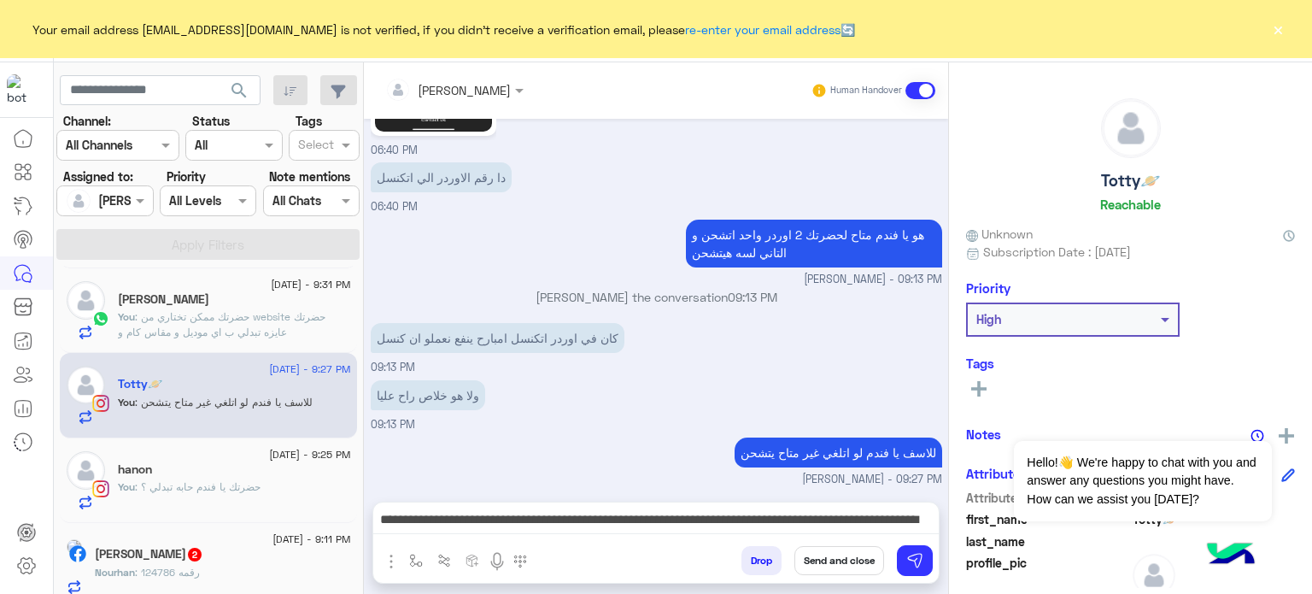
click at [851, 556] on button "Send and close" at bounding box center [840, 560] width 90 height 29
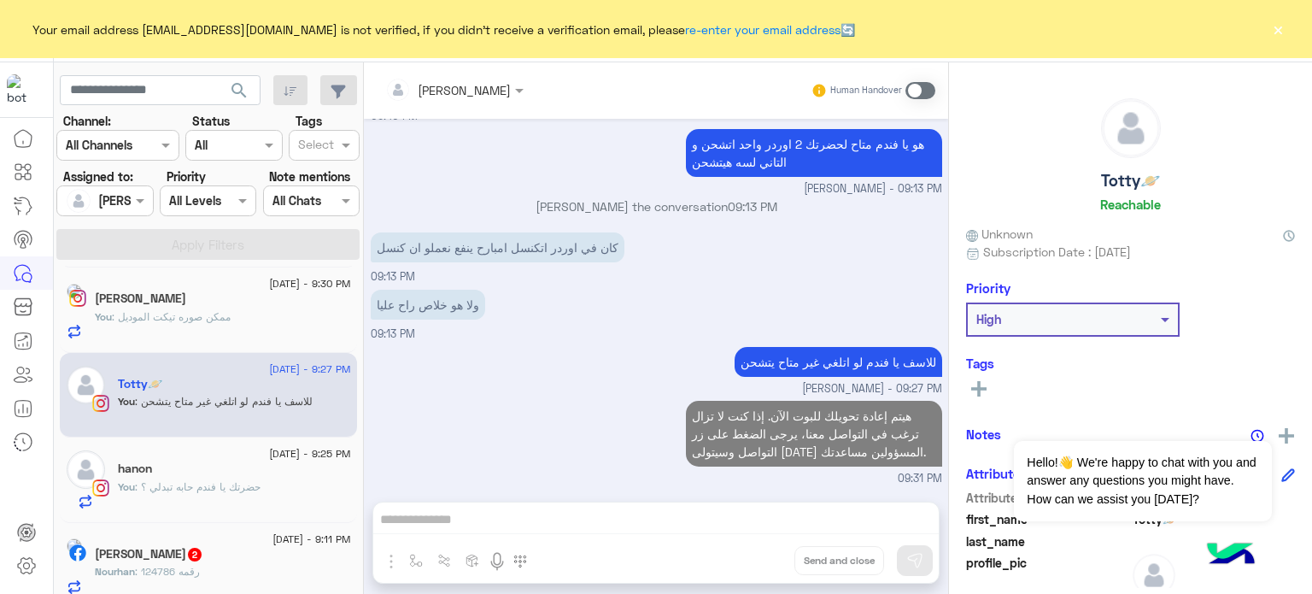
scroll to position [566, 0]
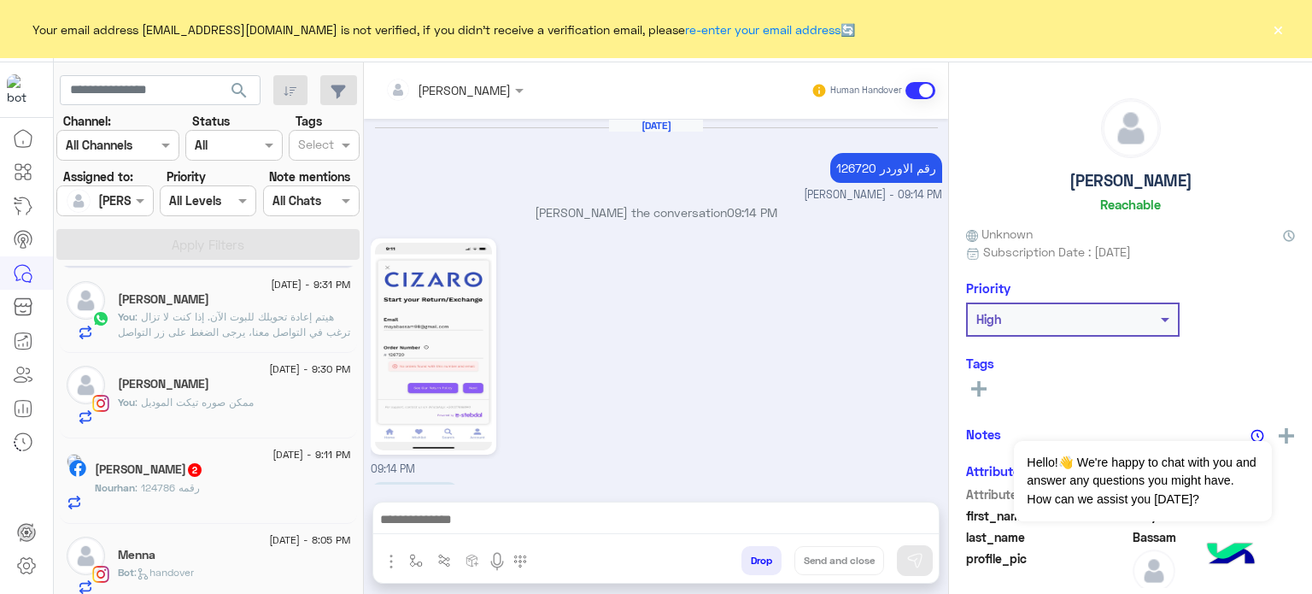
scroll to position [616, 0]
